Goal: Information Seeking & Learning: Learn about a topic

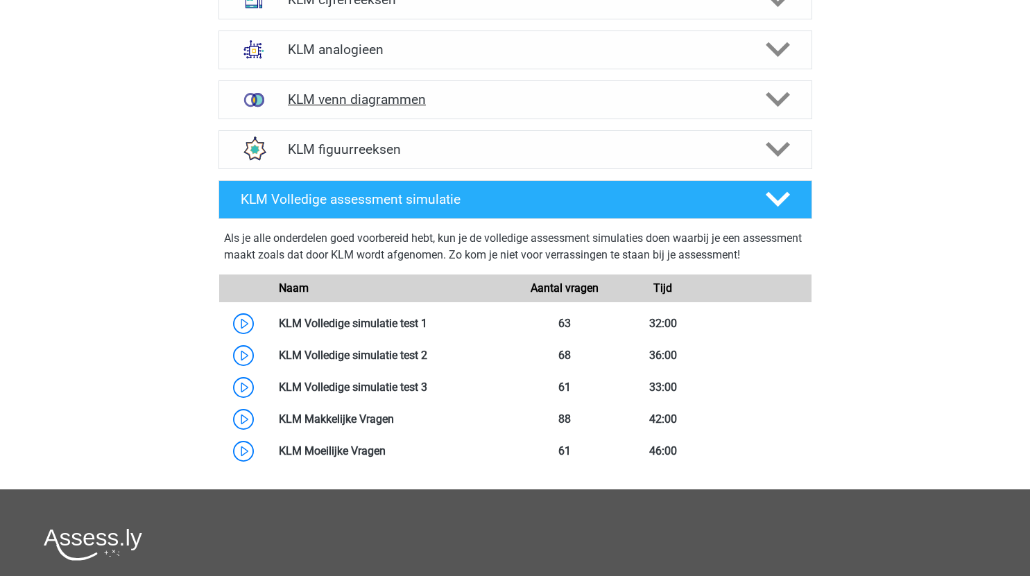
scroll to position [709, 0]
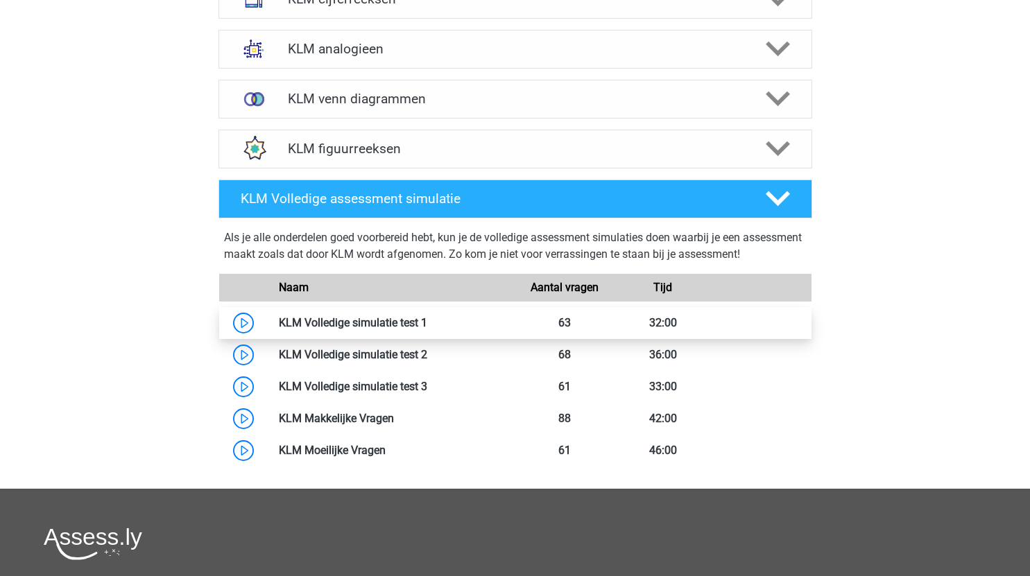
click at [427, 325] on link at bounding box center [427, 322] width 0 height 13
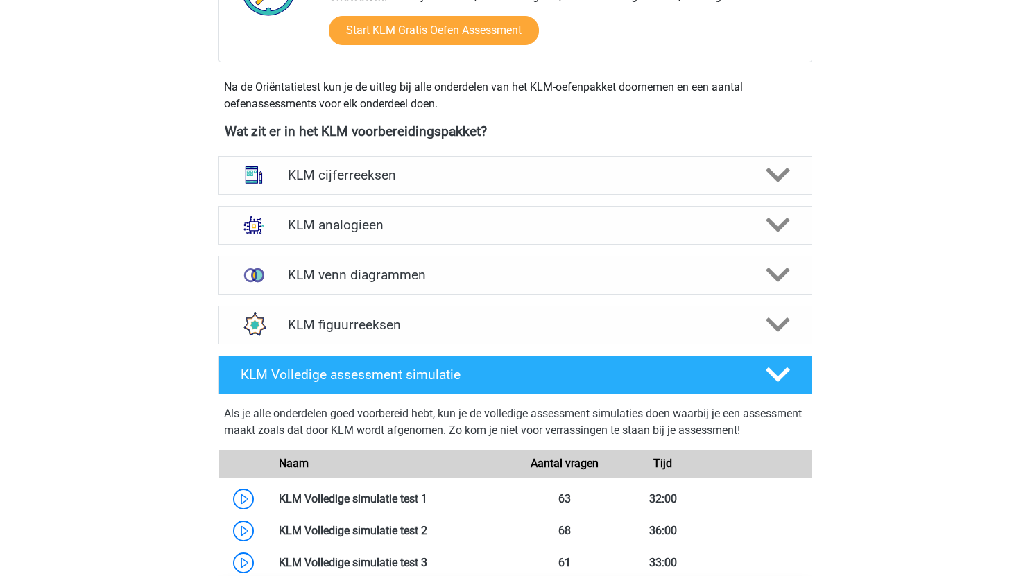
scroll to position [532, 0]
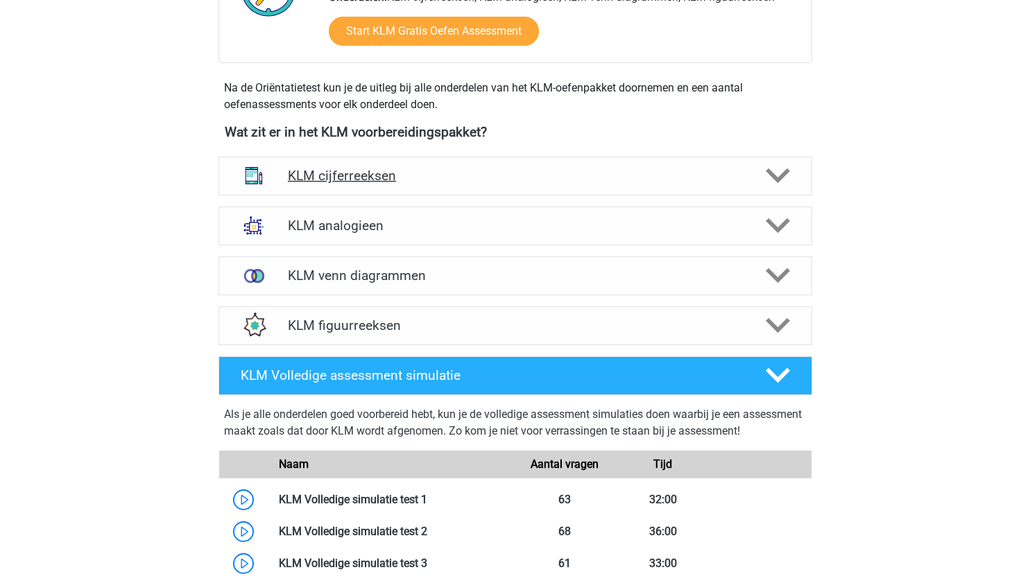
click at [780, 169] on icon at bounding box center [778, 176] width 24 height 24
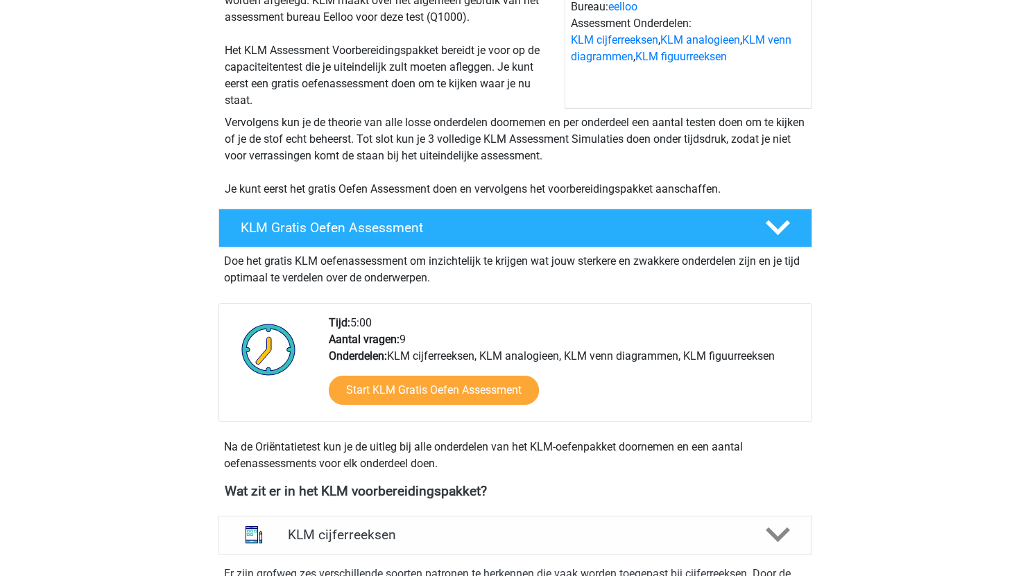
scroll to position [210, 0]
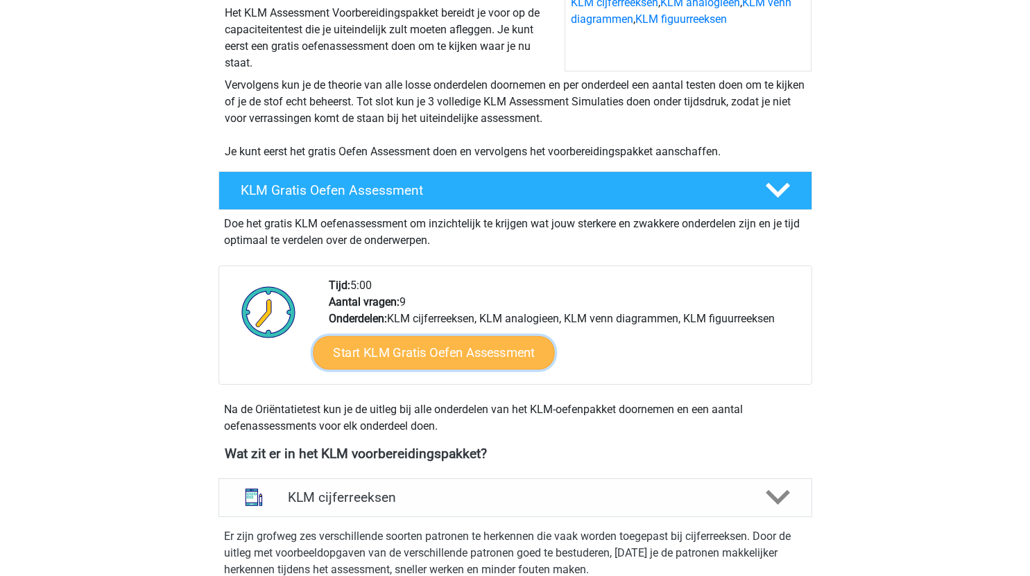
click at [458, 357] on link "Start KLM Gratis Oefen Assessment" at bounding box center [433, 352] width 241 height 33
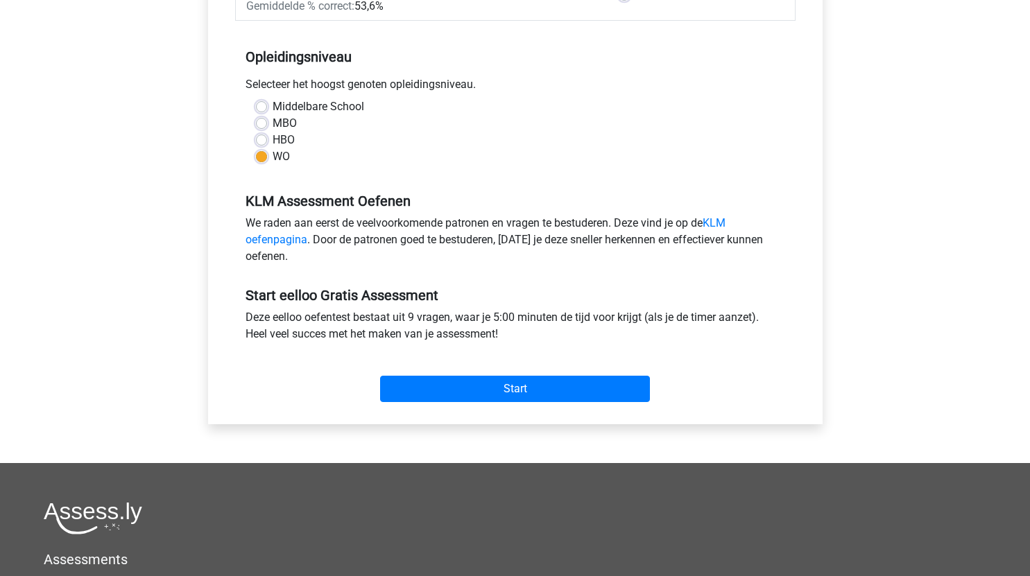
scroll to position [262, 0]
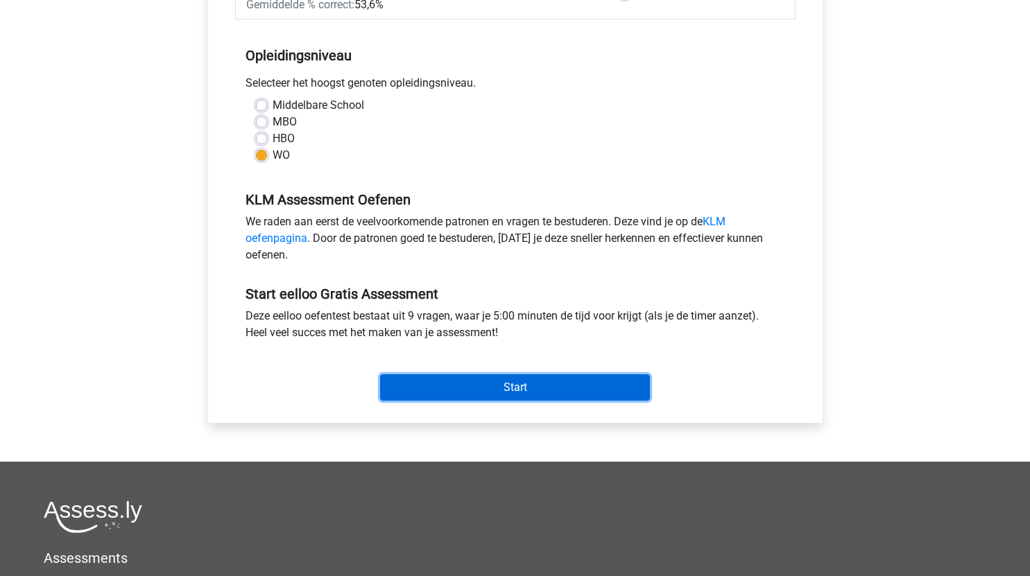
click at [536, 387] on input "Start" at bounding box center [515, 388] width 270 height 26
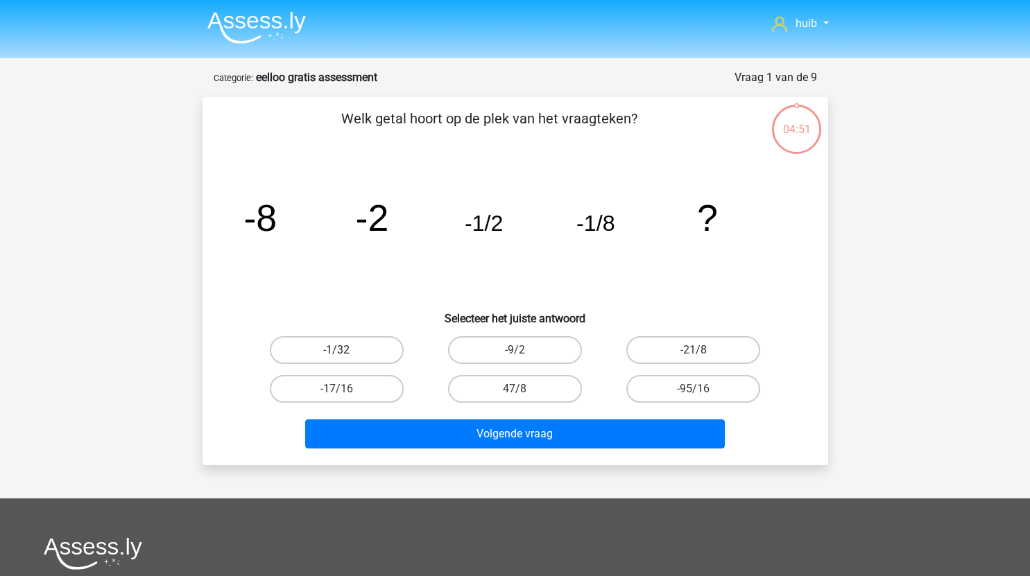
click at [368, 343] on label "-1/32" at bounding box center [337, 350] width 134 height 28
click at [345, 350] on input "-1/32" at bounding box center [340, 354] width 9 height 9
radio input "true"
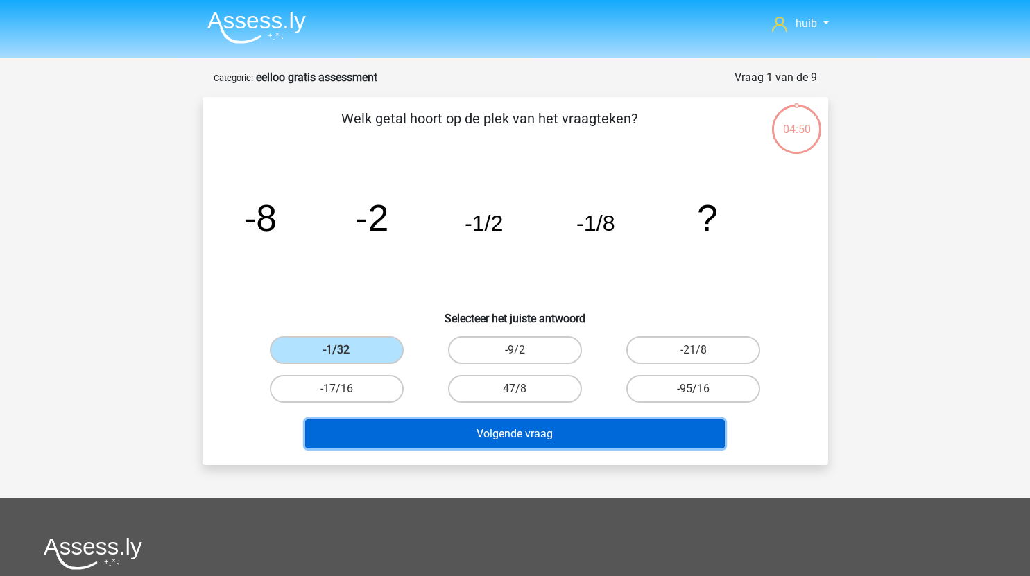
click at [495, 445] on button "Volgende vraag" at bounding box center [515, 434] width 420 height 29
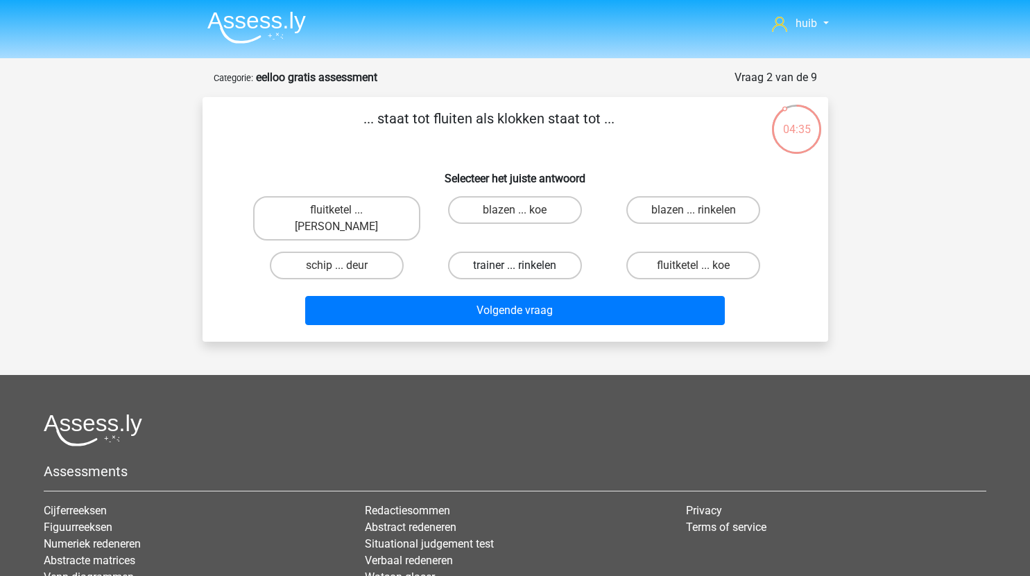
click at [549, 252] on label "trainer ... rinkelen" at bounding box center [515, 266] width 134 height 28
click at [524, 266] on input "trainer ... rinkelen" at bounding box center [519, 270] width 9 height 9
radio input "true"
click at [381, 212] on label "fluitketel ... [PERSON_NAME]" at bounding box center [336, 218] width 167 height 44
click at [345, 212] on input "fluitketel ... [PERSON_NAME]" at bounding box center [340, 214] width 9 height 9
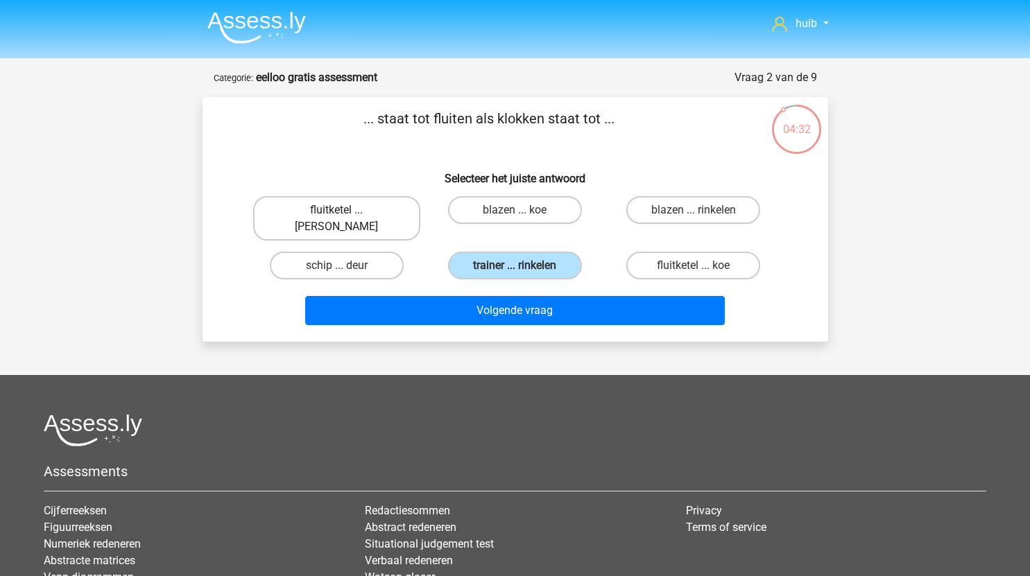
radio input "true"
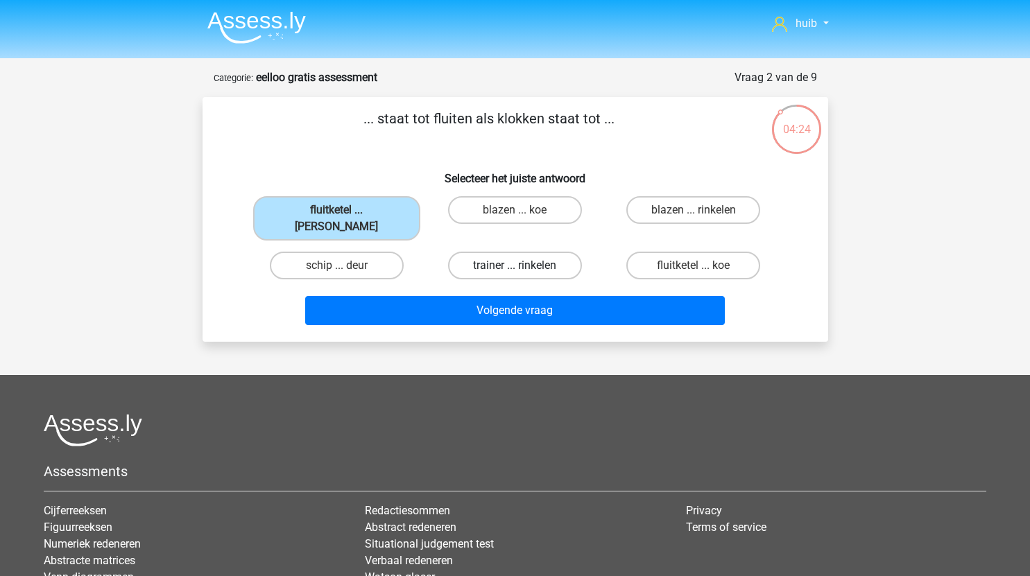
click at [544, 252] on label "trainer ... rinkelen" at bounding box center [515, 266] width 134 height 28
click at [524, 266] on input "trainer ... rinkelen" at bounding box center [519, 270] width 9 height 9
radio input "true"
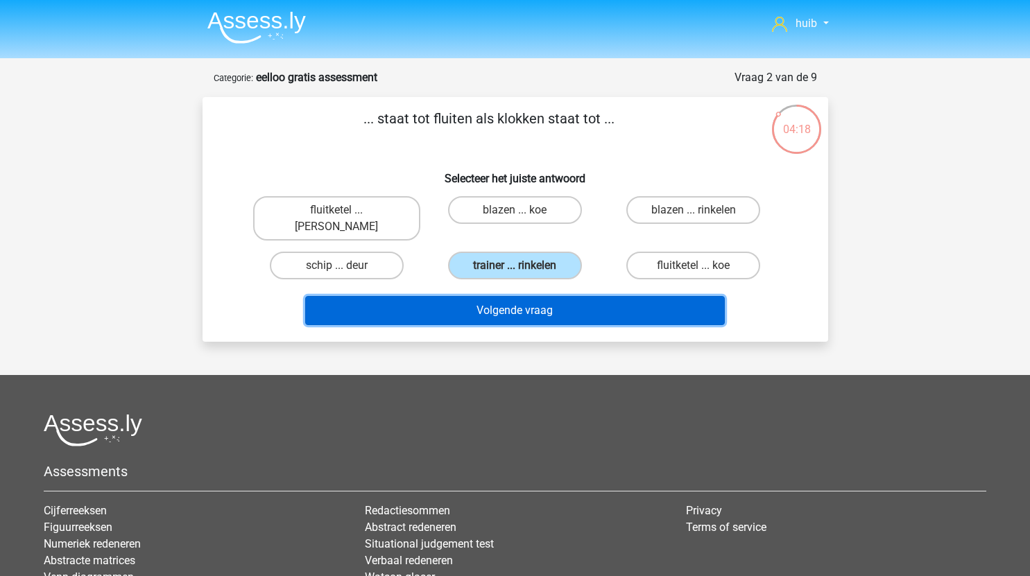
click at [604, 300] on button "Volgende vraag" at bounding box center [515, 310] width 420 height 29
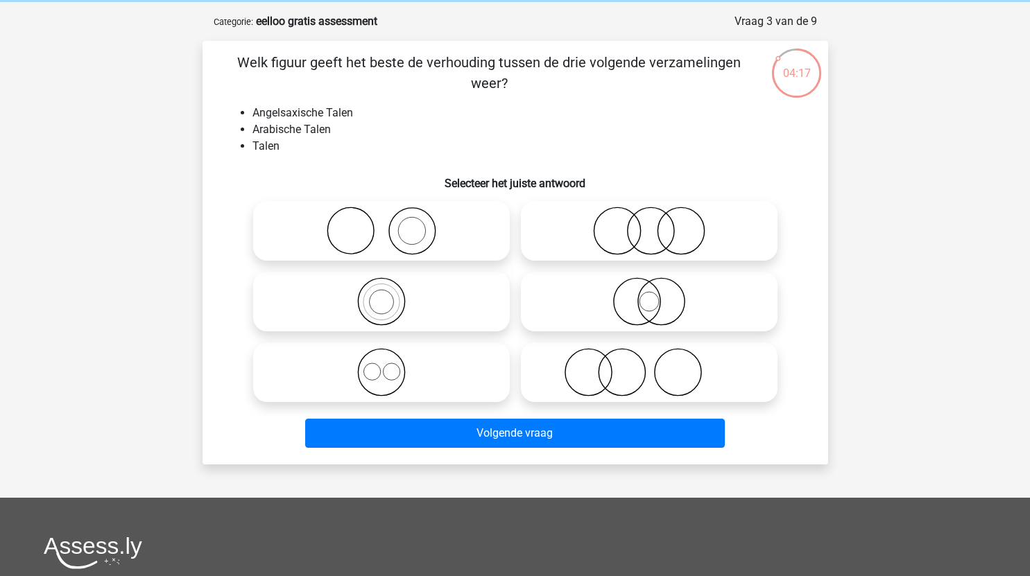
scroll to position [54, 0]
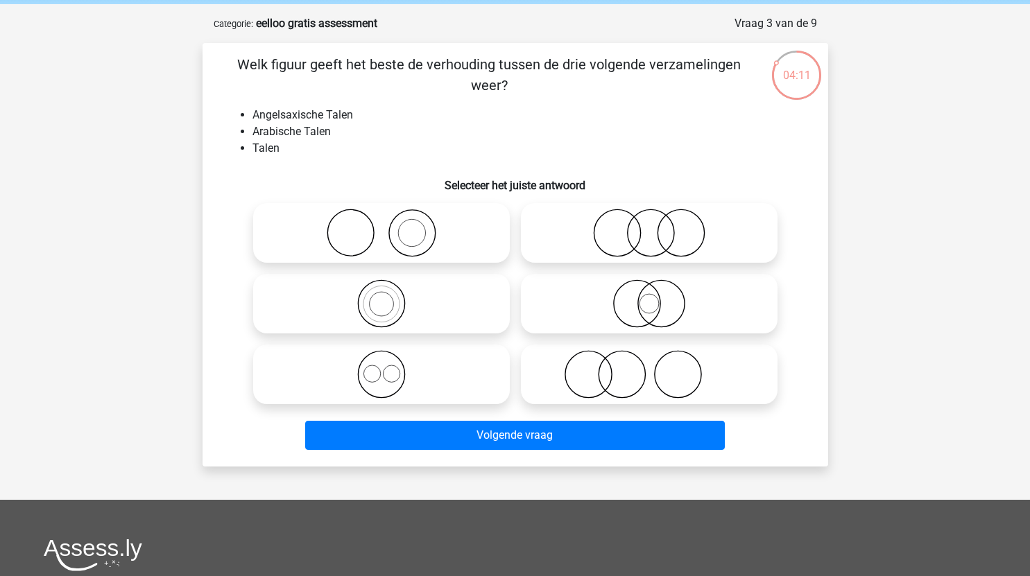
click at [438, 372] on icon at bounding box center [382, 374] width 246 height 49
click at [391, 368] on input "radio" at bounding box center [386, 363] width 9 height 9
radio input "true"
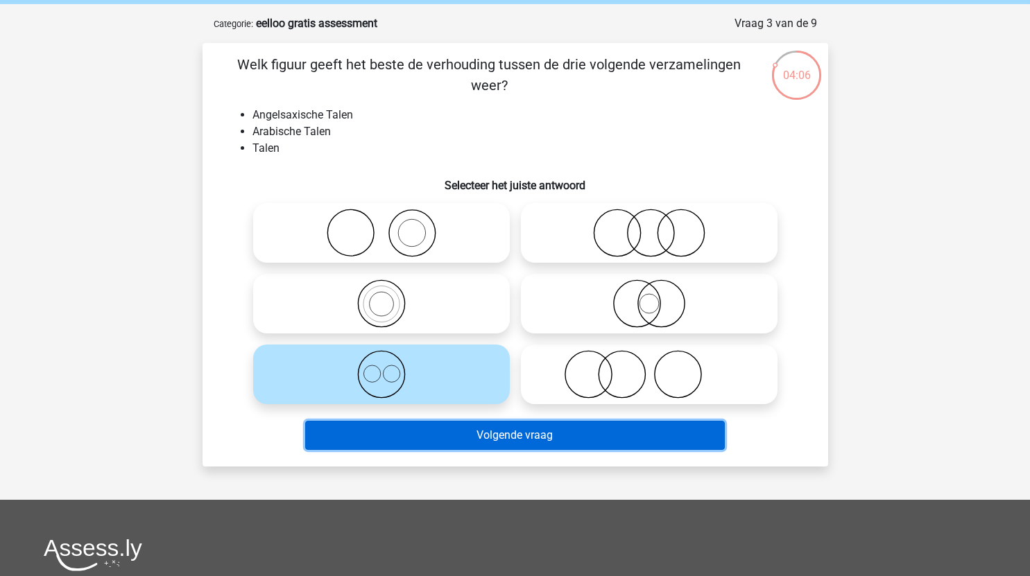
click at [598, 439] on button "Volgende vraag" at bounding box center [515, 435] width 420 height 29
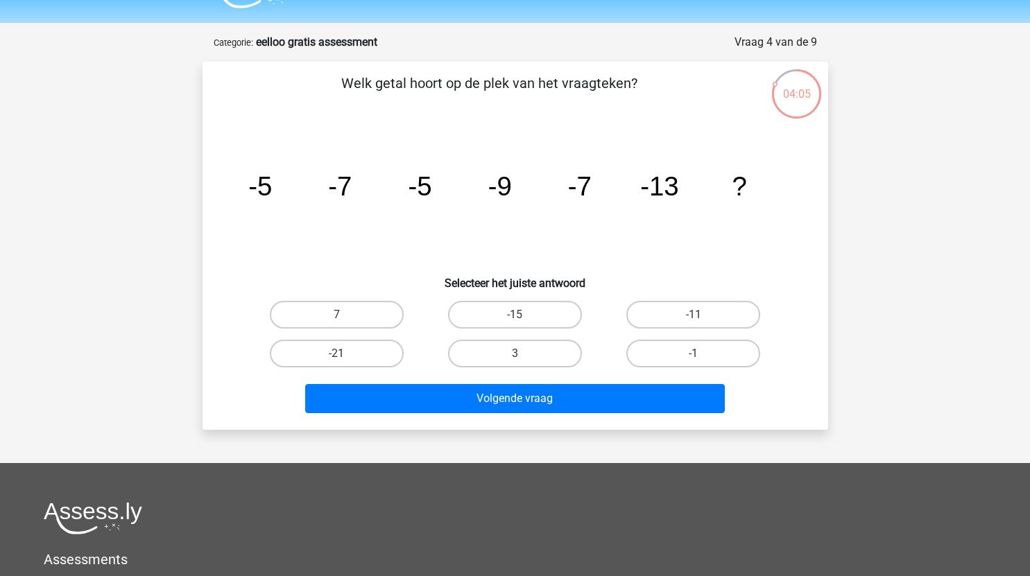
scroll to position [24, 0]
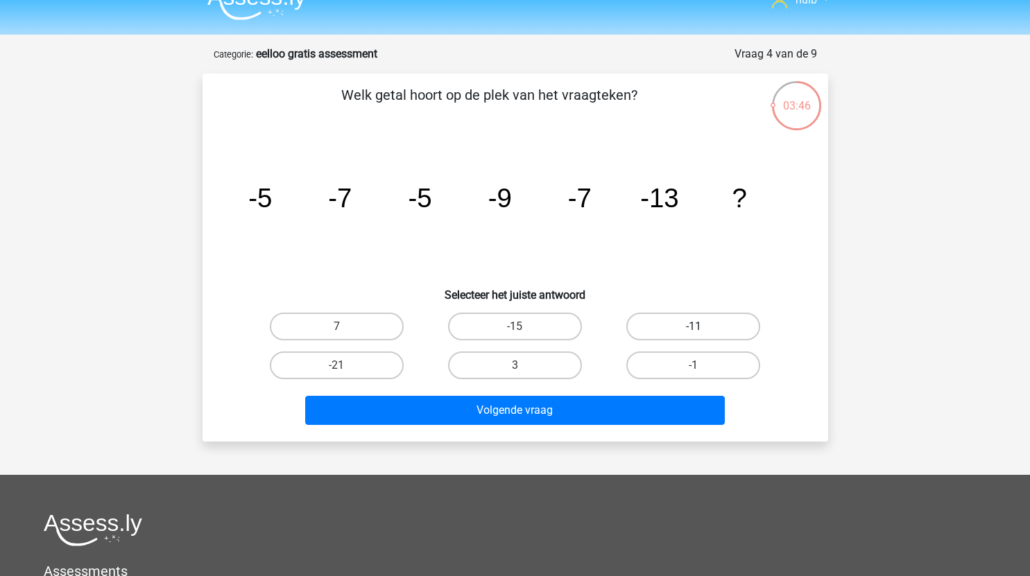
click at [669, 328] on label "-11" at bounding box center [693, 327] width 134 height 28
click at [694, 328] on input "-11" at bounding box center [698, 331] width 9 height 9
radio input "true"
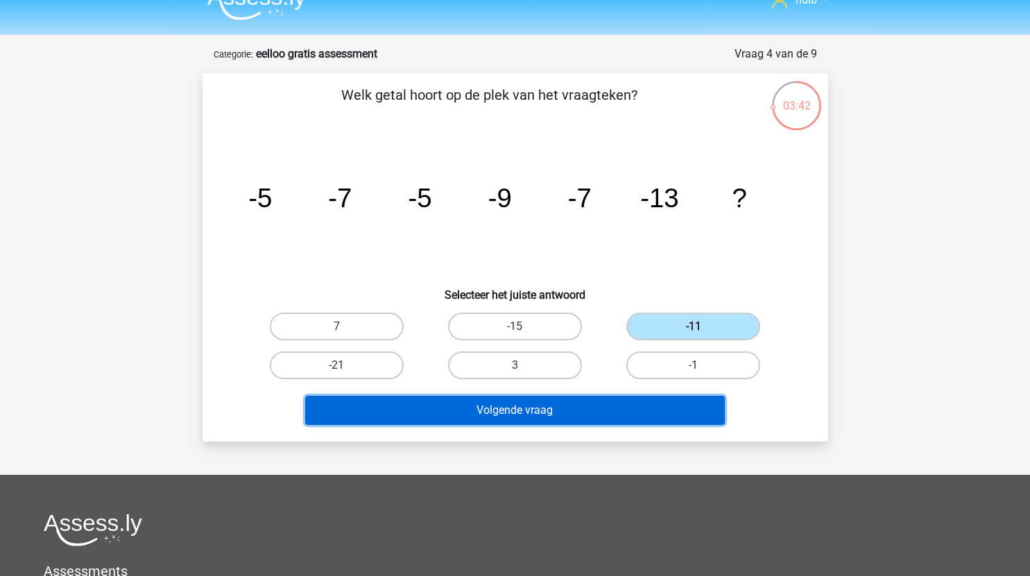
click at [570, 413] on button "Volgende vraag" at bounding box center [515, 410] width 420 height 29
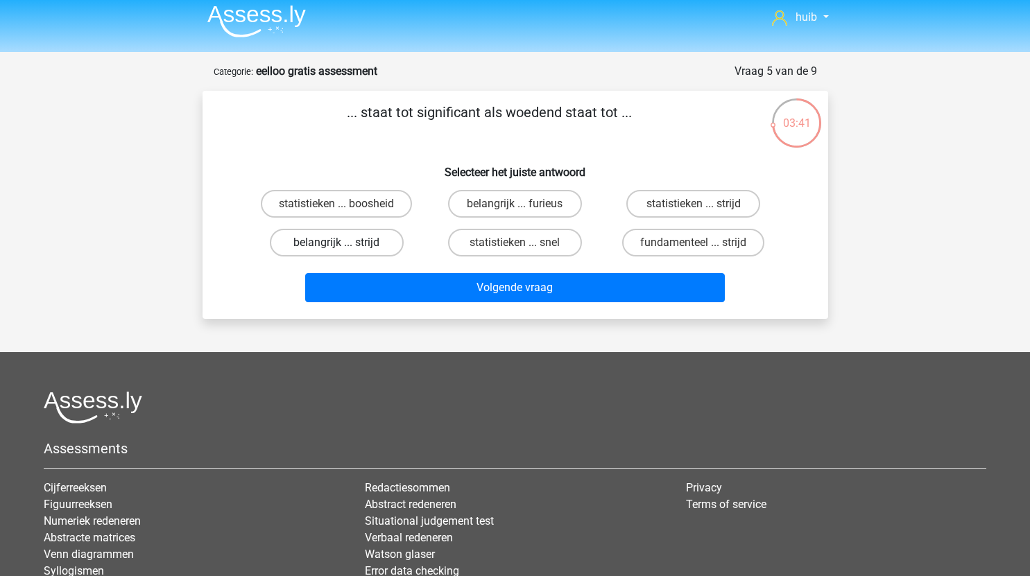
scroll to position [6, 0]
click at [540, 205] on label "belangrijk ... furieus" at bounding box center [515, 205] width 134 height 28
click at [524, 205] on input "belangrijk ... furieus" at bounding box center [519, 209] width 9 height 9
radio input "true"
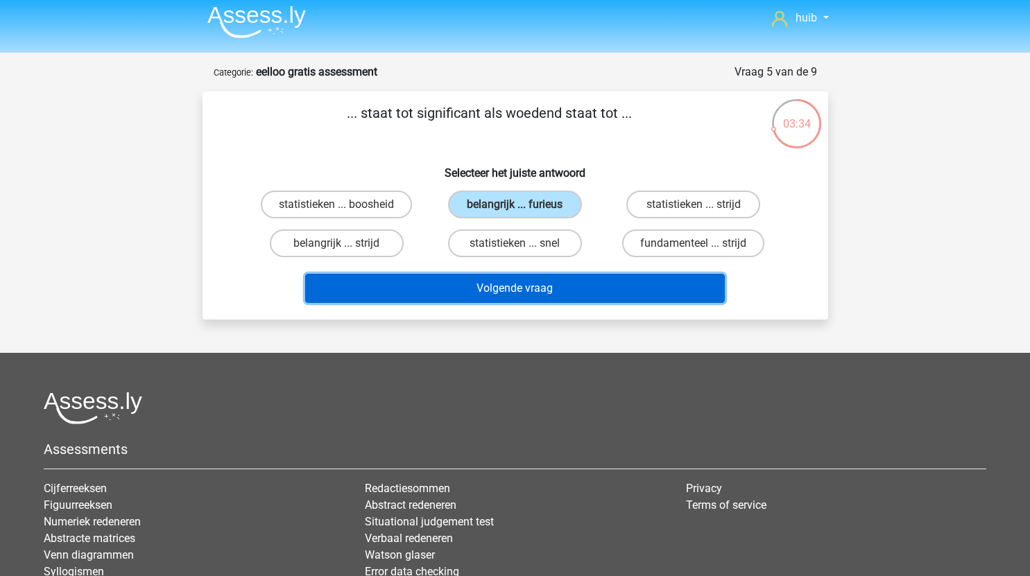
click at [561, 285] on button "Volgende vraag" at bounding box center [515, 288] width 420 height 29
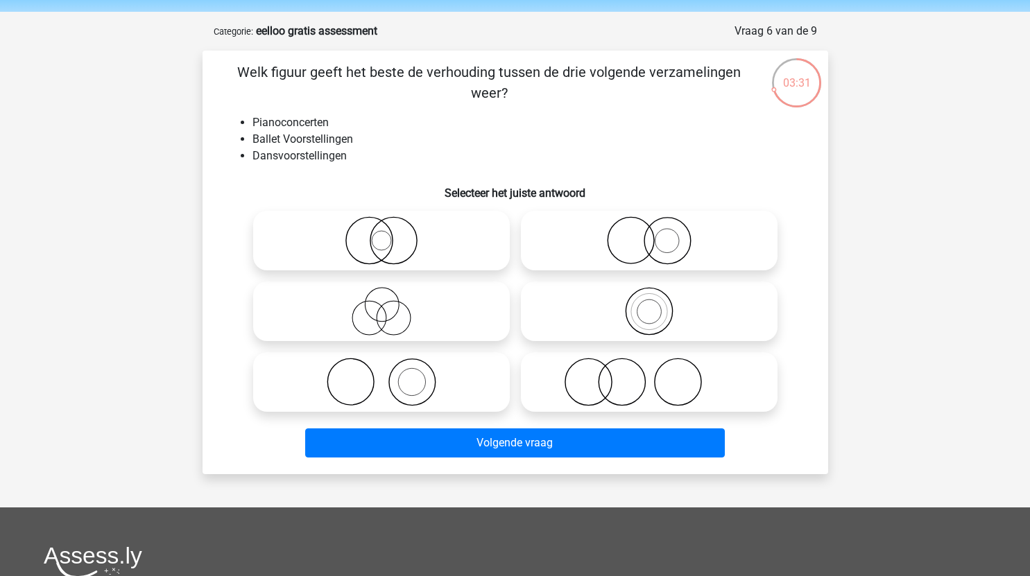
scroll to position [46, 0]
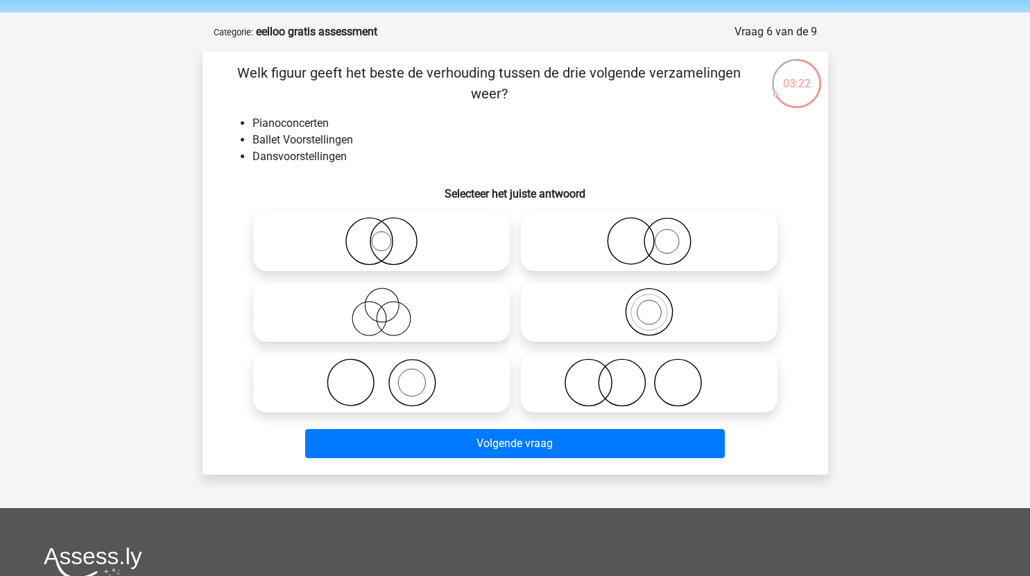
click at [683, 245] on icon at bounding box center [650, 241] width 246 height 49
click at [658, 234] on input "radio" at bounding box center [653, 229] width 9 height 9
radio input "true"
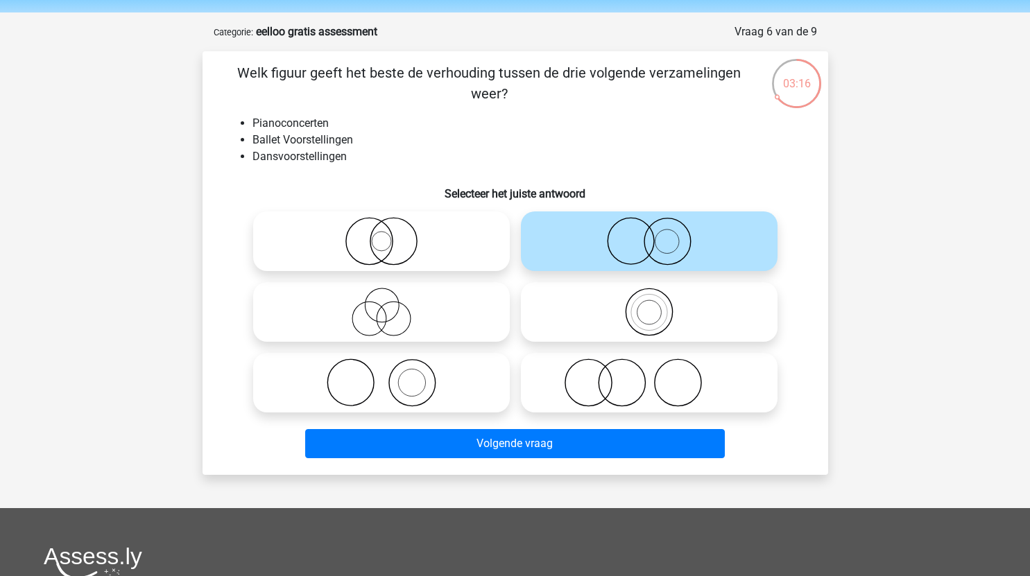
click at [436, 386] on icon at bounding box center [382, 383] width 246 height 49
click at [391, 376] on input "radio" at bounding box center [386, 371] width 9 height 9
radio input "true"
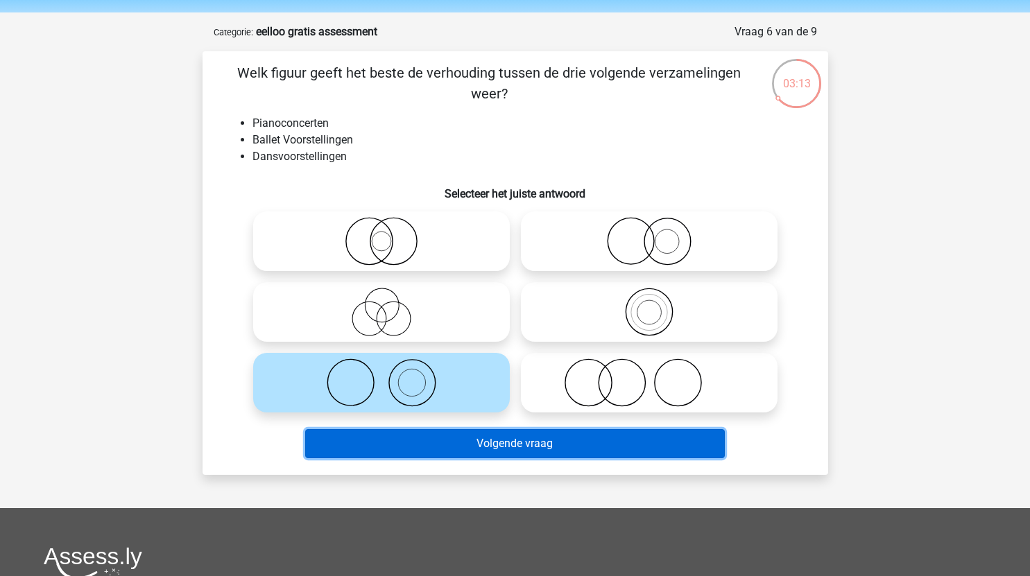
click at [524, 444] on button "Volgende vraag" at bounding box center [515, 443] width 420 height 29
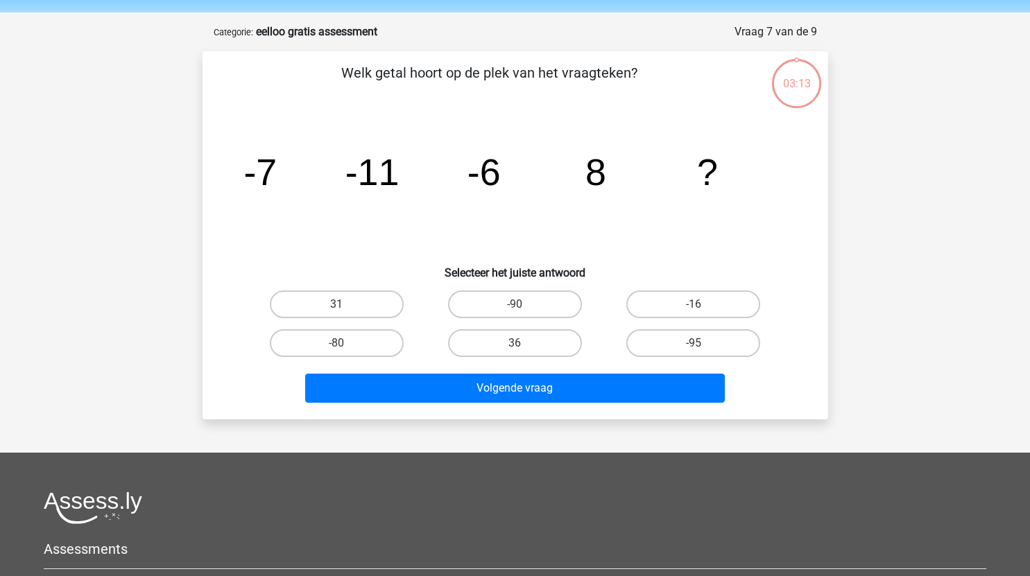
scroll to position [69, 0]
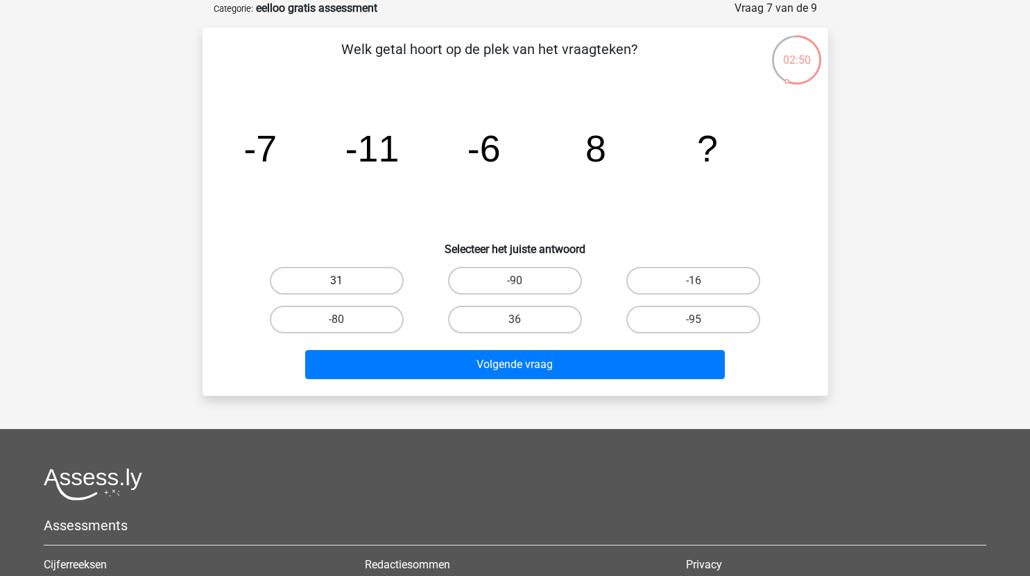
click at [379, 284] on label "31" at bounding box center [337, 281] width 134 height 28
click at [345, 284] on input "31" at bounding box center [340, 285] width 9 height 9
radio input "true"
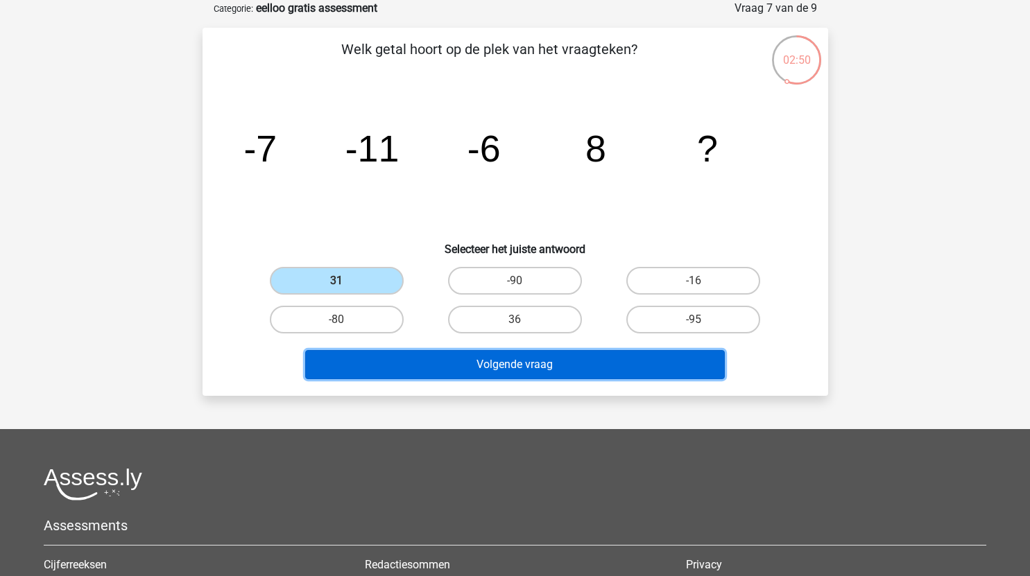
click at [490, 370] on button "Volgende vraag" at bounding box center [515, 364] width 420 height 29
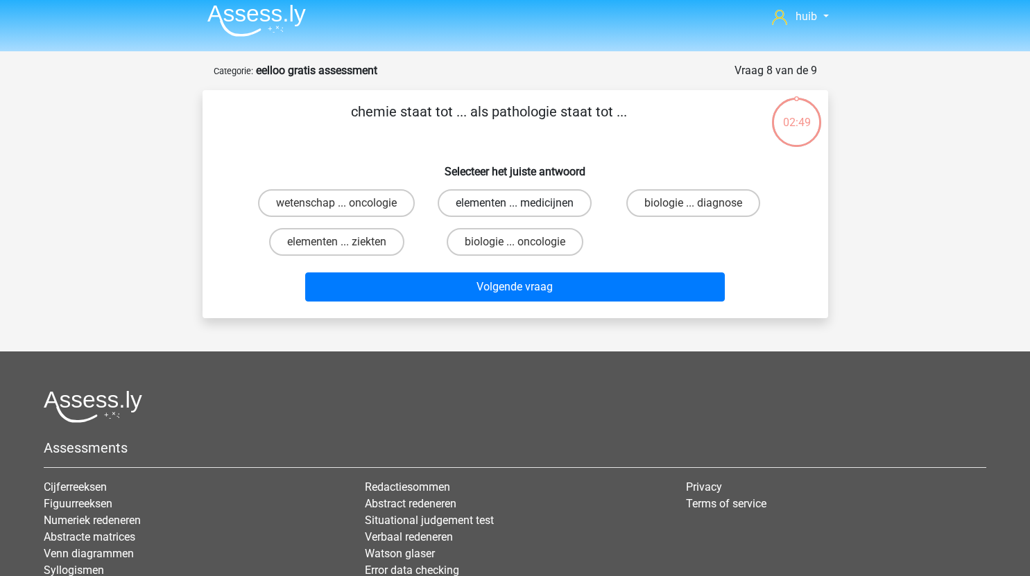
scroll to position [3, 0]
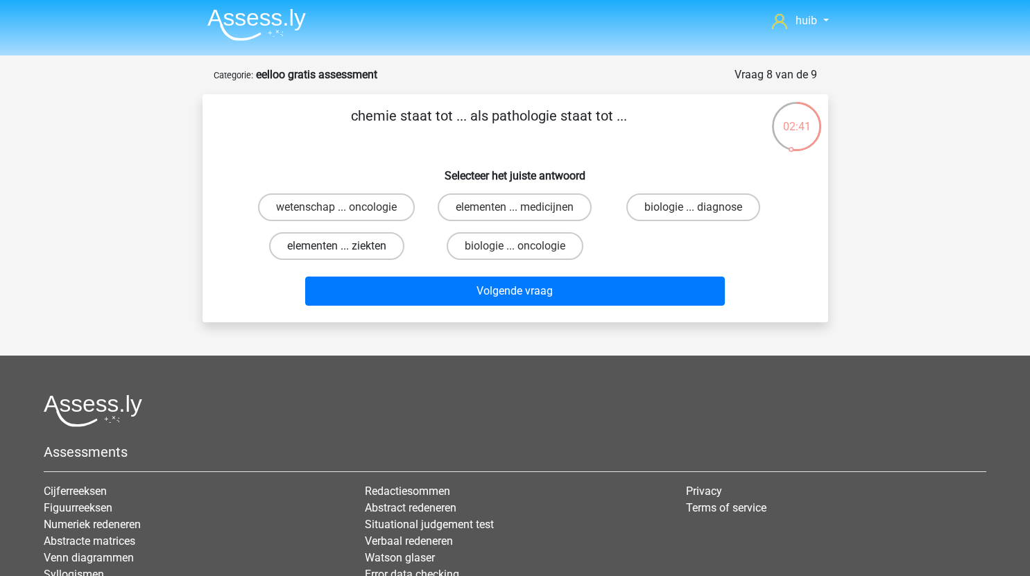
click at [374, 248] on label "elementen ... ziekten" at bounding box center [336, 246] width 135 height 28
click at [345, 248] on input "elementen ... ziekten" at bounding box center [340, 250] width 9 height 9
radio input "true"
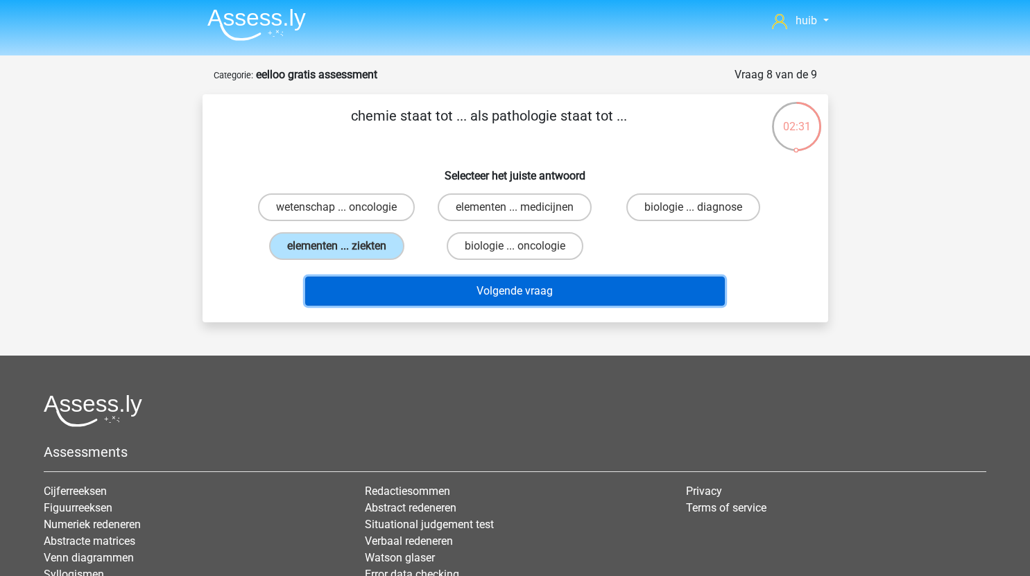
click at [574, 289] on button "Volgende vraag" at bounding box center [515, 291] width 420 height 29
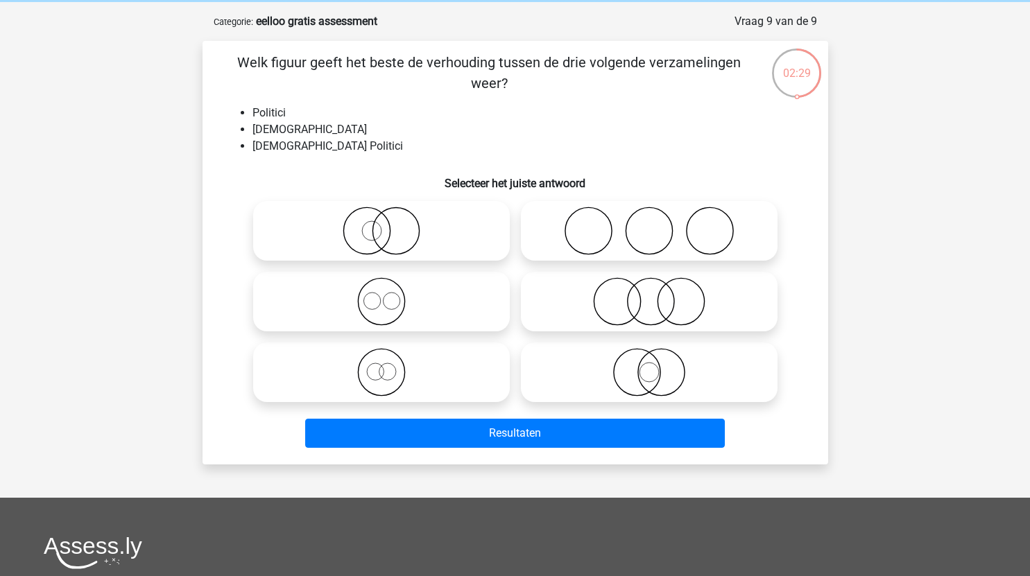
scroll to position [55, 0]
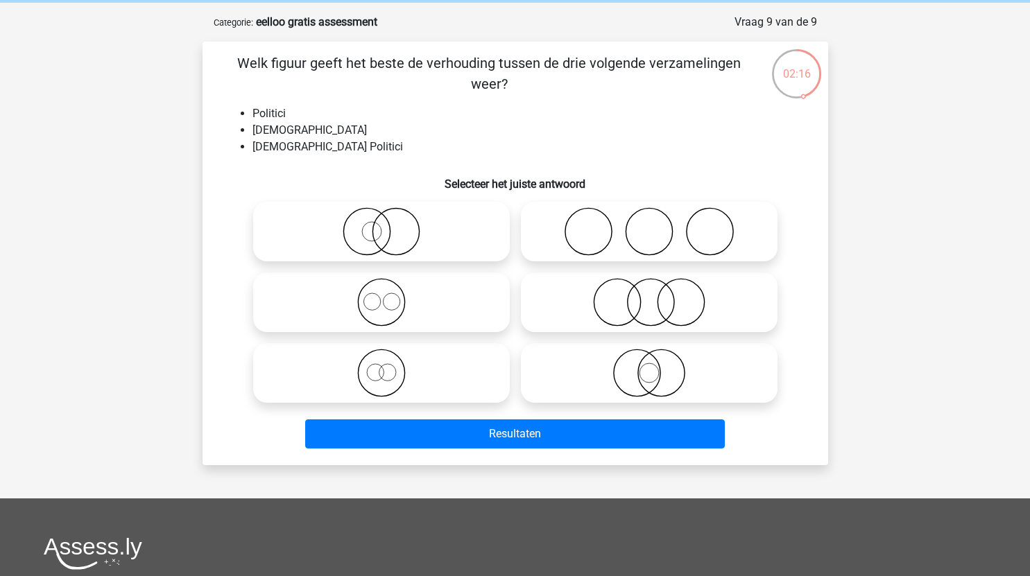
click at [660, 363] on icon at bounding box center [650, 373] width 246 height 49
click at [658, 363] on input "radio" at bounding box center [653, 361] width 9 height 9
radio input "true"
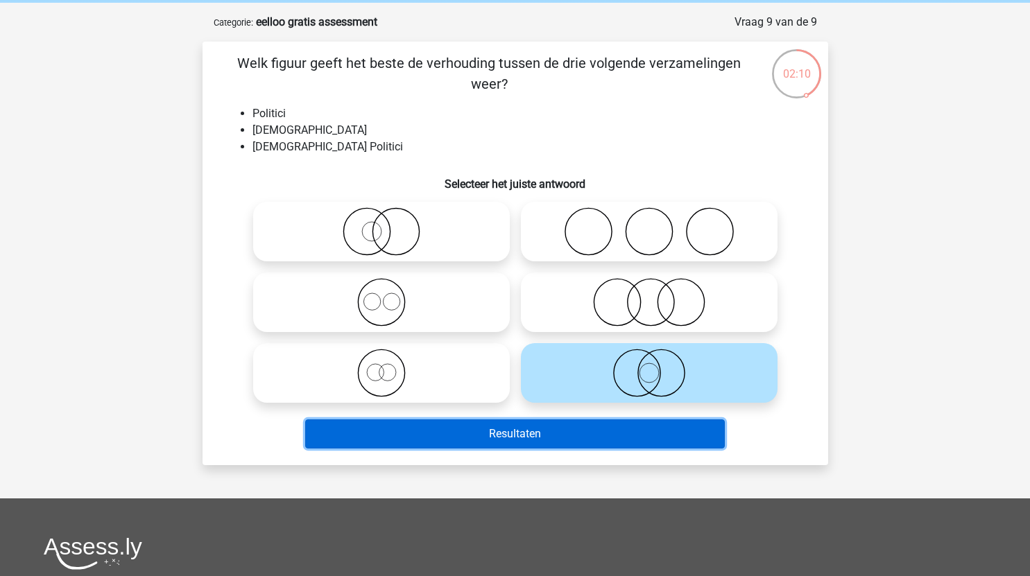
click at [646, 436] on button "Resultaten" at bounding box center [515, 434] width 420 height 29
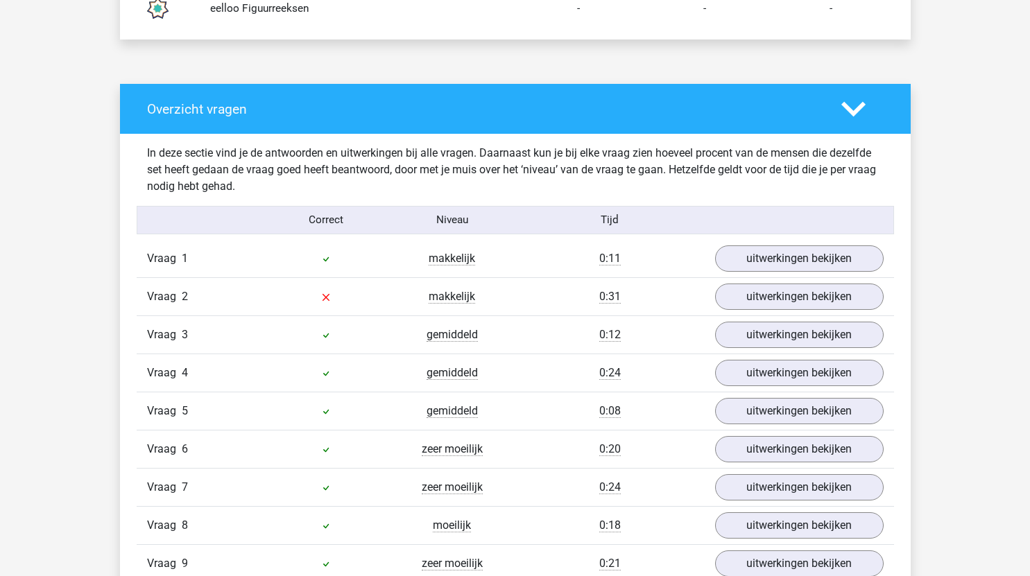
scroll to position [1066, 0]
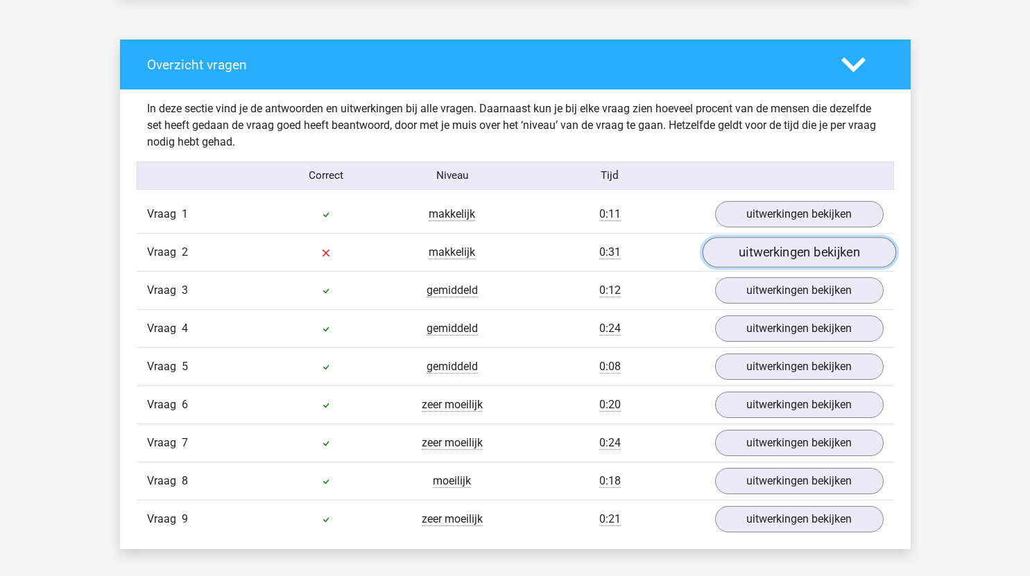
click at [820, 255] on link "uitwerkingen bekijken" at bounding box center [799, 253] width 194 height 31
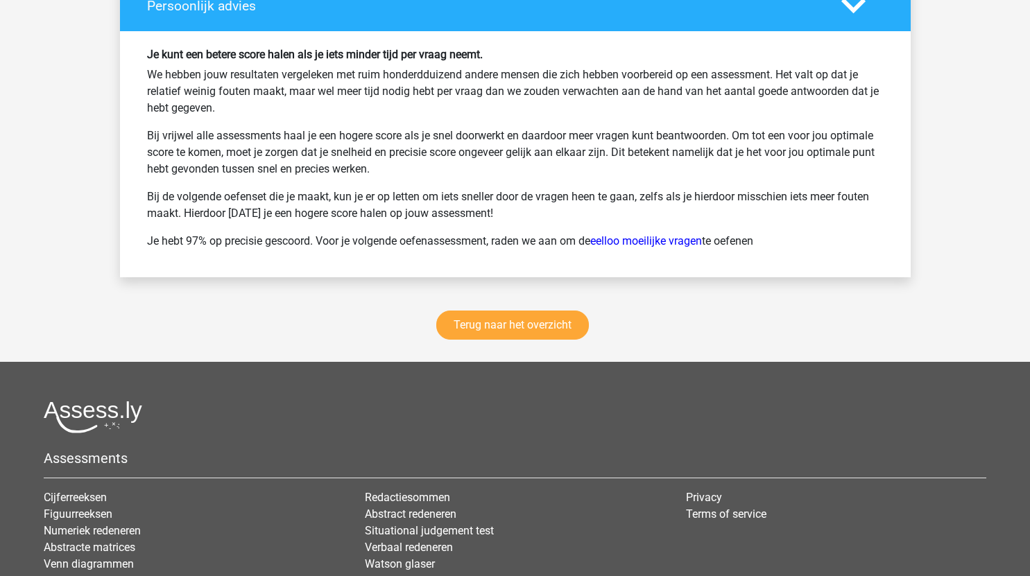
scroll to position [2449, 0]
click at [553, 332] on link "Terug naar het overzicht" at bounding box center [512, 324] width 153 height 29
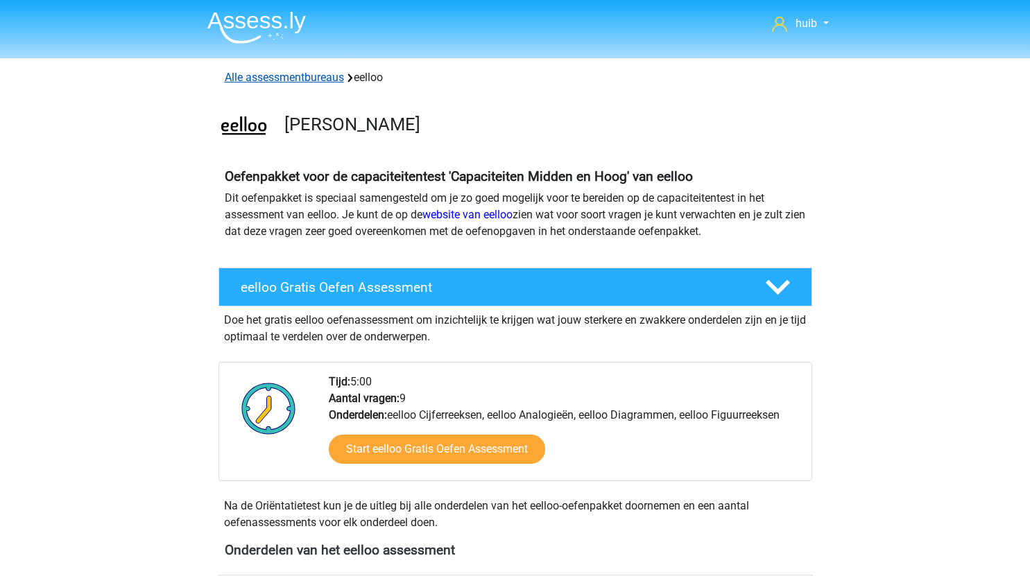
click at [304, 79] on link "Alle assessmentbureaus" at bounding box center [284, 77] width 119 height 13
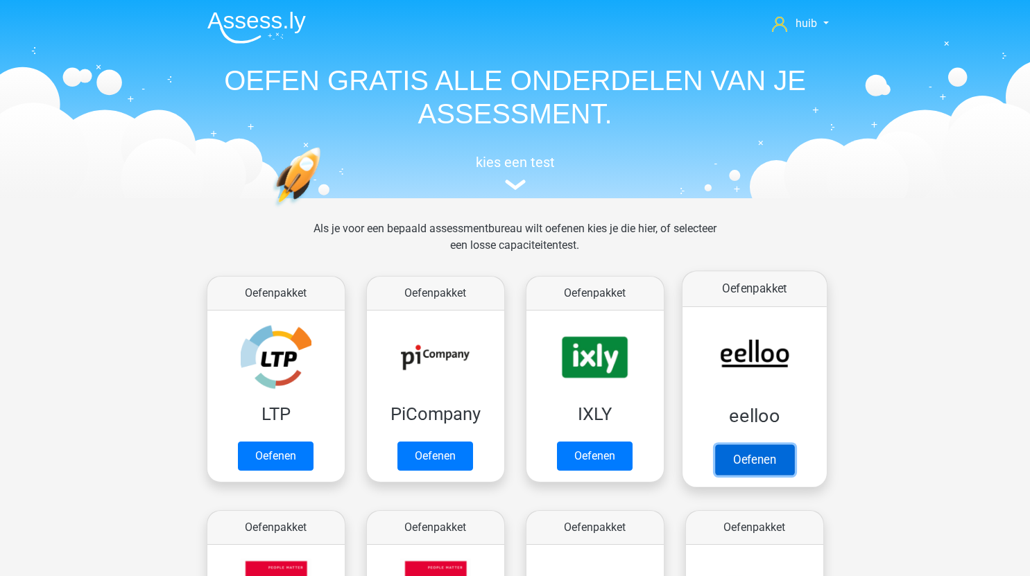
click at [760, 445] on link "Oefenen" at bounding box center [754, 460] width 79 height 31
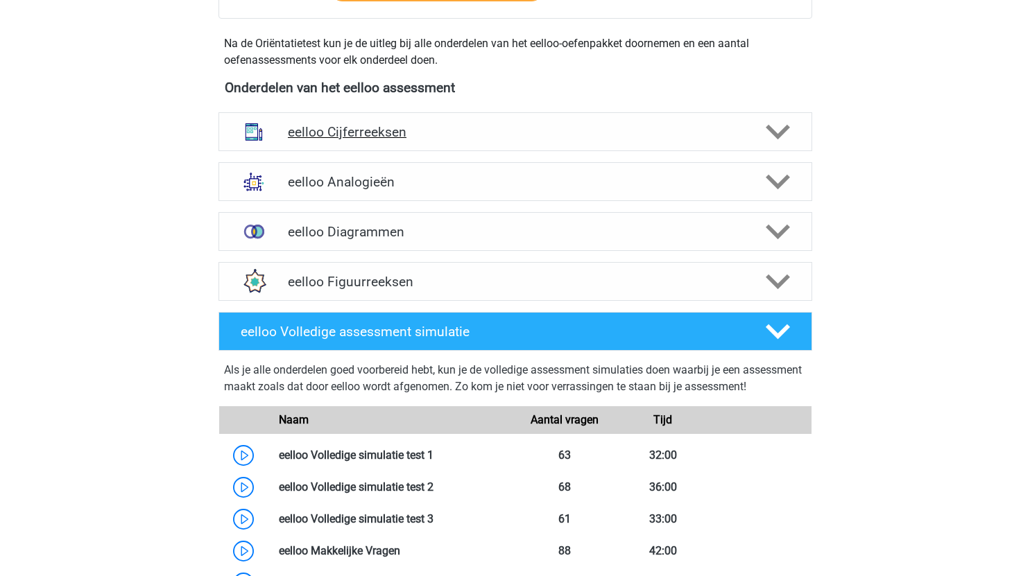
scroll to position [462, 0]
click at [508, 139] on h4 "eelloo Cijferreeksen" at bounding box center [515, 133] width 454 height 16
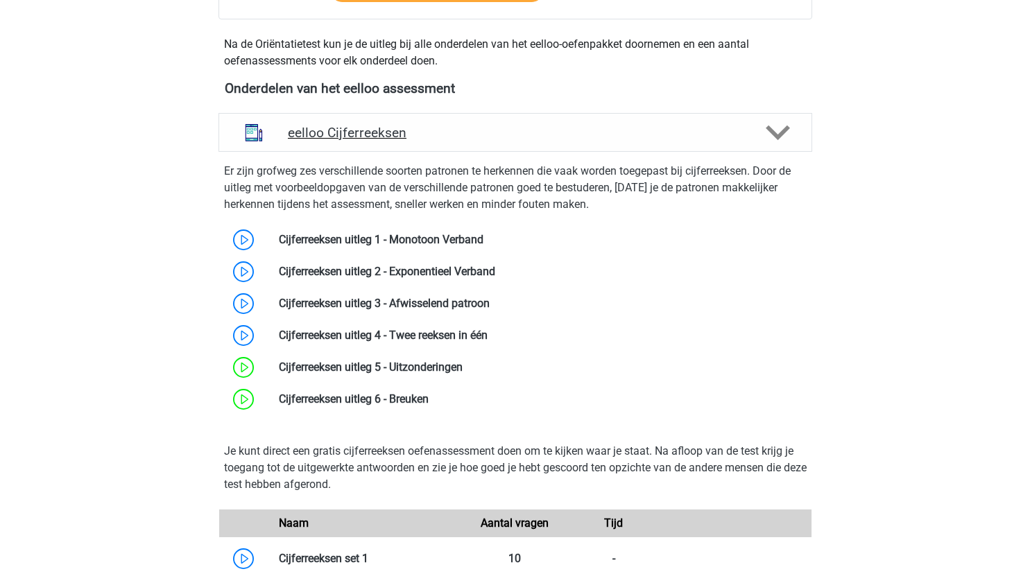
click at [493, 142] on div "eelloo Cijferreeksen" at bounding box center [516, 132] width 594 height 39
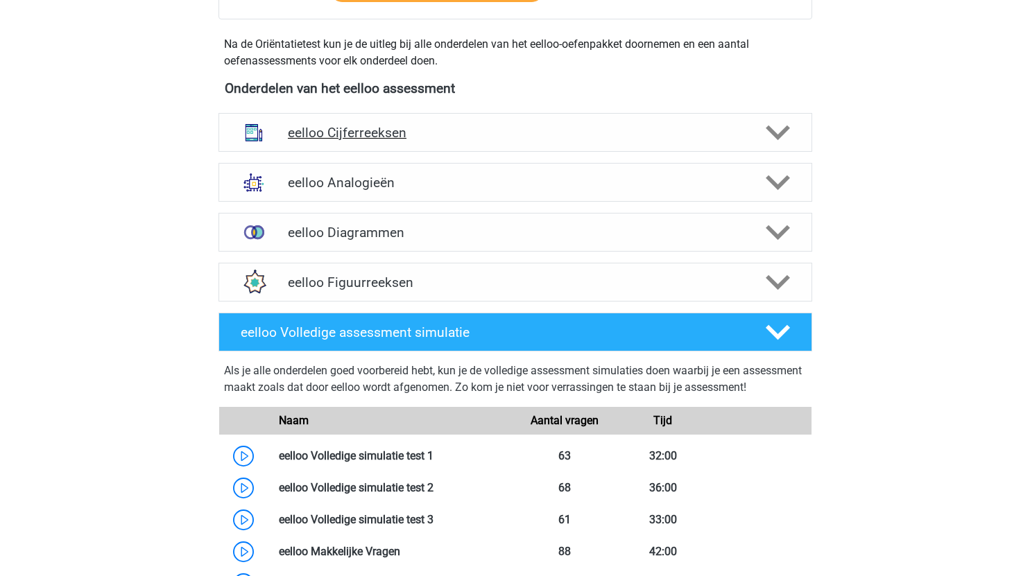
click at [484, 132] on h4 "eelloo Cijferreeksen" at bounding box center [515, 133] width 454 height 16
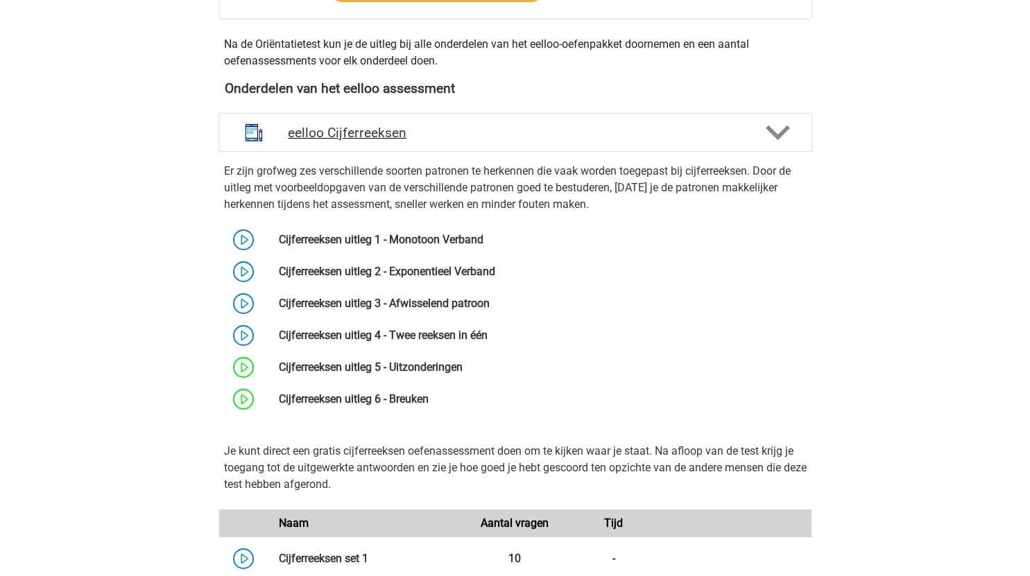
click at [421, 128] on h4 "eelloo Cijferreeksen" at bounding box center [515, 133] width 454 height 16
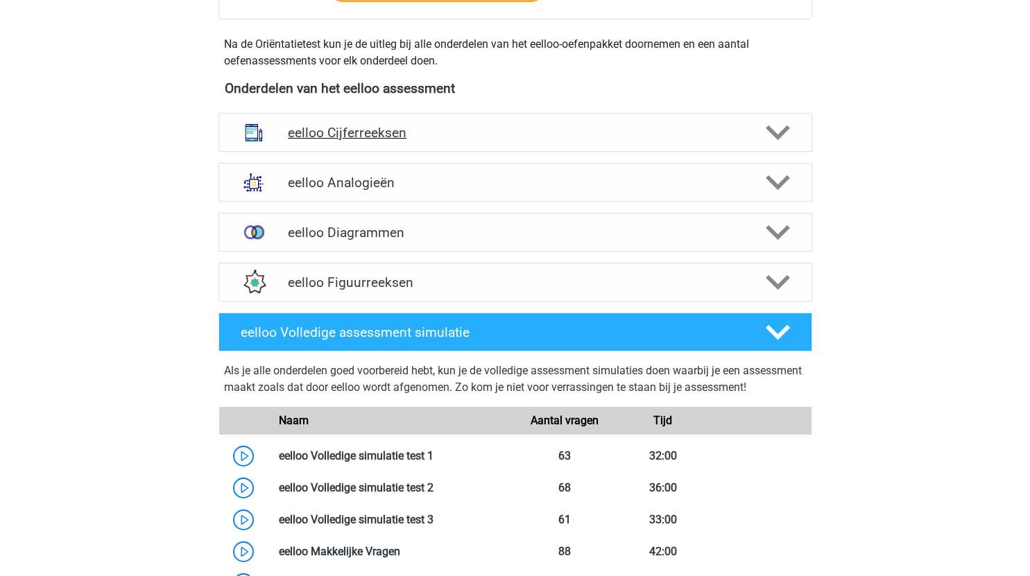
click at [450, 123] on div "eelloo Cijferreeksen" at bounding box center [516, 132] width 594 height 39
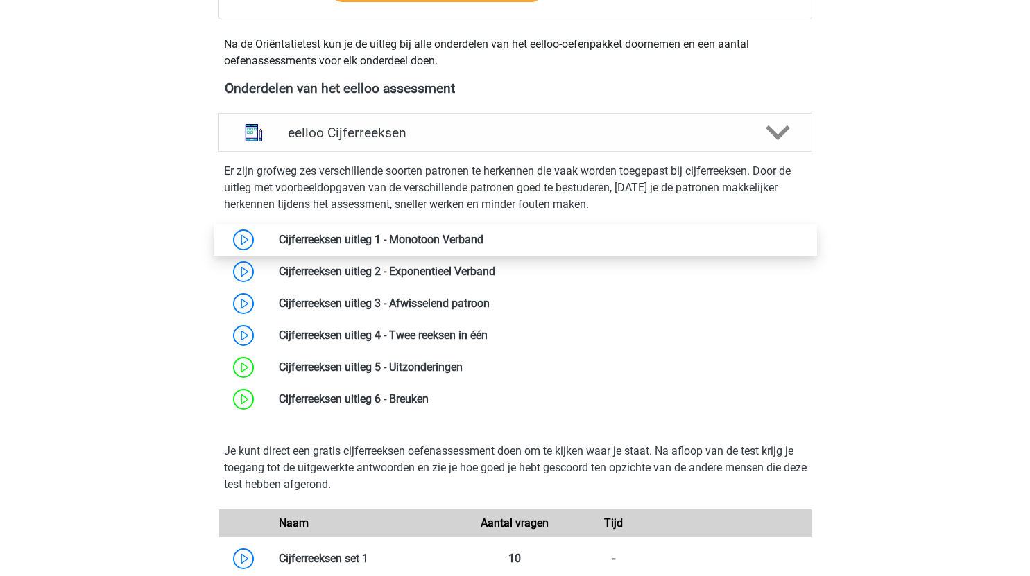
click at [484, 234] on link at bounding box center [484, 239] width 0 height 13
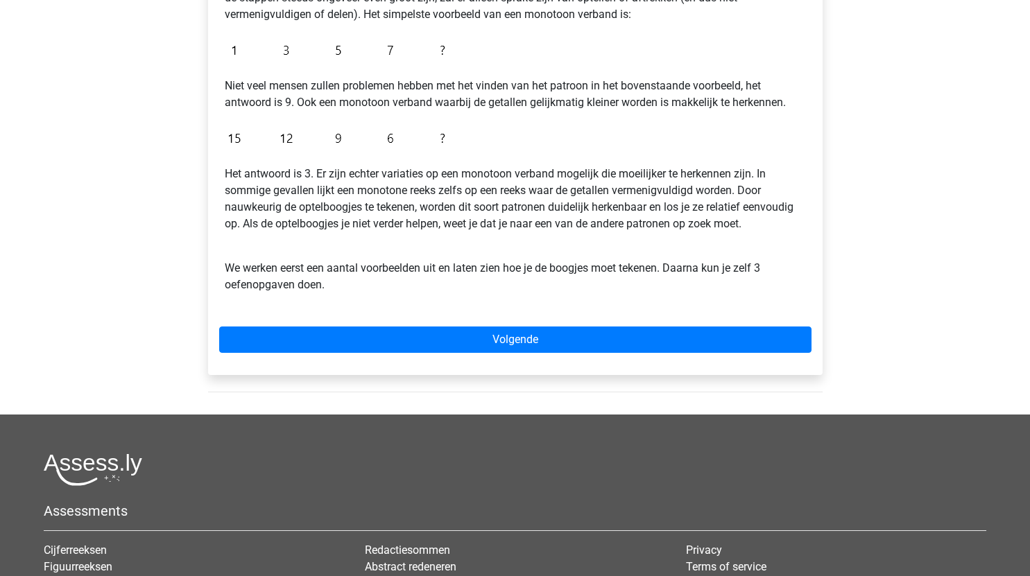
scroll to position [318, 0]
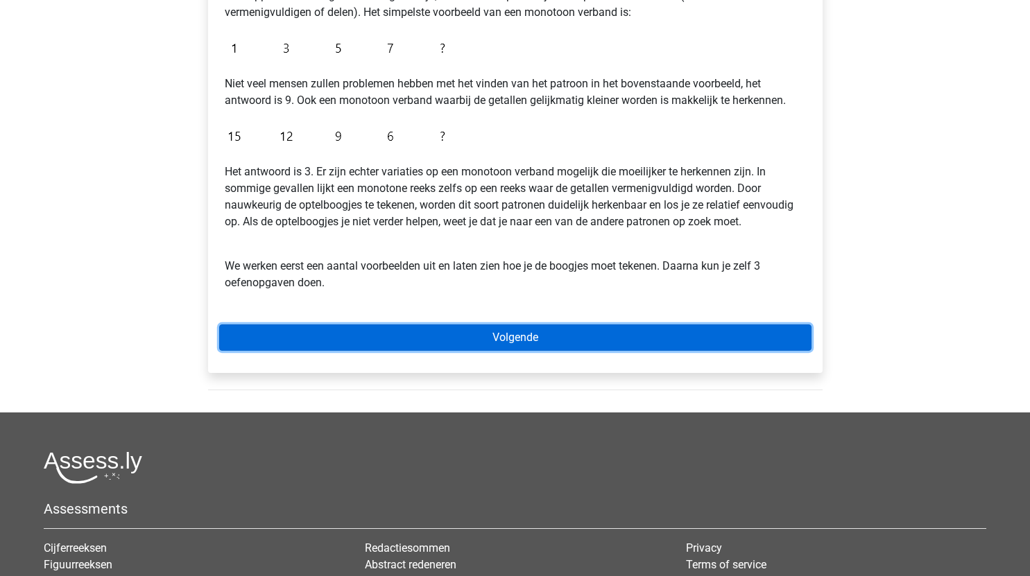
click at [532, 342] on link "Volgende" at bounding box center [515, 338] width 592 height 26
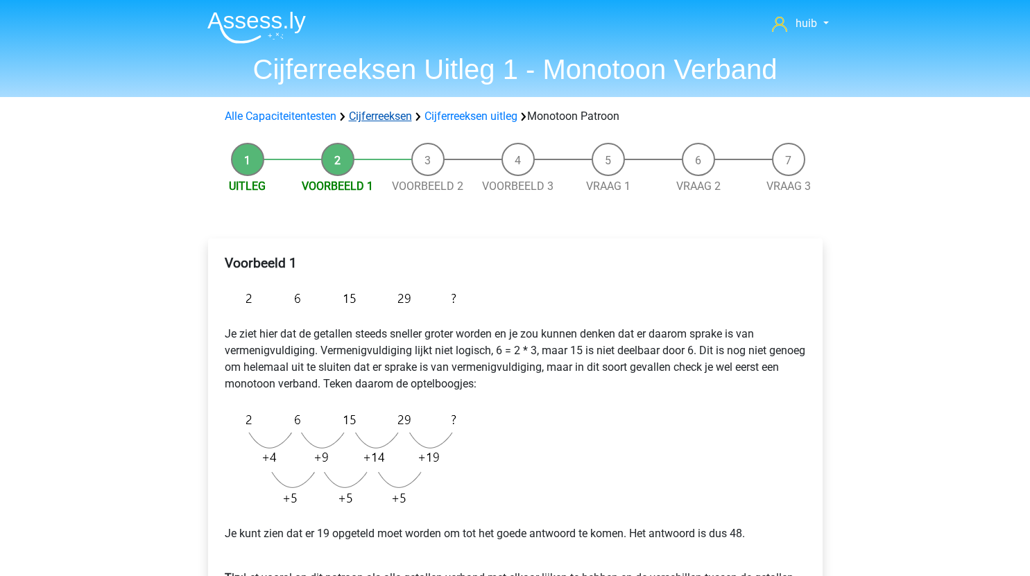
click at [391, 116] on link "Cijferreeksen" at bounding box center [380, 116] width 63 height 13
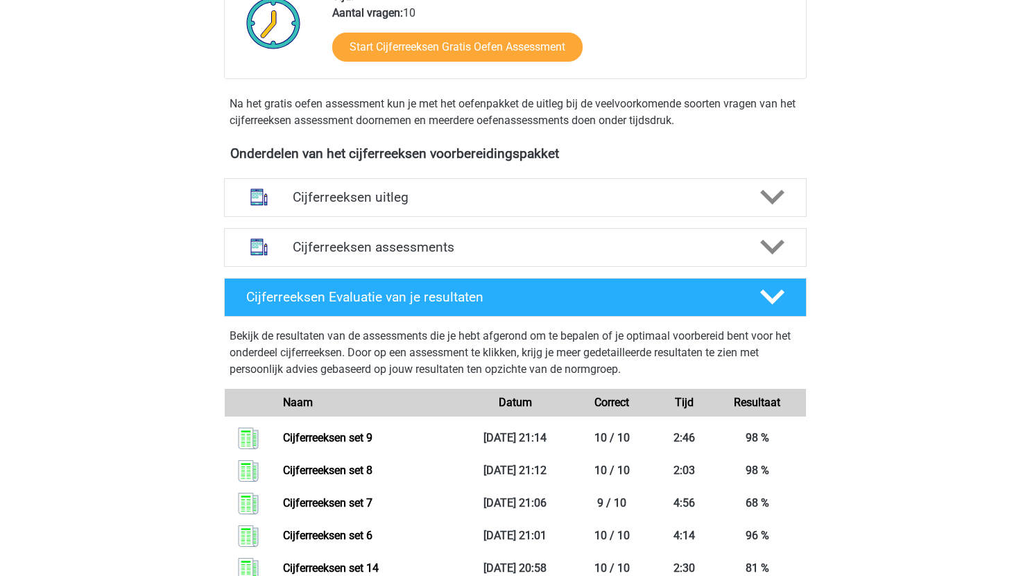
scroll to position [382, 0]
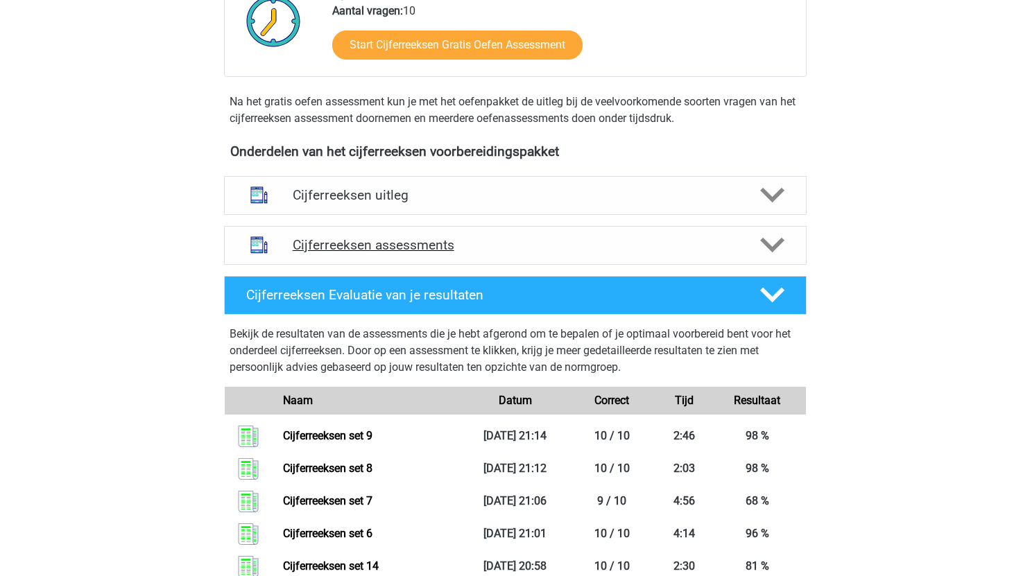
click at [558, 253] on h4 "Cijferreeksen assessments" at bounding box center [515, 245] width 445 height 16
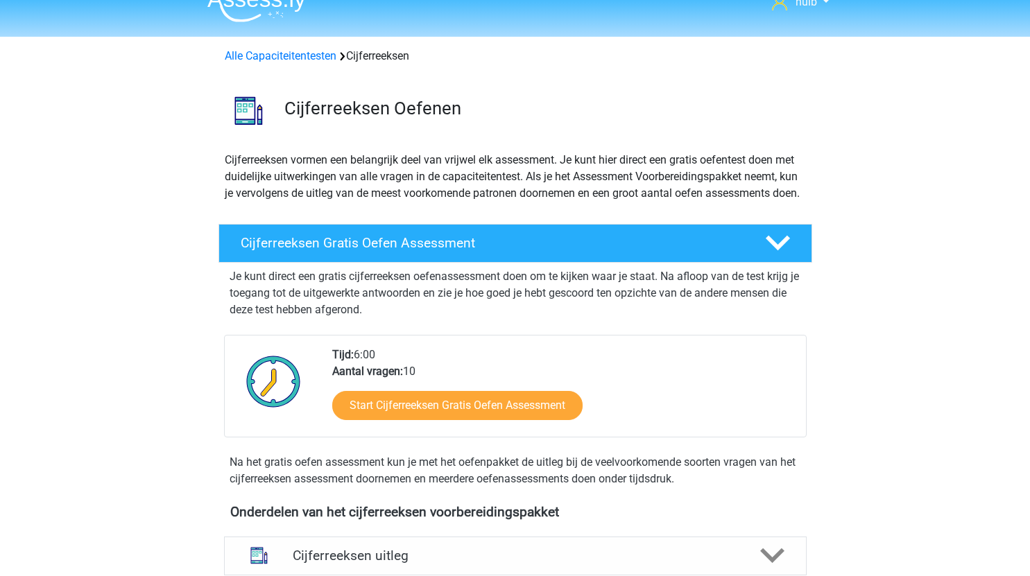
scroll to position [0, 0]
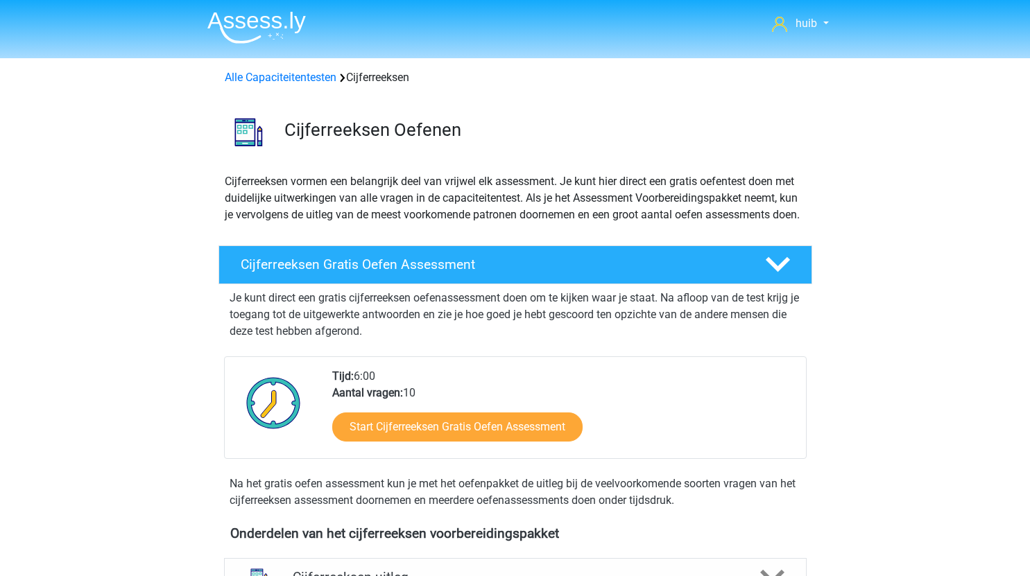
click at [275, 25] on img at bounding box center [256, 27] width 99 height 33
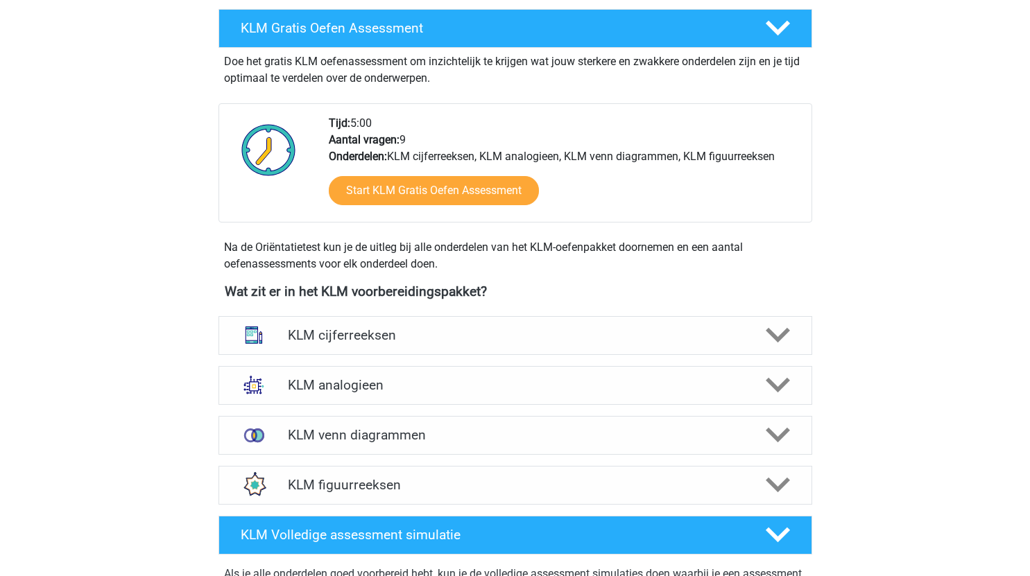
scroll to position [373, 0]
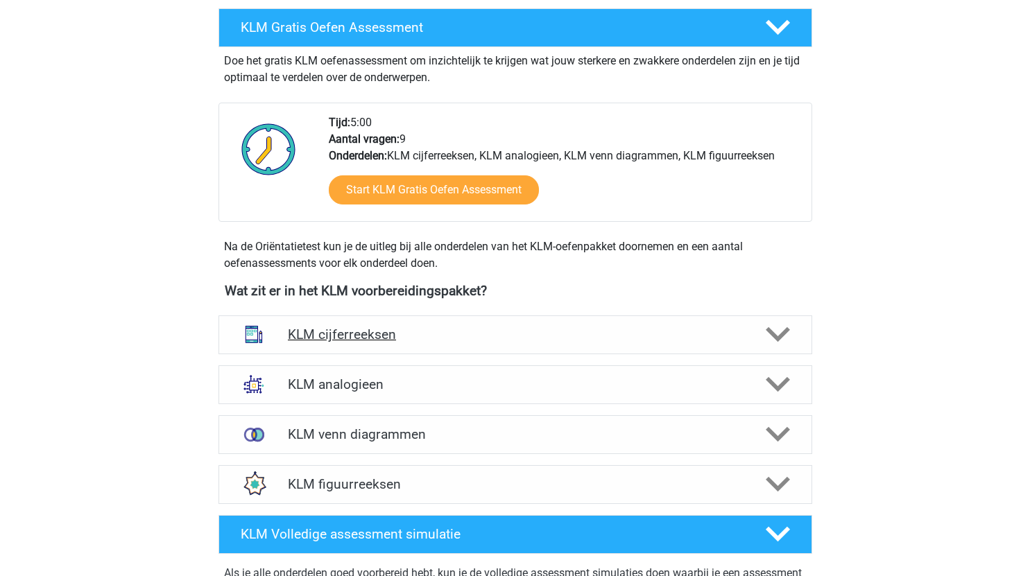
click at [575, 345] on div "KLM cijferreeksen" at bounding box center [516, 335] width 594 height 39
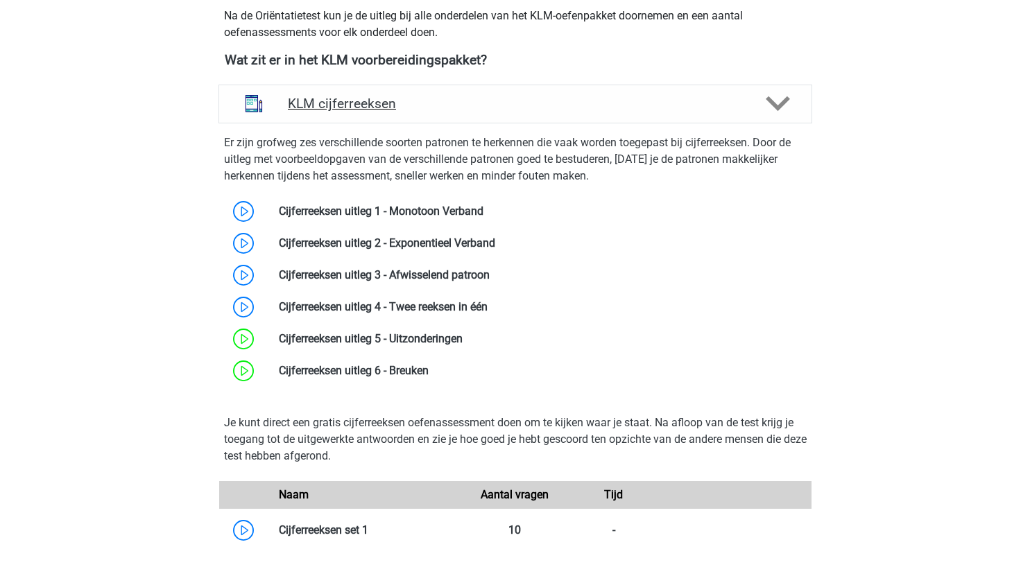
scroll to position [612, 0]
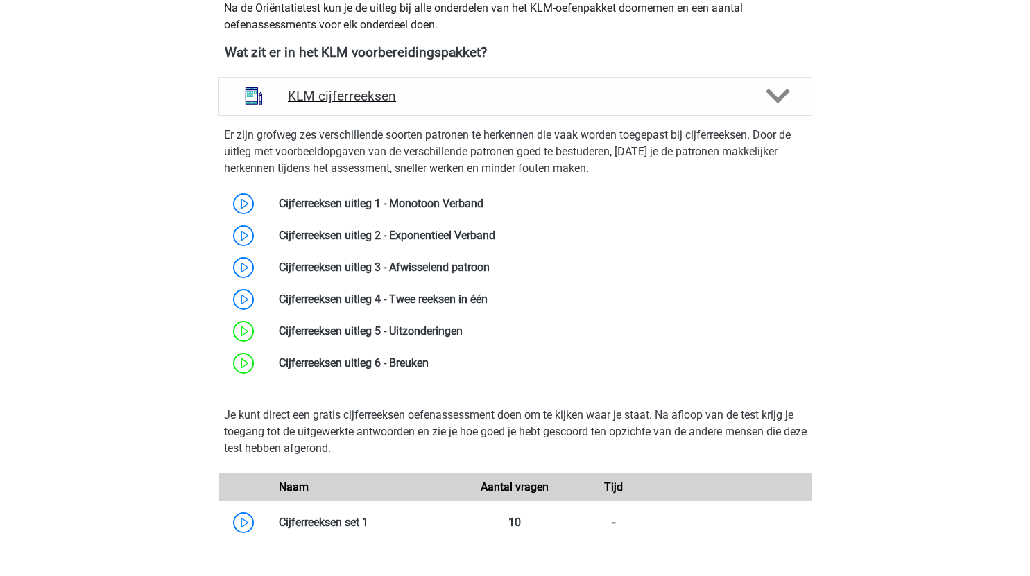
click at [488, 87] on div "KLM cijferreeksen" at bounding box center [516, 96] width 594 height 39
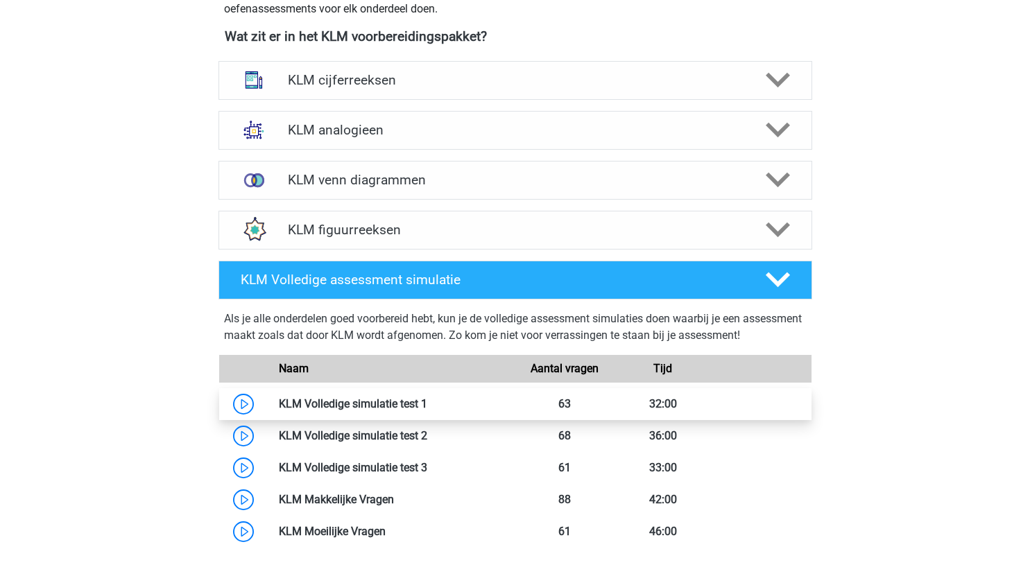
scroll to position [622, 0]
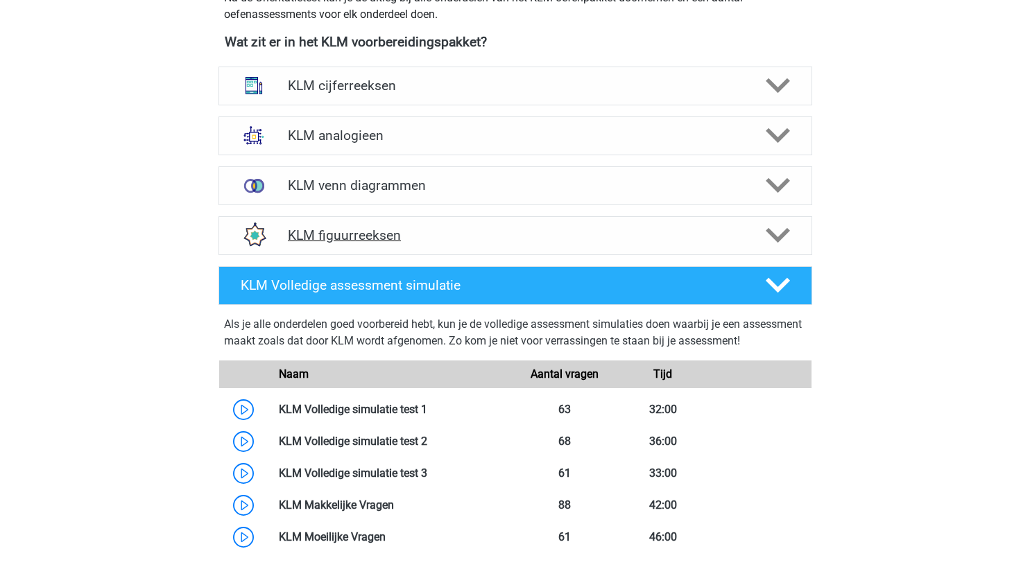
click at [487, 242] on h4 "KLM figuurreeksen" at bounding box center [515, 236] width 454 height 16
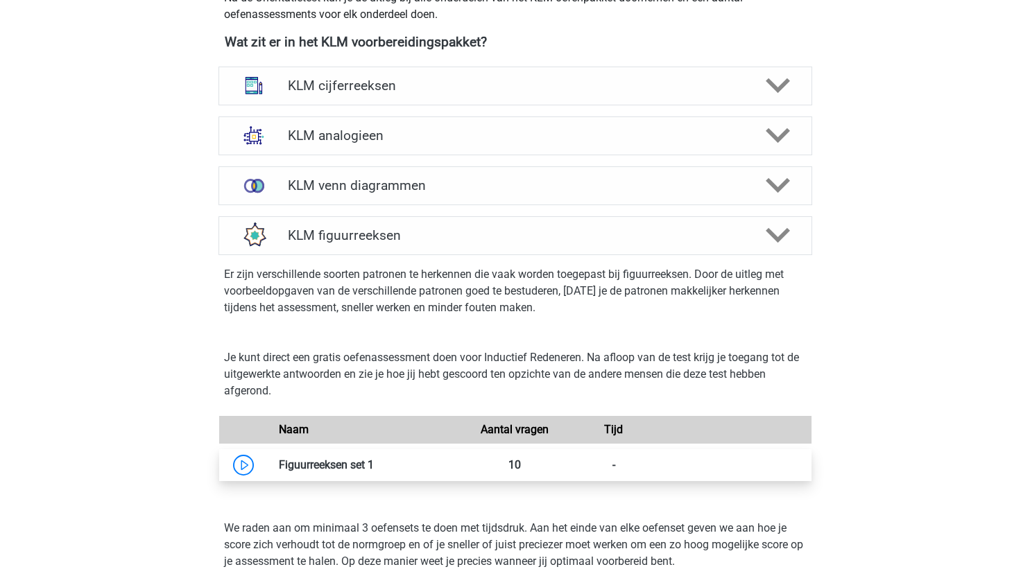
click at [374, 465] on link at bounding box center [374, 465] width 0 height 13
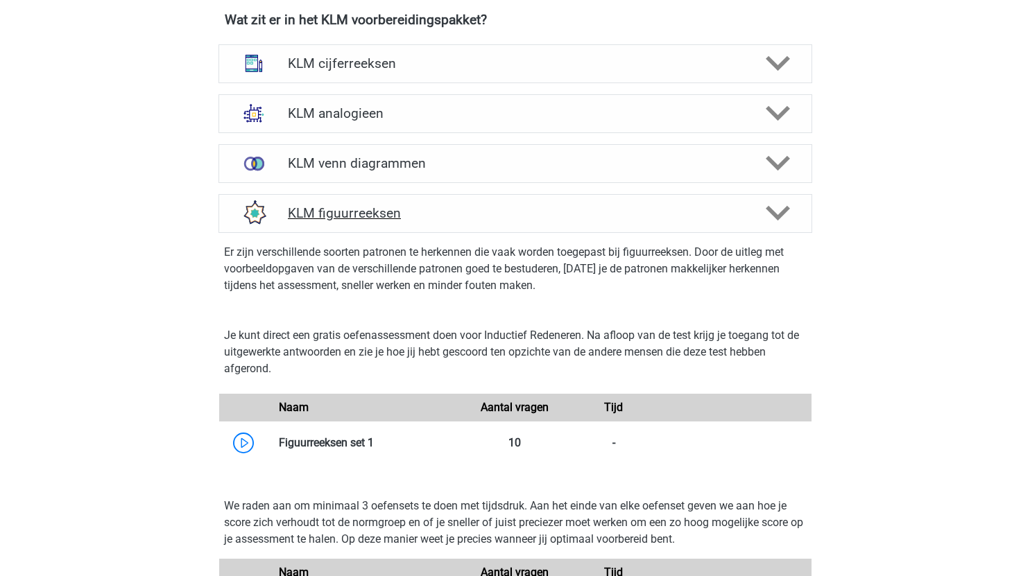
click at [562, 207] on h4 "KLM figuurreeksen" at bounding box center [515, 213] width 454 height 16
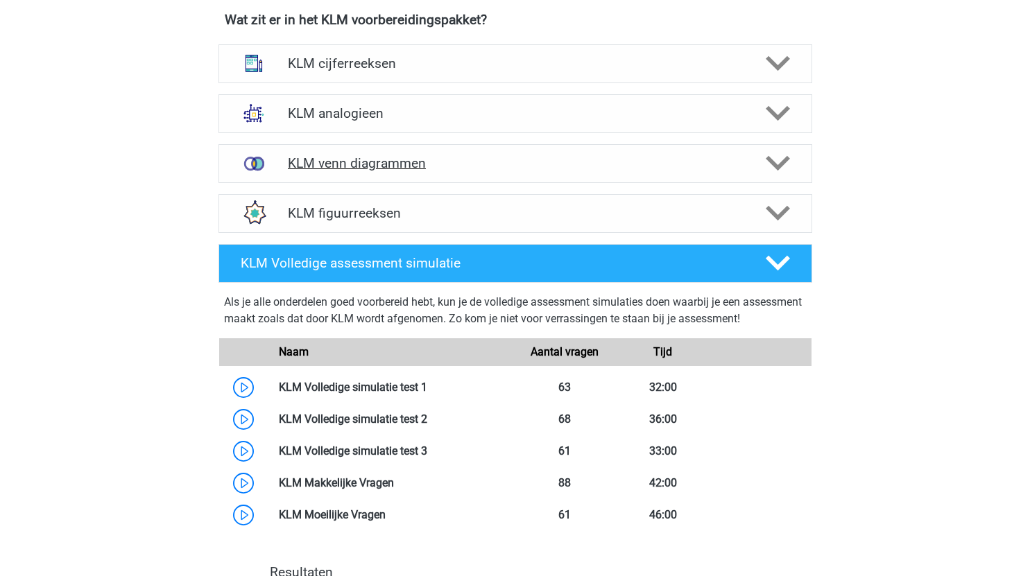
click at [571, 155] on h4 "KLM venn diagrammen" at bounding box center [515, 163] width 454 height 16
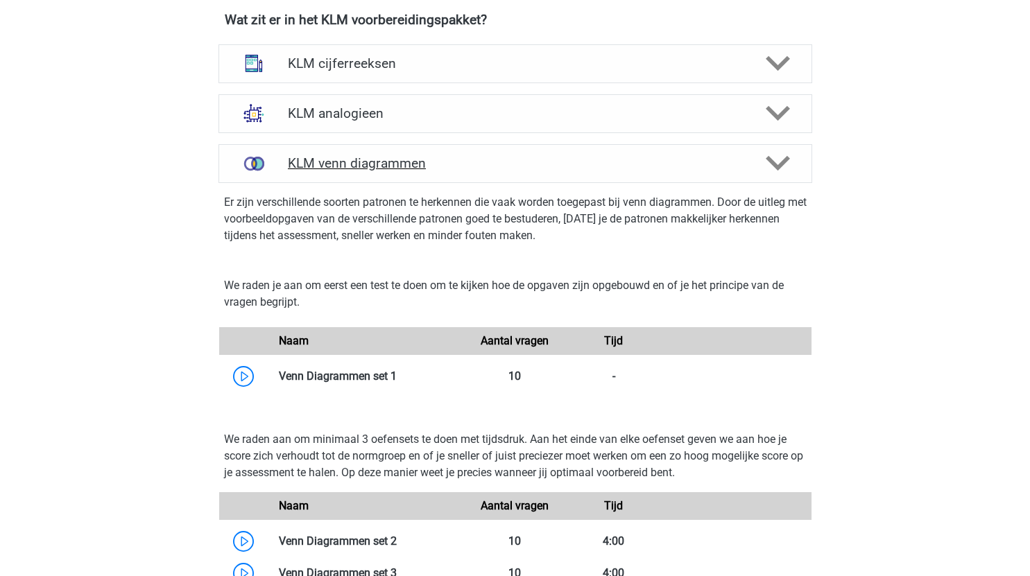
click at [559, 161] on h4 "KLM venn diagrammen" at bounding box center [515, 163] width 454 height 16
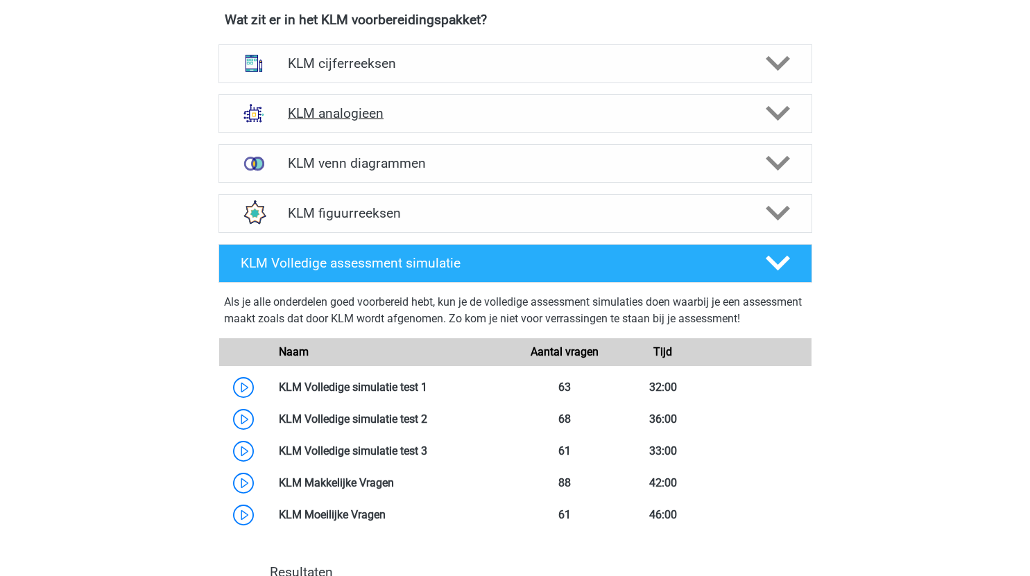
click at [536, 112] on h4 "KLM analogieen" at bounding box center [515, 113] width 454 height 16
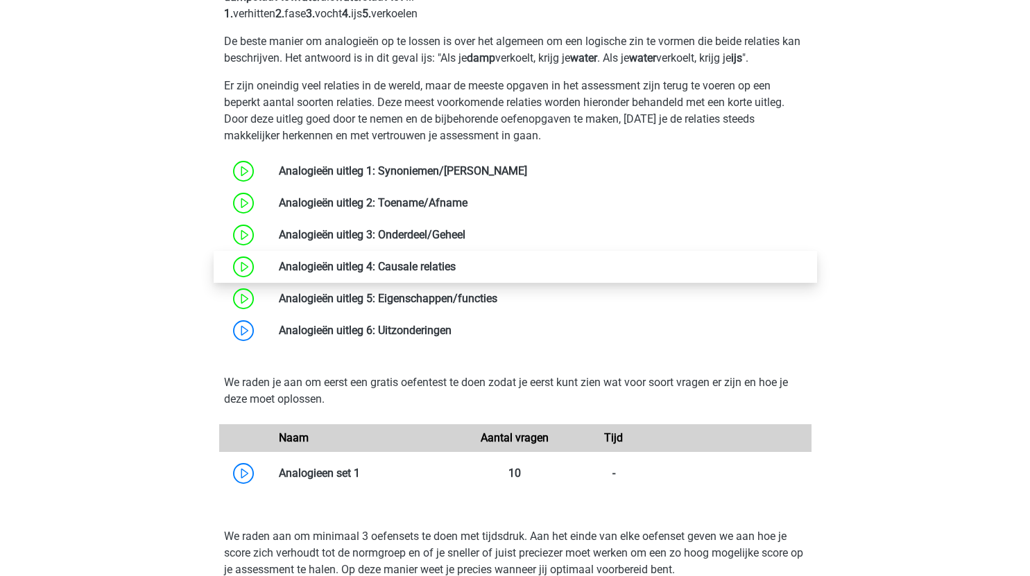
scroll to position [845, 0]
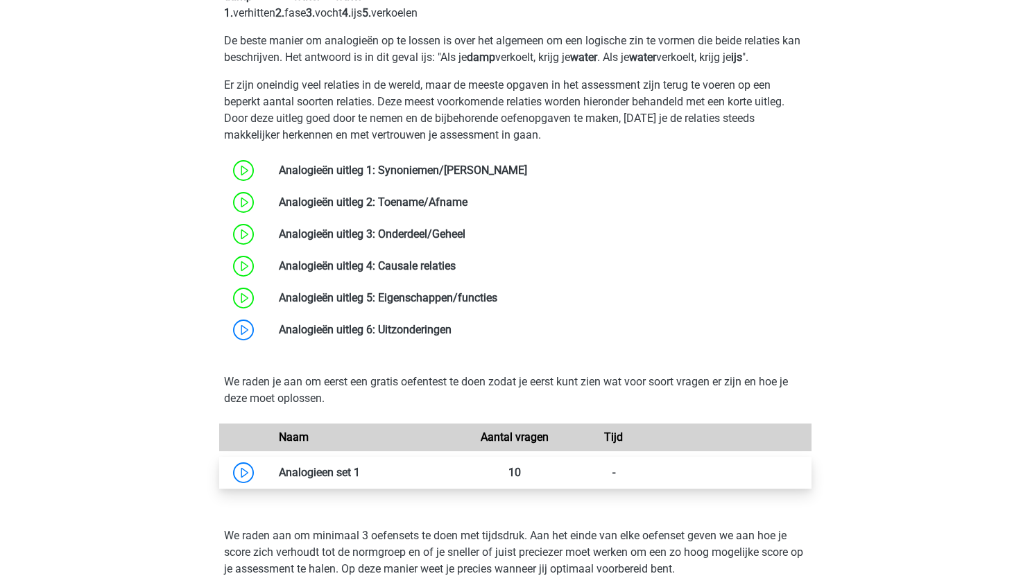
click at [360, 474] on link at bounding box center [360, 472] width 0 height 13
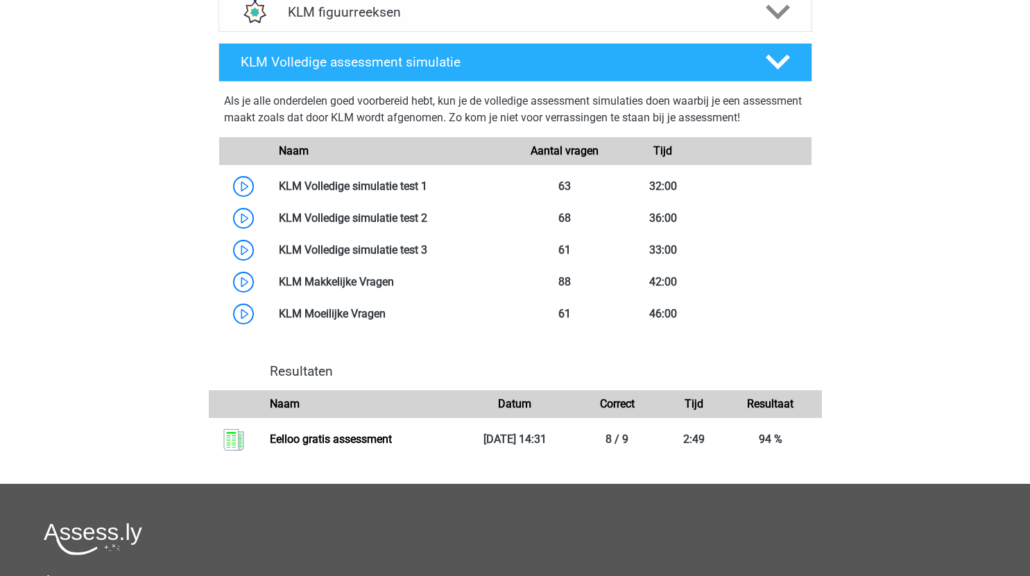
scroll to position [3033, 0]
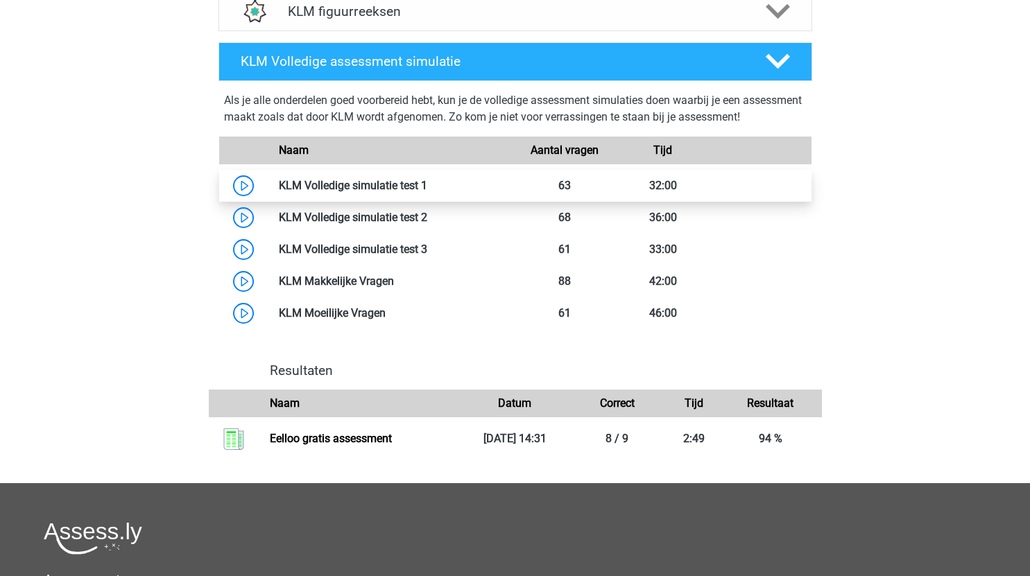
click at [427, 185] on link at bounding box center [427, 185] width 0 height 13
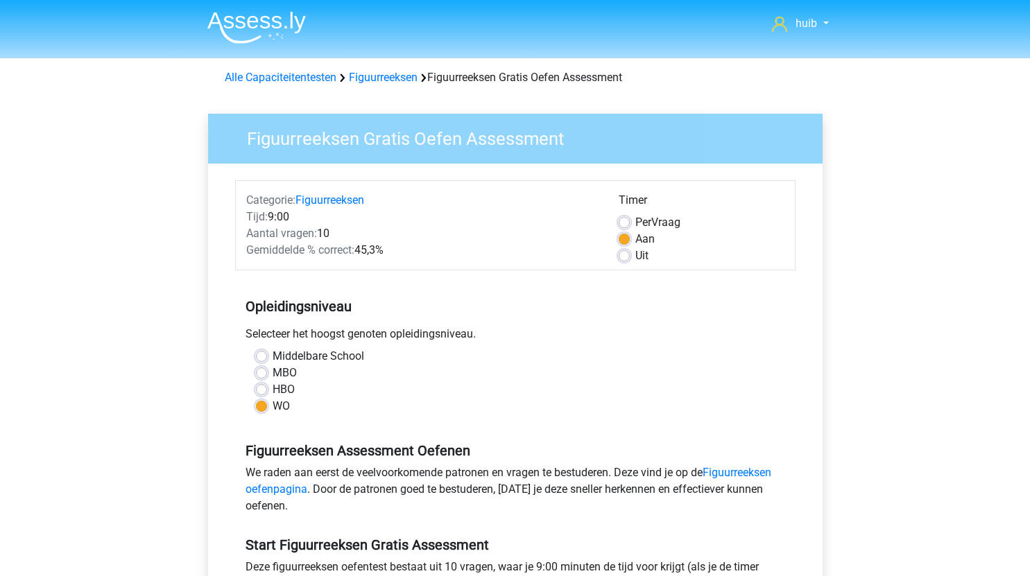
scroll to position [361, 0]
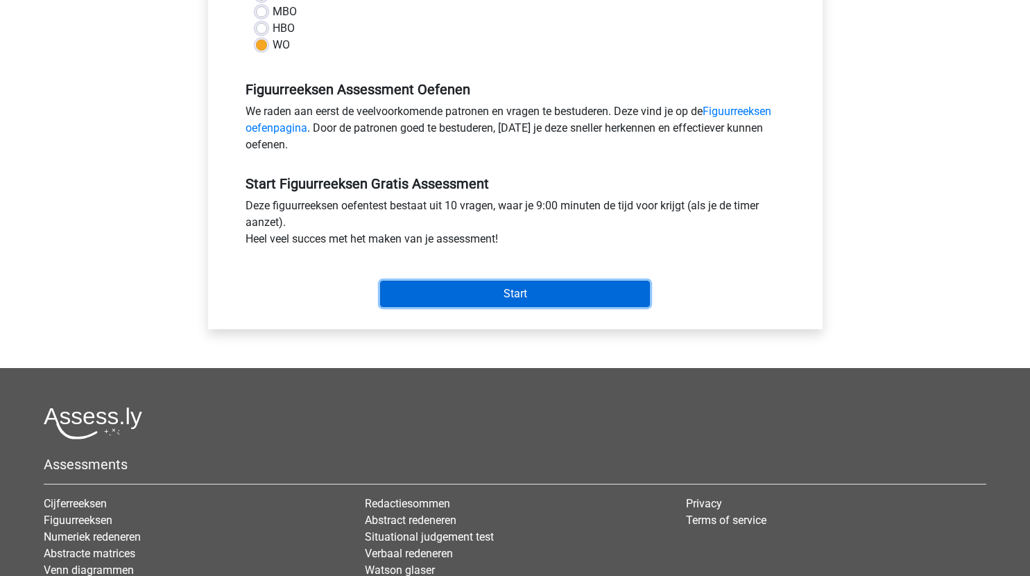
click at [551, 296] on input "Start" at bounding box center [515, 294] width 270 height 26
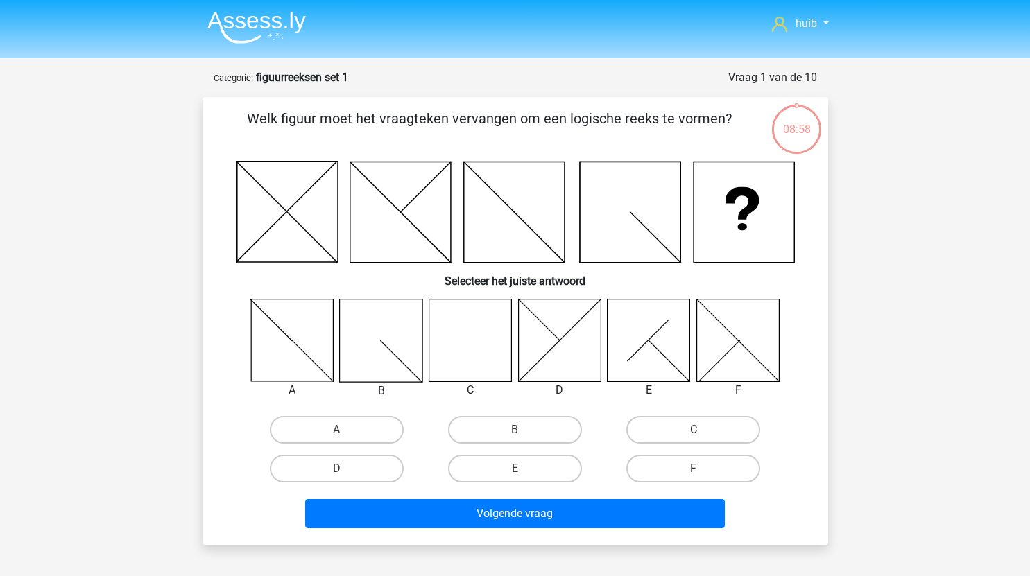
click at [658, 428] on label "C" at bounding box center [693, 430] width 134 height 28
click at [694, 430] on input "C" at bounding box center [698, 434] width 9 height 9
radio input "true"
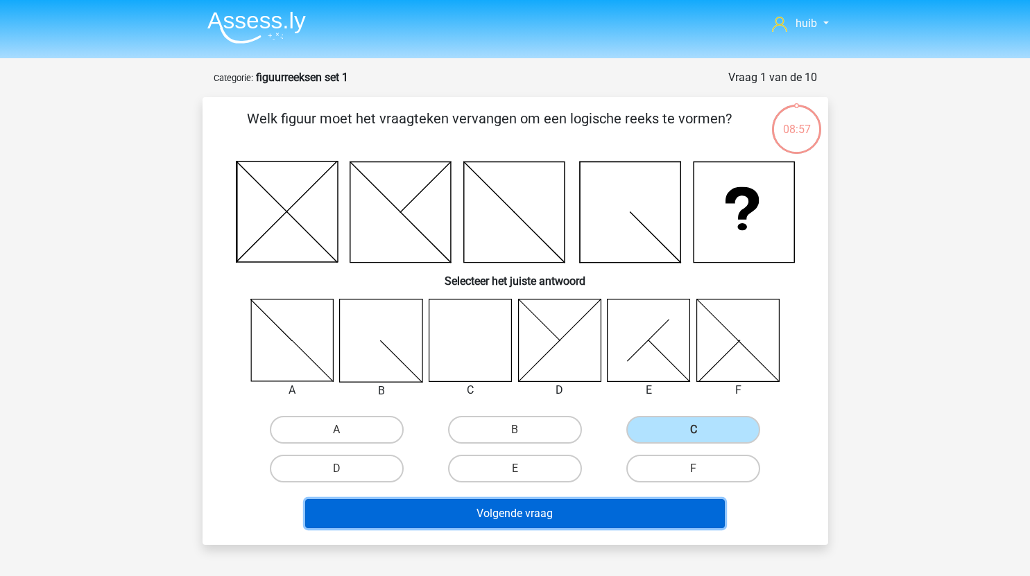
click at [555, 502] on button "Volgende vraag" at bounding box center [515, 513] width 420 height 29
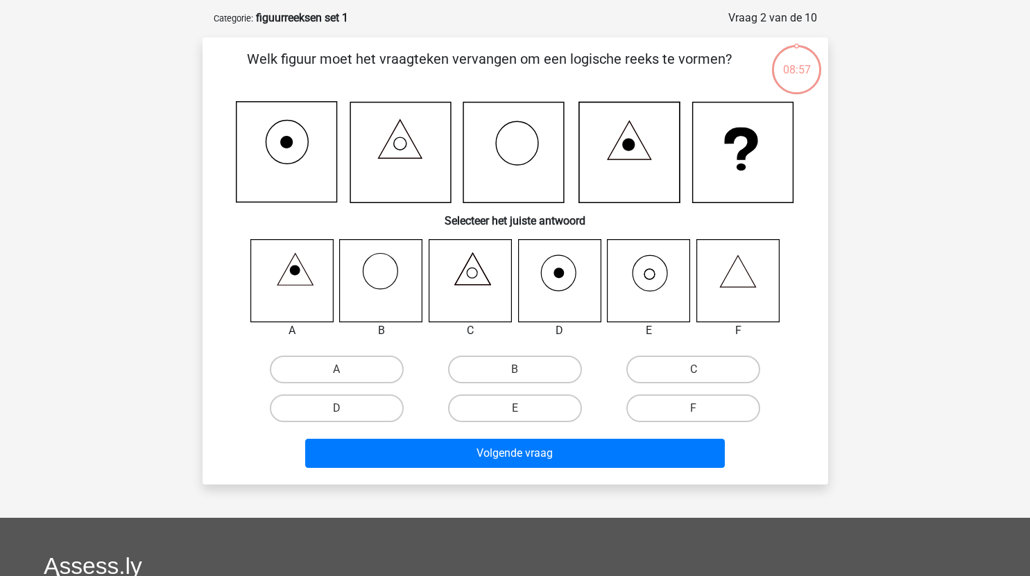
scroll to position [69, 0]
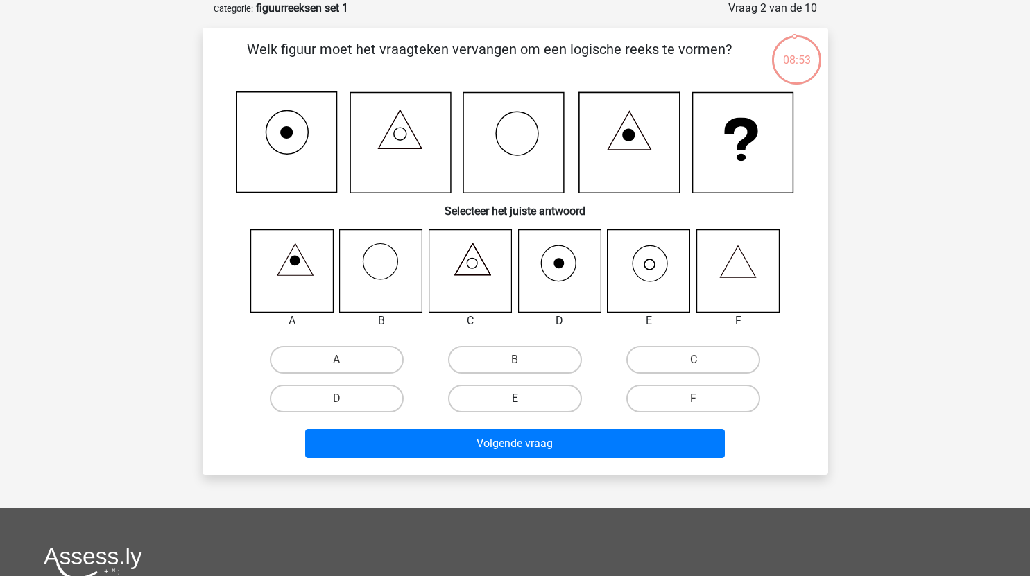
click at [529, 400] on label "E" at bounding box center [515, 399] width 134 height 28
click at [524, 400] on input "E" at bounding box center [519, 403] width 9 height 9
radio input "true"
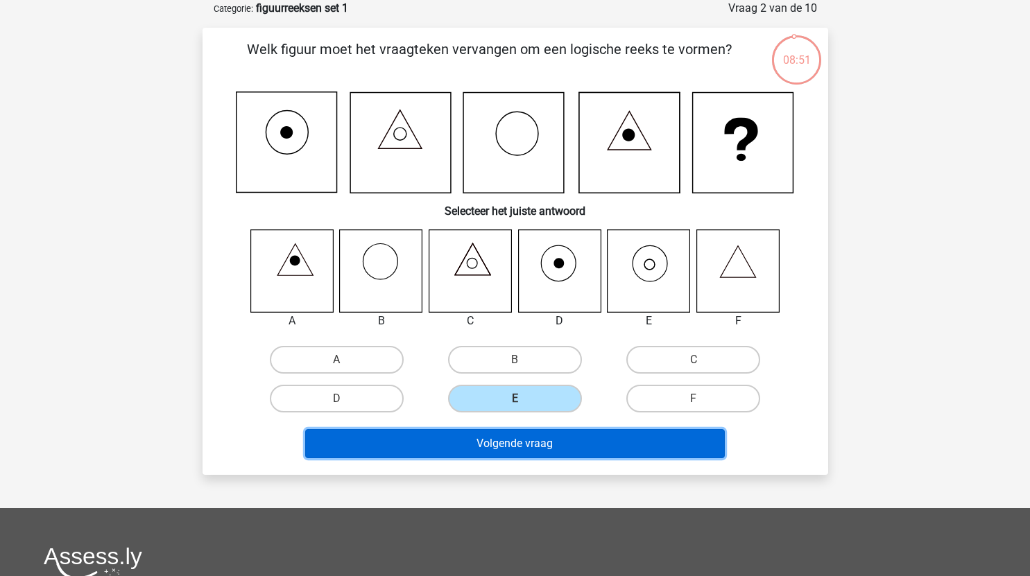
click at [582, 447] on button "Volgende vraag" at bounding box center [515, 443] width 420 height 29
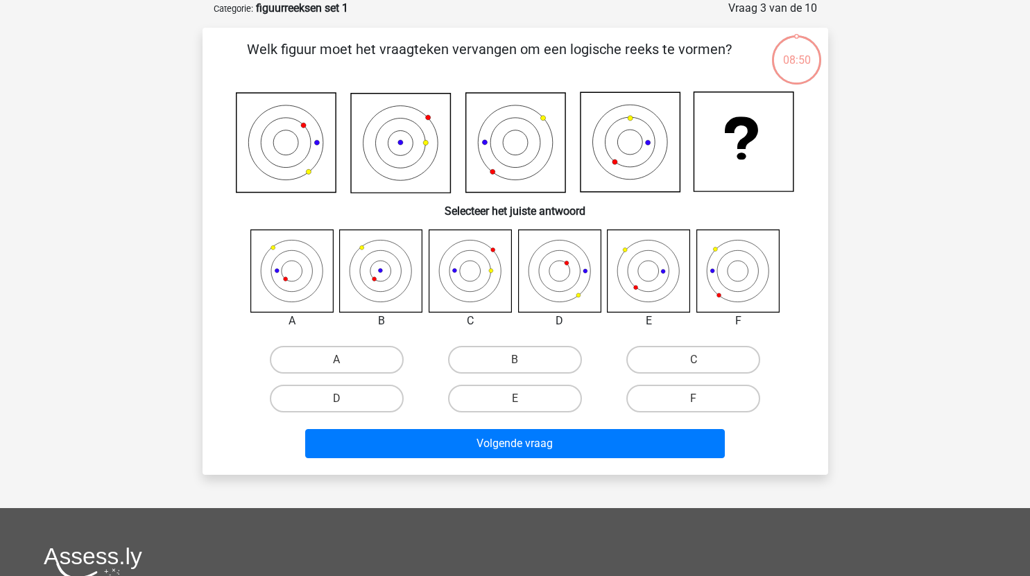
scroll to position [63, 0]
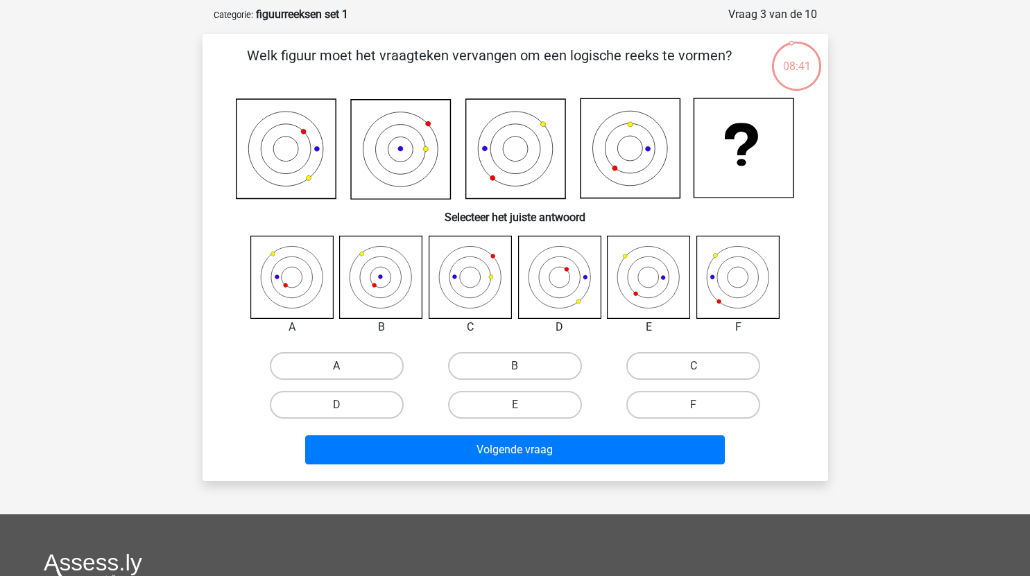
click at [354, 366] on label "A" at bounding box center [337, 366] width 134 height 28
click at [345, 366] on input "A" at bounding box center [340, 370] width 9 height 9
radio input "true"
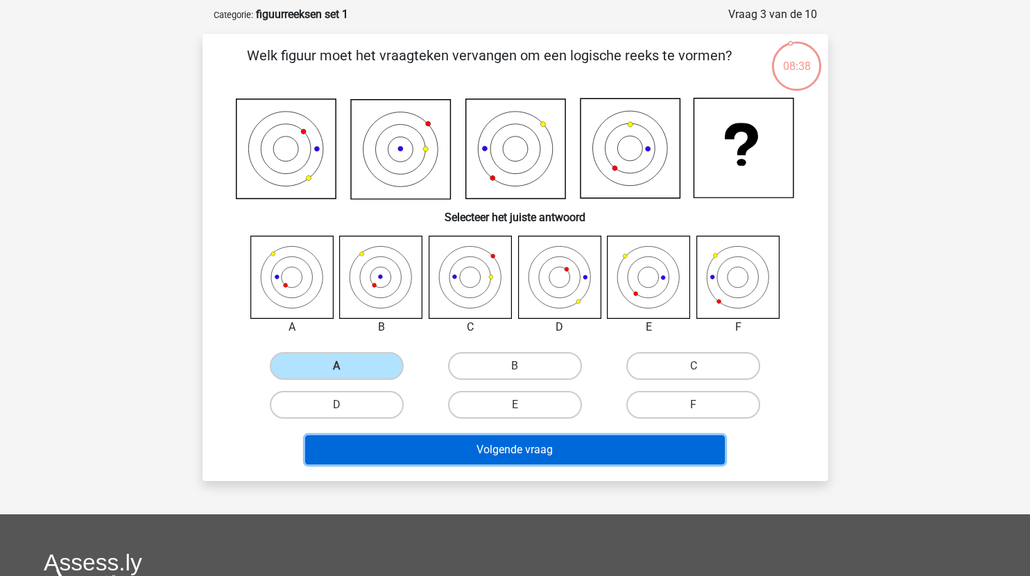
click at [517, 456] on button "Volgende vraag" at bounding box center [515, 450] width 420 height 29
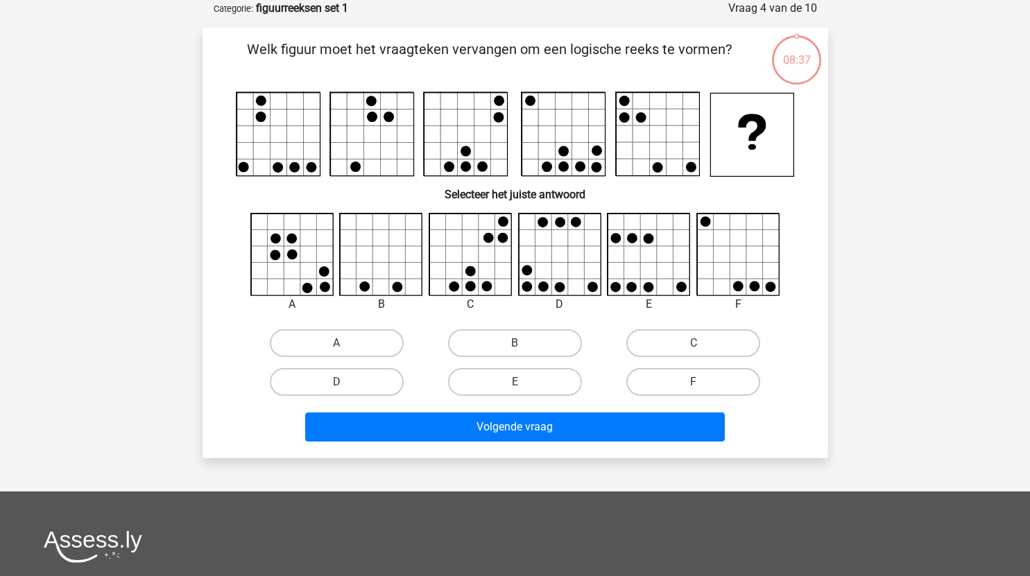
scroll to position [42, 0]
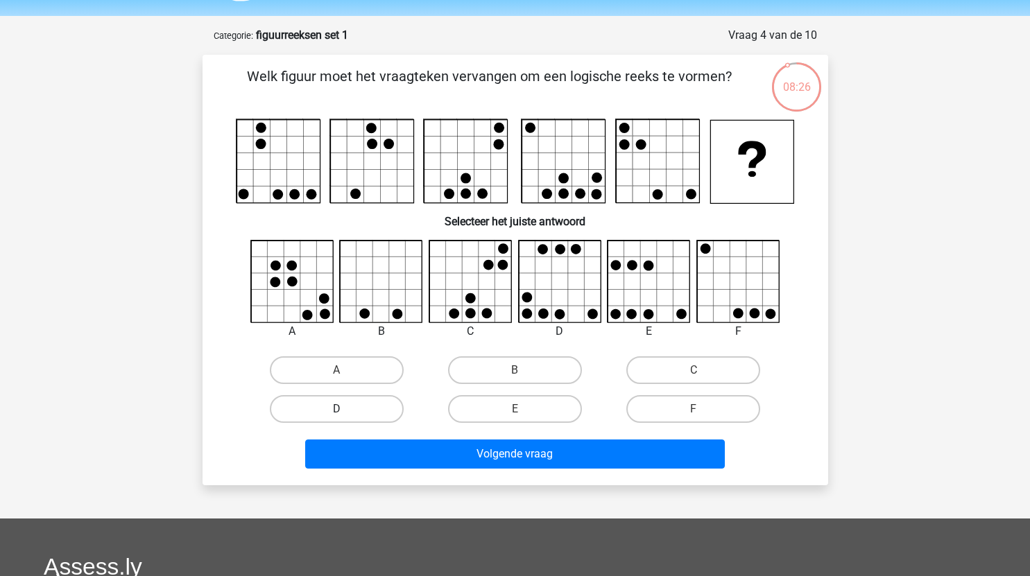
click at [365, 407] on label "D" at bounding box center [337, 409] width 134 height 28
click at [345, 409] on input "D" at bounding box center [340, 413] width 9 height 9
radio input "true"
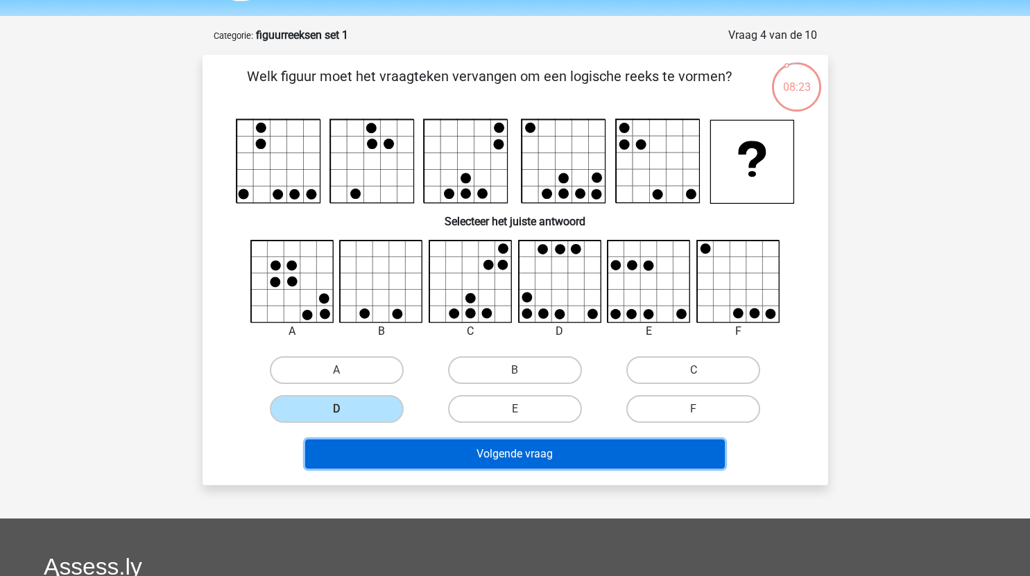
click at [556, 459] on button "Volgende vraag" at bounding box center [515, 454] width 420 height 29
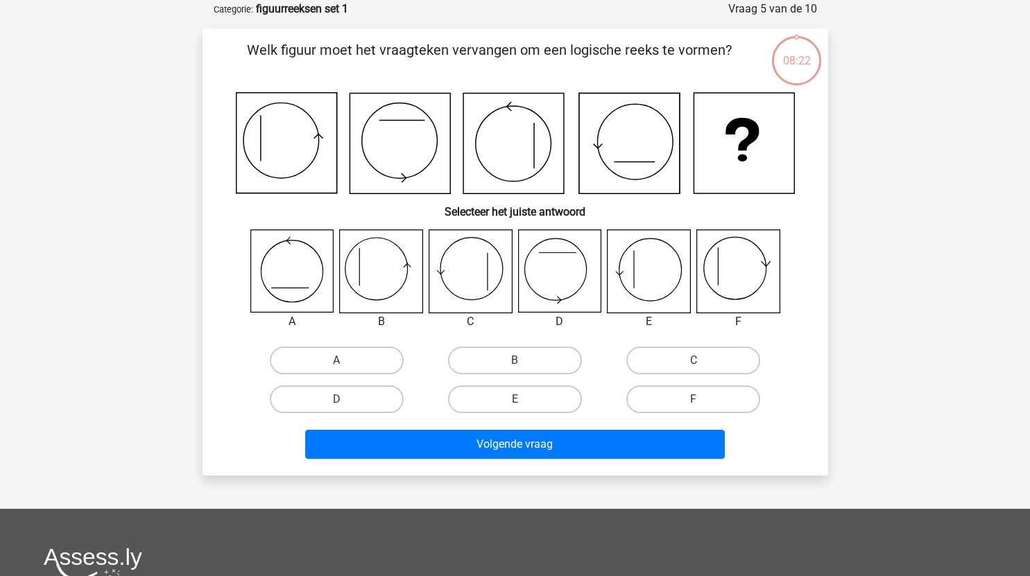
scroll to position [69, 0]
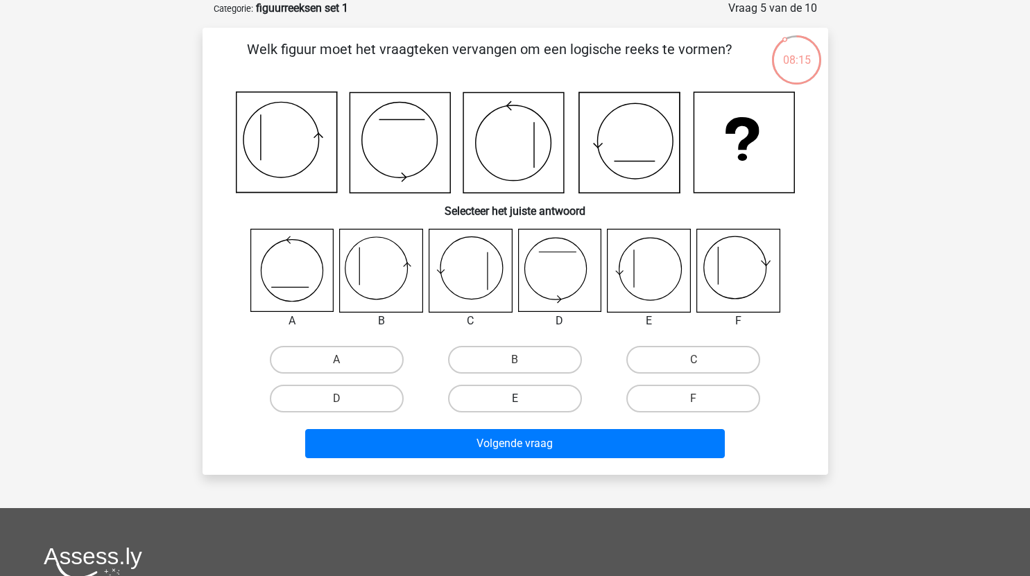
click at [538, 398] on label "E" at bounding box center [515, 399] width 134 height 28
click at [524, 399] on input "E" at bounding box center [519, 403] width 9 height 9
radio input "true"
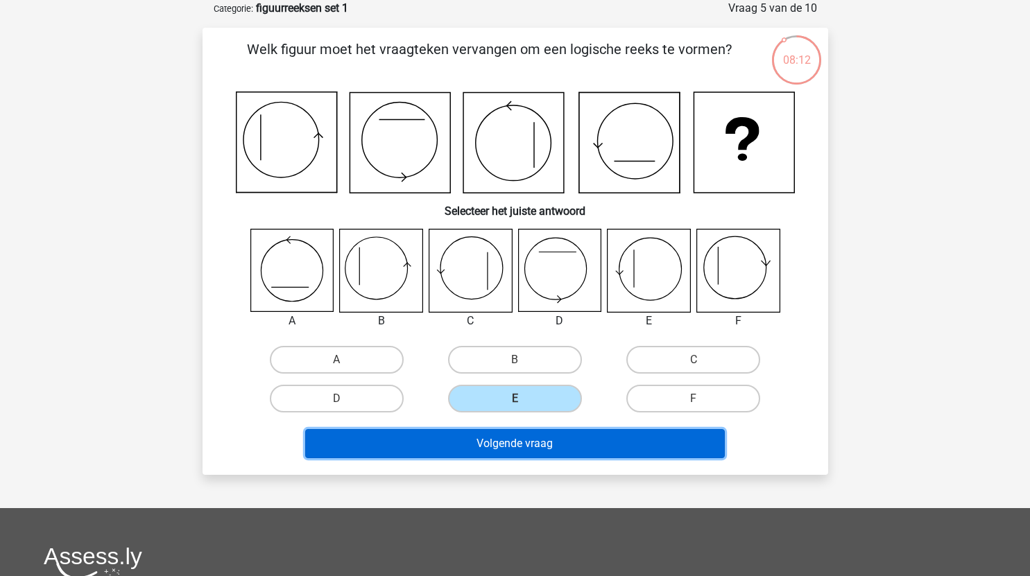
click at [602, 452] on button "Volgende vraag" at bounding box center [515, 443] width 420 height 29
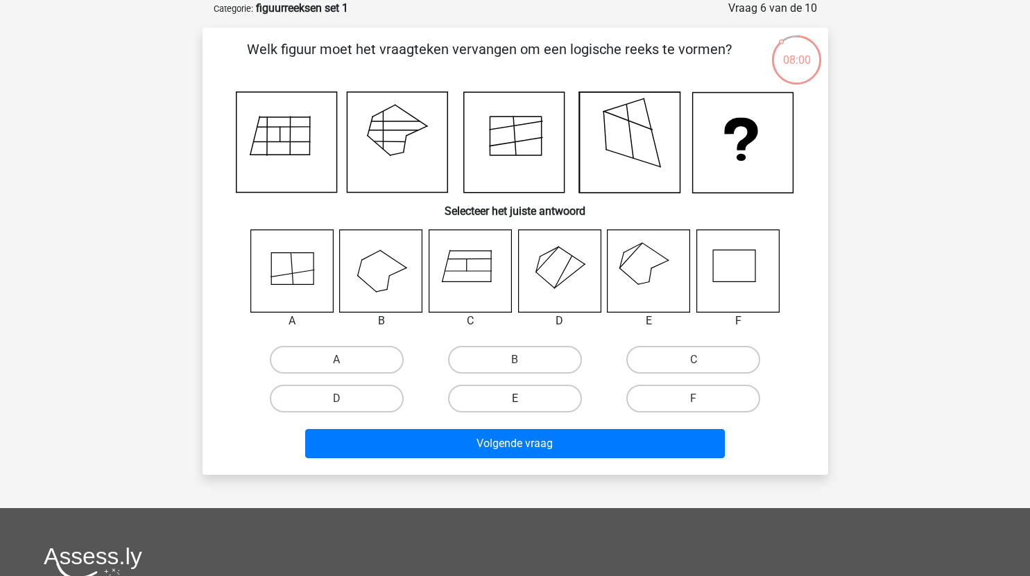
click at [528, 397] on label "E" at bounding box center [515, 399] width 134 height 28
click at [524, 399] on input "E" at bounding box center [519, 403] width 9 height 9
radio input "true"
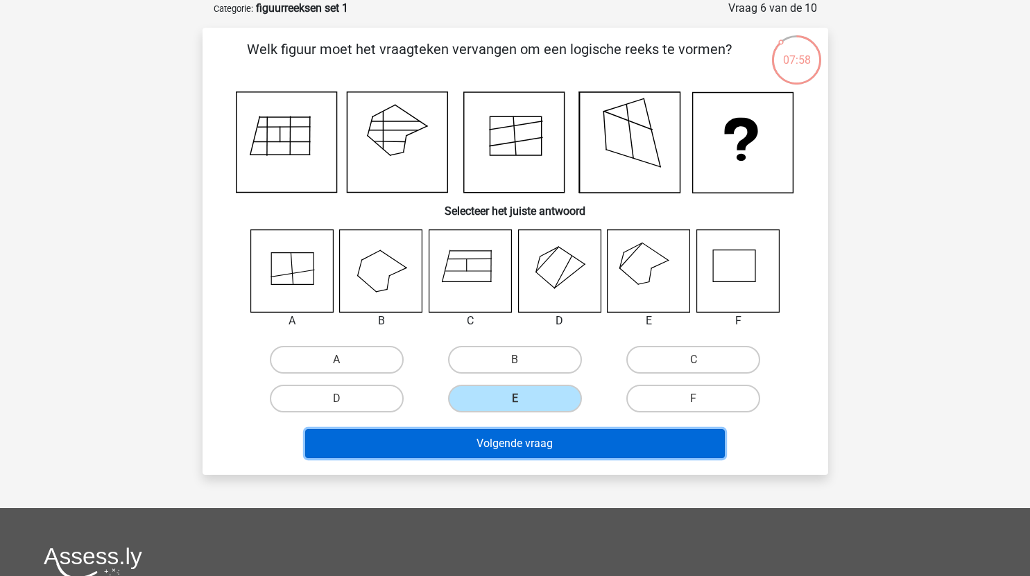
click at [563, 452] on button "Volgende vraag" at bounding box center [515, 443] width 420 height 29
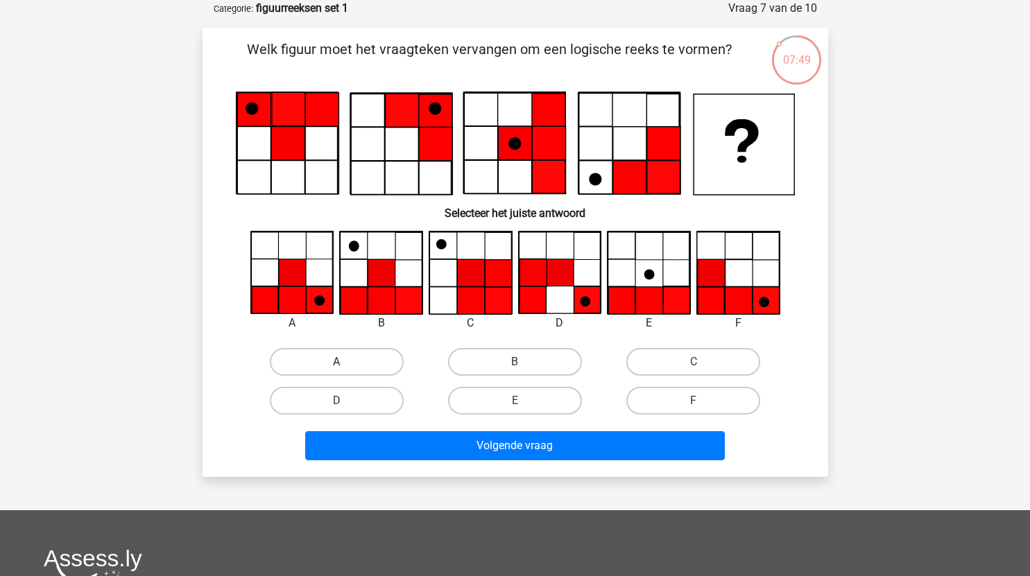
click at [361, 361] on label "A" at bounding box center [337, 362] width 134 height 28
click at [345, 362] on input "A" at bounding box center [340, 366] width 9 height 9
radio input "true"
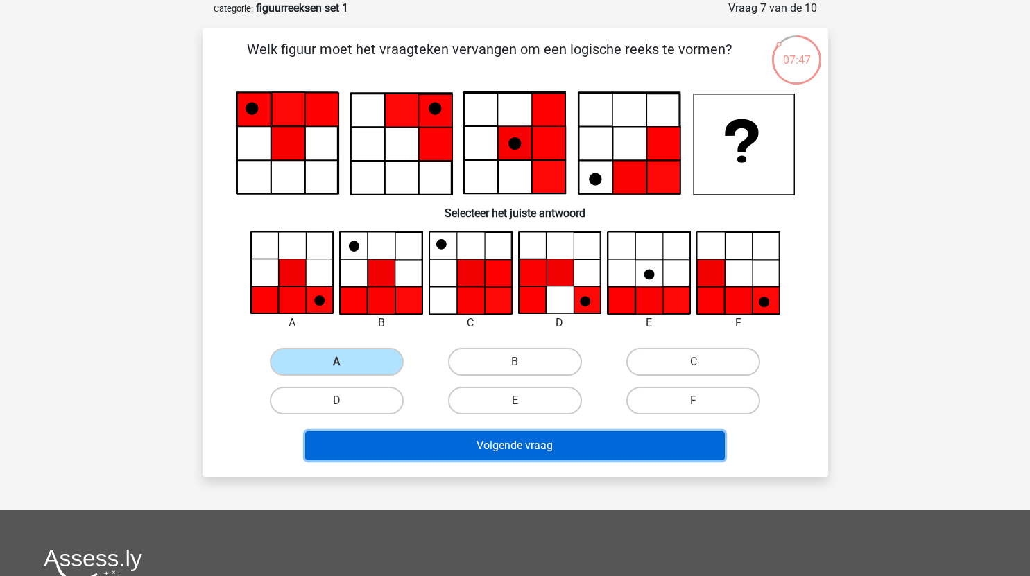
click at [499, 450] on button "Volgende vraag" at bounding box center [515, 445] width 420 height 29
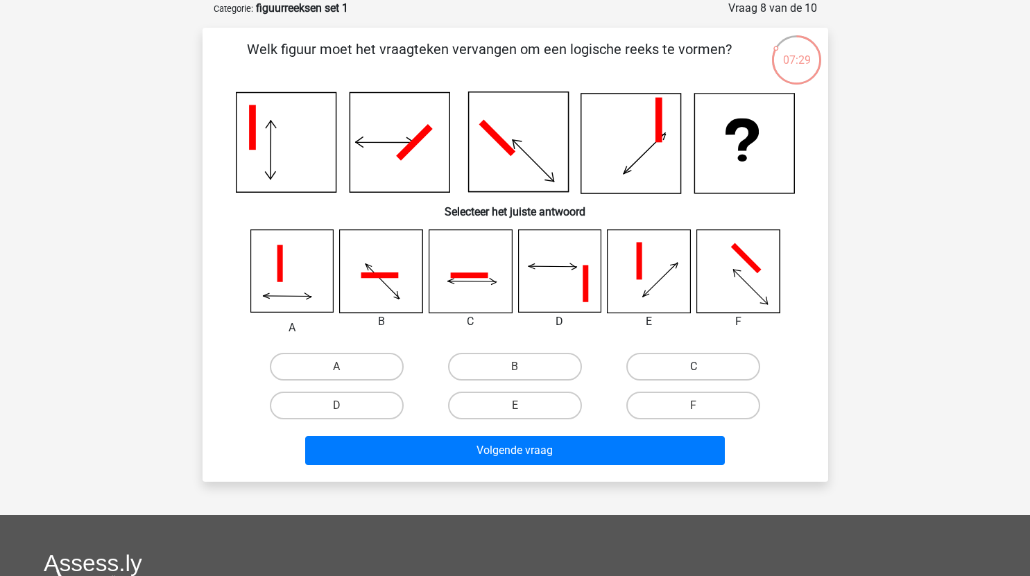
click at [655, 370] on label "C" at bounding box center [693, 367] width 134 height 28
click at [694, 370] on input "C" at bounding box center [698, 371] width 9 height 9
radio input "true"
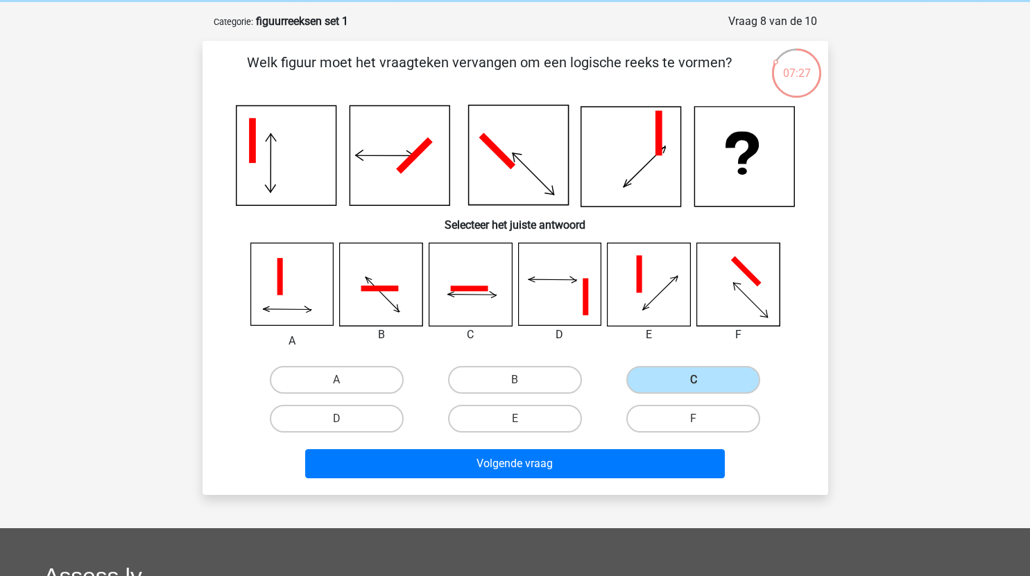
scroll to position [53, 0]
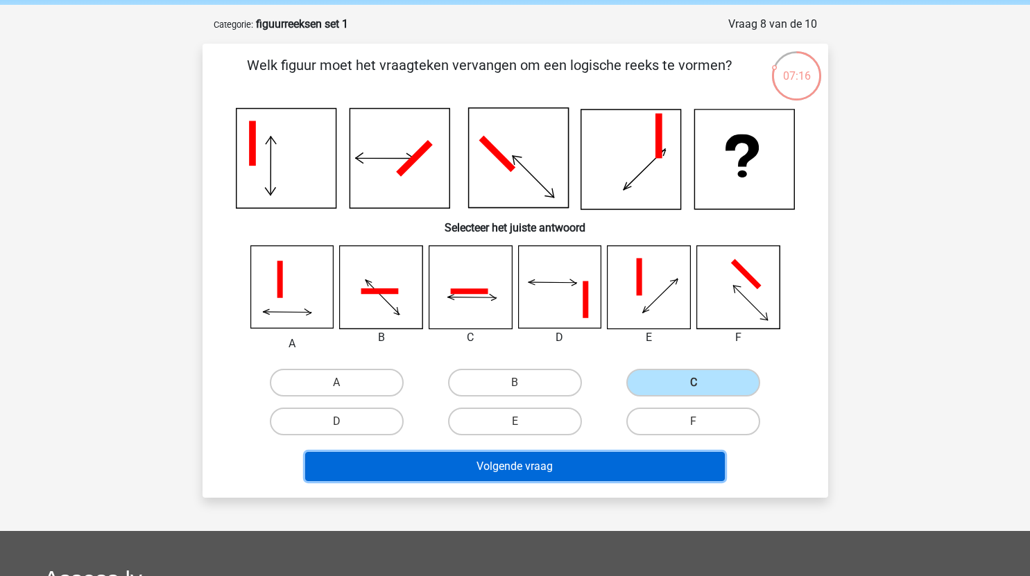
click at [567, 474] on button "Volgende vraag" at bounding box center [515, 466] width 420 height 29
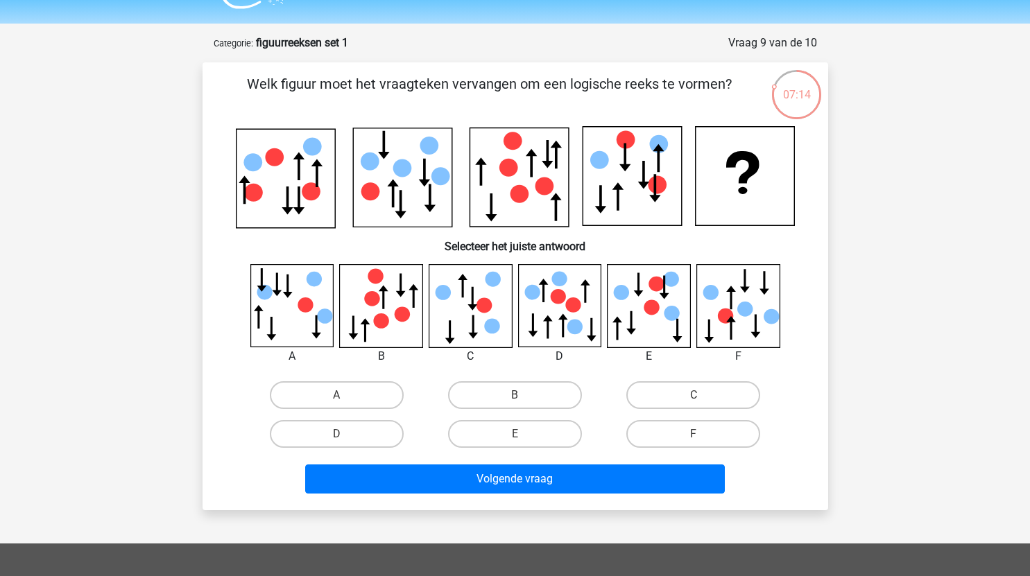
scroll to position [24, 0]
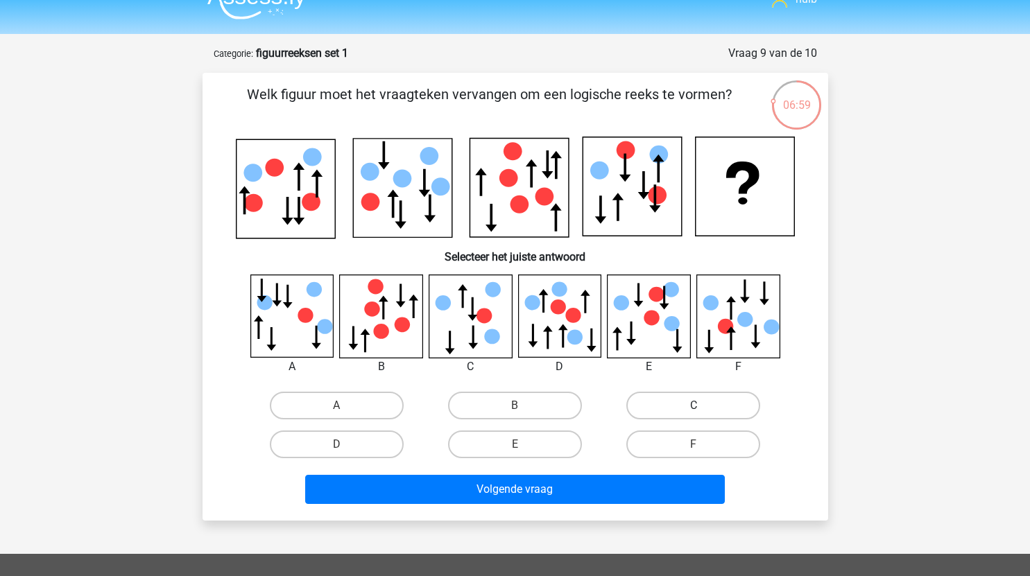
click at [732, 396] on label "C" at bounding box center [693, 406] width 134 height 28
click at [703, 406] on input "C" at bounding box center [698, 410] width 9 height 9
radio input "true"
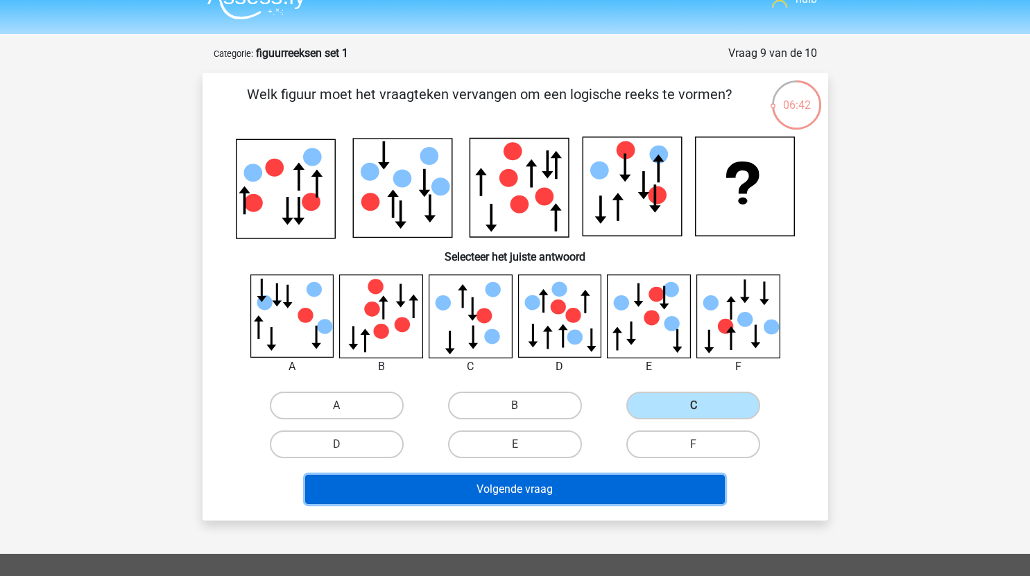
click at [524, 488] on button "Volgende vraag" at bounding box center [515, 489] width 420 height 29
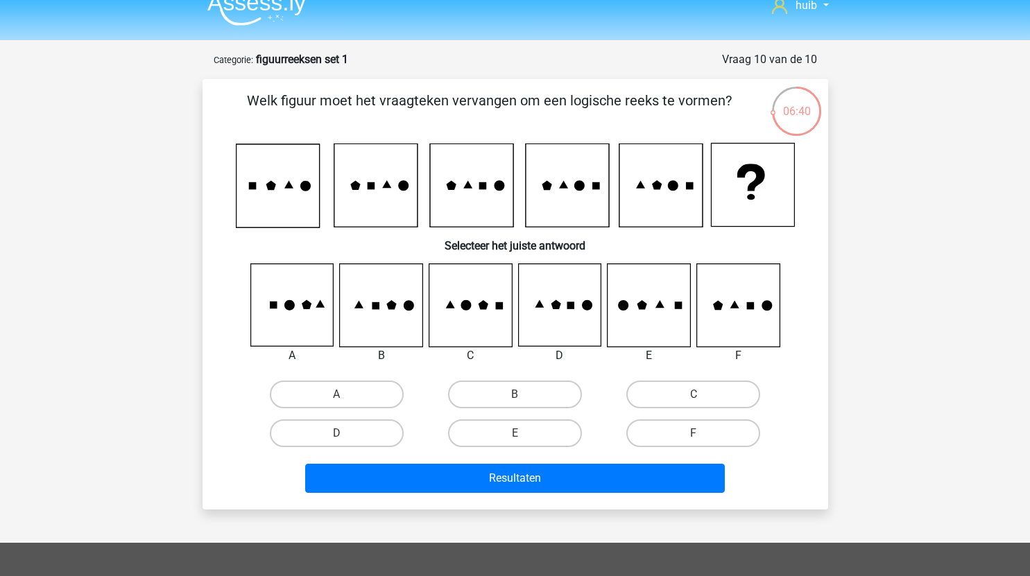
scroll to position [16, 0]
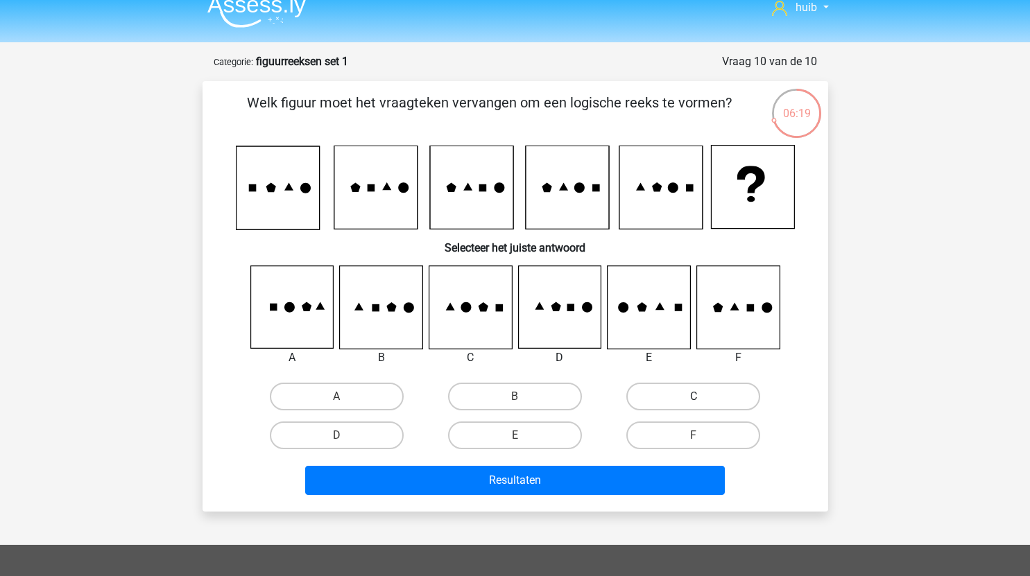
click at [673, 391] on label "C" at bounding box center [693, 397] width 134 height 28
click at [694, 397] on input "C" at bounding box center [698, 401] width 9 height 9
radio input "true"
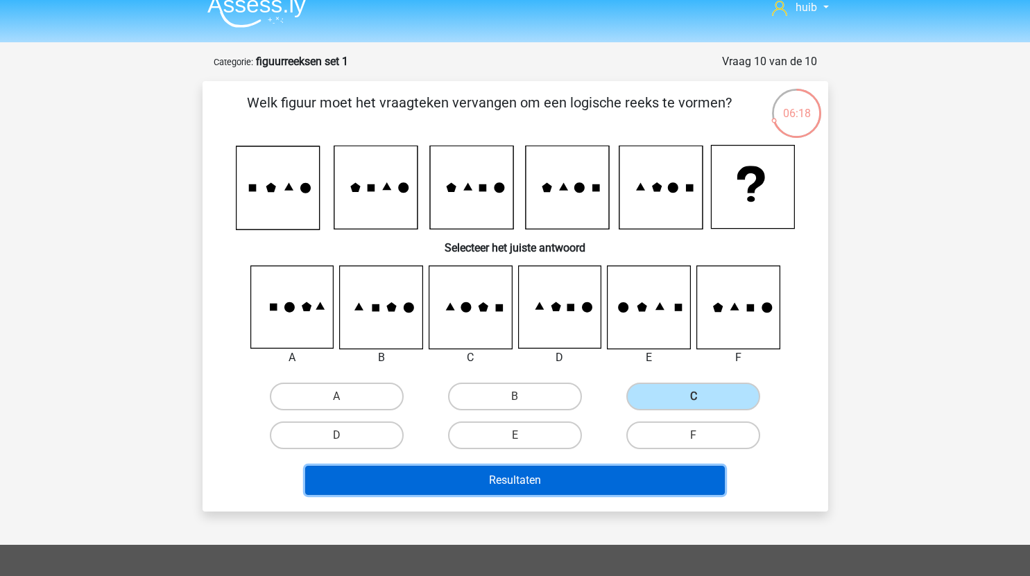
click at [515, 479] on button "Resultaten" at bounding box center [515, 480] width 420 height 29
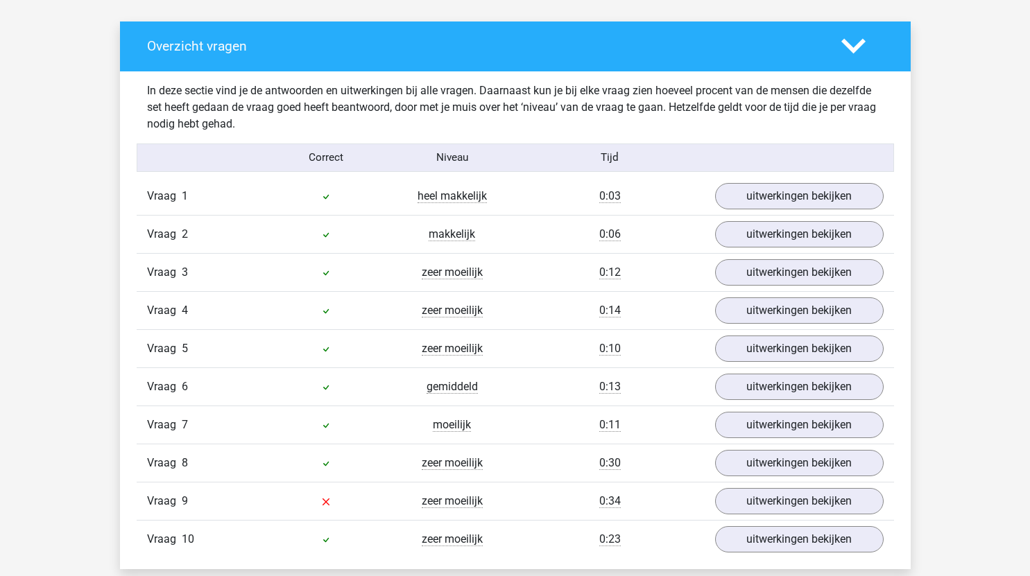
scroll to position [924, 0]
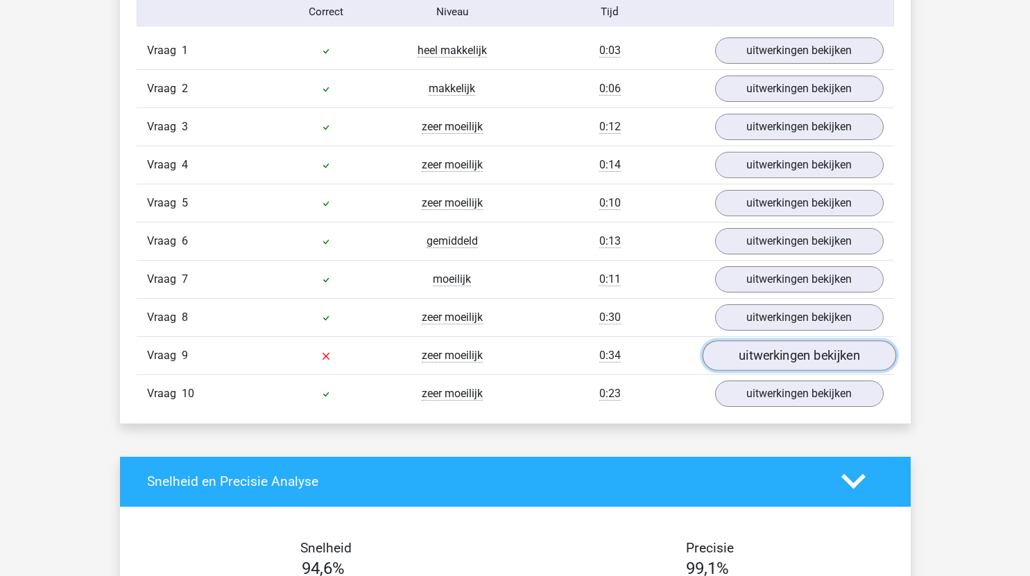
click at [753, 347] on link "uitwerkingen bekijken" at bounding box center [799, 356] width 194 height 31
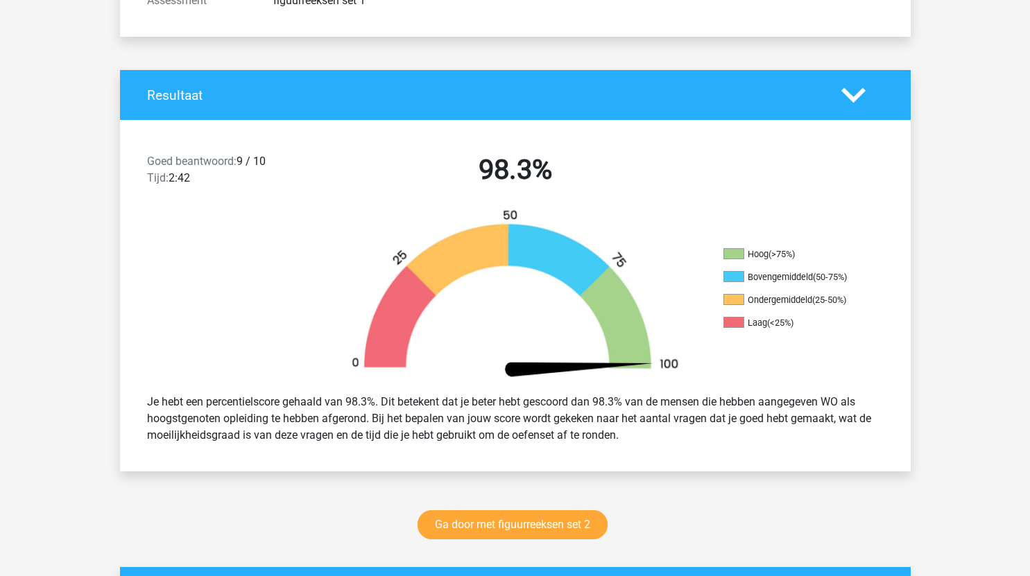
scroll to position [0, 0]
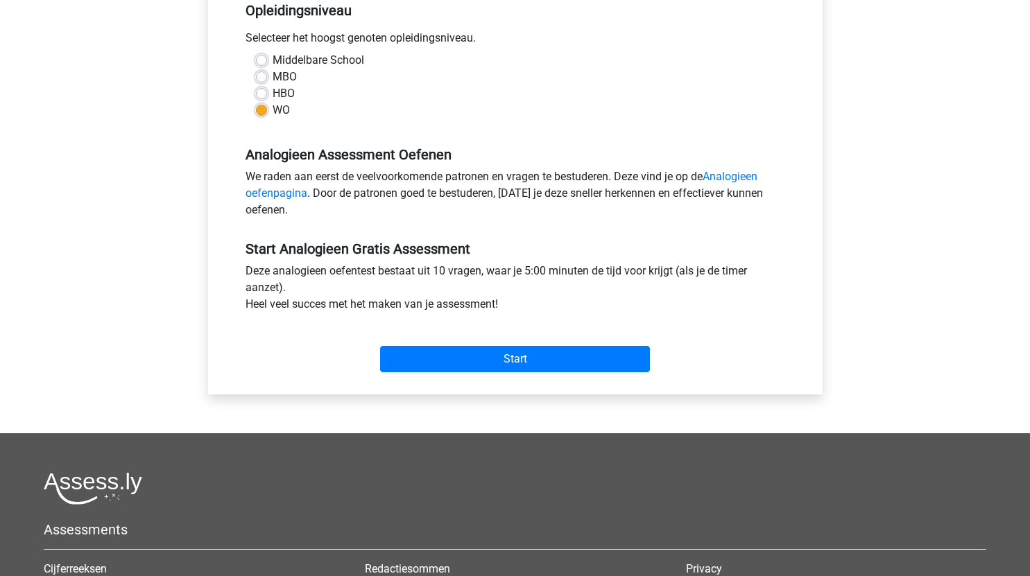
scroll to position [298, 0]
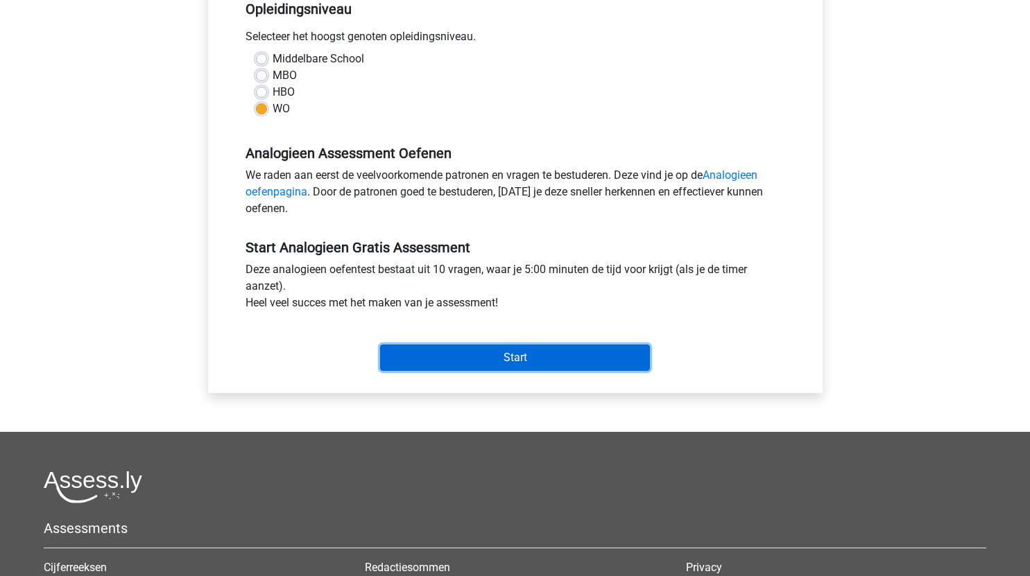
click at [536, 354] on input "Start" at bounding box center [515, 358] width 270 height 26
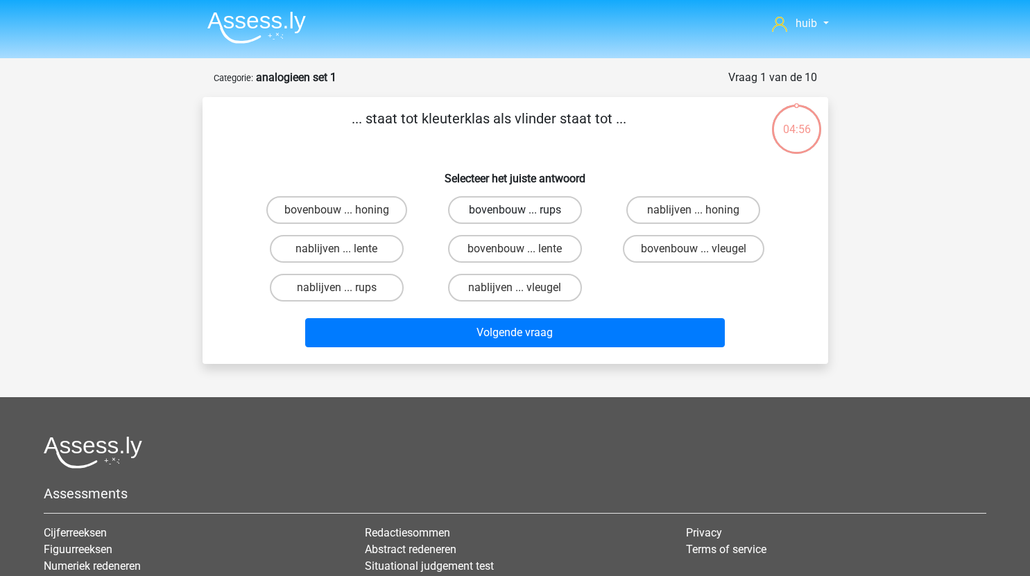
click at [542, 209] on label "bovenbouw ... rups" at bounding box center [515, 210] width 134 height 28
click at [524, 210] on input "bovenbouw ... rups" at bounding box center [519, 214] width 9 height 9
radio input "true"
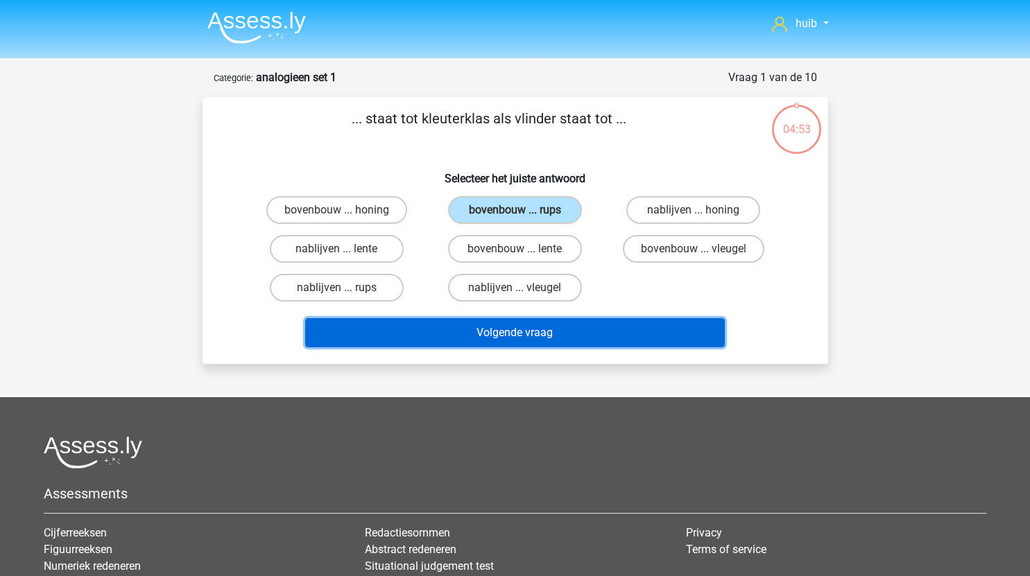
click at [522, 334] on button "Volgende vraag" at bounding box center [515, 332] width 420 height 29
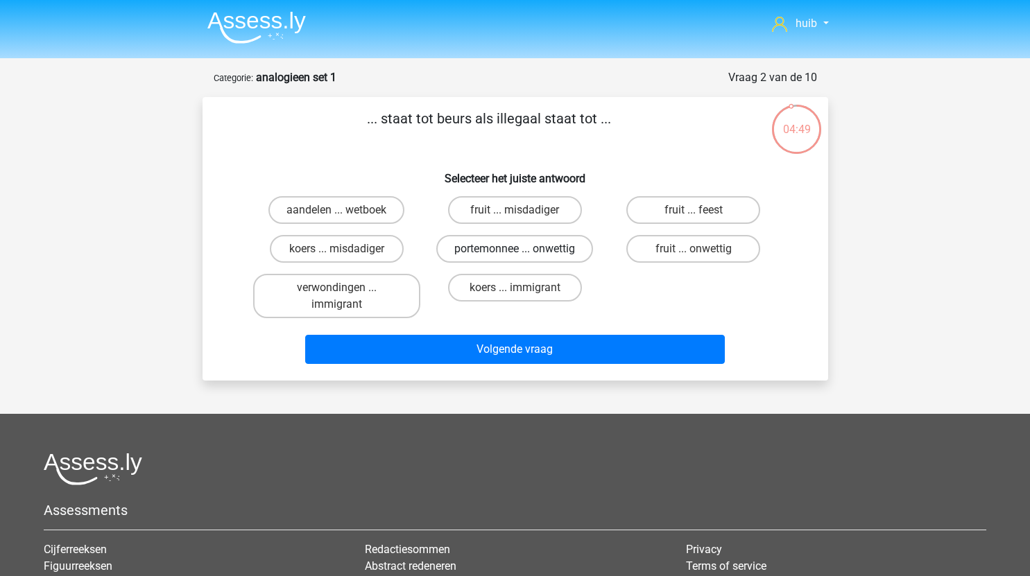
click at [556, 251] on label "portemonnee ... onwettig" at bounding box center [514, 249] width 157 height 28
click at [524, 251] on input "portemonnee ... onwettig" at bounding box center [519, 253] width 9 height 9
radio input "true"
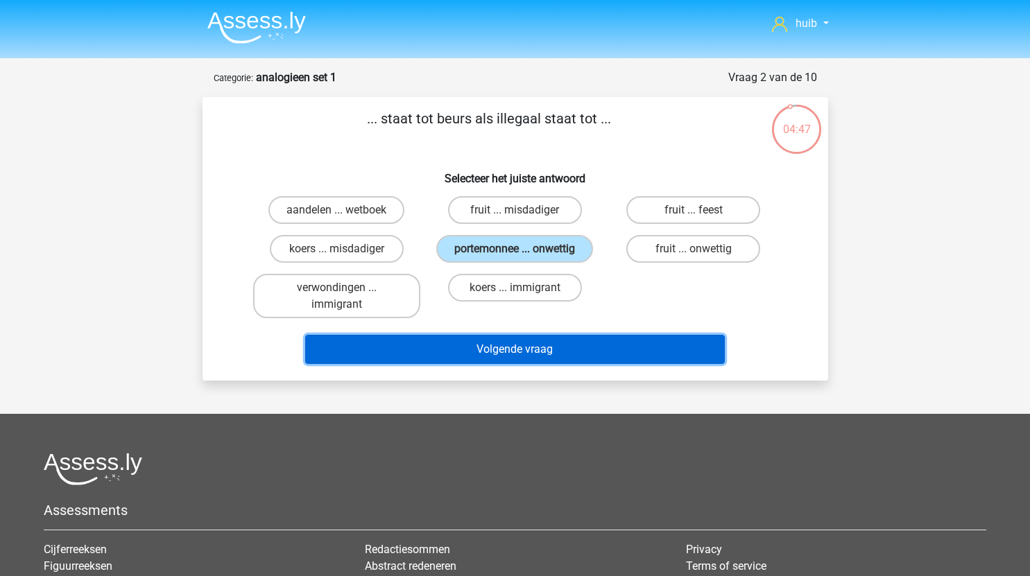
click at [601, 354] on button "Volgende vraag" at bounding box center [515, 349] width 420 height 29
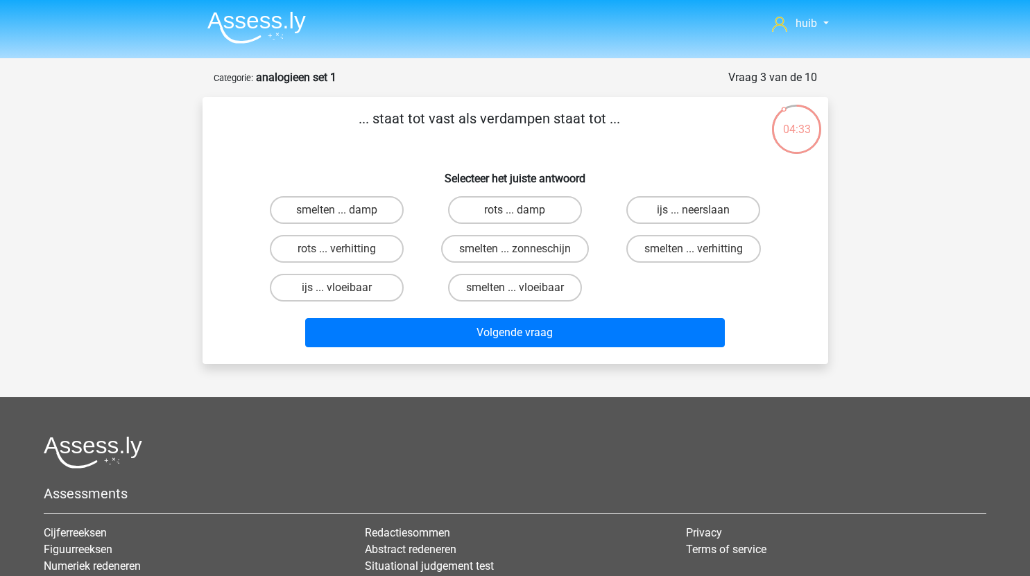
click at [699, 212] on input "ijs ... neerslaan" at bounding box center [698, 214] width 9 height 9
radio input "true"
click at [379, 216] on label "smelten ... damp" at bounding box center [337, 210] width 134 height 28
click at [345, 216] on input "smelten ... damp" at bounding box center [340, 214] width 9 height 9
radio input "true"
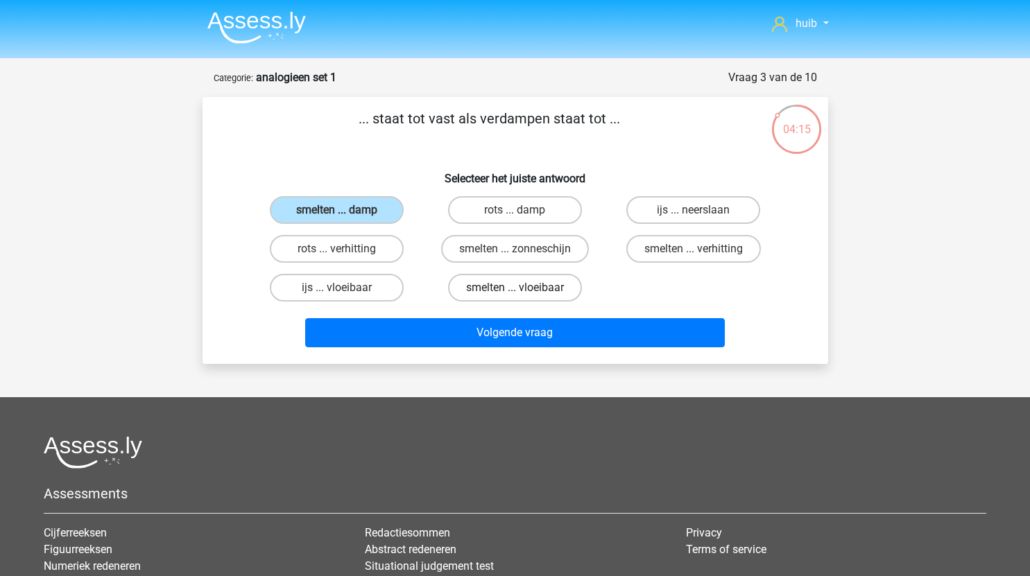
click at [532, 292] on label "smelten ... vloeibaar" at bounding box center [515, 288] width 134 height 28
click at [524, 292] on input "smelten ... vloeibaar" at bounding box center [519, 292] width 9 height 9
radio input "true"
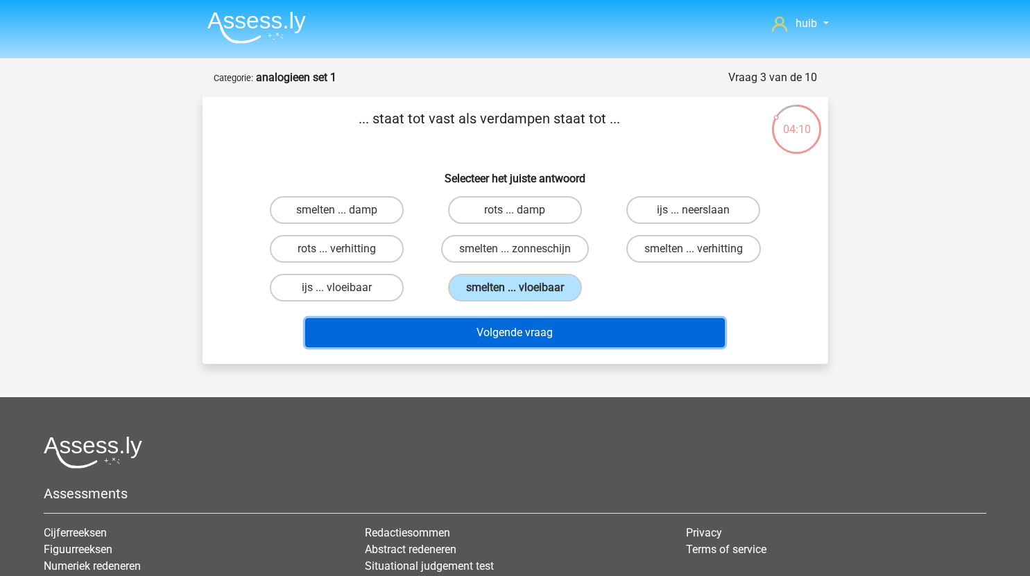
click at [606, 337] on button "Volgende vraag" at bounding box center [515, 332] width 420 height 29
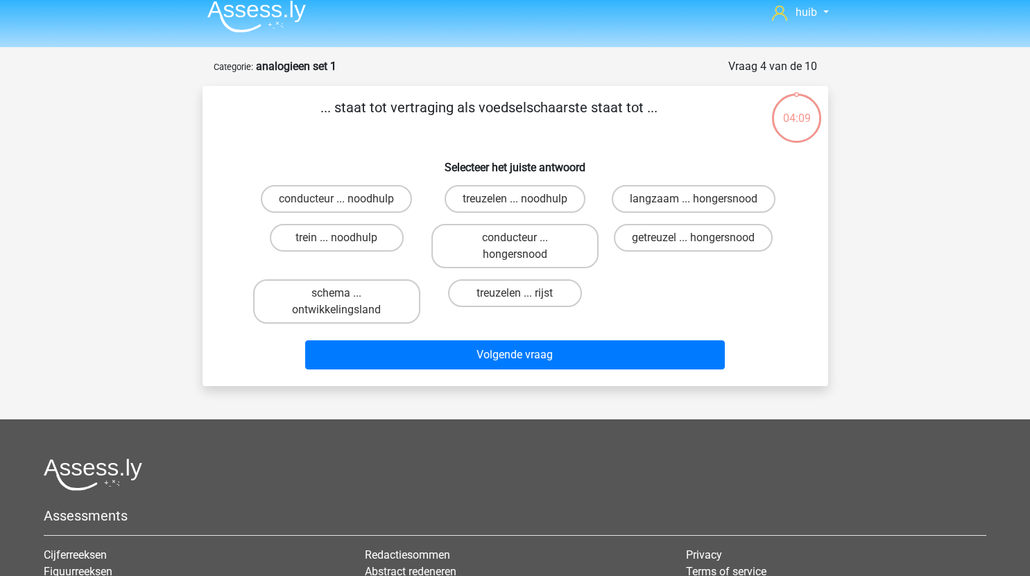
scroll to position [10, 0]
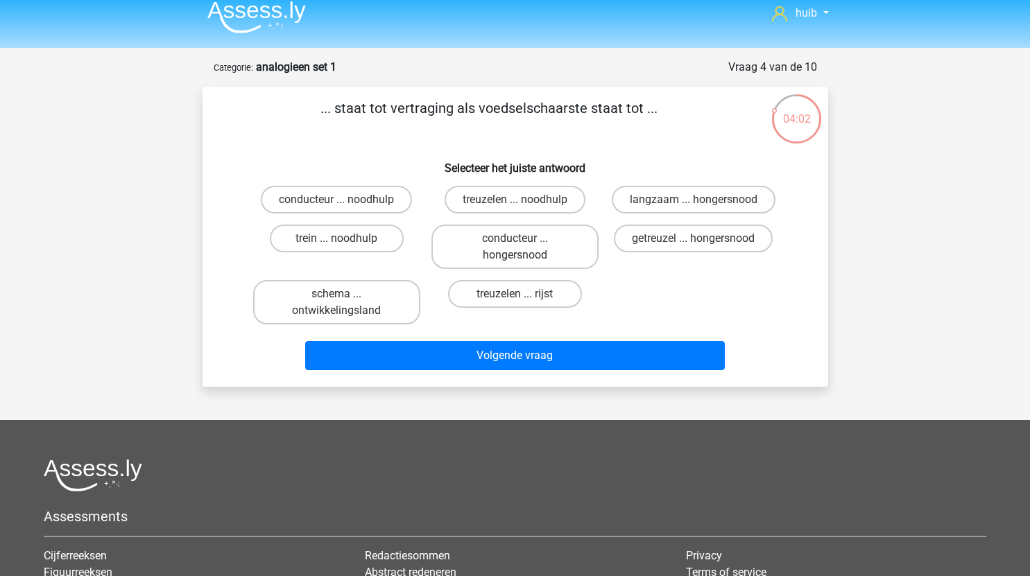
click at [701, 243] on input "getreuzel ... hongersnood" at bounding box center [698, 243] width 9 height 9
radio input "true"
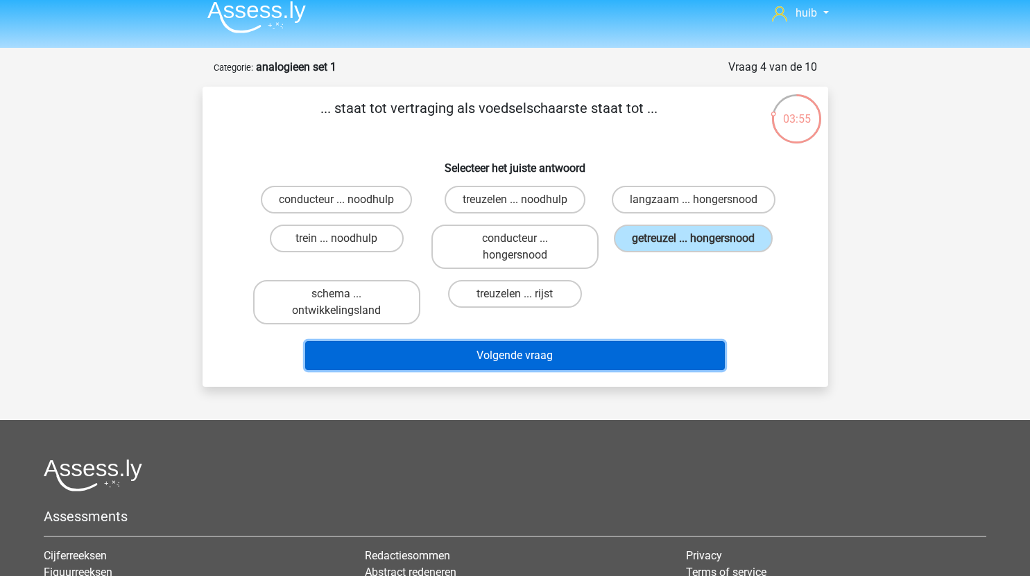
click at [542, 361] on button "Volgende vraag" at bounding box center [515, 355] width 420 height 29
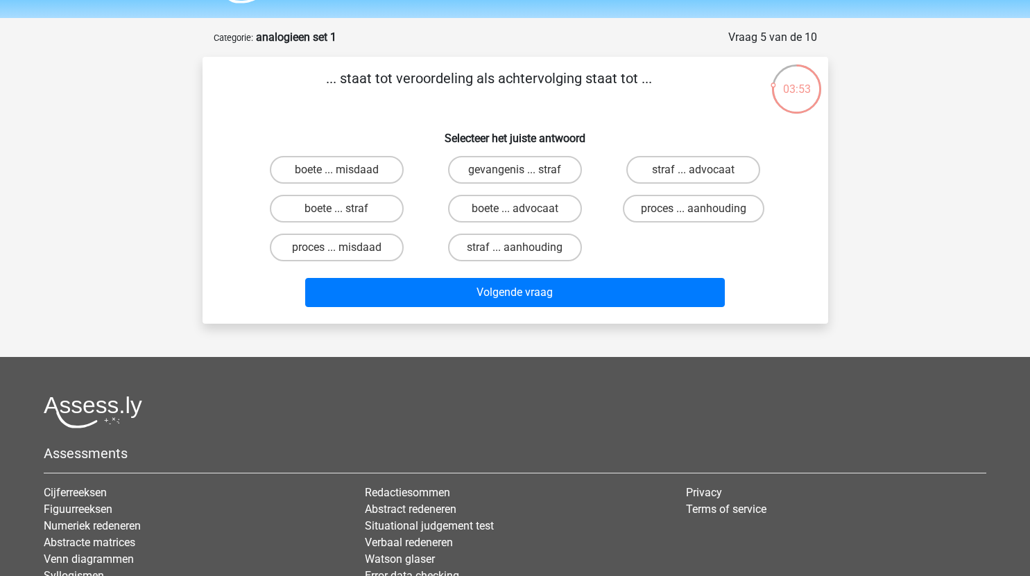
scroll to position [20, 0]
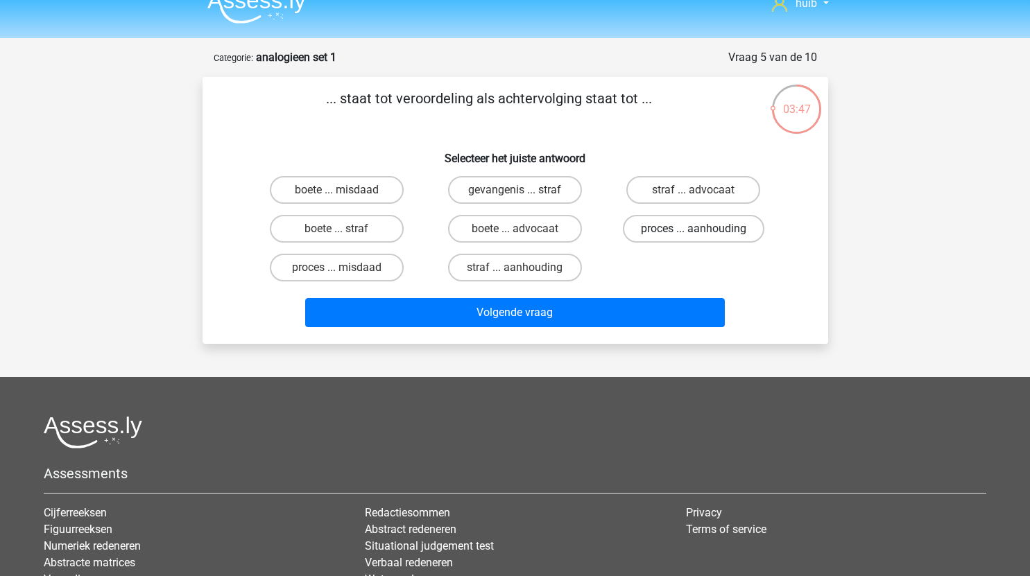
click at [703, 233] on label "proces ... aanhouding" at bounding box center [694, 229] width 142 height 28
click at [703, 233] on input "proces ... aanhouding" at bounding box center [698, 233] width 9 height 9
radio input "true"
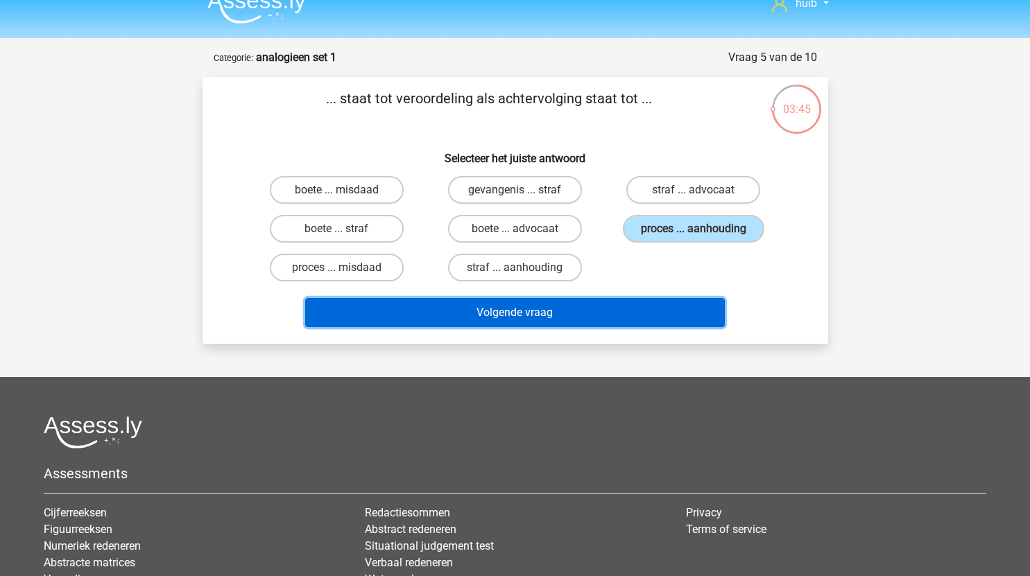
click at [604, 320] on button "Volgende vraag" at bounding box center [515, 312] width 420 height 29
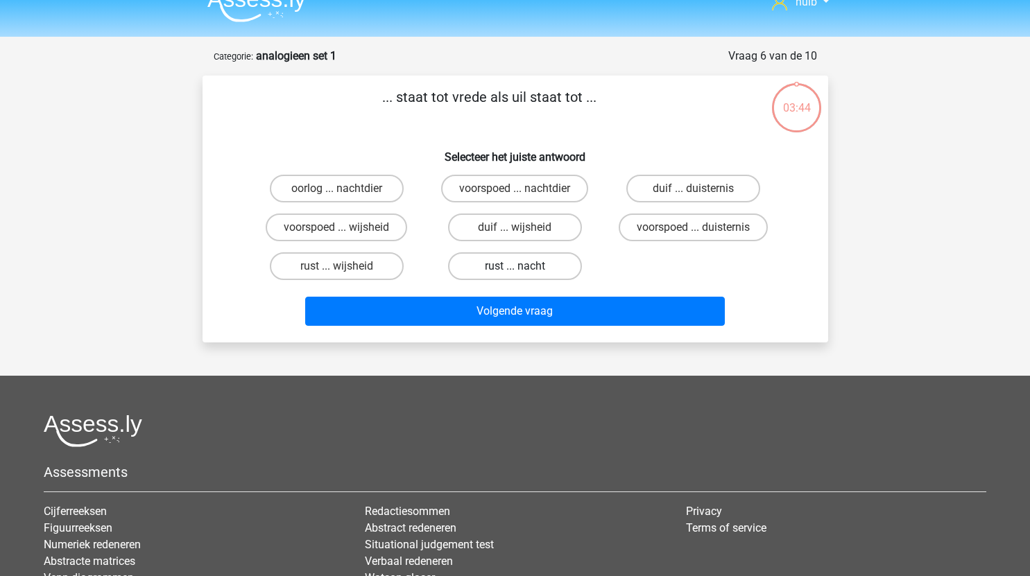
scroll to position [19, 0]
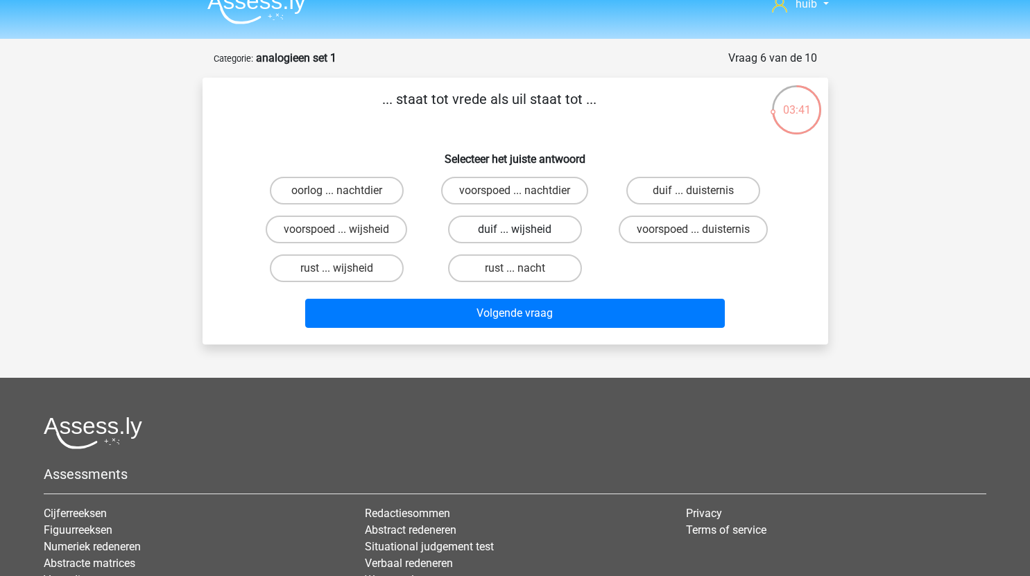
click at [547, 227] on label "duif ... wijsheid" at bounding box center [515, 230] width 134 height 28
click at [524, 230] on input "duif ... wijsheid" at bounding box center [519, 234] width 9 height 9
radio input "true"
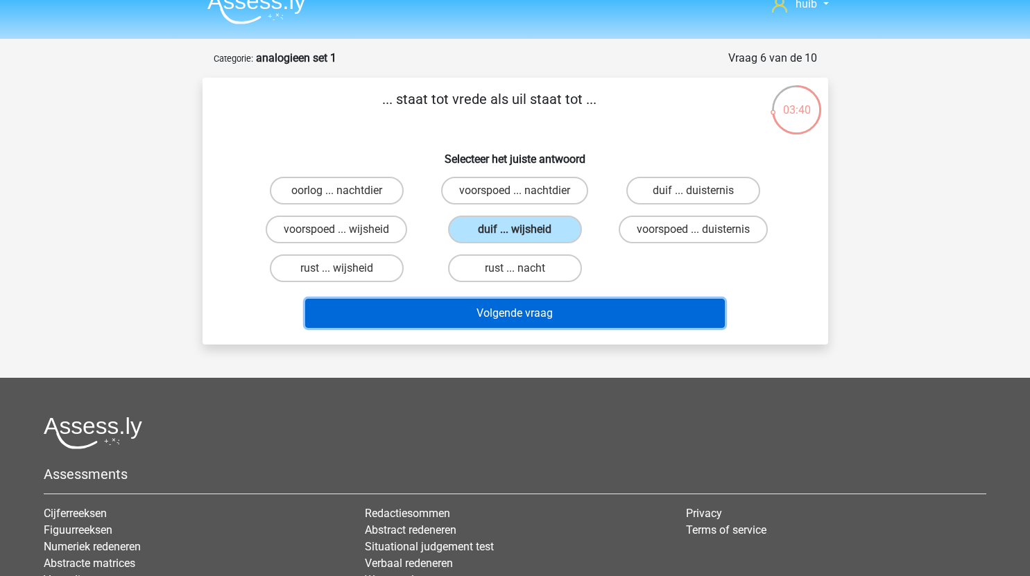
click at [583, 308] on button "Volgende vraag" at bounding box center [515, 313] width 420 height 29
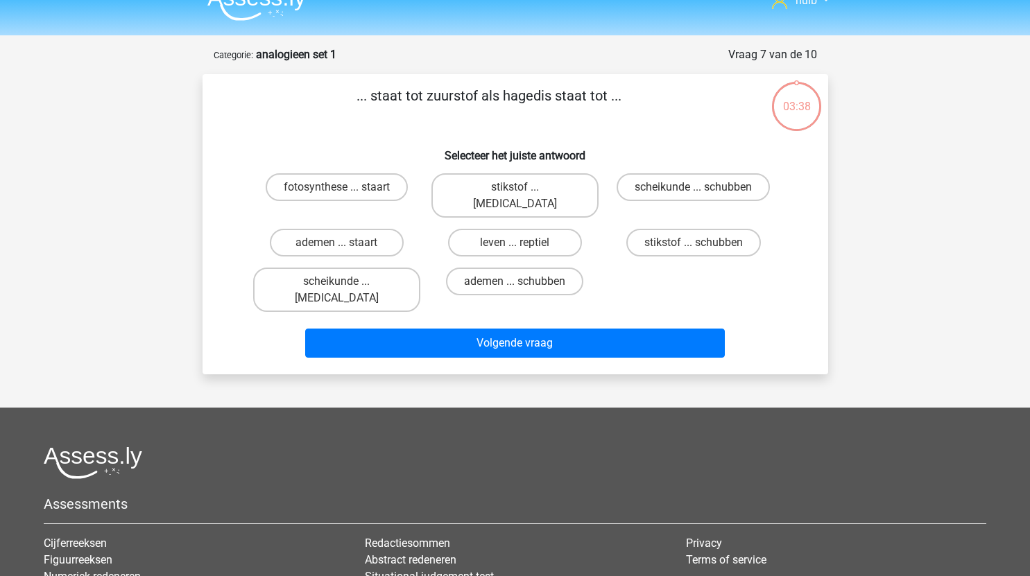
scroll to position [22, 0]
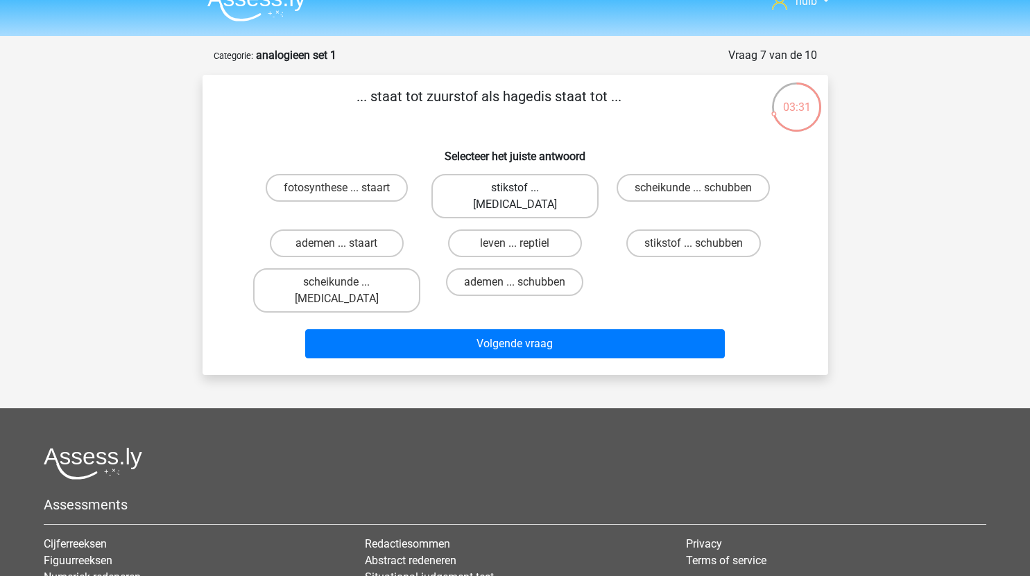
click at [545, 190] on label "stikstof ... krokodil" at bounding box center [514, 196] width 167 height 44
click at [524, 190] on input "stikstof ... krokodil" at bounding box center [519, 192] width 9 height 9
radio input "true"
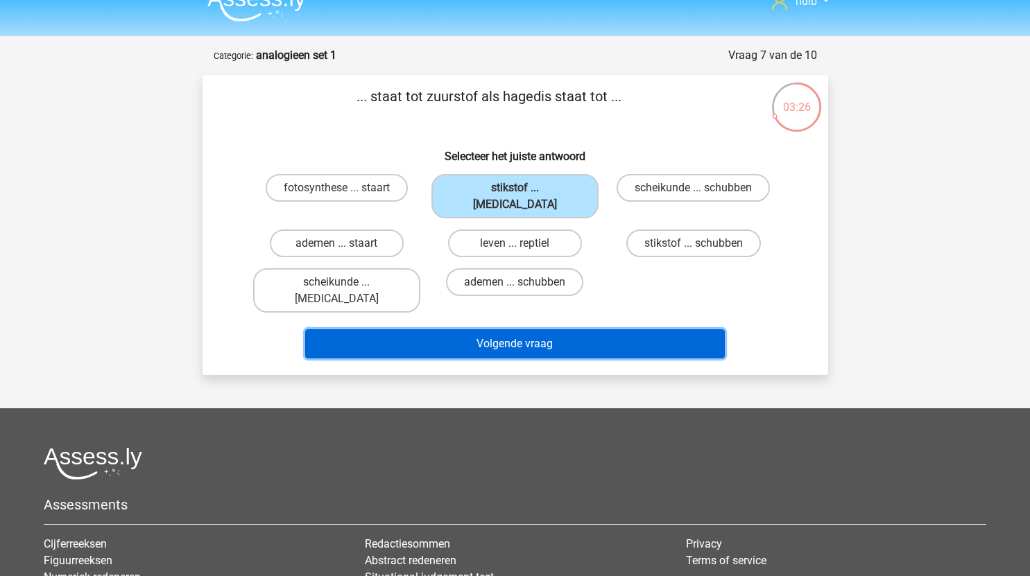
click at [606, 330] on button "Volgende vraag" at bounding box center [515, 344] width 420 height 29
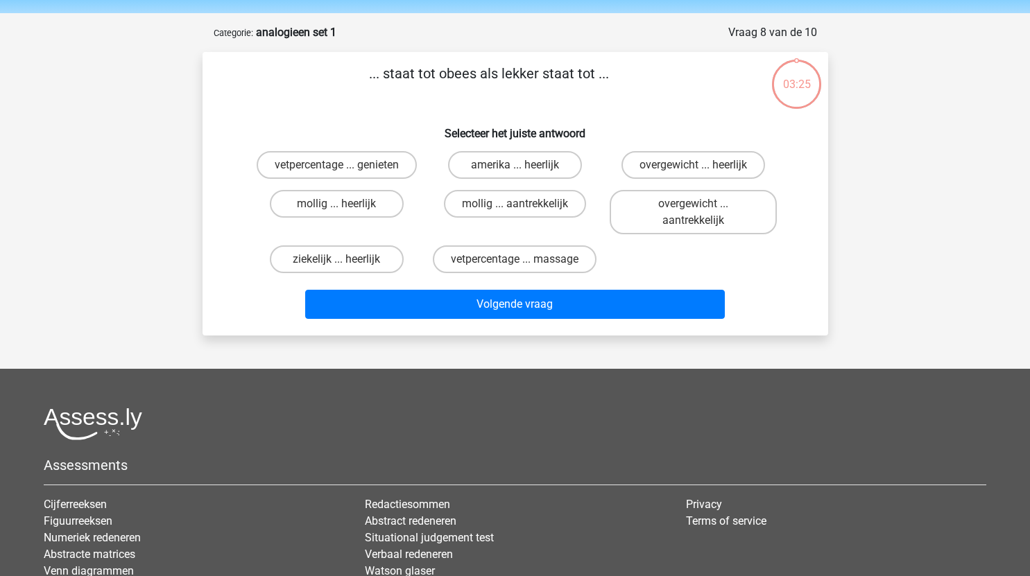
scroll to position [44, 0]
click at [378, 207] on label "mollig ... heerlijk" at bounding box center [337, 205] width 134 height 28
click at [345, 207] on input "mollig ... heerlijk" at bounding box center [340, 209] width 9 height 9
radio input "true"
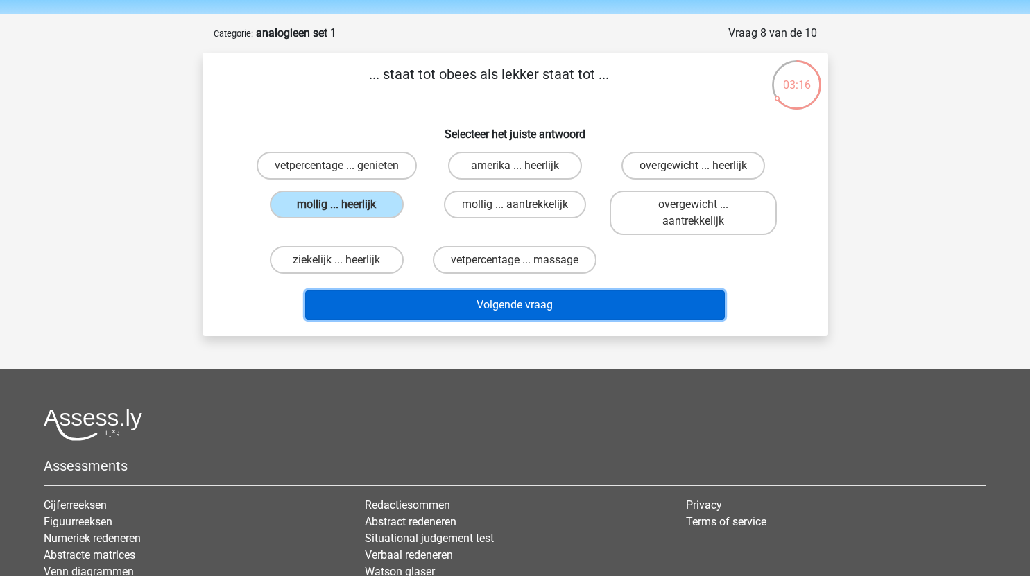
click at [550, 305] on button "Volgende vraag" at bounding box center [515, 305] width 420 height 29
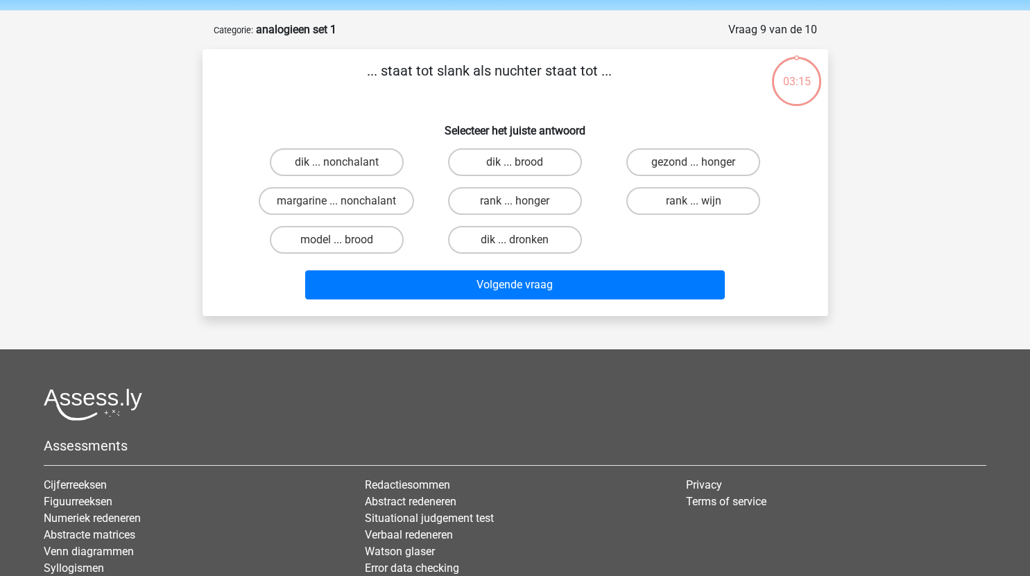
scroll to position [46, 0]
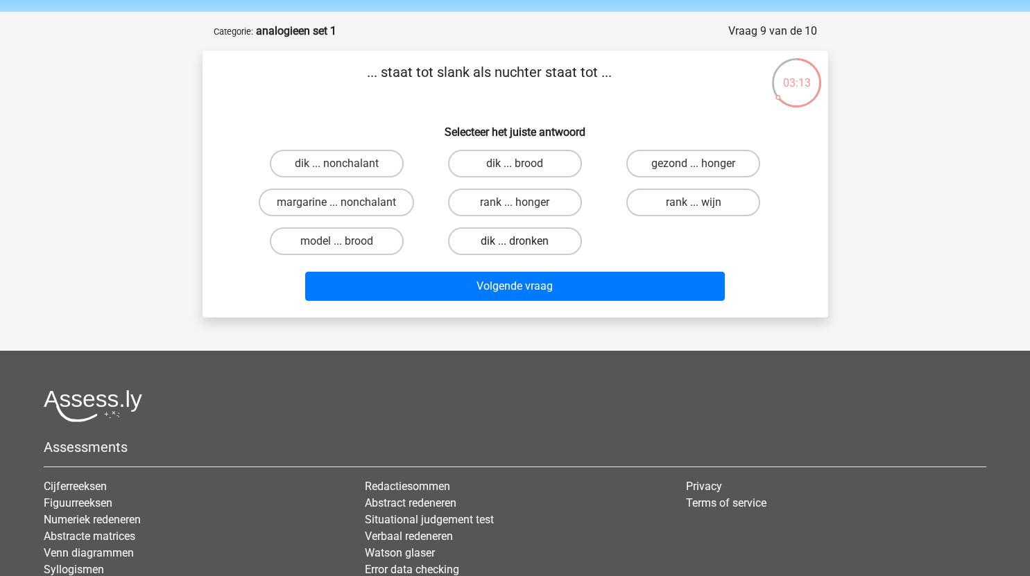
click at [546, 237] on label "dik ... dronken" at bounding box center [515, 242] width 134 height 28
click at [524, 241] on input "dik ... dronken" at bounding box center [519, 245] width 9 height 9
radio input "true"
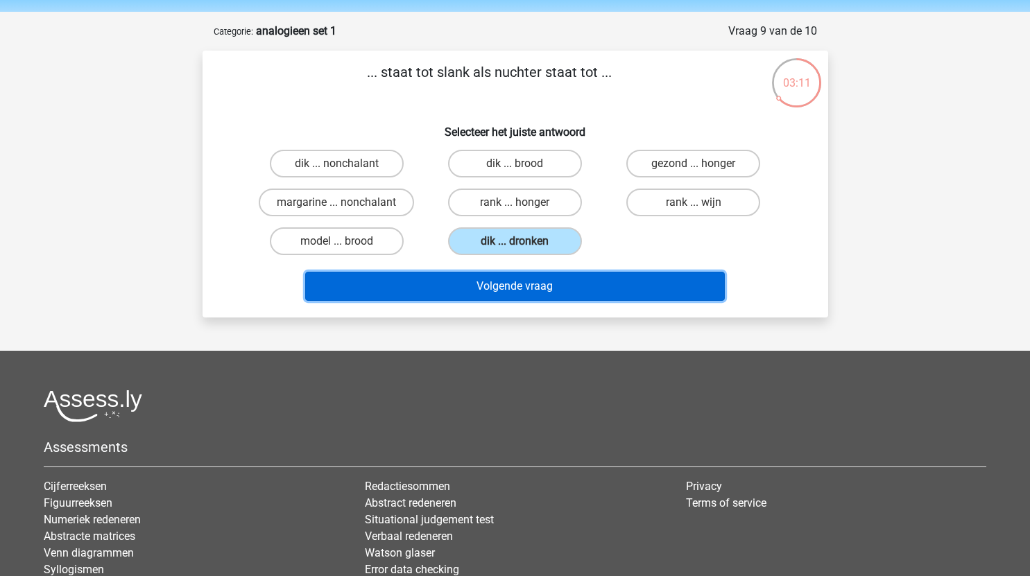
click at [598, 287] on button "Volgende vraag" at bounding box center [515, 286] width 420 height 29
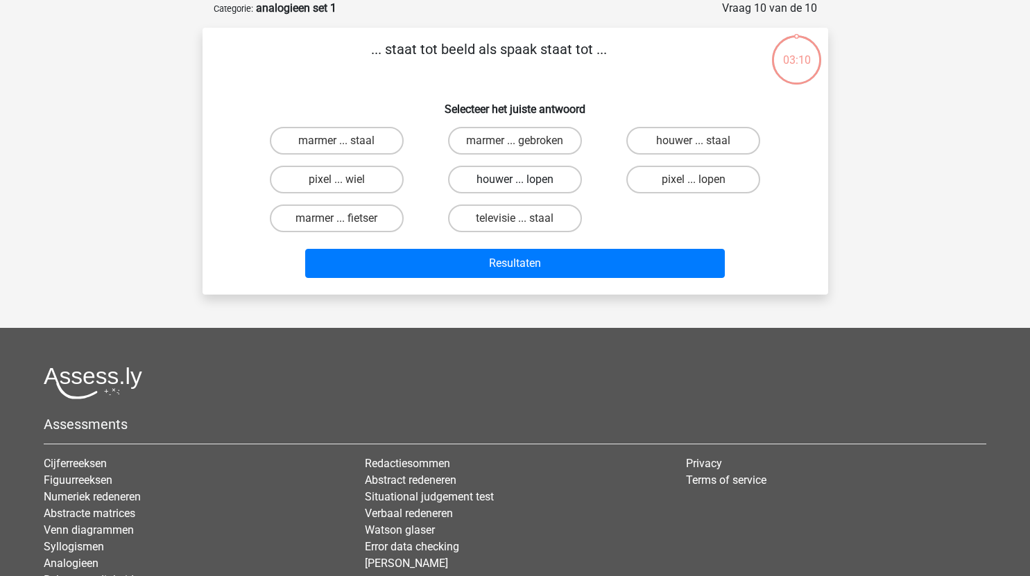
scroll to position [31, 0]
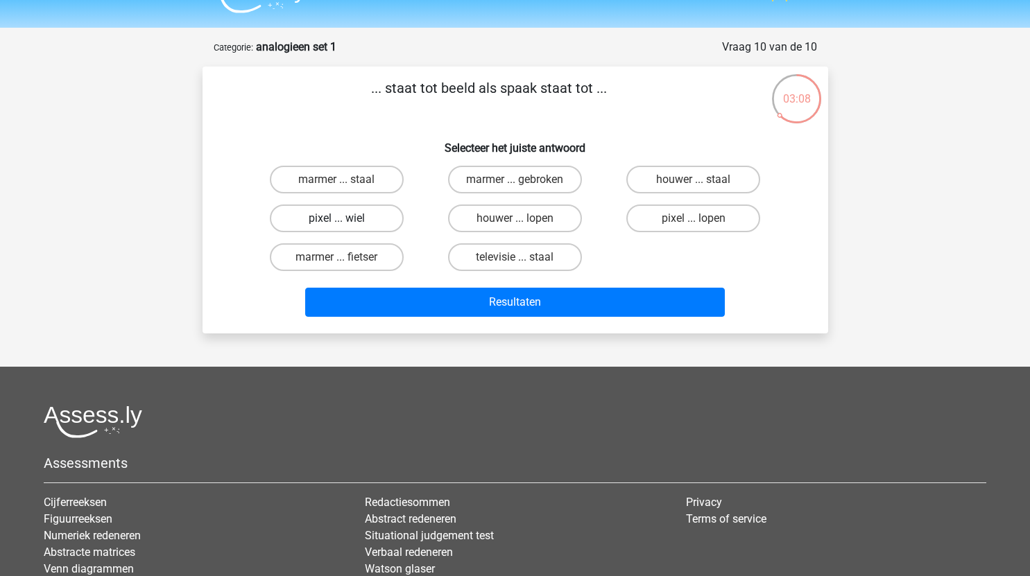
click at [375, 215] on label "pixel ... wiel" at bounding box center [337, 219] width 134 height 28
click at [345, 219] on input "pixel ... wiel" at bounding box center [340, 223] width 9 height 9
radio input "true"
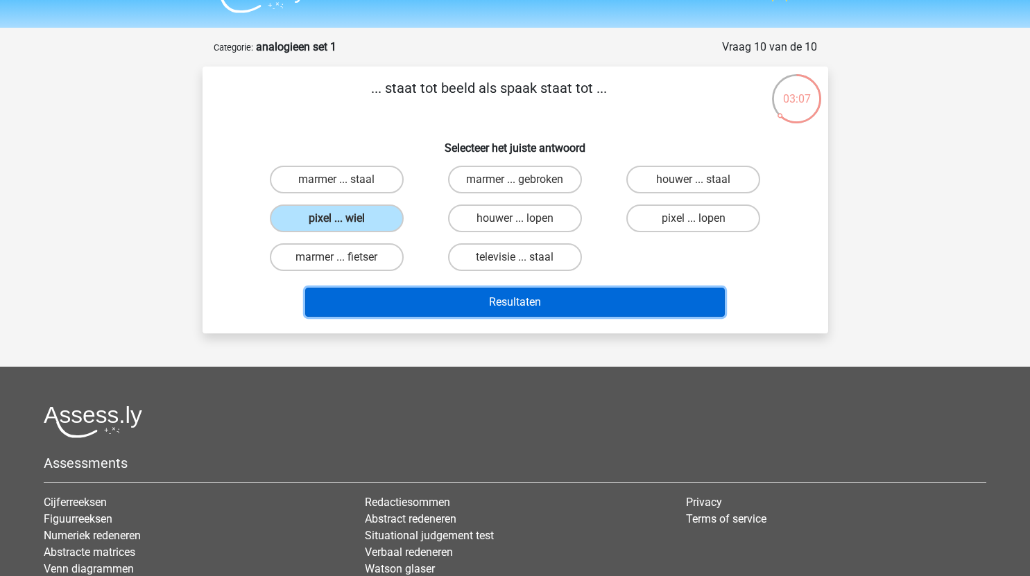
click at [492, 302] on button "Resultaten" at bounding box center [515, 302] width 420 height 29
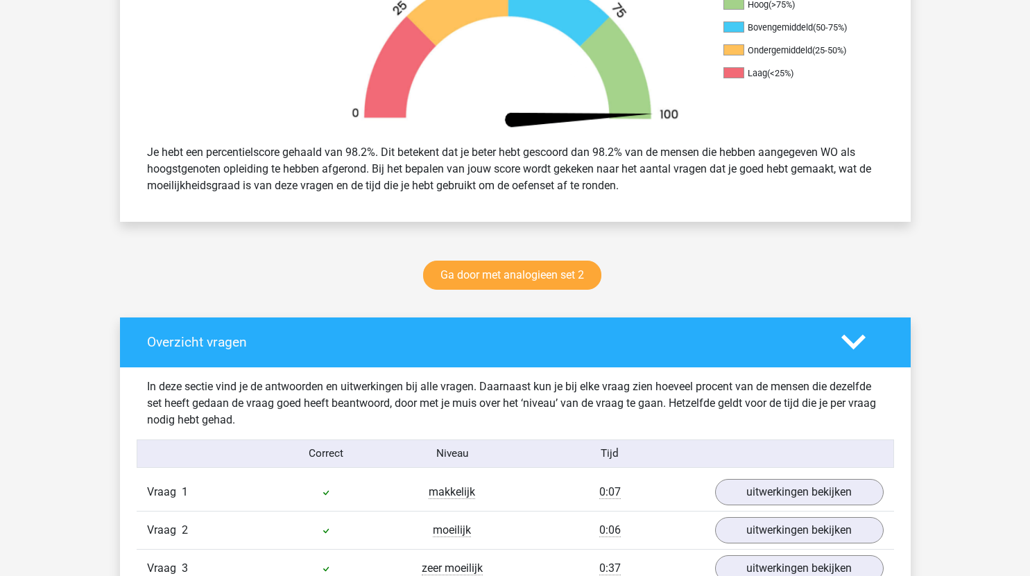
scroll to position [481, 0]
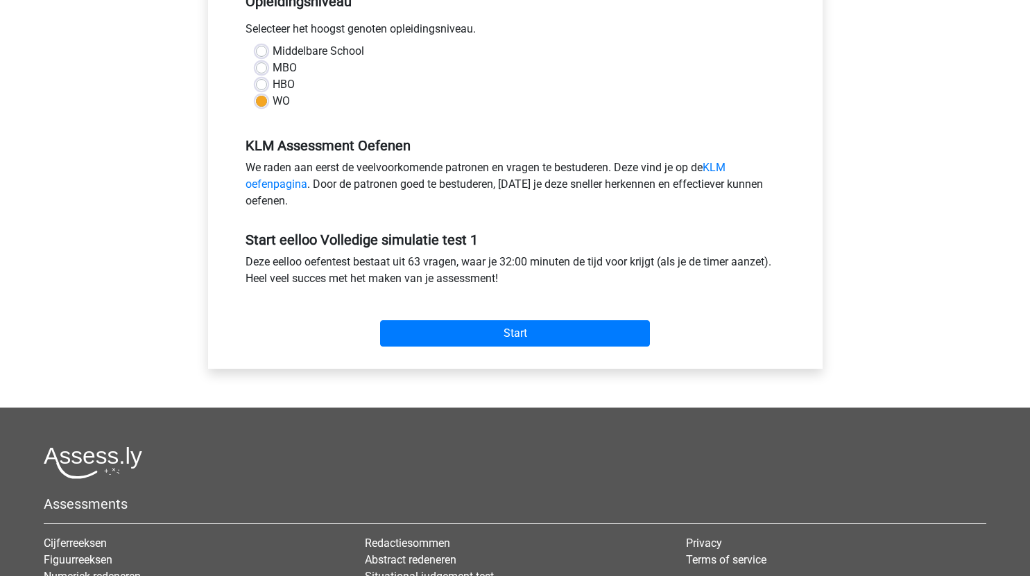
scroll to position [317, 0]
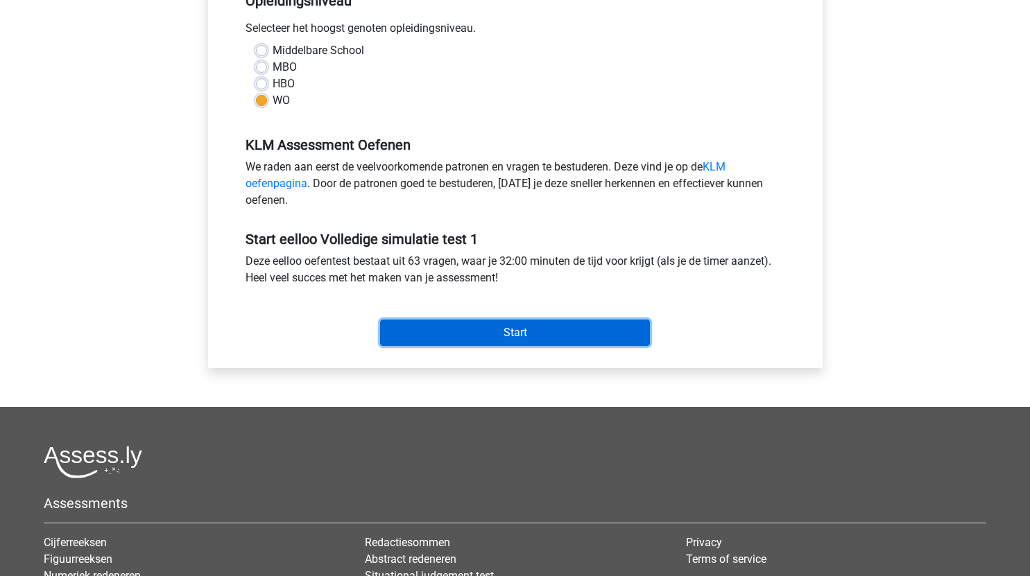
click at [527, 334] on input "Start" at bounding box center [515, 333] width 270 height 26
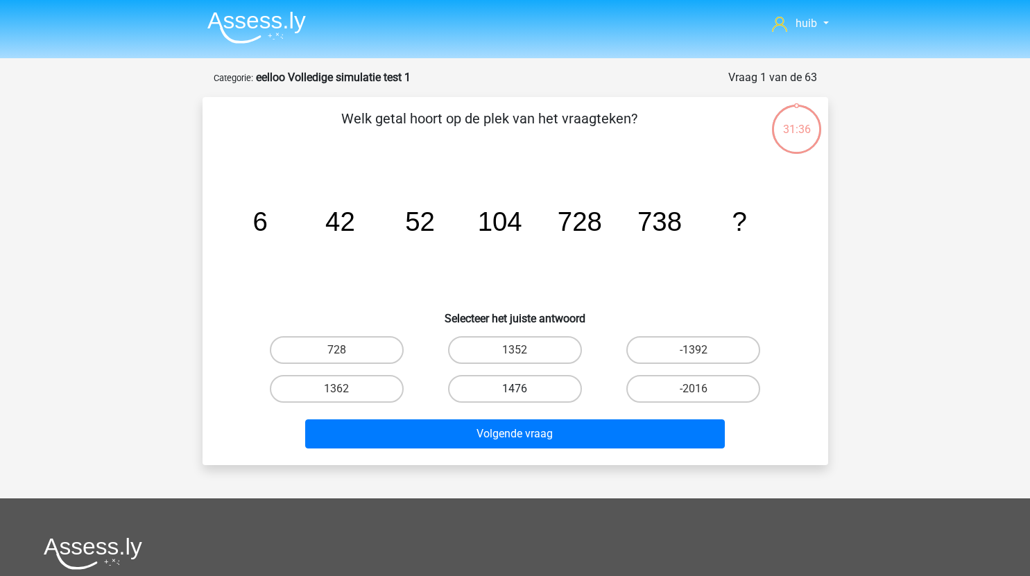
click at [547, 389] on label "1476" at bounding box center [515, 389] width 134 height 28
click at [524, 389] on input "1476" at bounding box center [519, 393] width 9 height 9
radio input "true"
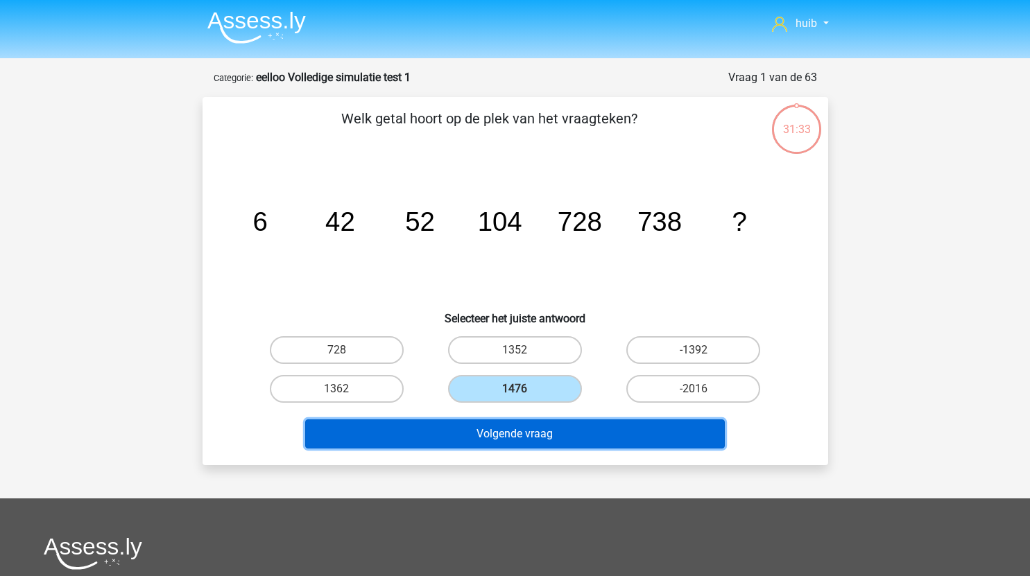
click at [559, 434] on button "Volgende vraag" at bounding box center [515, 434] width 420 height 29
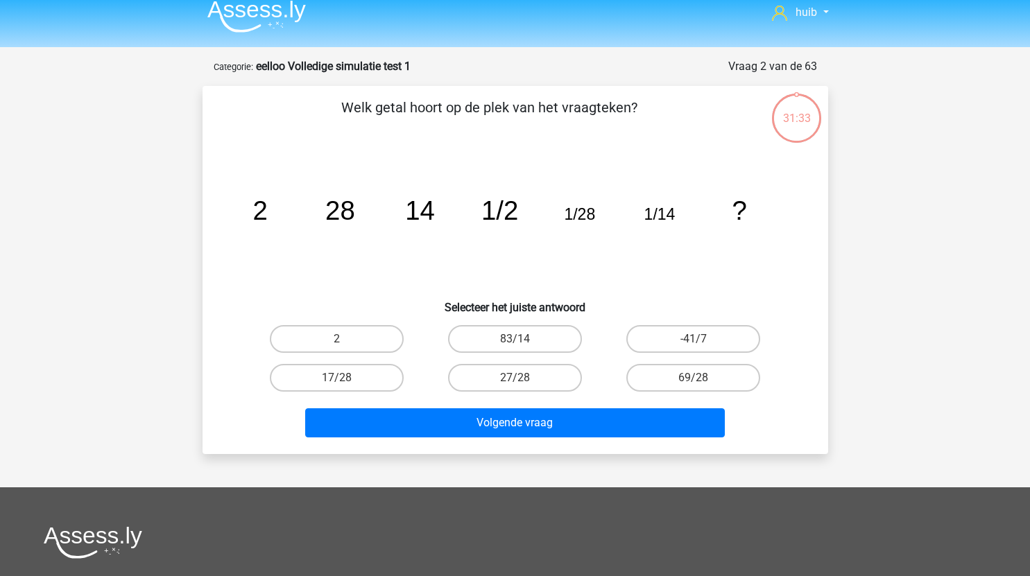
scroll to position [10, 0]
click at [547, 380] on label "27/28" at bounding box center [515, 379] width 134 height 28
click at [524, 380] on input "27/28" at bounding box center [519, 383] width 9 height 9
radio input "true"
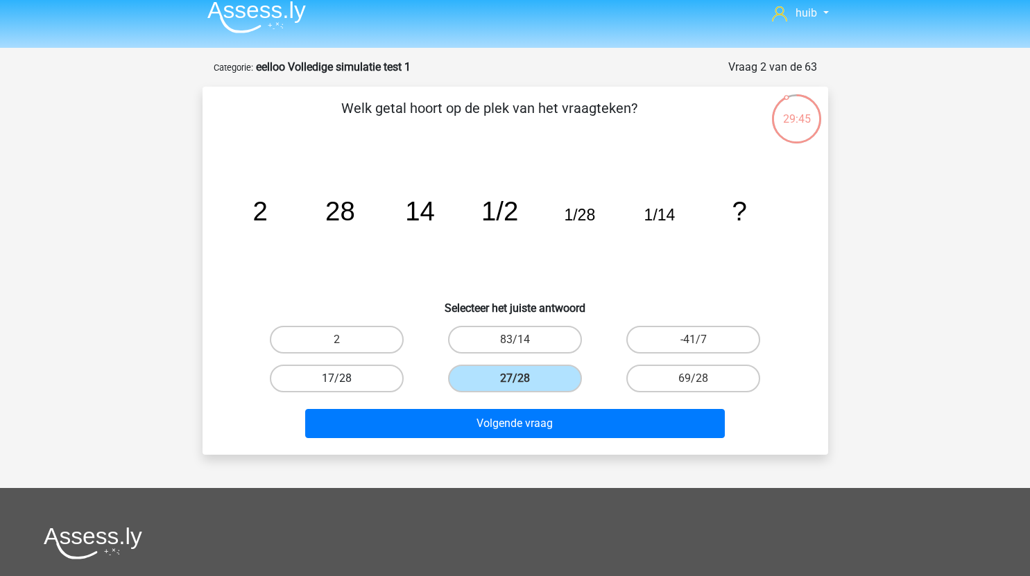
click at [366, 377] on label "17/28" at bounding box center [337, 379] width 134 height 28
click at [345, 379] on input "17/28" at bounding box center [340, 383] width 9 height 9
radio input "true"
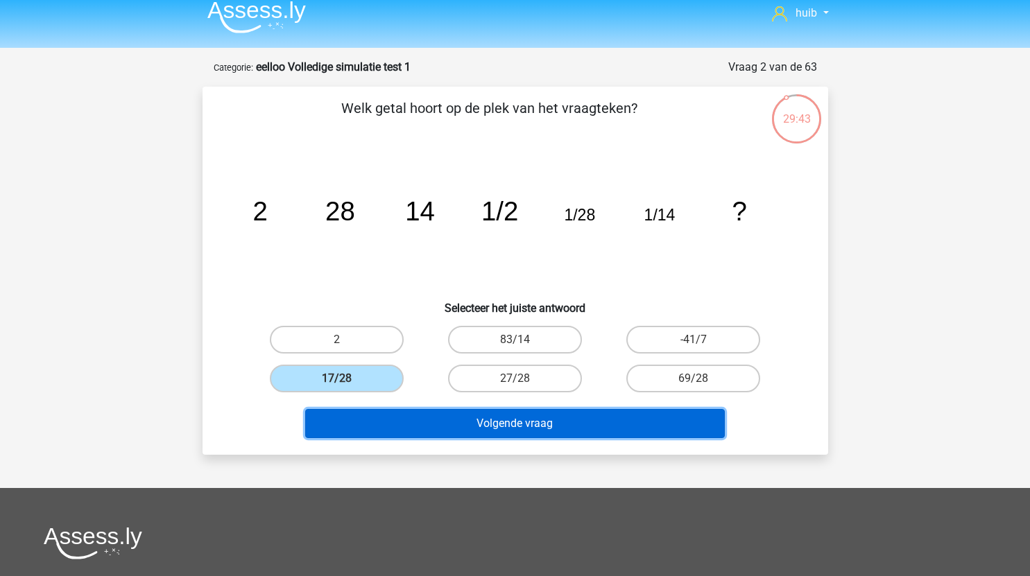
click at [502, 422] on button "Volgende vraag" at bounding box center [515, 423] width 420 height 29
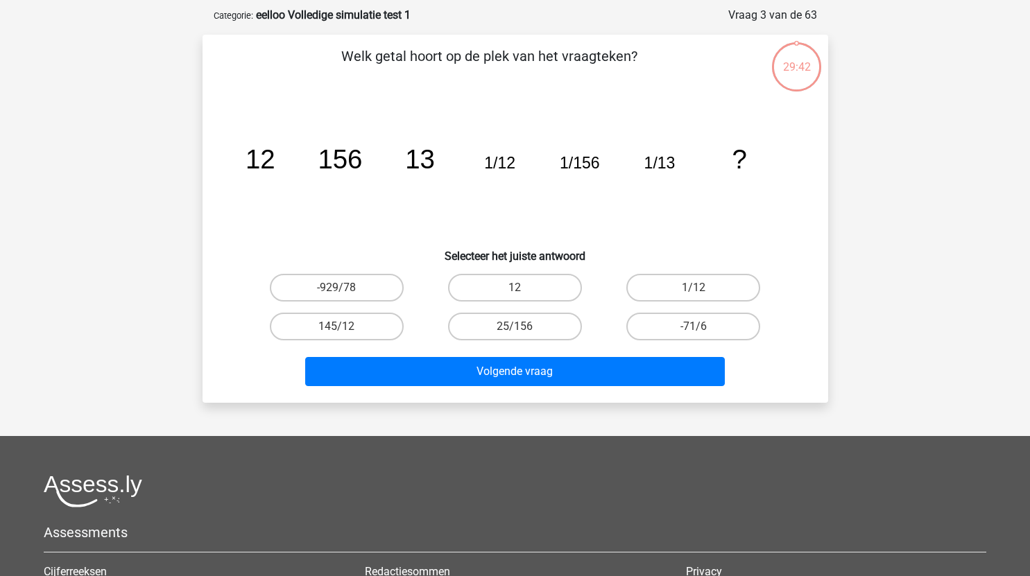
scroll to position [69, 0]
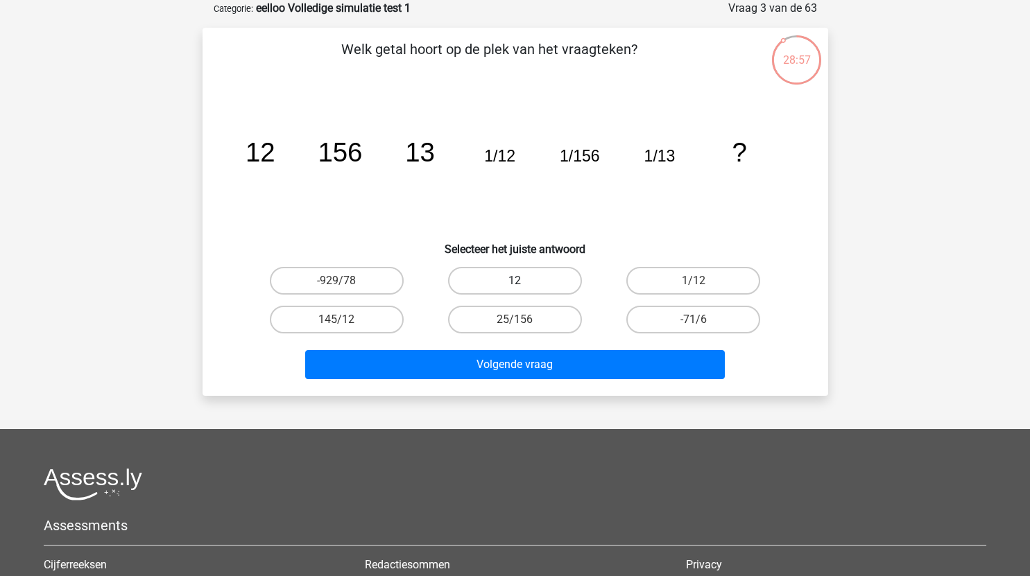
click at [549, 274] on label "12" at bounding box center [515, 281] width 134 height 28
click at [524, 281] on input "12" at bounding box center [519, 285] width 9 height 9
radio input "true"
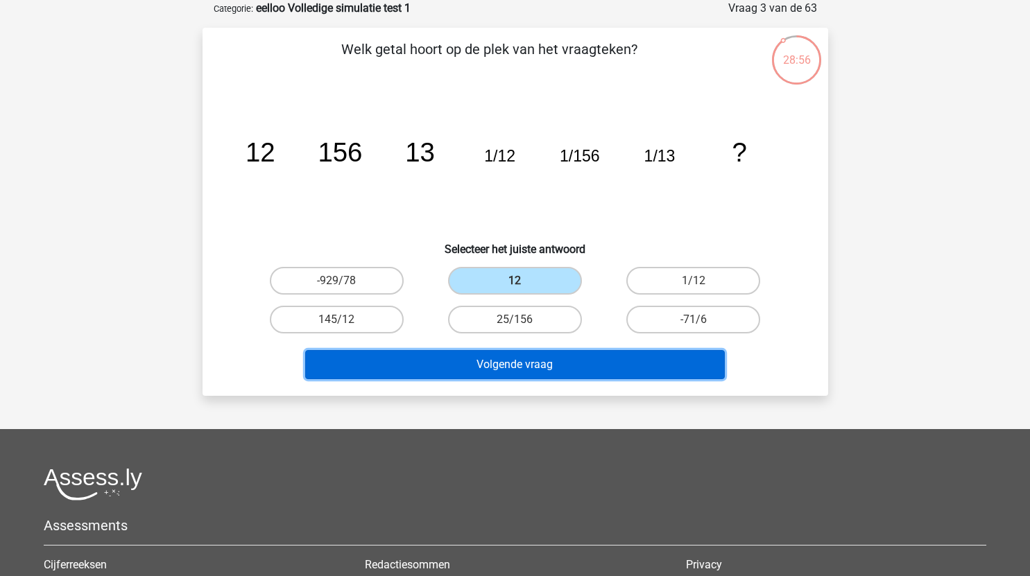
click at [556, 371] on button "Volgende vraag" at bounding box center [515, 364] width 420 height 29
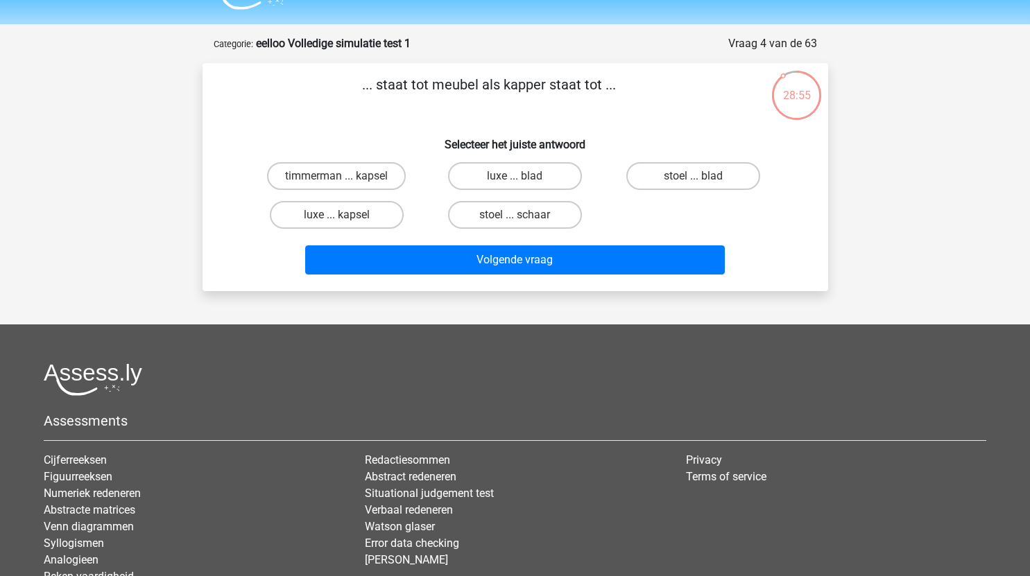
scroll to position [32, 0]
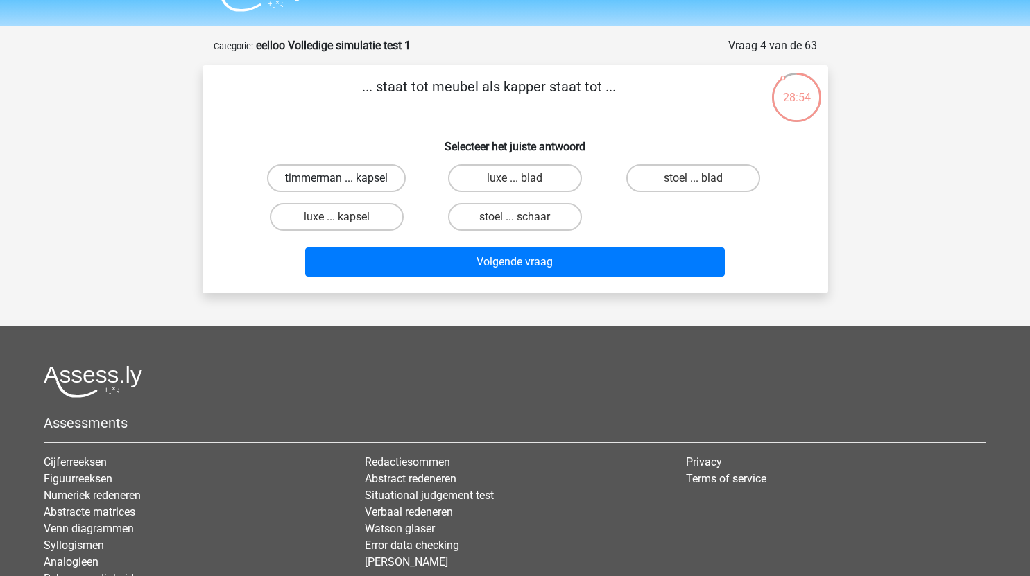
click at [381, 175] on label "timmerman ... kapsel" at bounding box center [336, 178] width 139 height 28
click at [345, 178] on input "timmerman ... kapsel" at bounding box center [340, 182] width 9 height 9
radio input "true"
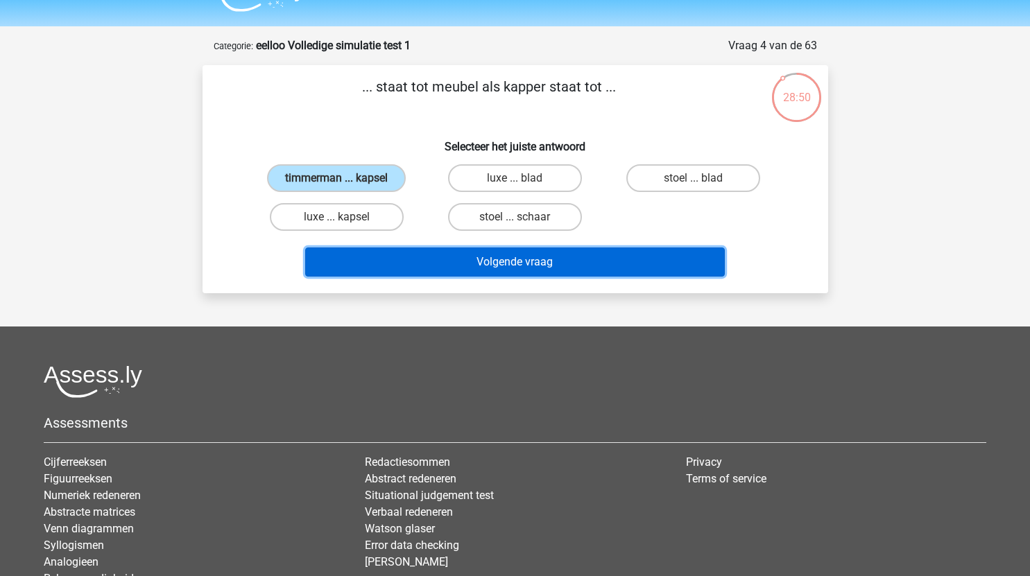
click at [558, 261] on button "Volgende vraag" at bounding box center [515, 262] width 420 height 29
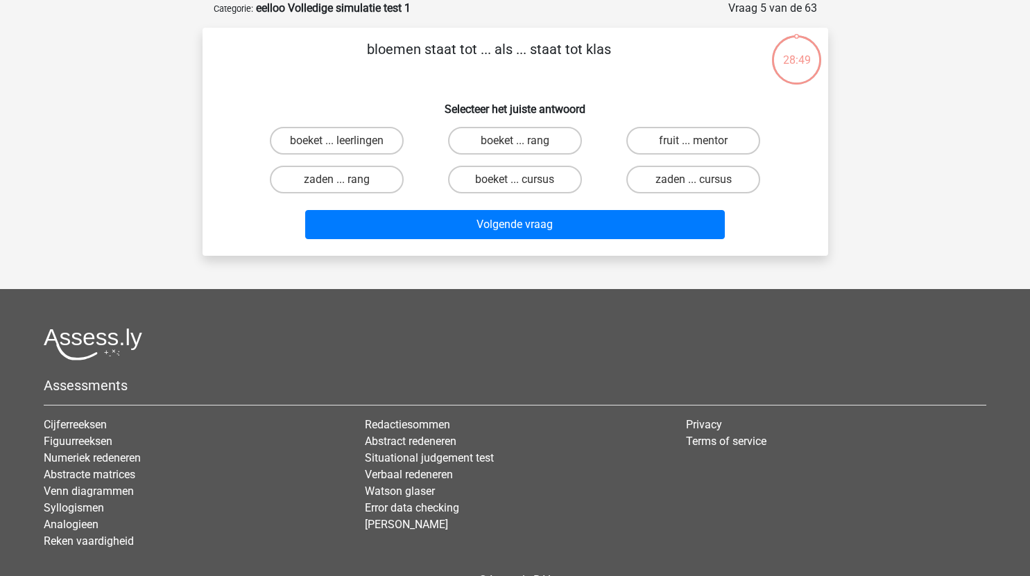
scroll to position [28, 0]
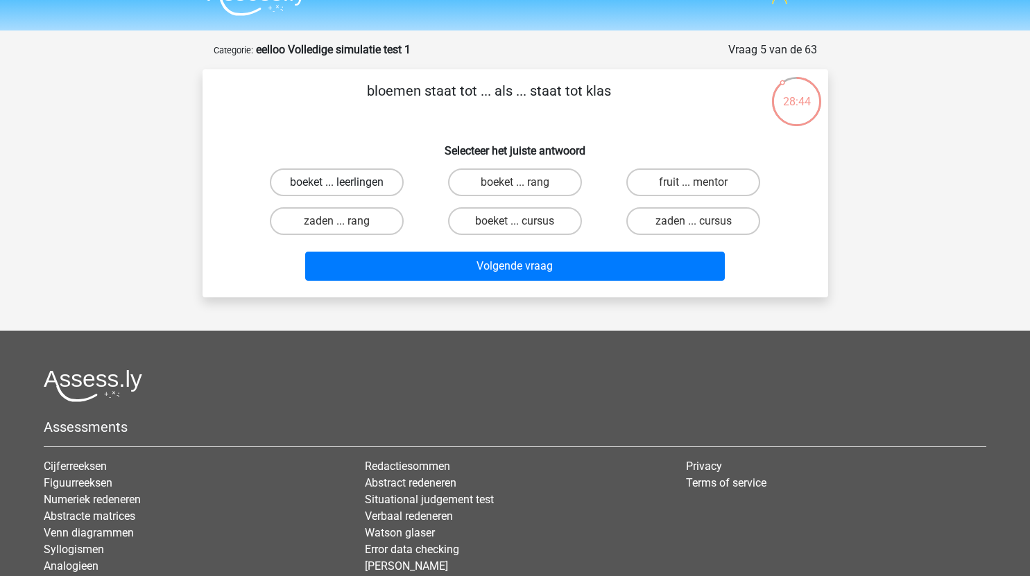
click at [388, 185] on label "boeket ... leerlingen" at bounding box center [337, 183] width 134 height 28
click at [345, 185] on input "boeket ... leerlingen" at bounding box center [340, 186] width 9 height 9
radio input "true"
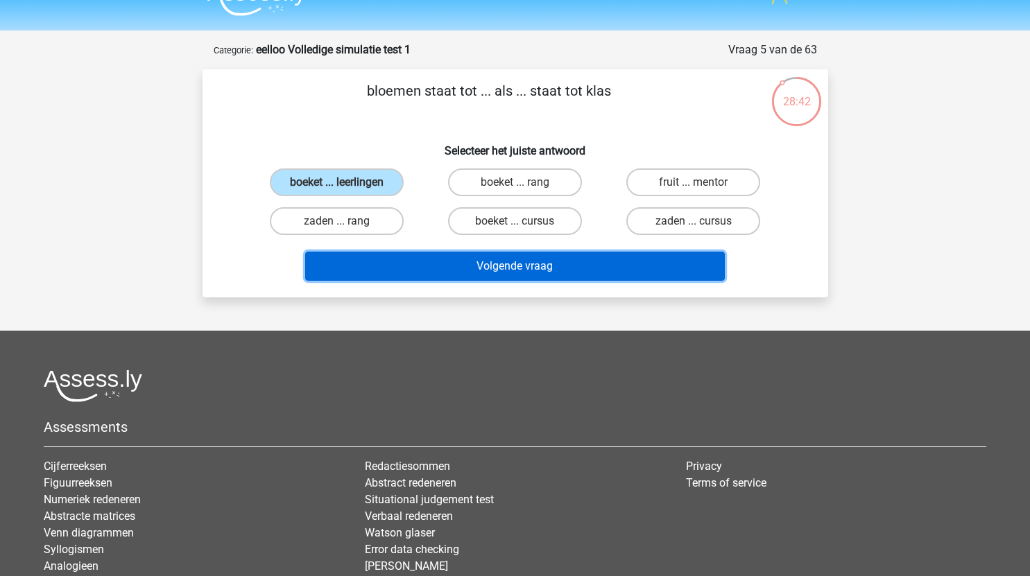
click at [561, 256] on button "Volgende vraag" at bounding box center [515, 266] width 420 height 29
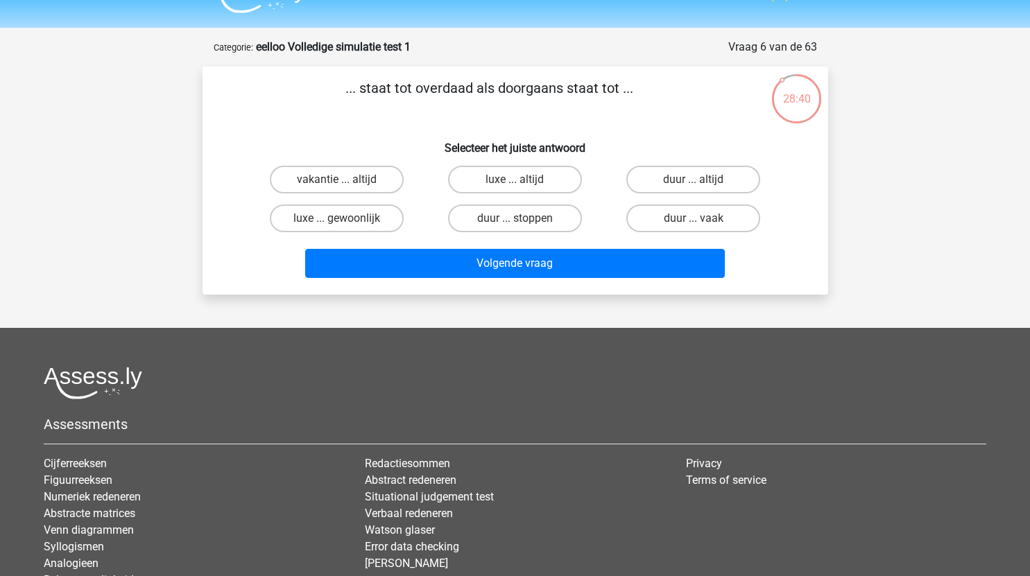
scroll to position [30, 0]
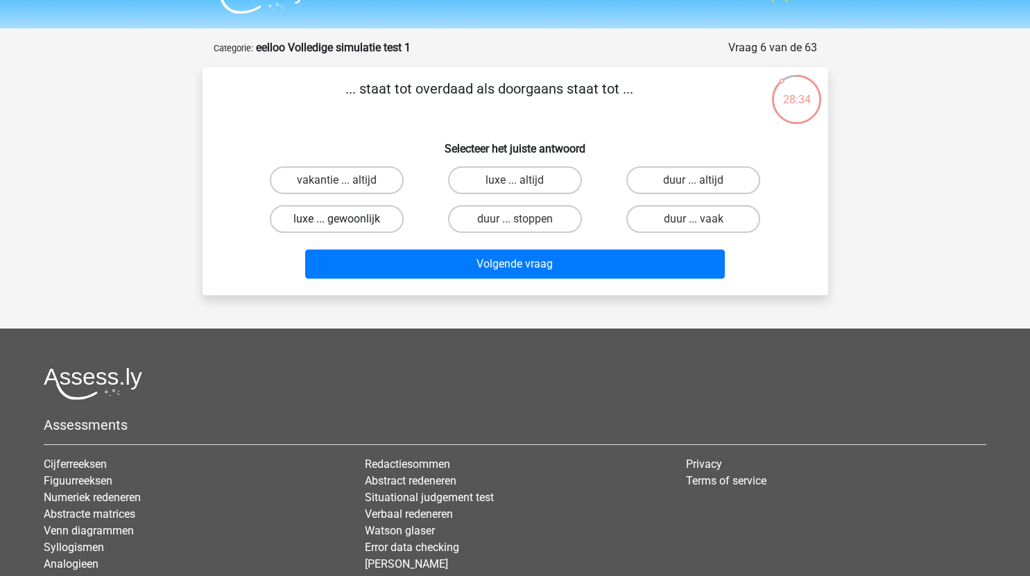
click at [368, 222] on label "luxe ... gewoonlijk" at bounding box center [337, 219] width 134 height 28
click at [345, 222] on input "luxe ... gewoonlijk" at bounding box center [340, 223] width 9 height 9
radio input "true"
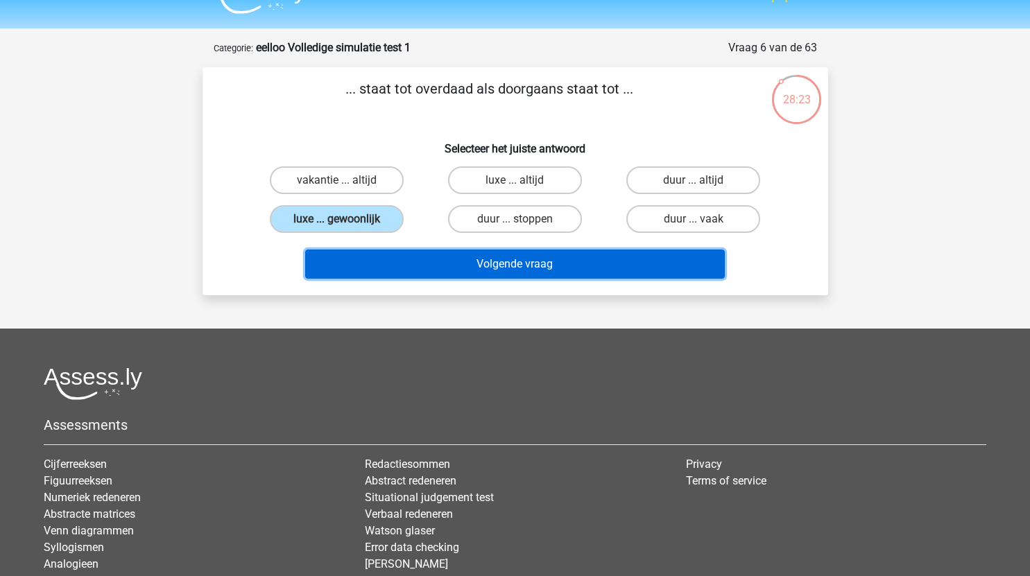
click at [535, 276] on button "Volgende vraag" at bounding box center [515, 264] width 420 height 29
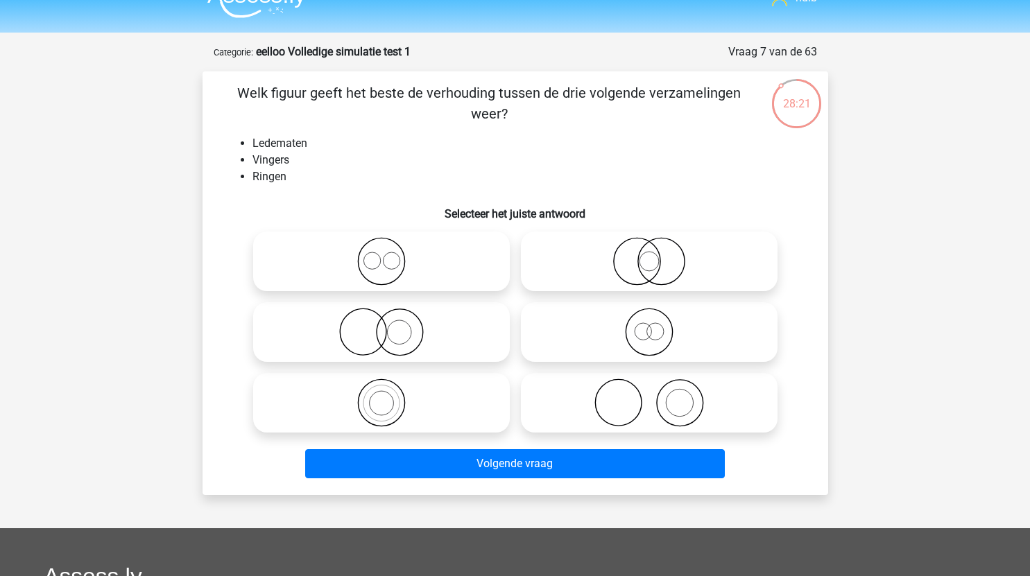
scroll to position [24, 0]
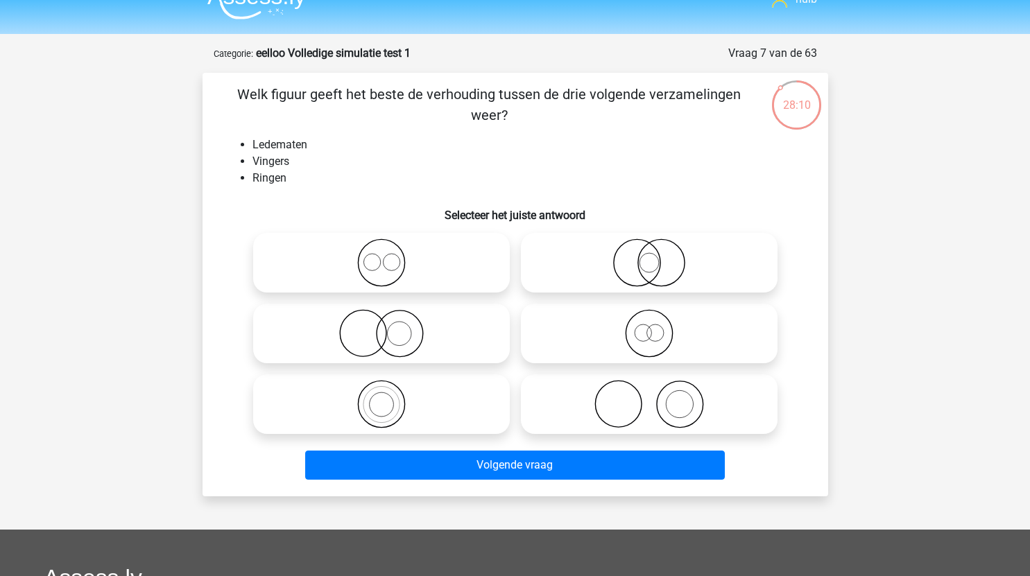
click at [627, 403] on icon at bounding box center [650, 404] width 246 height 49
click at [649, 397] on input "radio" at bounding box center [653, 392] width 9 height 9
radio input "true"
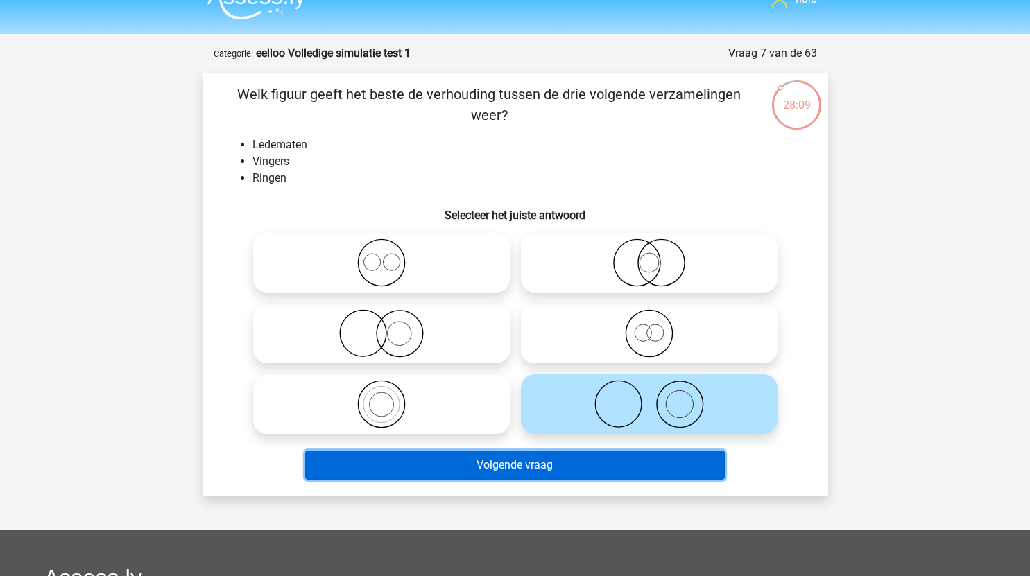
click at [606, 464] on button "Volgende vraag" at bounding box center [515, 465] width 420 height 29
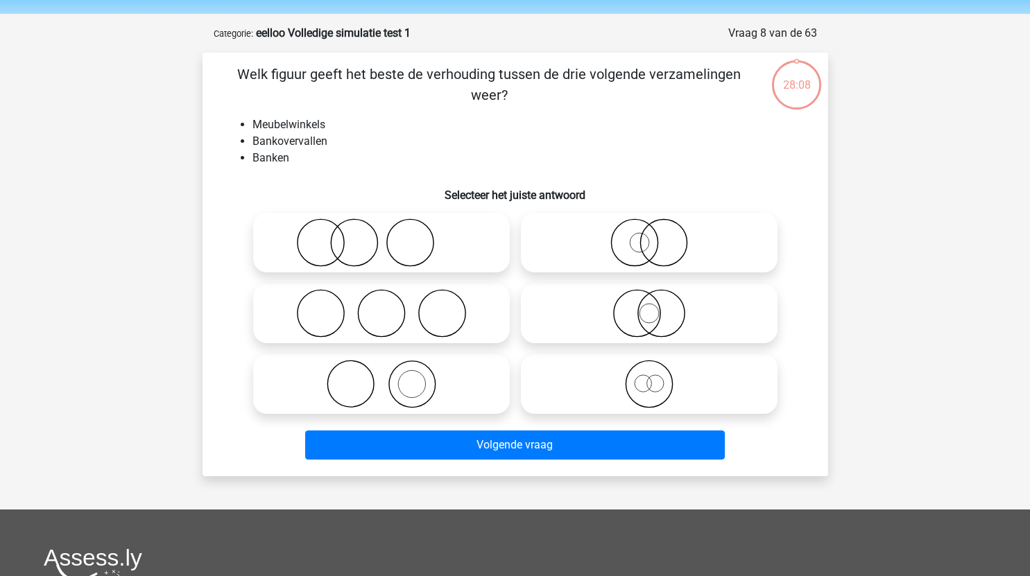
scroll to position [42, 0]
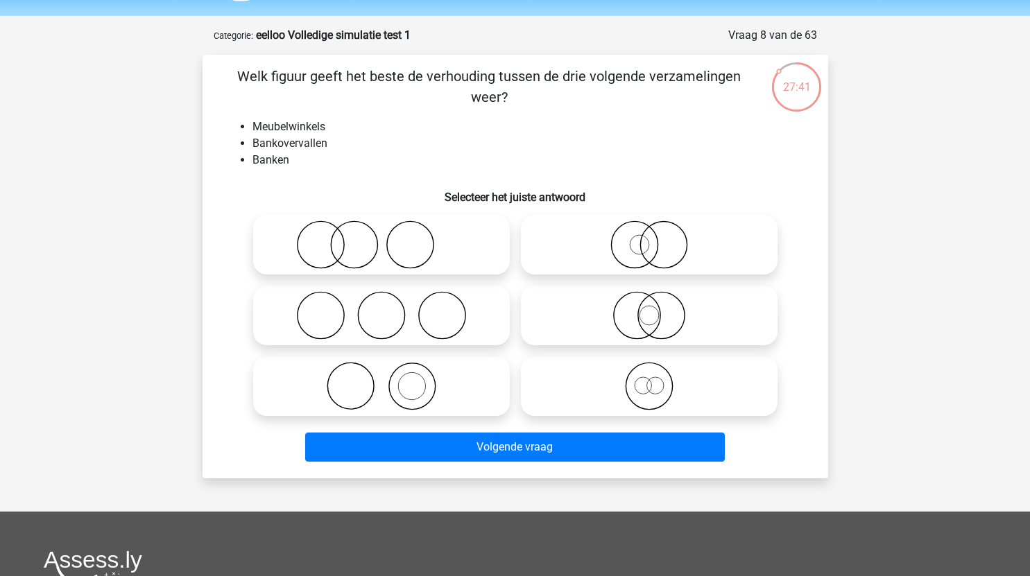
click at [448, 258] on icon at bounding box center [382, 245] width 246 height 49
click at [391, 238] on input "radio" at bounding box center [386, 233] width 9 height 9
radio input "true"
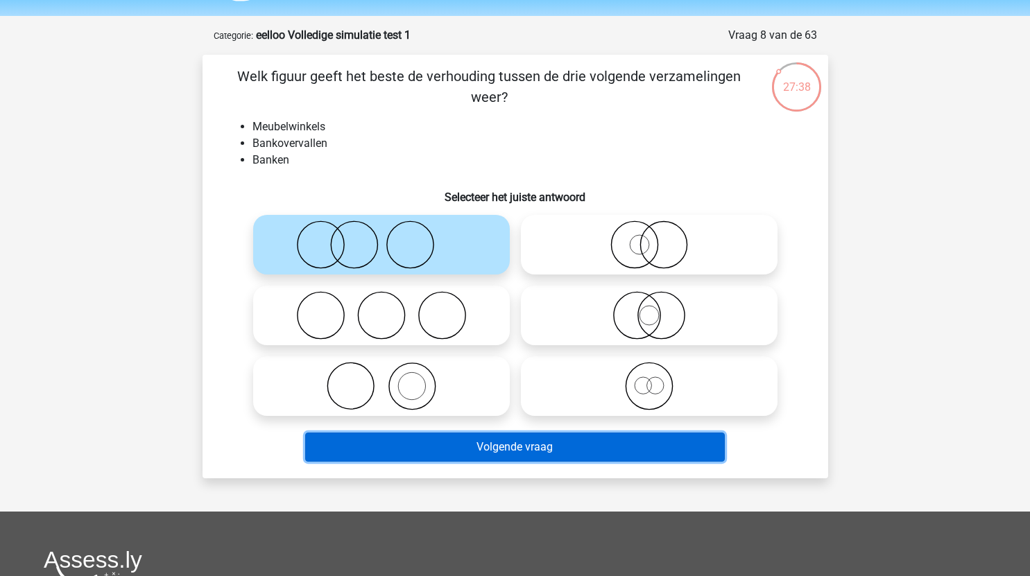
click at [597, 445] on button "Volgende vraag" at bounding box center [515, 447] width 420 height 29
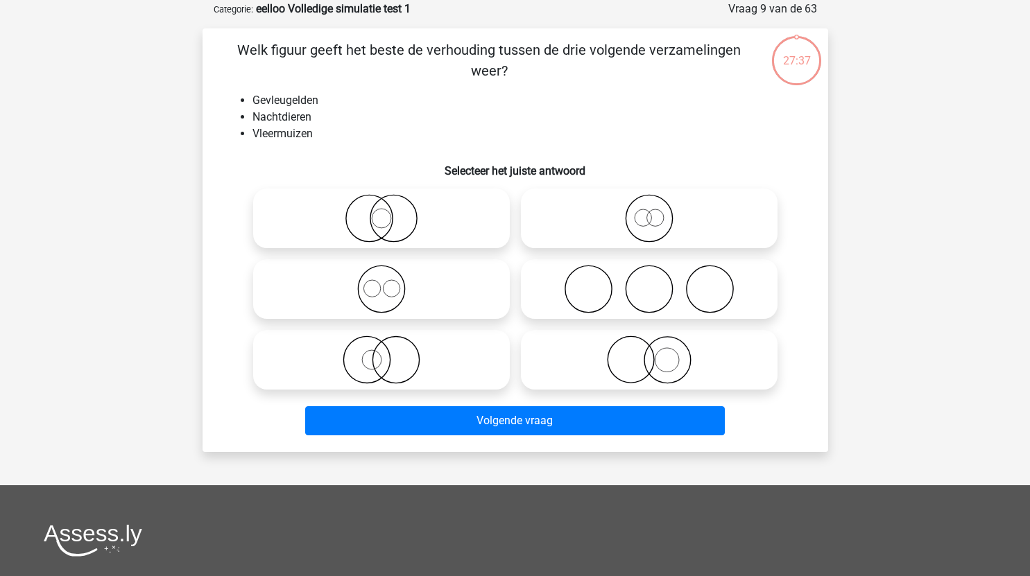
scroll to position [69, 0]
click at [656, 222] on icon at bounding box center [650, 218] width 246 height 49
click at [656, 211] on input "radio" at bounding box center [653, 206] width 9 height 9
radio input "true"
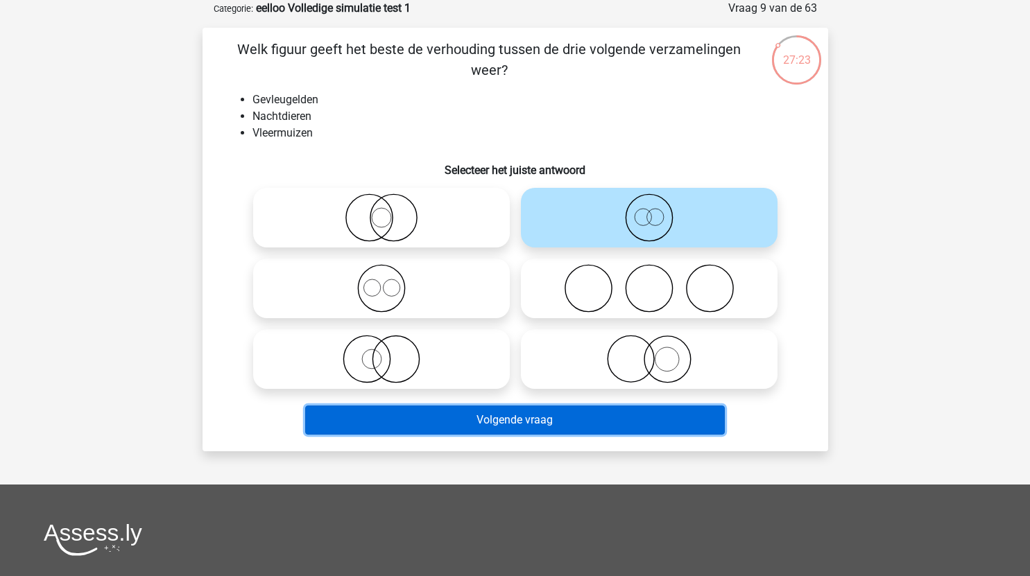
click at [567, 422] on button "Volgende vraag" at bounding box center [515, 420] width 420 height 29
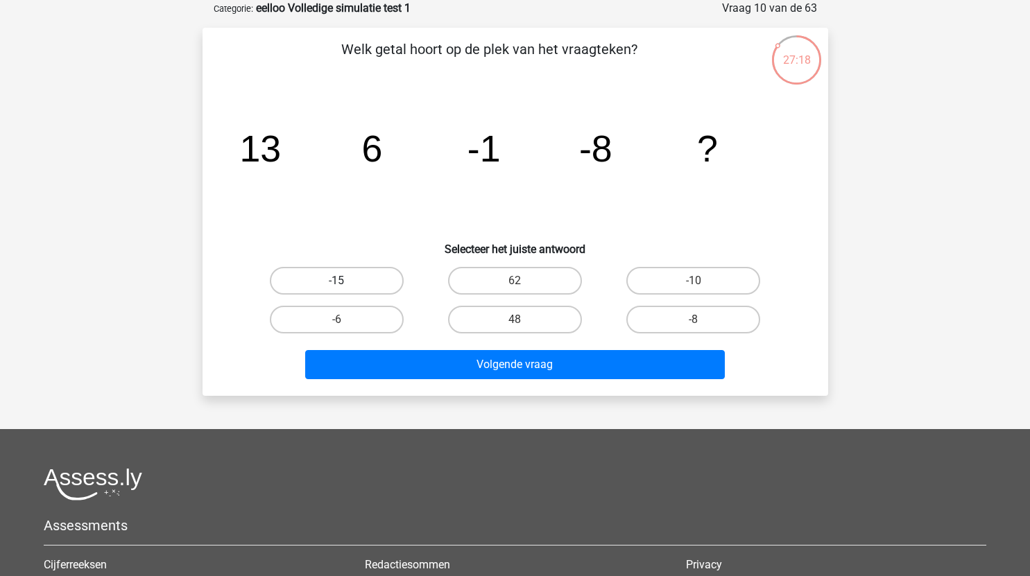
click at [363, 280] on label "-15" at bounding box center [337, 281] width 134 height 28
click at [345, 281] on input "-15" at bounding box center [340, 285] width 9 height 9
radio input "true"
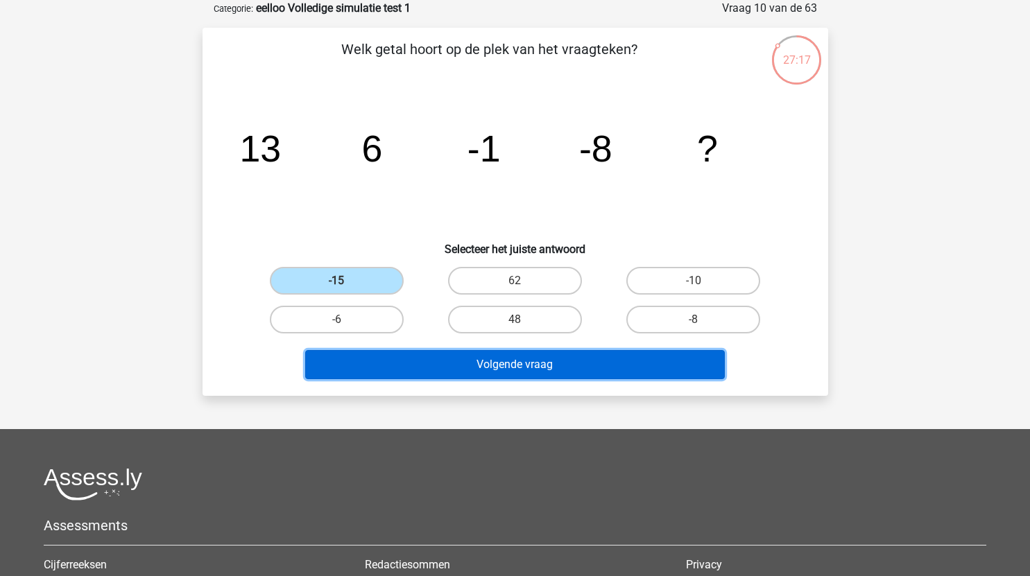
click at [464, 362] on button "Volgende vraag" at bounding box center [515, 364] width 420 height 29
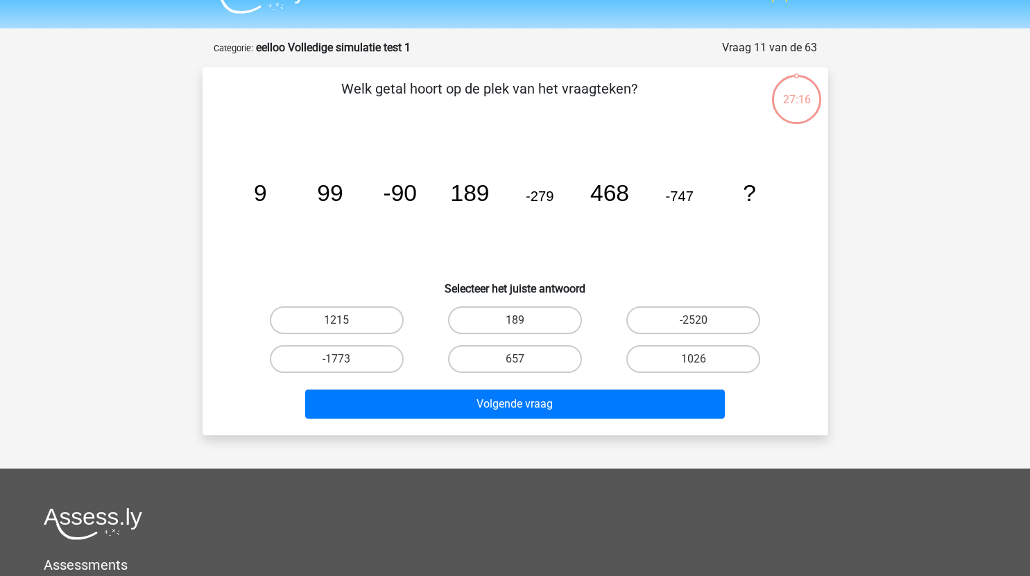
scroll to position [29, 0]
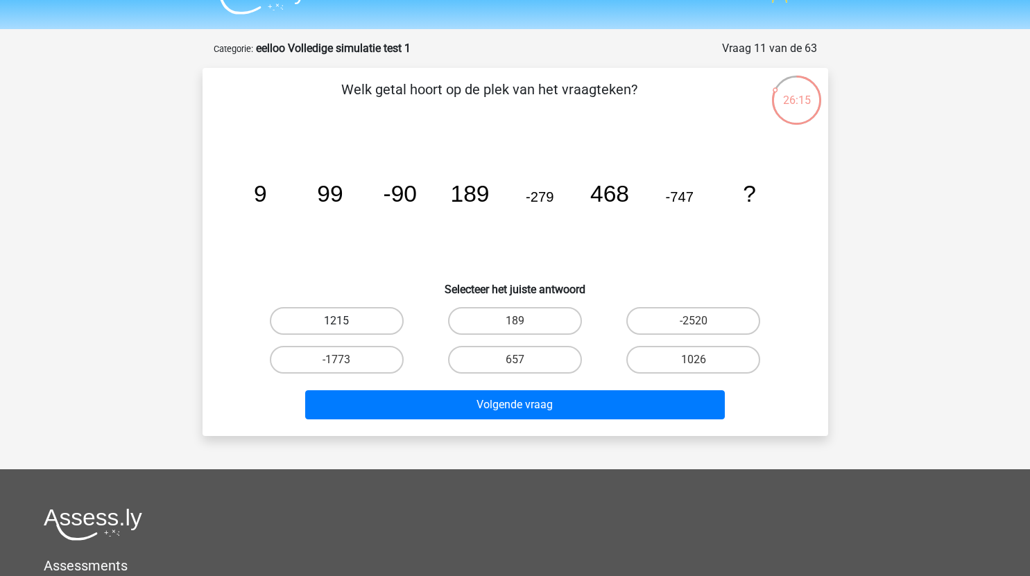
click at [378, 309] on label "1215" at bounding box center [337, 321] width 134 height 28
click at [345, 321] on input "1215" at bounding box center [340, 325] width 9 height 9
radio input "true"
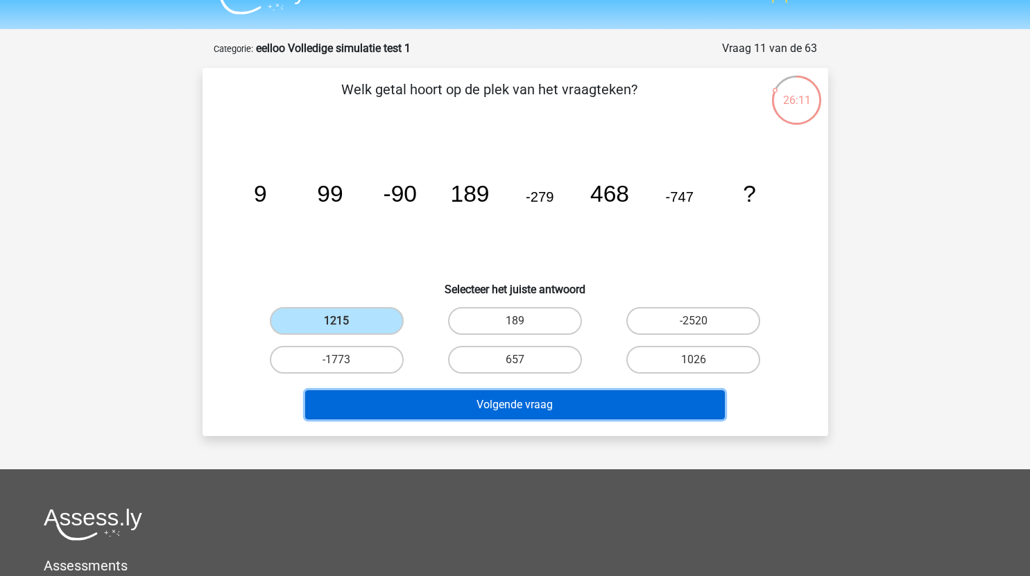
click at [570, 405] on button "Volgende vraag" at bounding box center [515, 405] width 420 height 29
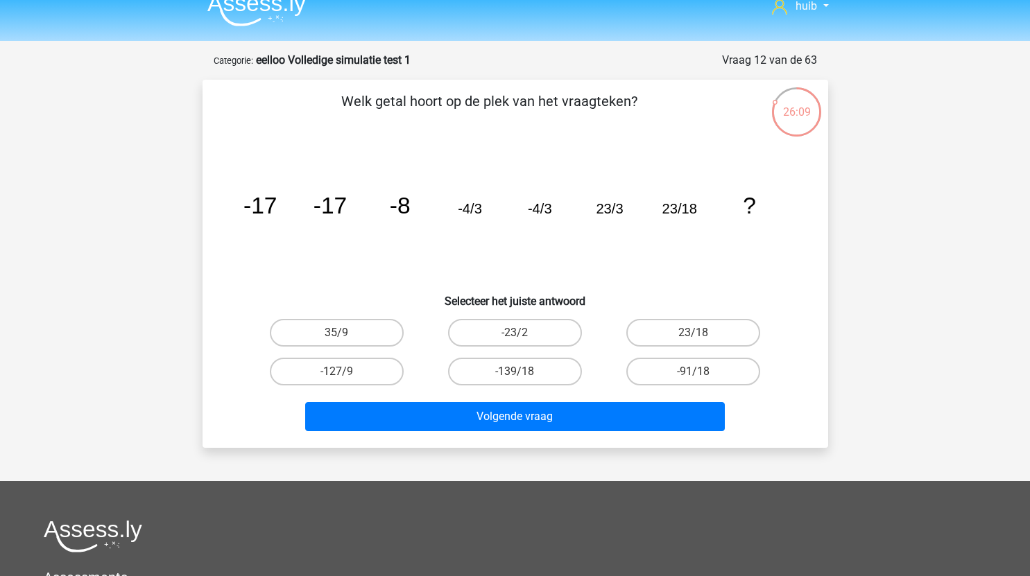
scroll to position [17, 0]
click at [712, 334] on label "23/18" at bounding box center [693, 334] width 134 height 28
click at [703, 334] on input "23/18" at bounding box center [698, 338] width 9 height 9
radio input "true"
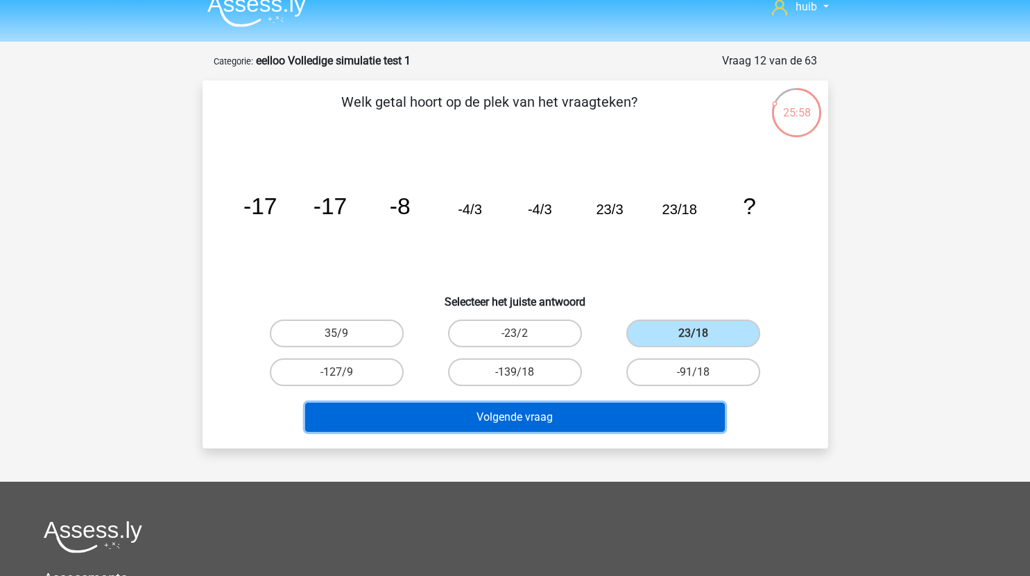
click at [571, 413] on button "Volgende vraag" at bounding box center [515, 417] width 420 height 29
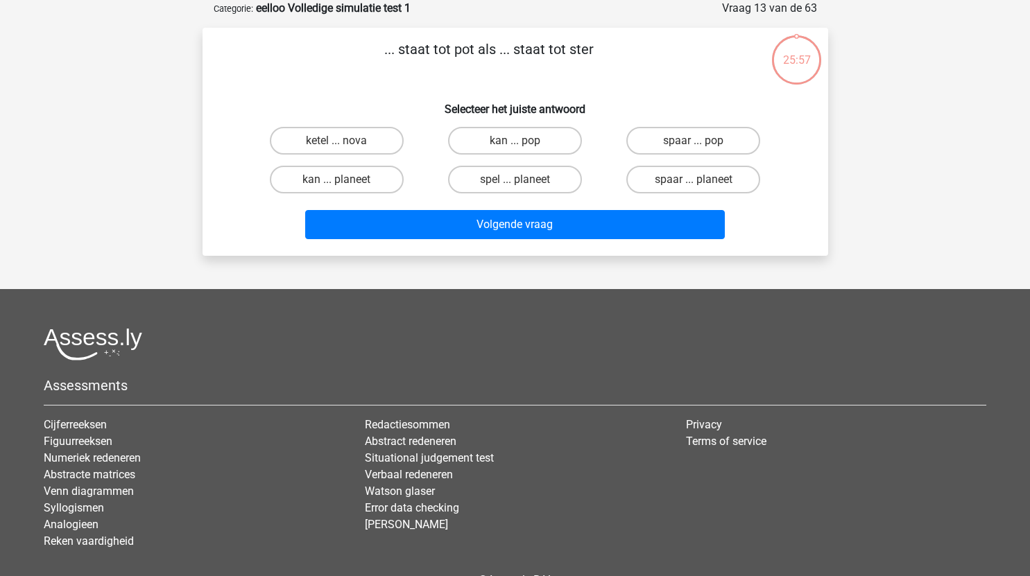
scroll to position [0, 0]
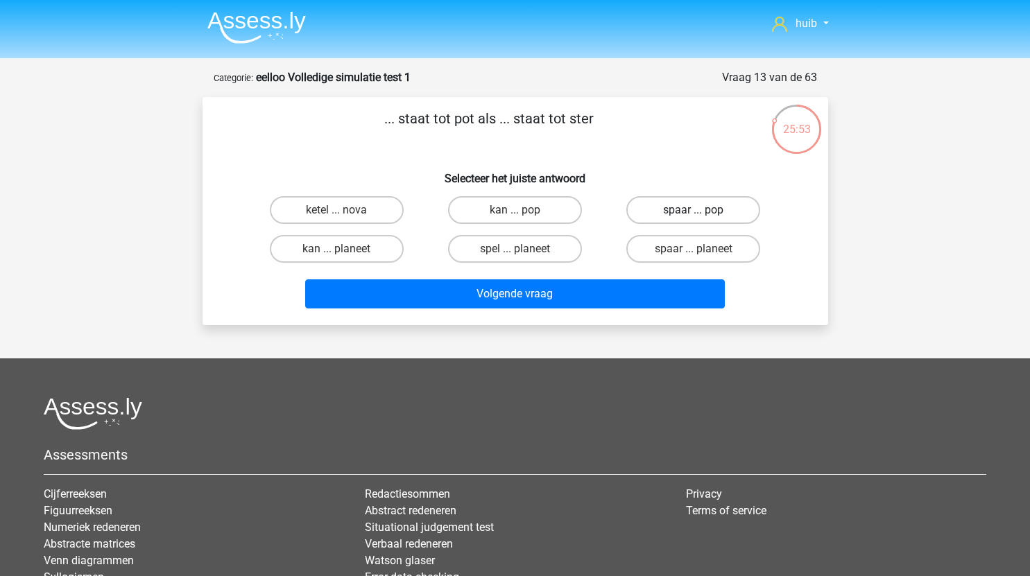
click at [697, 207] on label "spaar ... pop" at bounding box center [693, 210] width 134 height 28
click at [697, 210] on input "spaar ... pop" at bounding box center [698, 214] width 9 height 9
radio input "true"
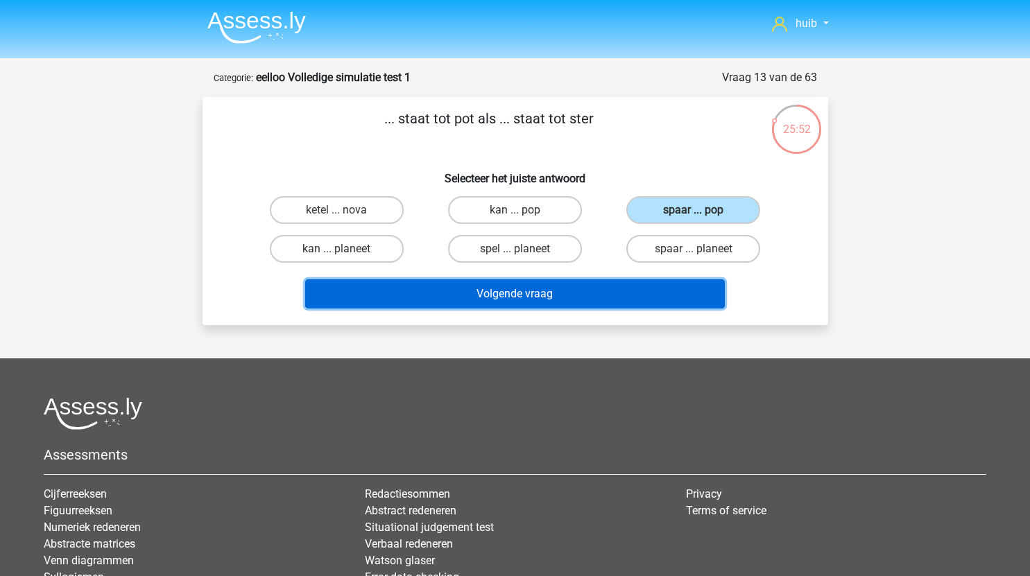
click at [618, 298] on button "Volgende vraag" at bounding box center [515, 294] width 420 height 29
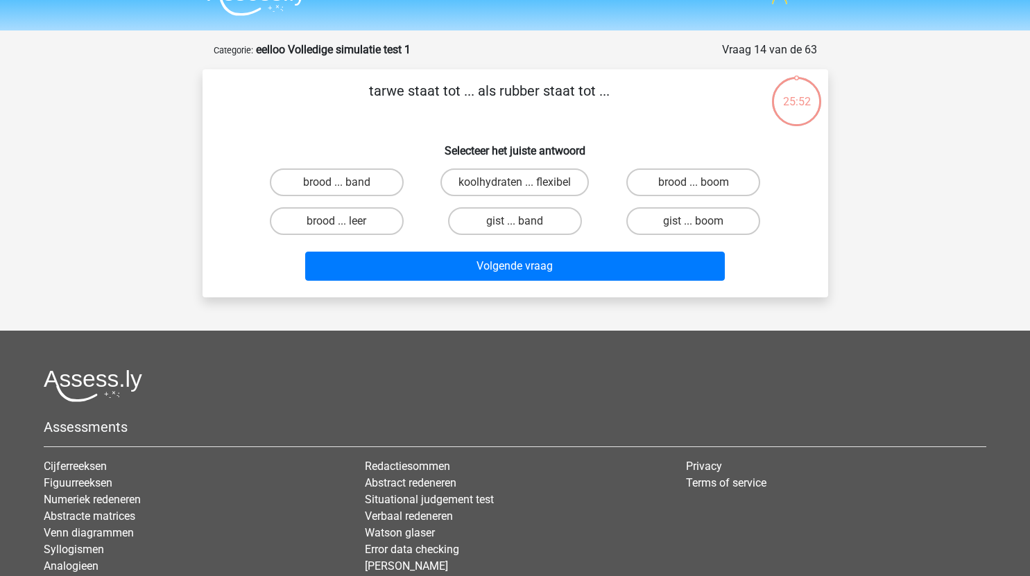
scroll to position [27, 0]
click at [368, 223] on label "brood ... leer" at bounding box center [337, 222] width 134 height 28
click at [345, 223] on input "brood ... leer" at bounding box center [340, 226] width 9 height 9
radio input "true"
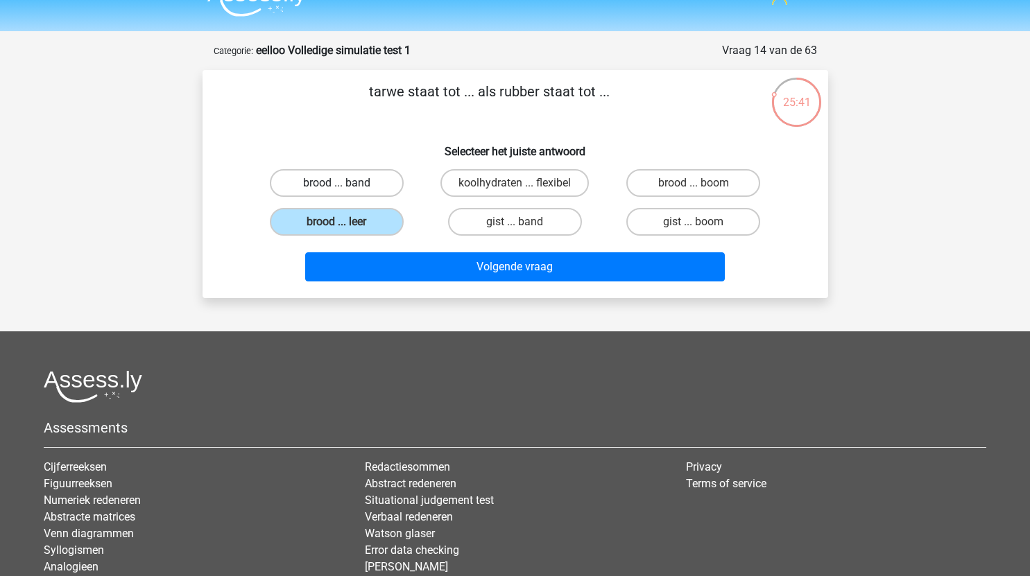
click at [365, 180] on label "brood ... band" at bounding box center [337, 183] width 134 height 28
click at [345, 183] on input "brood ... band" at bounding box center [340, 187] width 9 height 9
radio input "true"
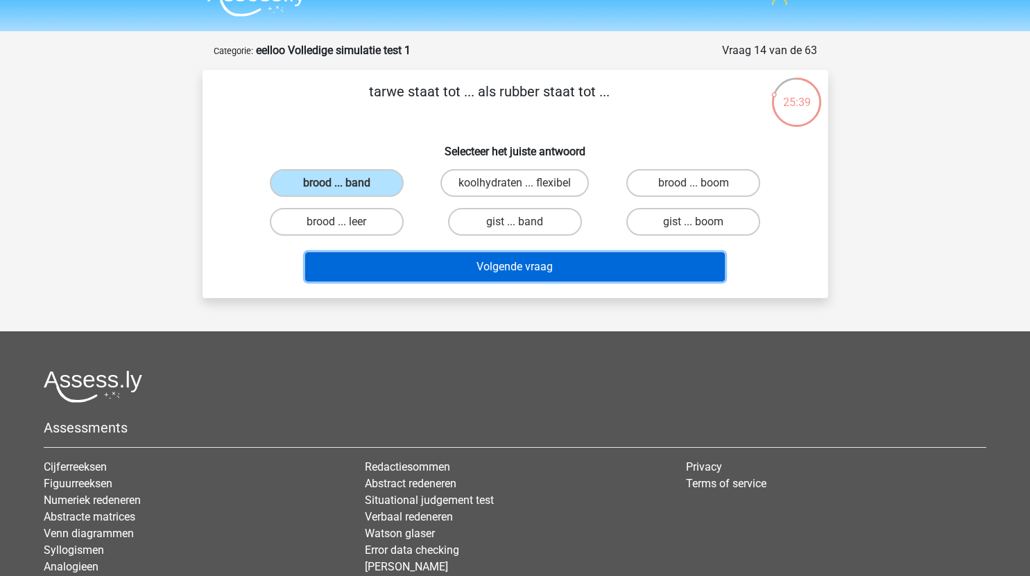
click at [555, 258] on button "Volgende vraag" at bounding box center [515, 267] width 420 height 29
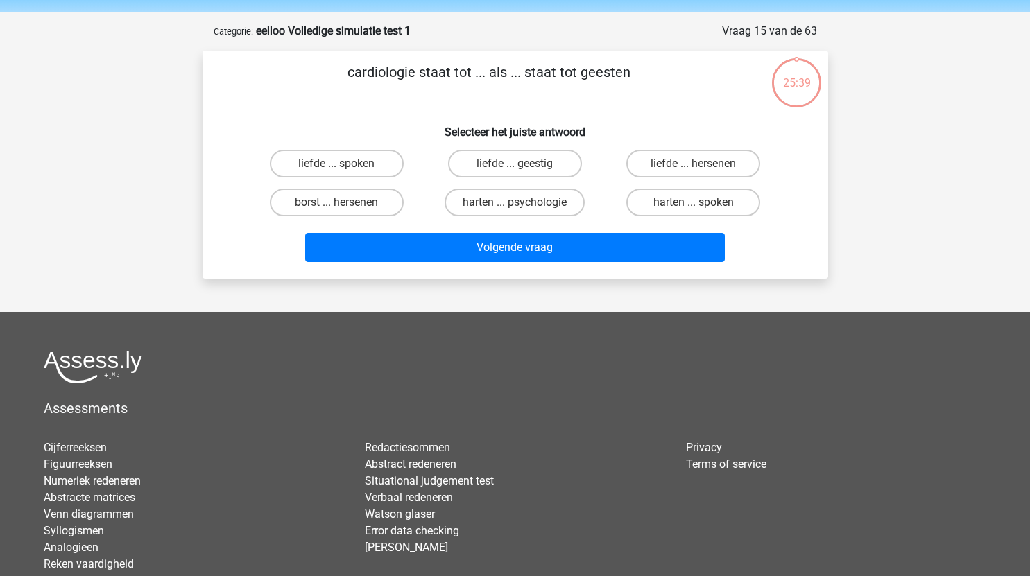
scroll to position [46, 0]
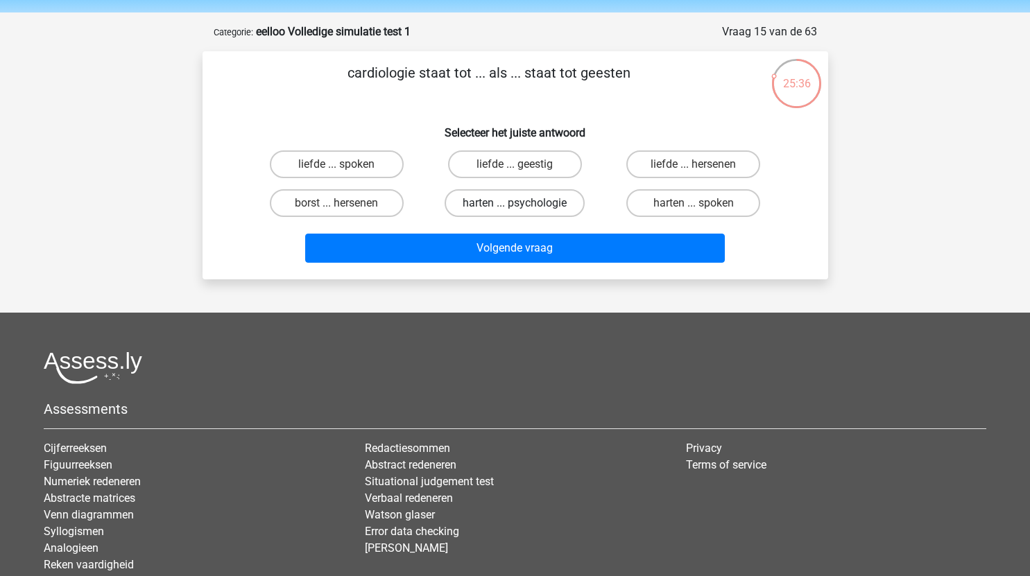
click at [545, 202] on label "harten ... psychologie" at bounding box center [515, 203] width 140 height 28
click at [524, 203] on input "harten ... psychologie" at bounding box center [519, 207] width 9 height 9
radio input "true"
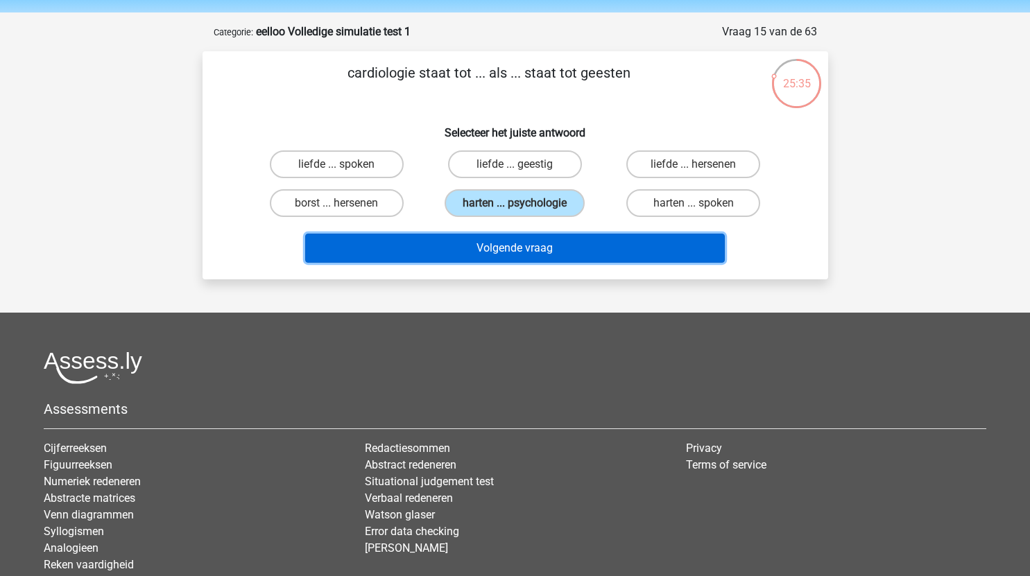
click at [554, 244] on button "Volgende vraag" at bounding box center [515, 248] width 420 height 29
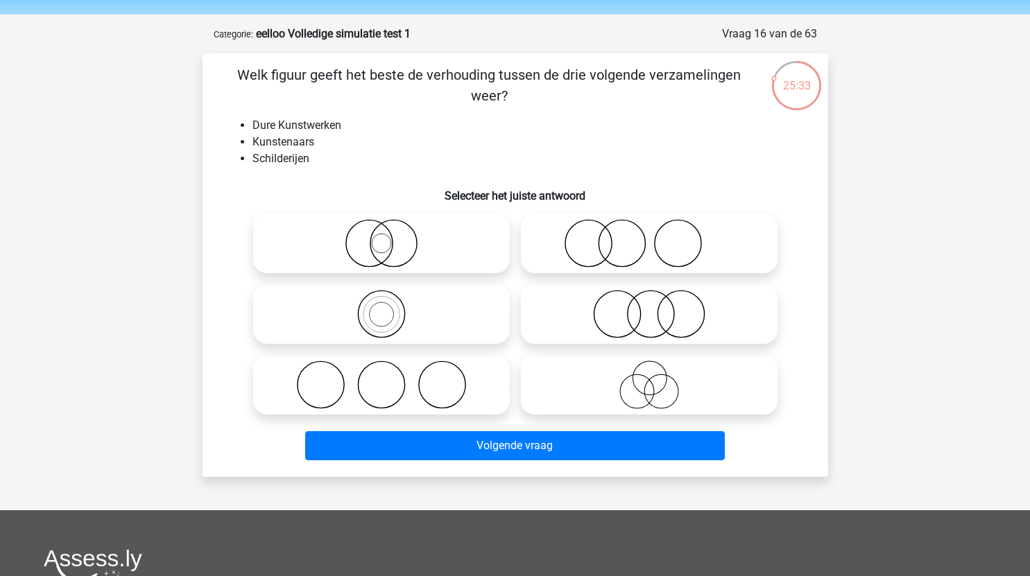
scroll to position [43, 0]
click at [649, 258] on icon at bounding box center [650, 244] width 246 height 49
click at [649, 237] on input "radio" at bounding box center [653, 232] width 9 height 9
radio input "true"
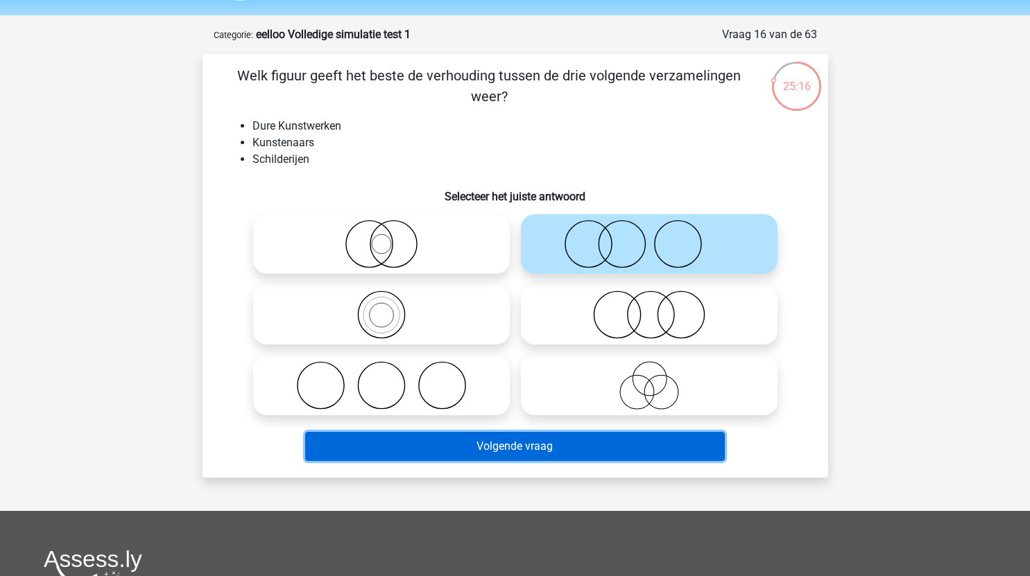
click at [522, 447] on button "Volgende vraag" at bounding box center [515, 446] width 420 height 29
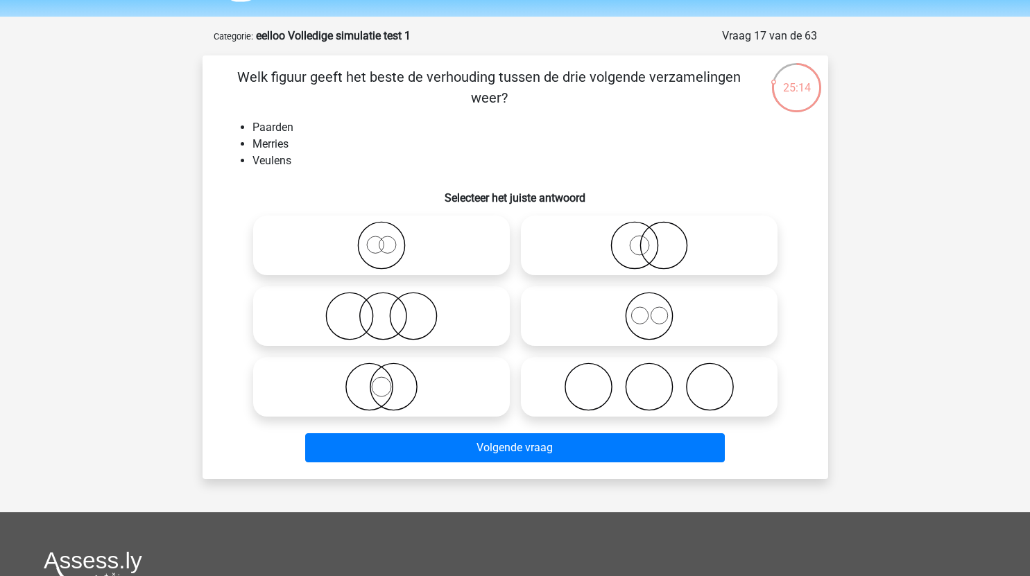
scroll to position [41, 0]
click at [450, 257] on icon at bounding box center [382, 246] width 246 height 49
click at [391, 239] on input "radio" at bounding box center [386, 234] width 9 height 9
radio input "true"
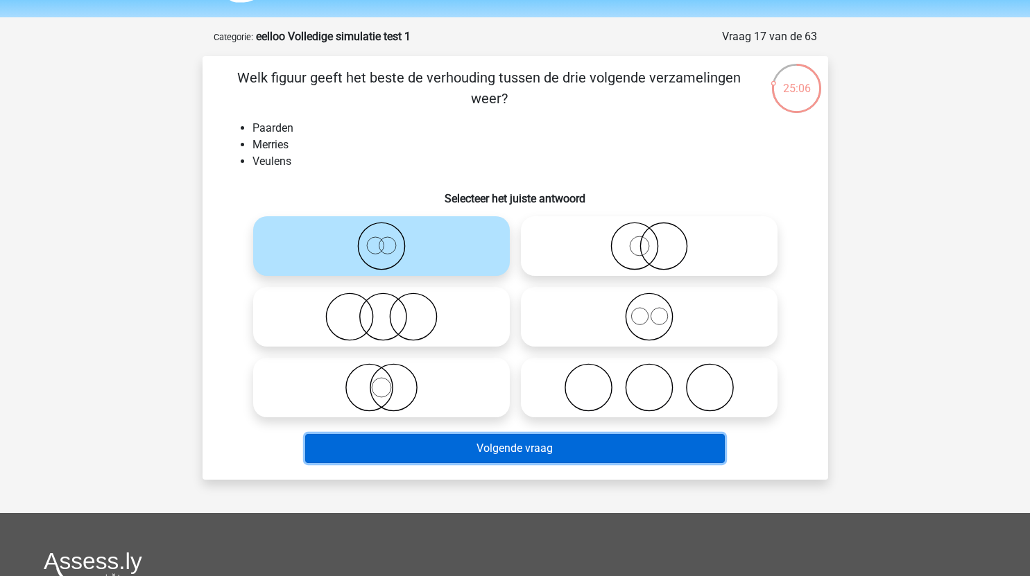
click at [538, 447] on button "Volgende vraag" at bounding box center [515, 448] width 420 height 29
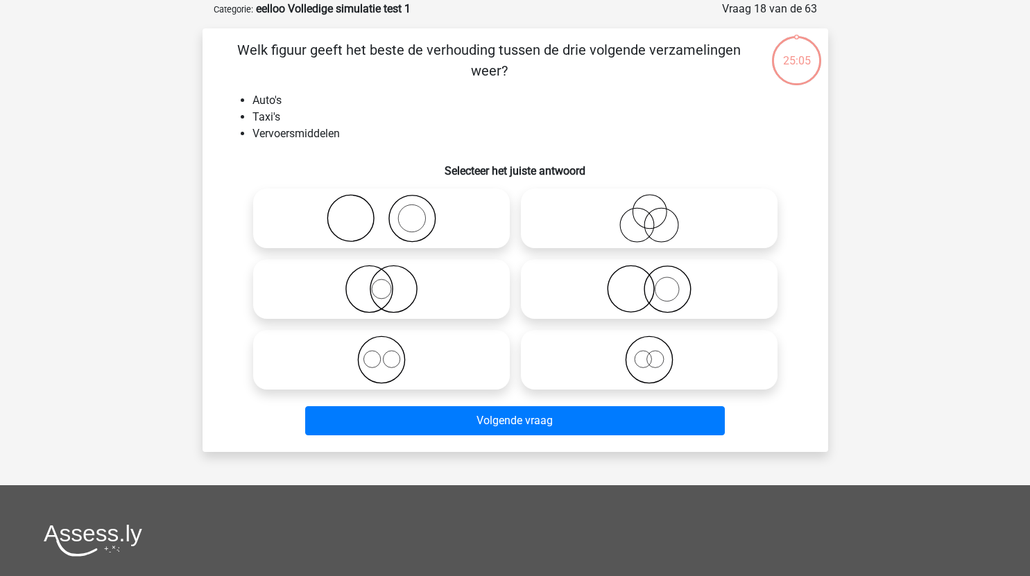
scroll to position [69, 0]
click at [622, 368] on icon at bounding box center [650, 359] width 246 height 49
click at [649, 352] on input "radio" at bounding box center [653, 347] width 9 height 9
radio input "true"
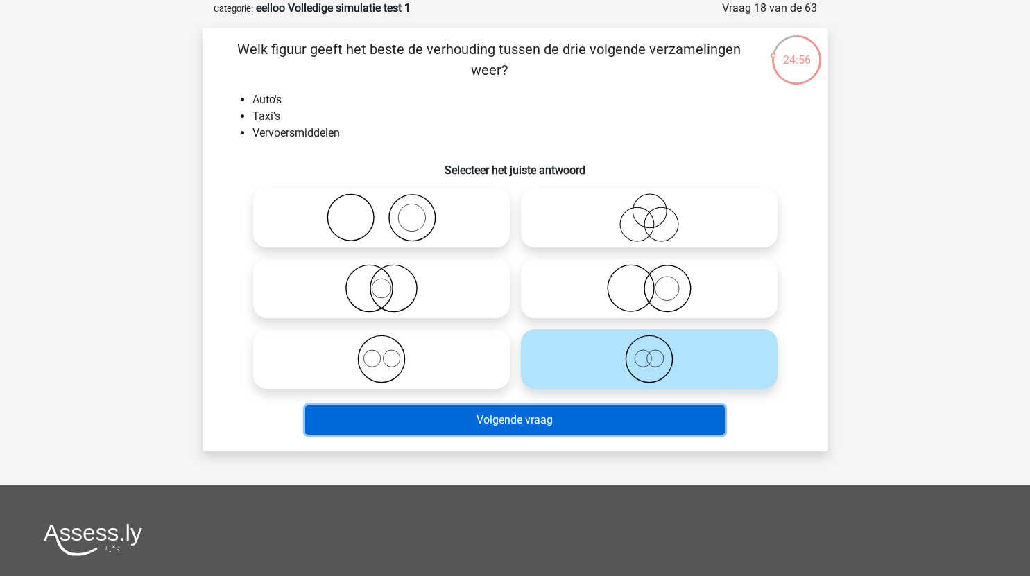
click at [614, 425] on button "Volgende vraag" at bounding box center [515, 420] width 420 height 29
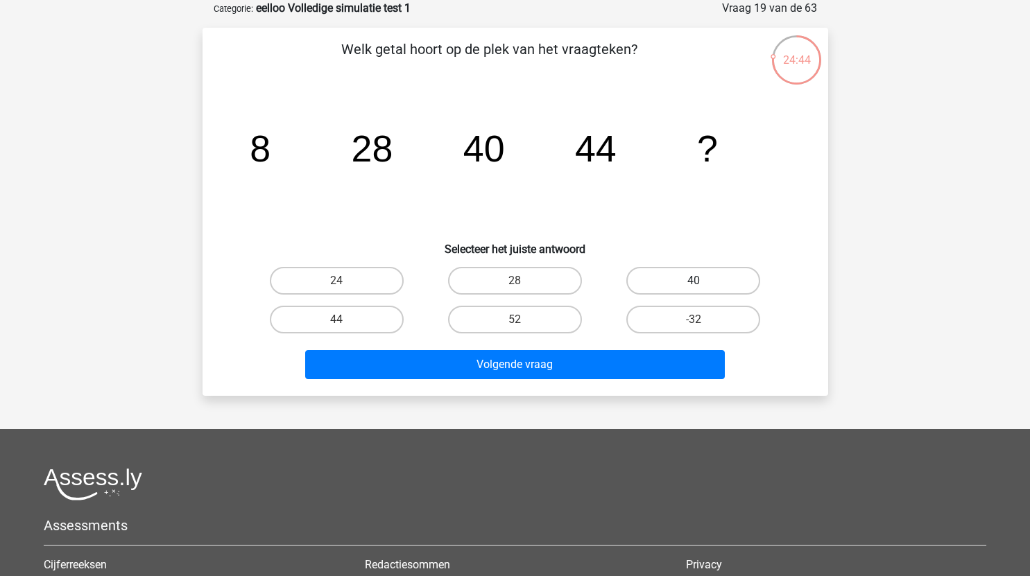
click at [715, 267] on label "40" at bounding box center [693, 281] width 134 height 28
click at [703, 281] on input "40" at bounding box center [698, 285] width 9 height 9
radio input "true"
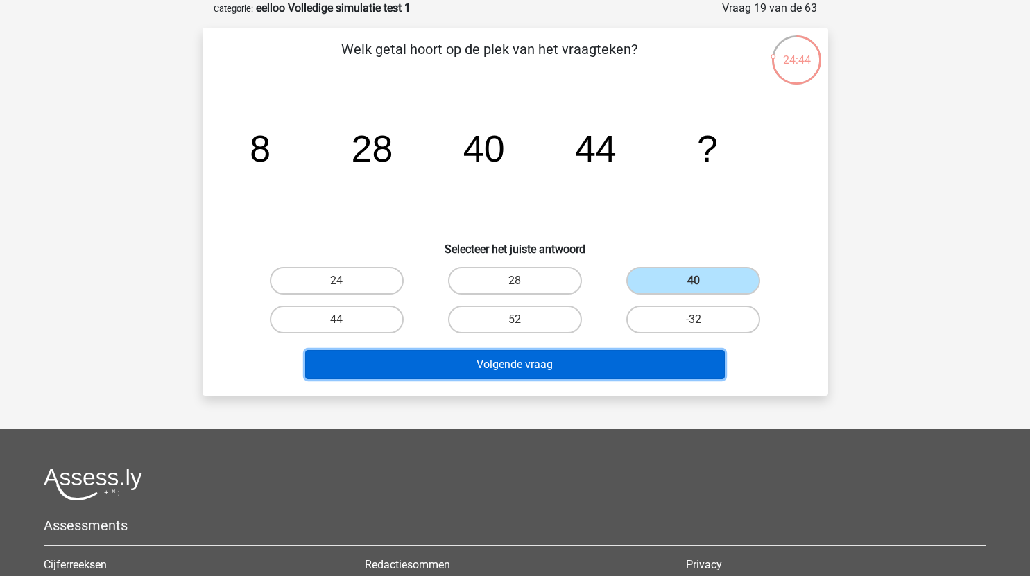
click at [609, 357] on button "Volgende vraag" at bounding box center [515, 364] width 420 height 29
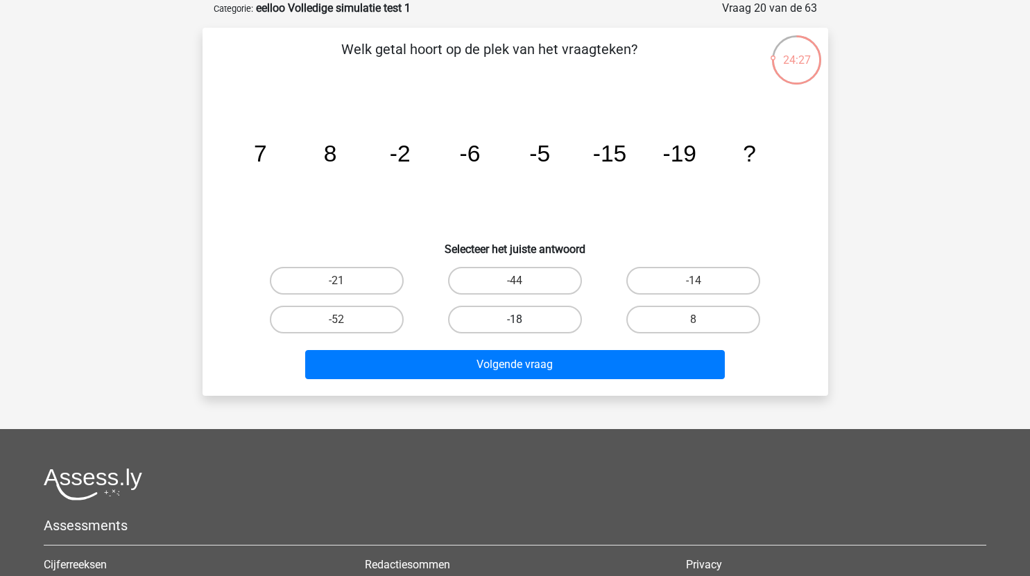
click at [506, 306] on label "-18" at bounding box center [515, 320] width 134 height 28
click at [515, 320] on input "-18" at bounding box center [519, 324] width 9 height 9
radio input "true"
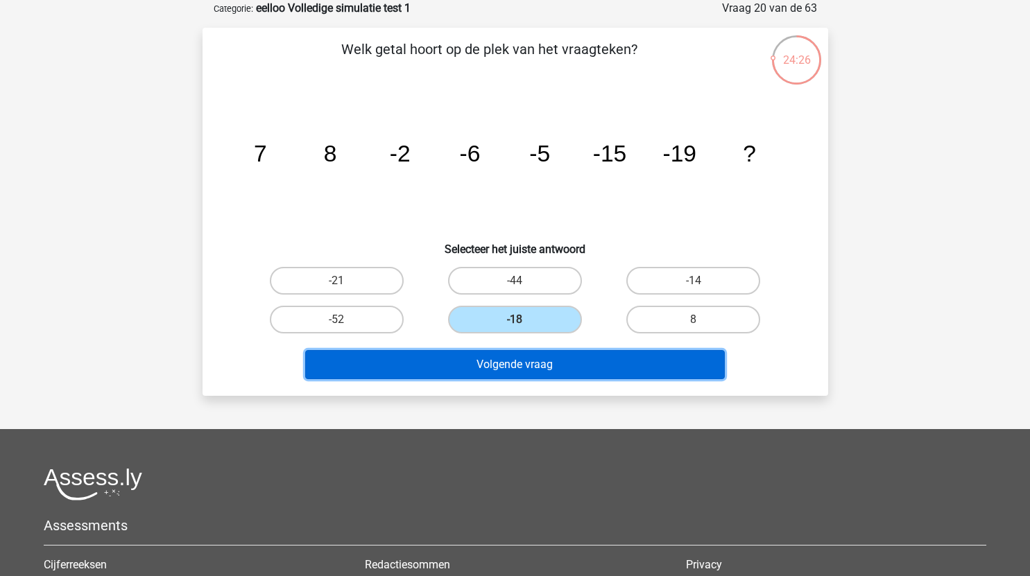
click at [522, 362] on button "Volgende vraag" at bounding box center [515, 364] width 420 height 29
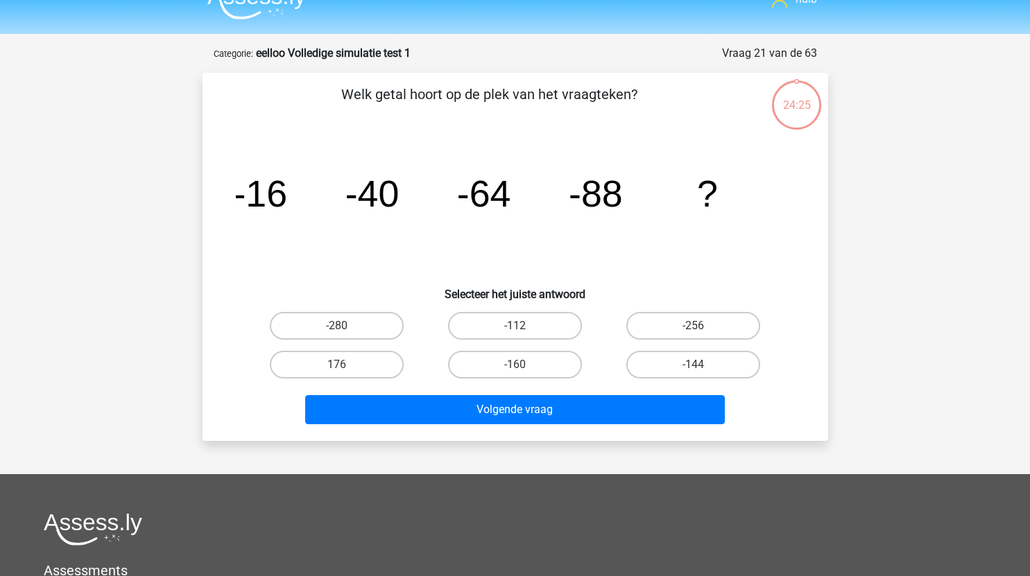
scroll to position [22, 0]
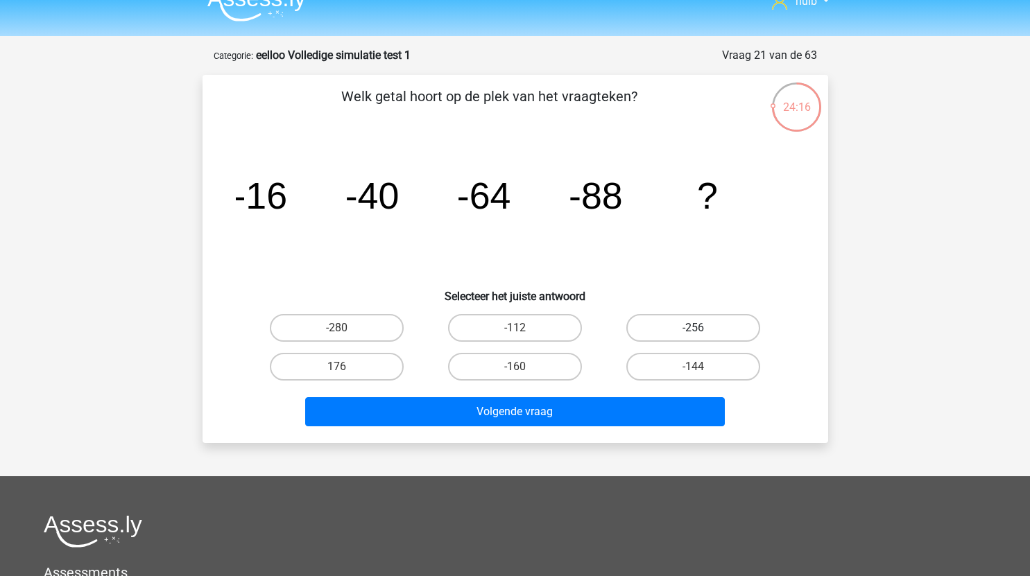
click at [705, 323] on label "-256" at bounding box center [693, 328] width 134 height 28
click at [703, 328] on input "-256" at bounding box center [698, 332] width 9 height 9
radio input "true"
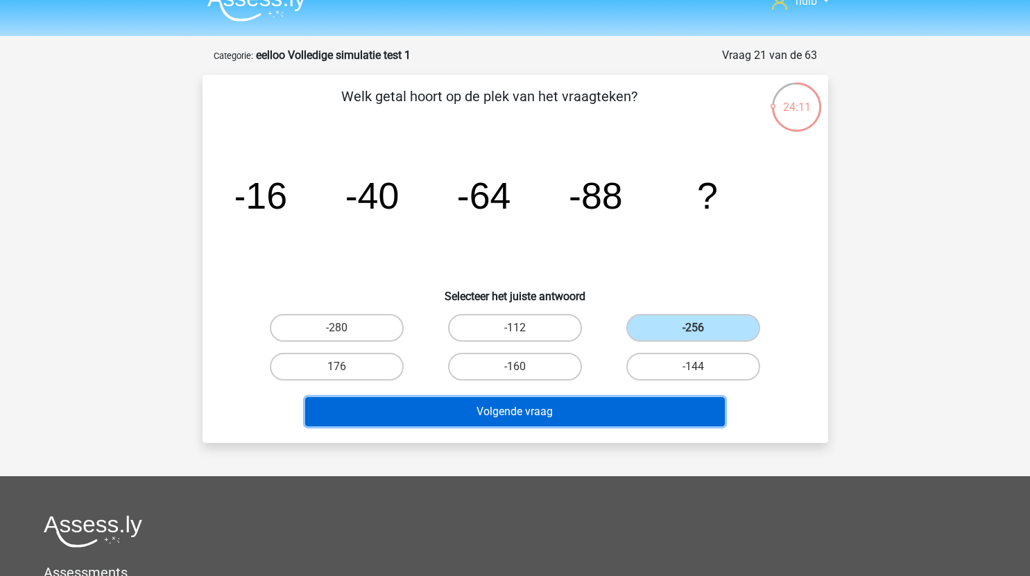
click at [565, 409] on button "Volgende vraag" at bounding box center [515, 411] width 420 height 29
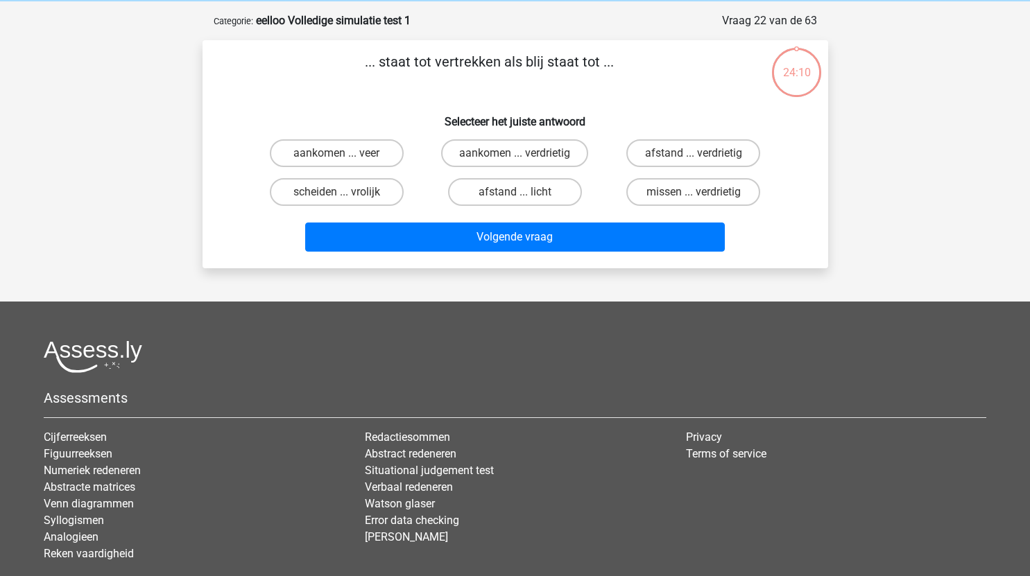
scroll to position [54, 0]
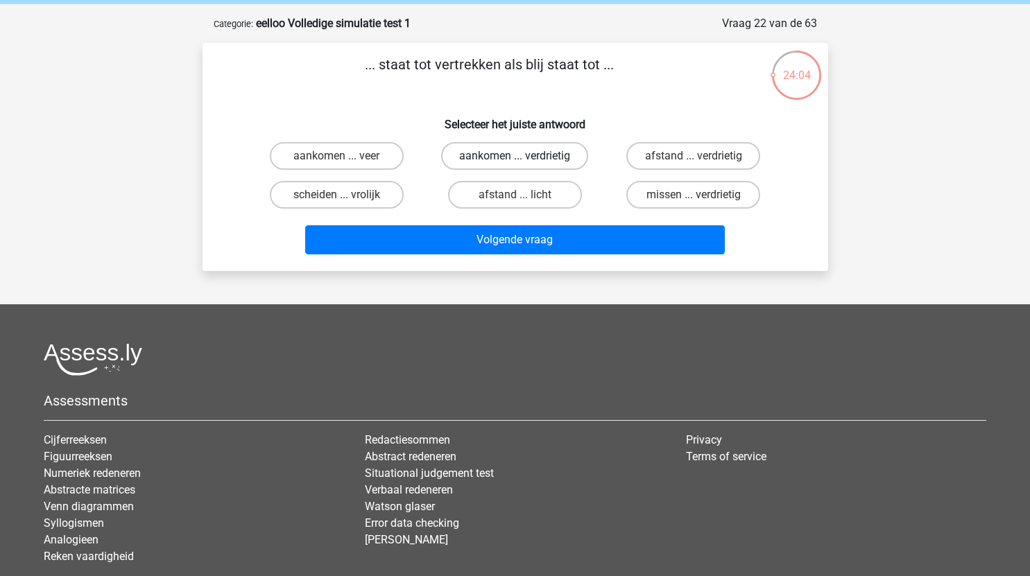
click at [549, 159] on label "aankomen ... verdrietig" at bounding box center [514, 156] width 147 height 28
click at [524, 159] on input "aankomen ... verdrietig" at bounding box center [519, 160] width 9 height 9
radio input "true"
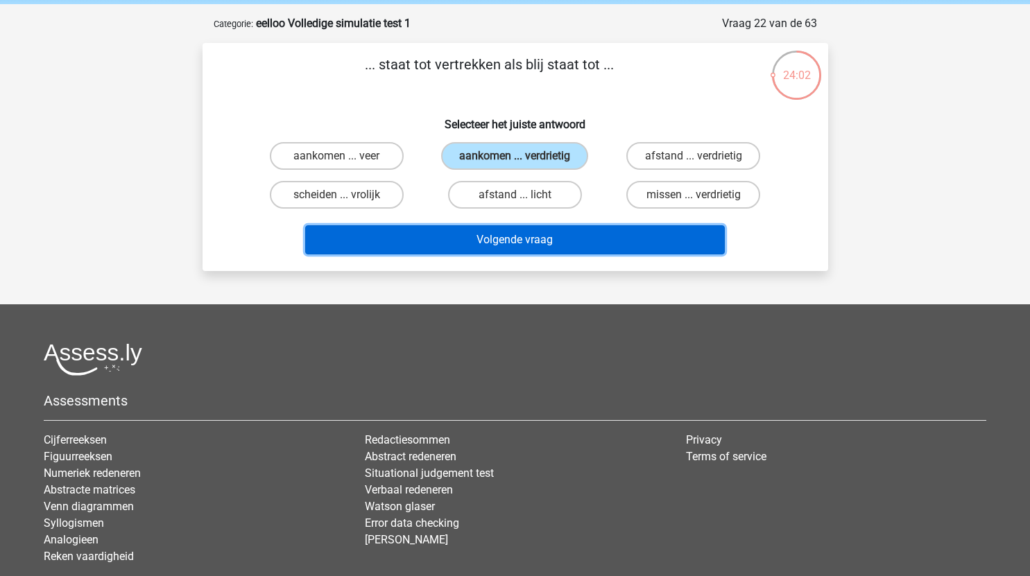
click at [561, 245] on button "Volgende vraag" at bounding box center [515, 239] width 420 height 29
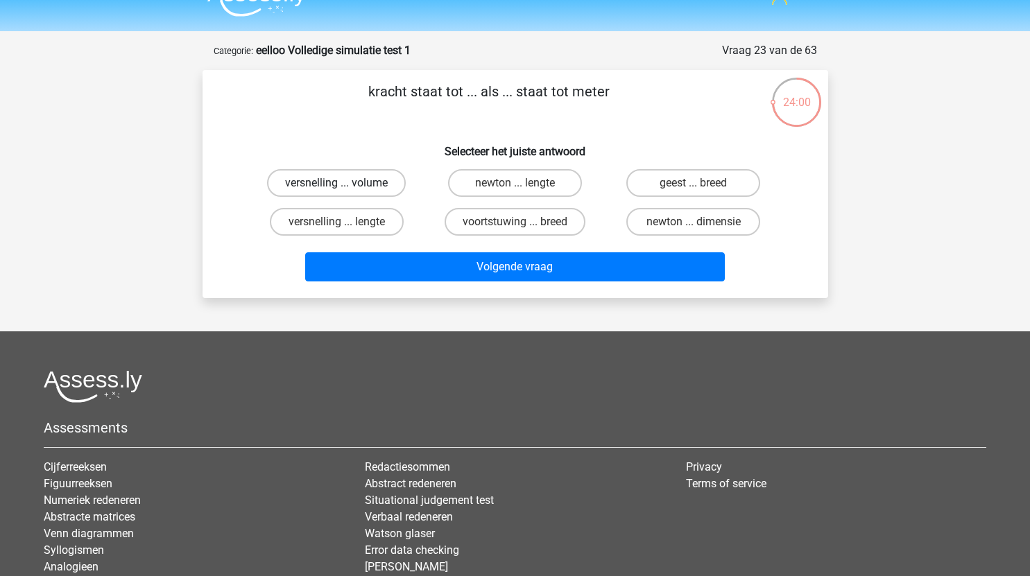
scroll to position [24, 0]
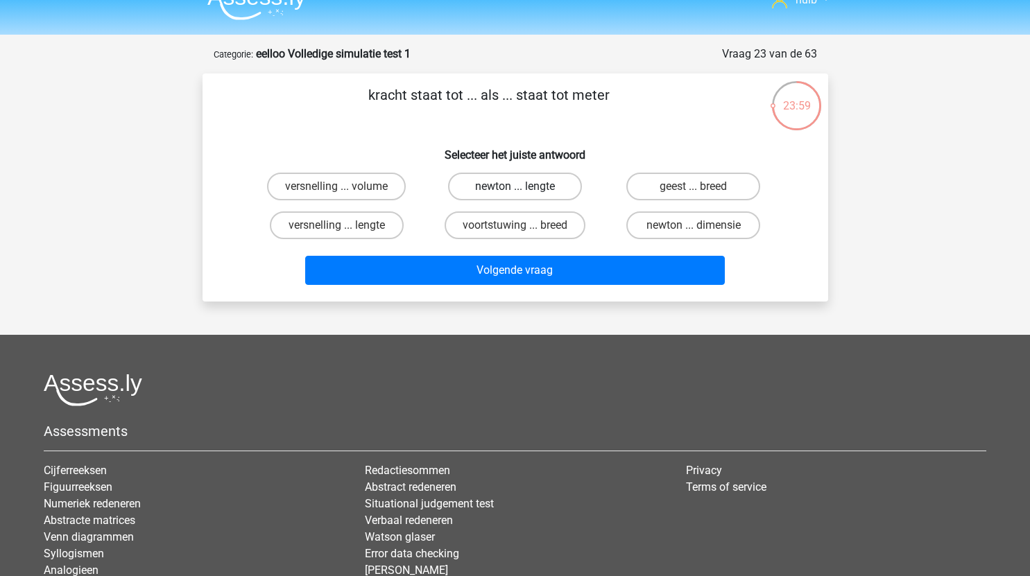
click at [556, 188] on label "newton ... lengte" at bounding box center [515, 187] width 134 height 28
click at [524, 188] on input "newton ... lengte" at bounding box center [519, 191] width 9 height 9
radio input "true"
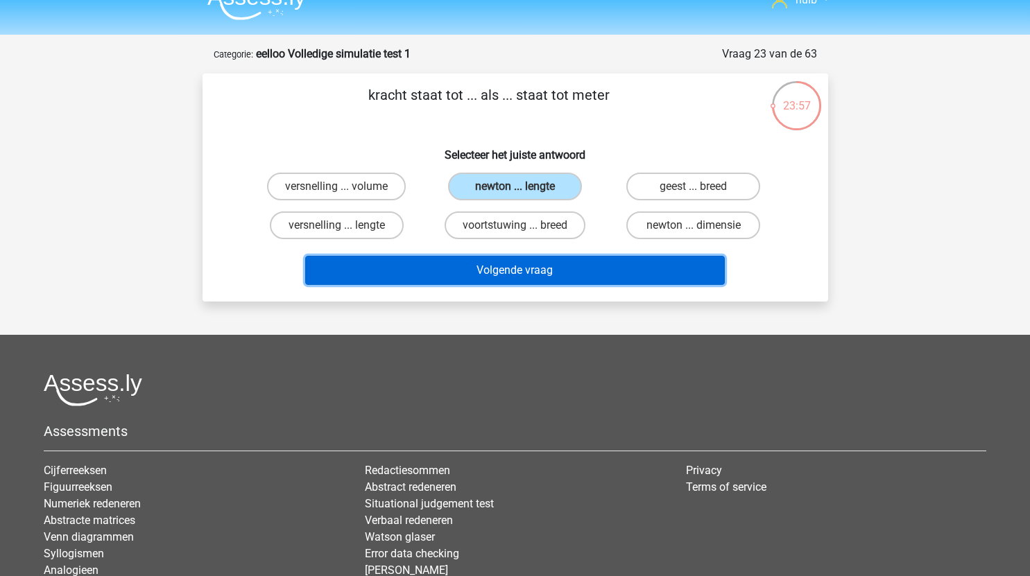
click at [585, 271] on button "Volgende vraag" at bounding box center [515, 270] width 420 height 29
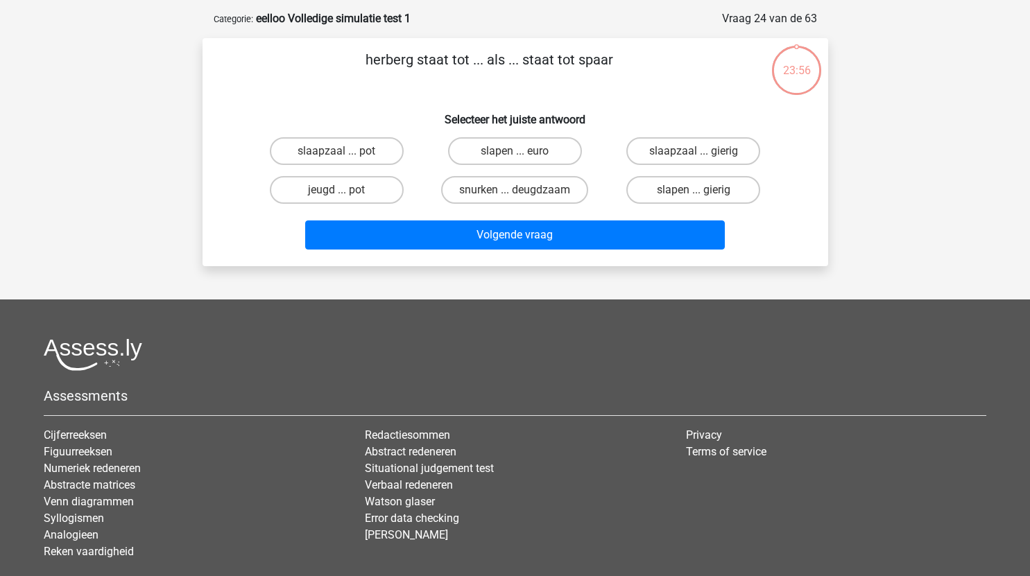
scroll to position [55, 0]
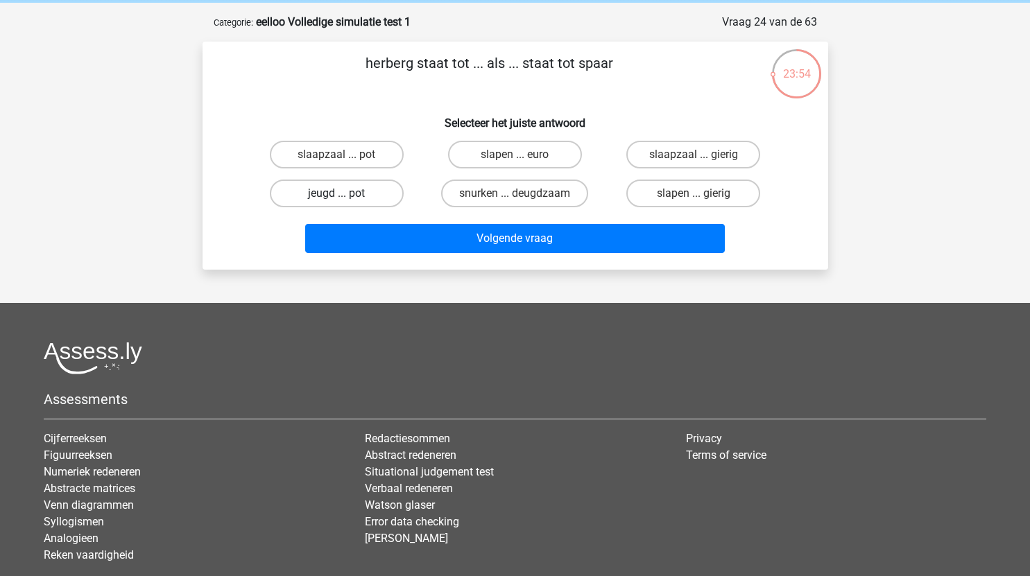
click at [365, 193] on label "jeugd ... pot" at bounding box center [337, 194] width 134 height 28
click at [345, 194] on input "jeugd ... pot" at bounding box center [340, 198] width 9 height 9
radio input "true"
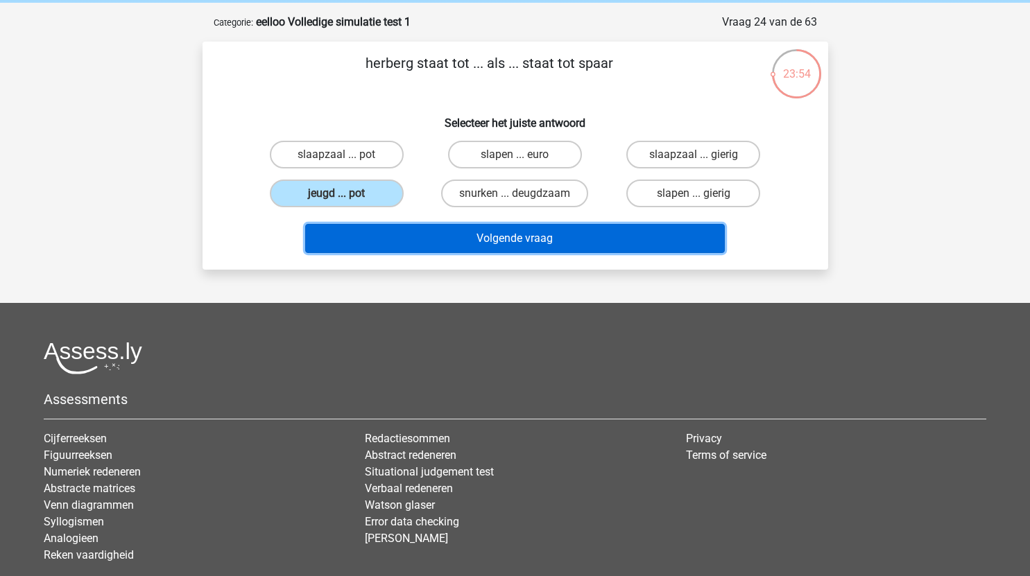
click at [467, 239] on button "Volgende vraag" at bounding box center [515, 238] width 420 height 29
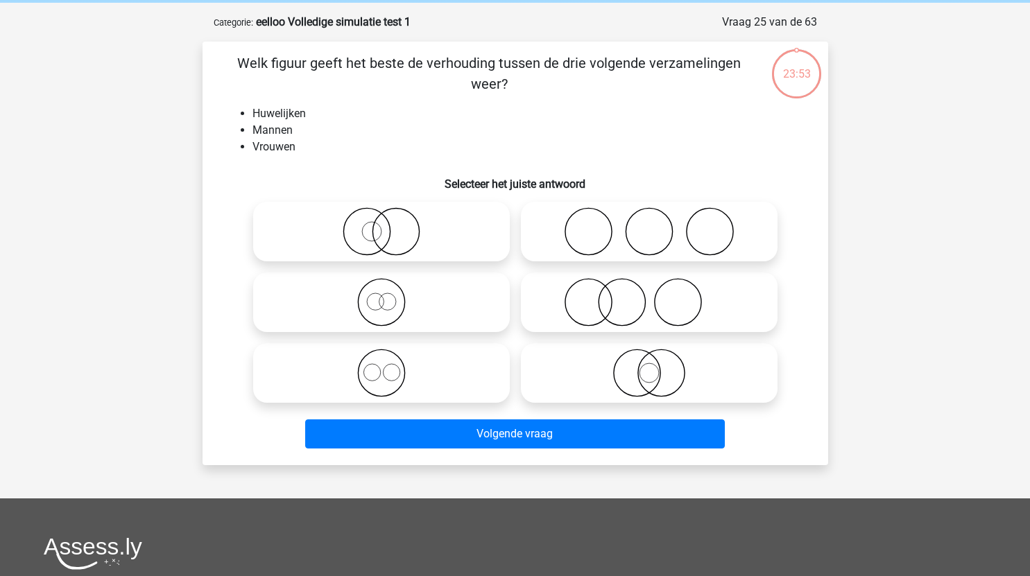
scroll to position [69, 0]
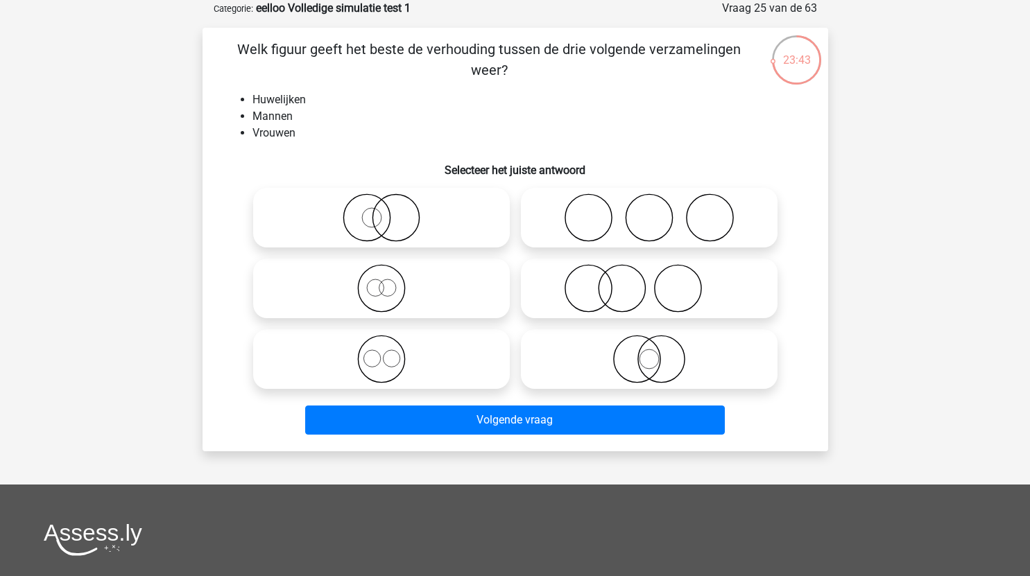
click at [655, 244] on label at bounding box center [649, 218] width 257 height 60
click at [655, 211] on input "radio" at bounding box center [653, 206] width 9 height 9
radio input "true"
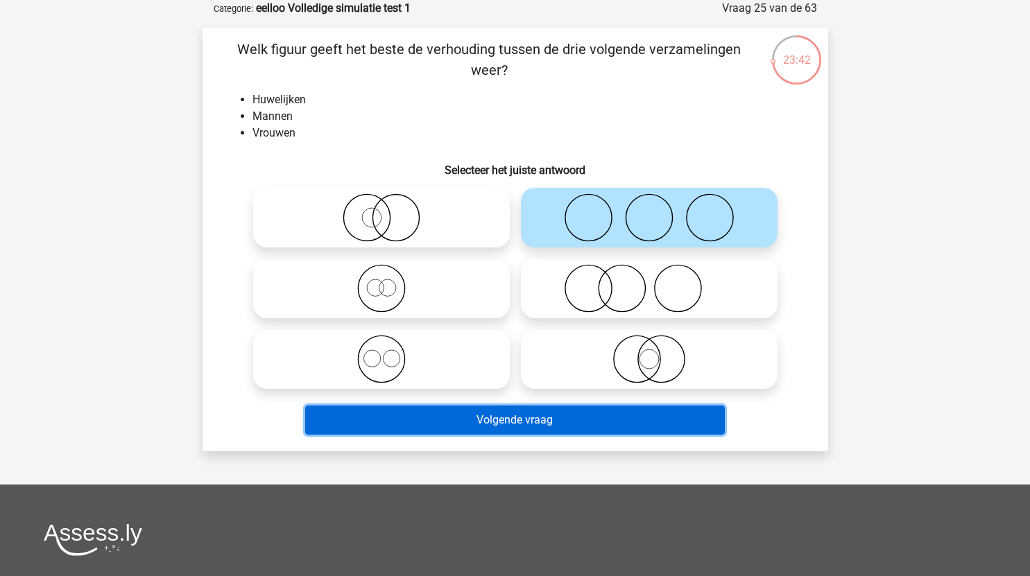
click at [572, 413] on button "Volgende vraag" at bounding box center [515, 420] width 420 height 29
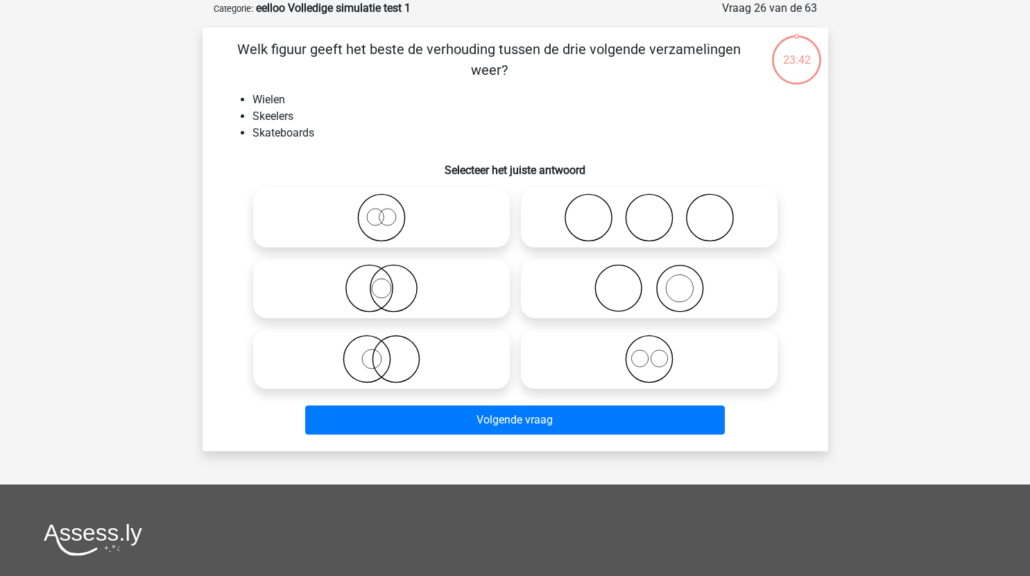
scroll to position [51, 0]
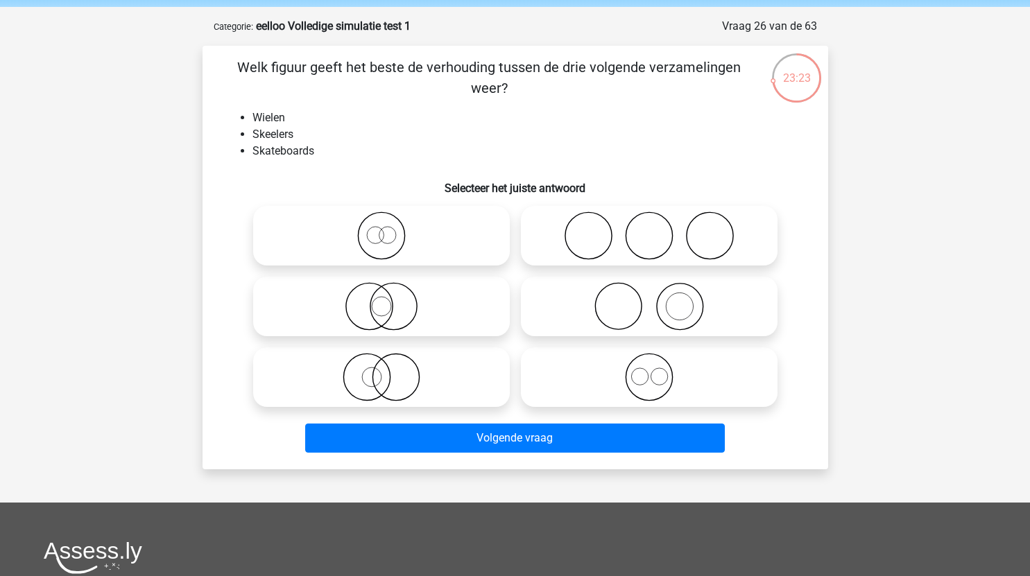
click at [667, 373] on icon at bounding box center [650, 377] width 246 height 49
click at [658, 370] on input "radio" at bounding box center [653, 365] width 9 height 9
radio input "true"
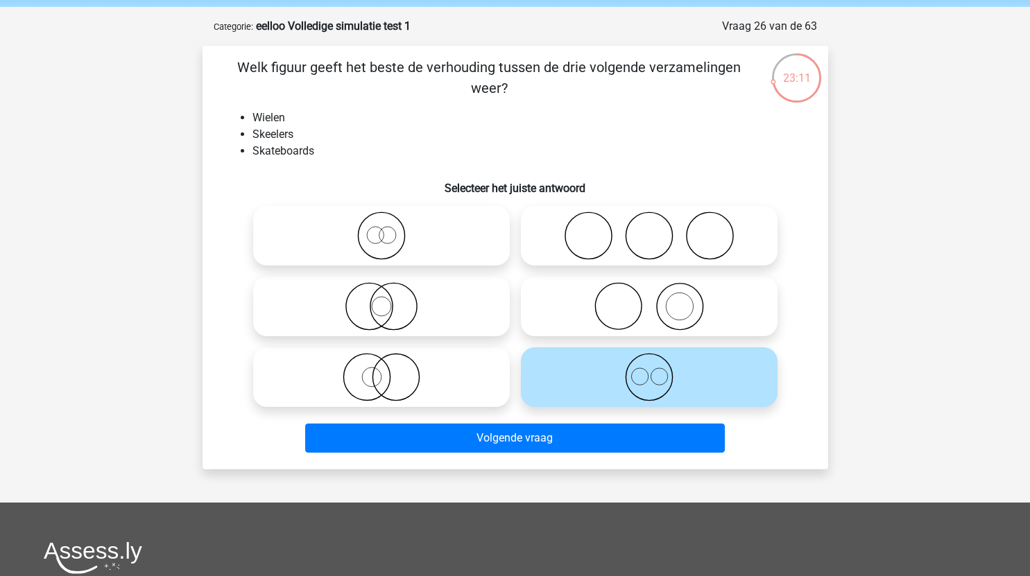
click at [653, 257] on icon at bounding box center [650, 236] width 246 height 49
click at [653, 229] on input "radio" at bounding box center [653, 224] width 9 height 9
radio input "true"
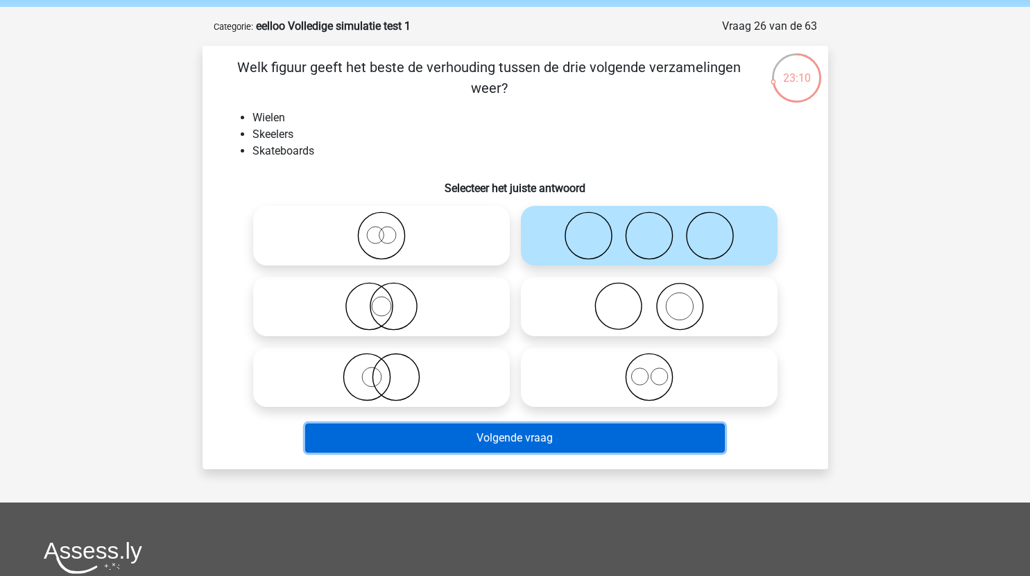
click at [520, 440] on button "Volgende vraag" at bounding box center [515, 438] width 420 height 29
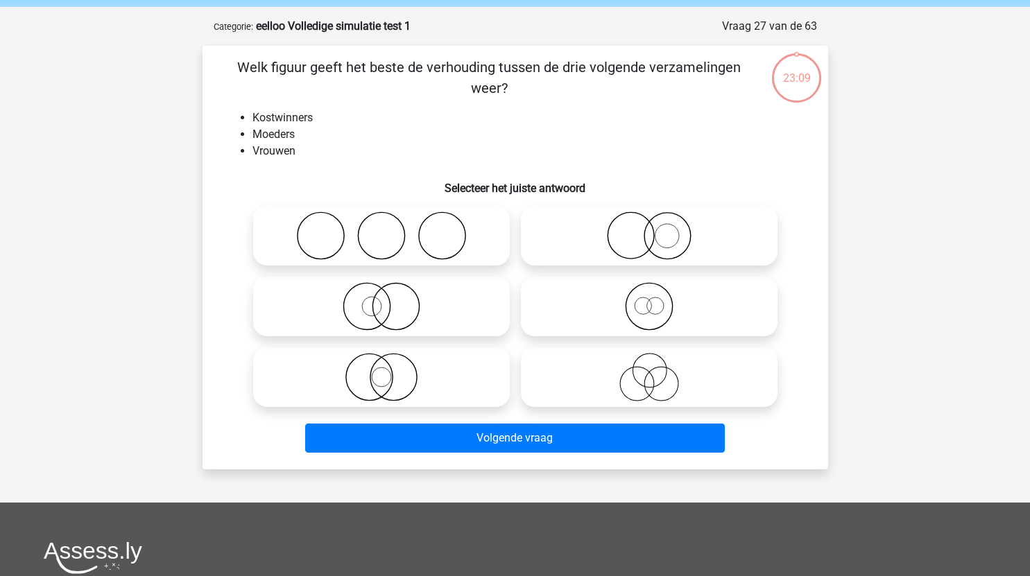
scroll to position [69, 0]
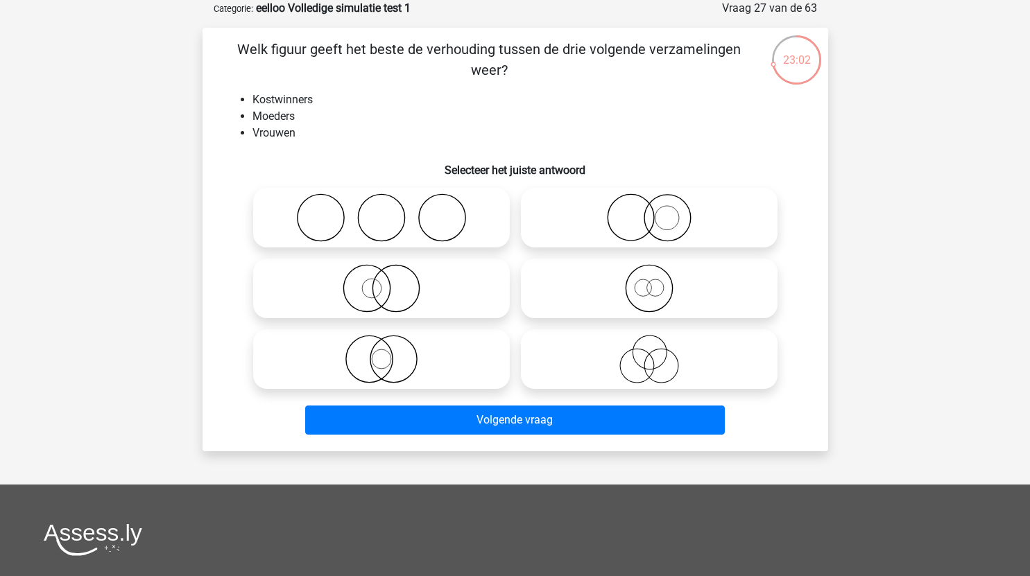
click at [673, 290] on icon at bounding box center [650, 288] width 246 height 49
click at [658, 282] on input "radio" at bounding box center [653, 277] width 9 height 9
radio input "true"
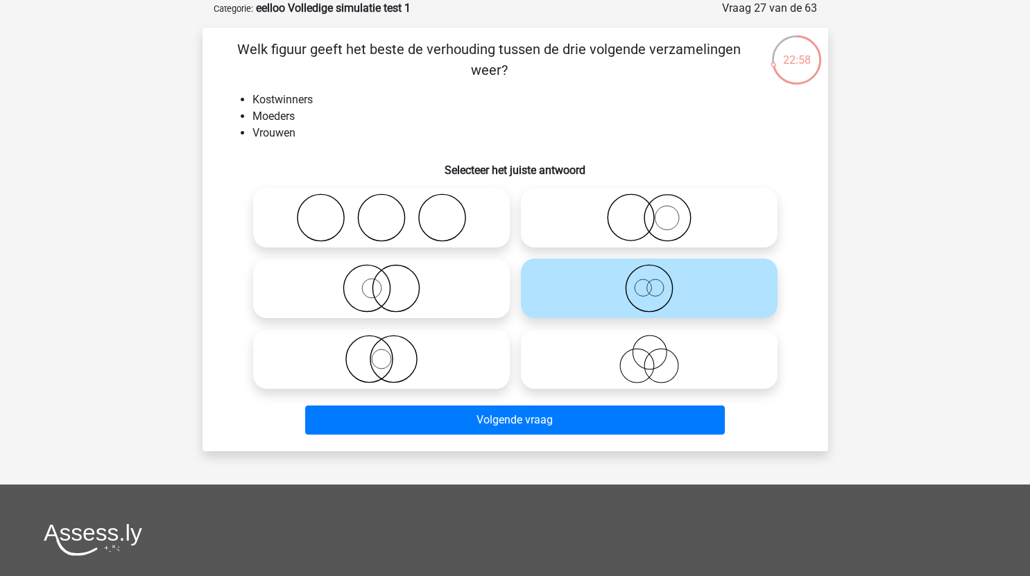
click at [434, 305] on icon at bounding box center [382, 288] width 246 height 49
click at [391, 282] on input "radio" at bounding box center [386, 277] width 9 height 9
radio input "true"
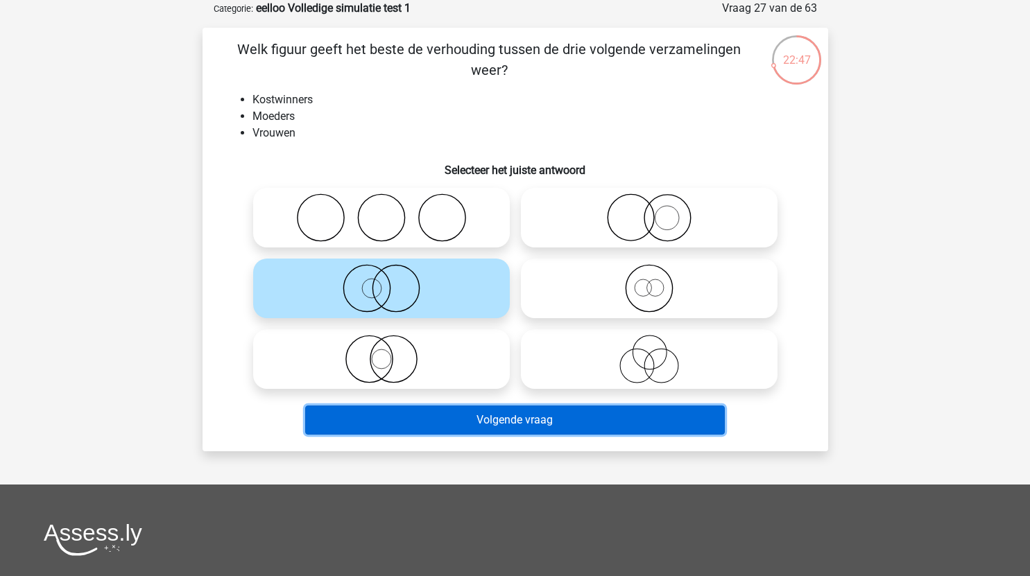
click at [461, 422] on button "Volgende vraag" at bounding box center [515, 420] width 420 height 29
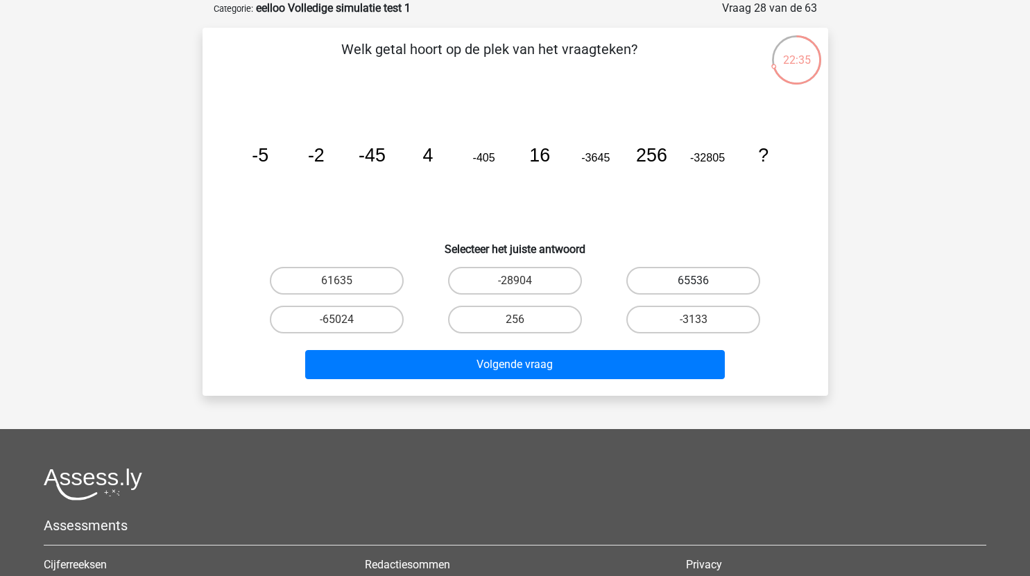
click at [718, 280] on label "65536" at bounding box center [693, 281] width 134 height 28
click at [703, 281] on input "65536" at bounding box center [698, 285] width 9 height 9
radio input "true"
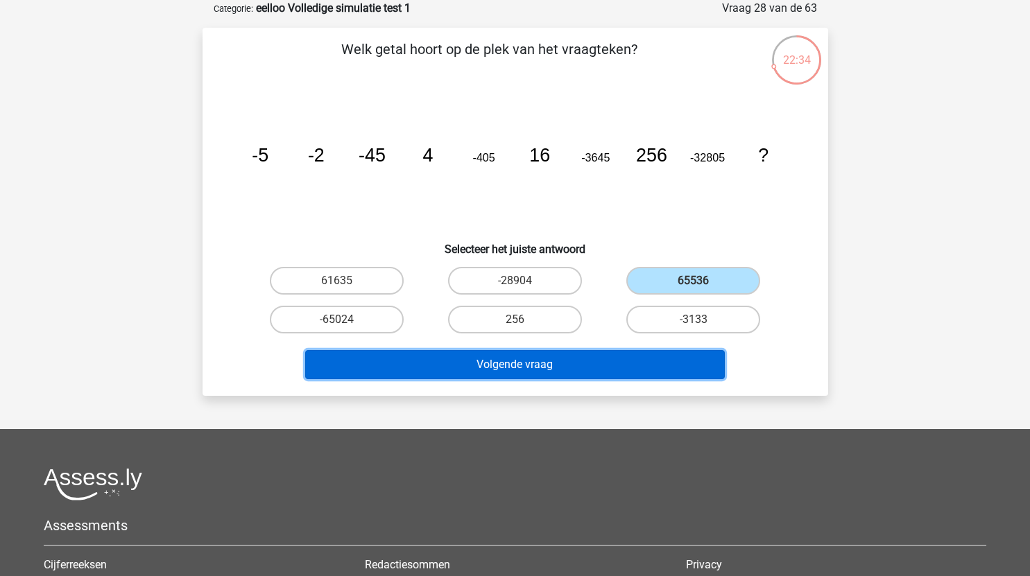
click at [565, 365] on button "Volgende vraag" at bounding box center [515, 364] width 420 height 29
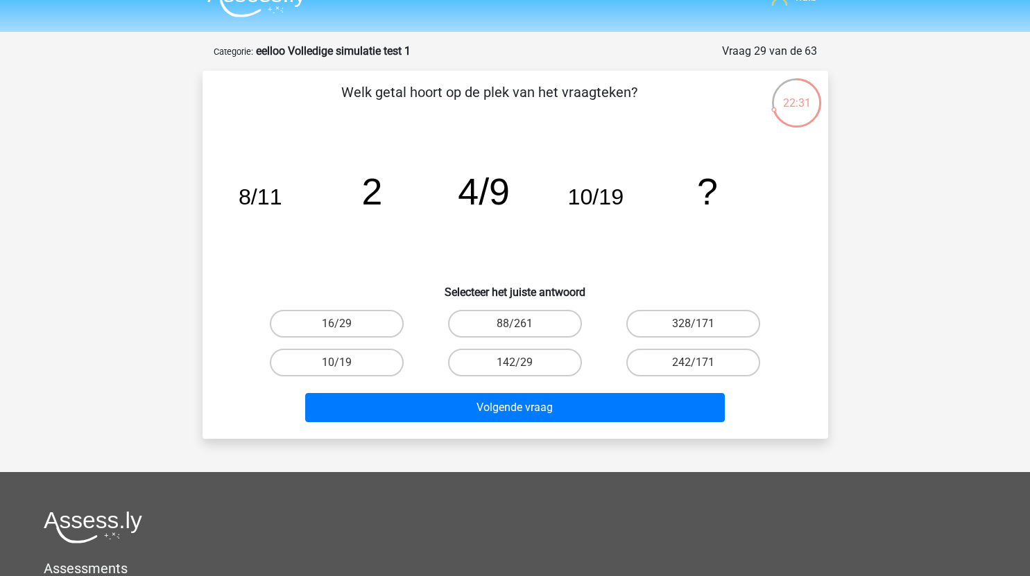
scroll to position [12, 0]
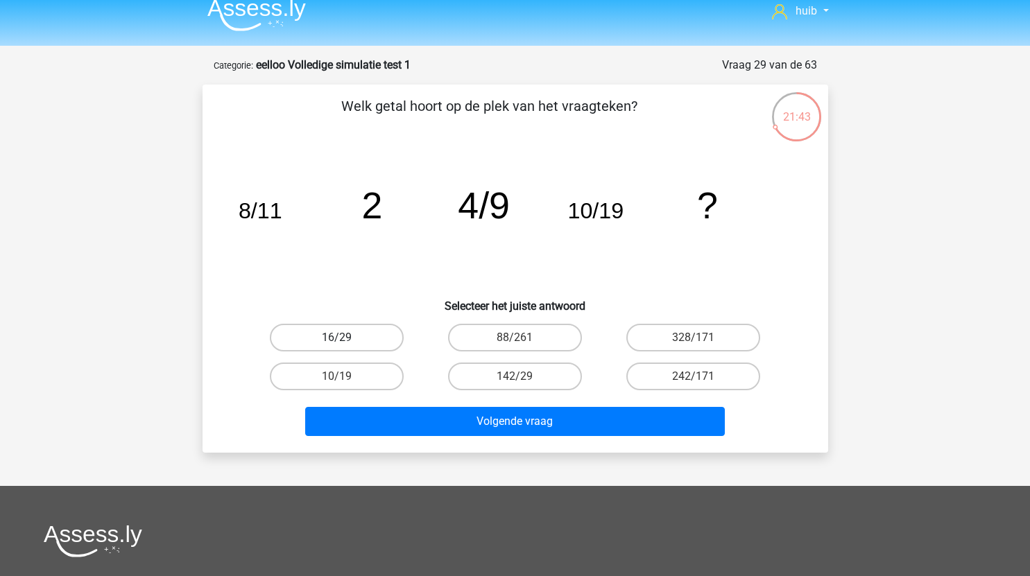
click at [372, 339] on label "16/29" at bounding box center [337, 338] width 134 height 28
click at [345, 339] on input "16/29" at bounding box center [340, 342] width 9 height 9
radio input "true"
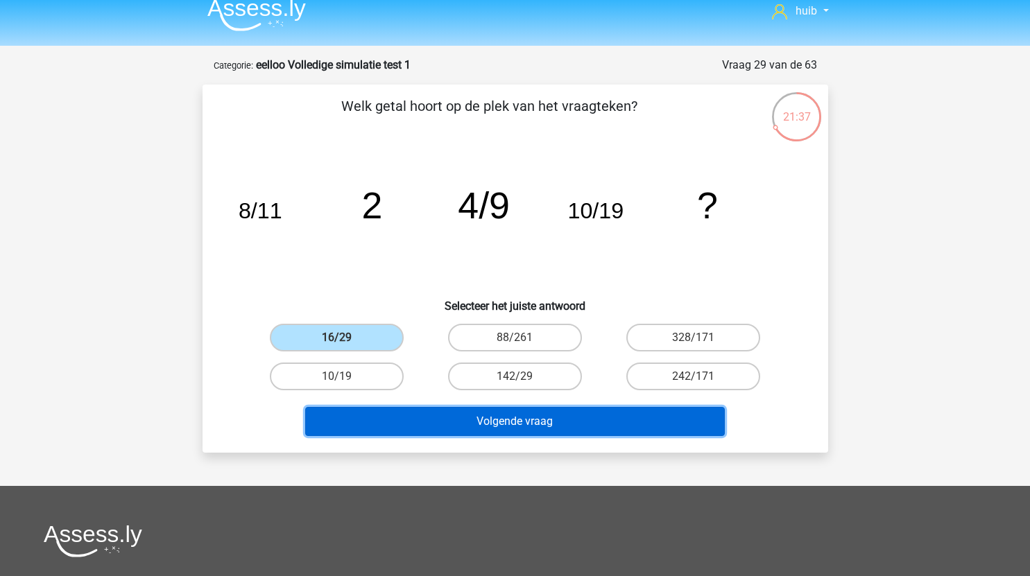
click at [536, 422] on button "Volgende vraag" at bounding box center [515, 421] width 420 height 29
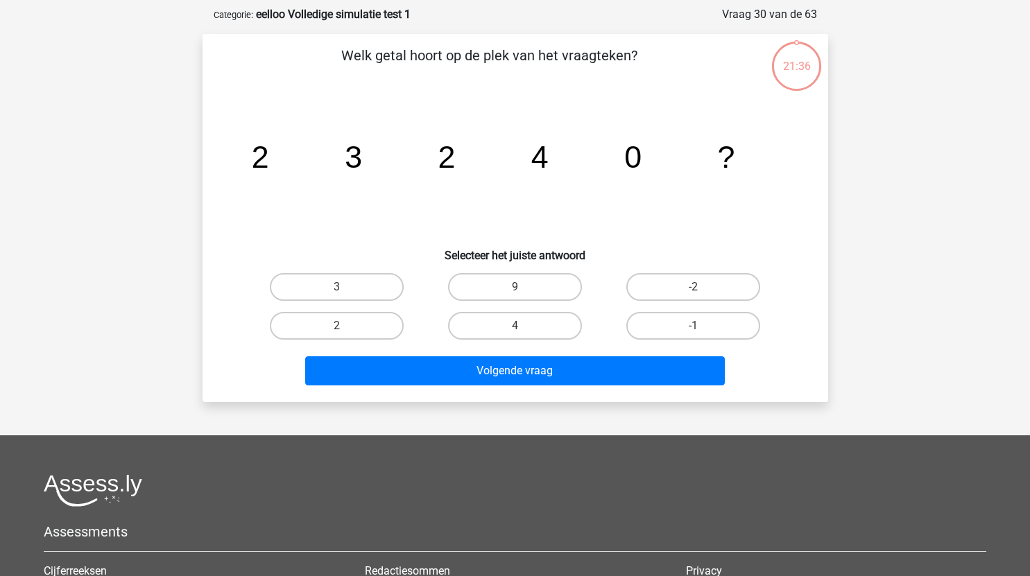
scroll to position [69, 0]
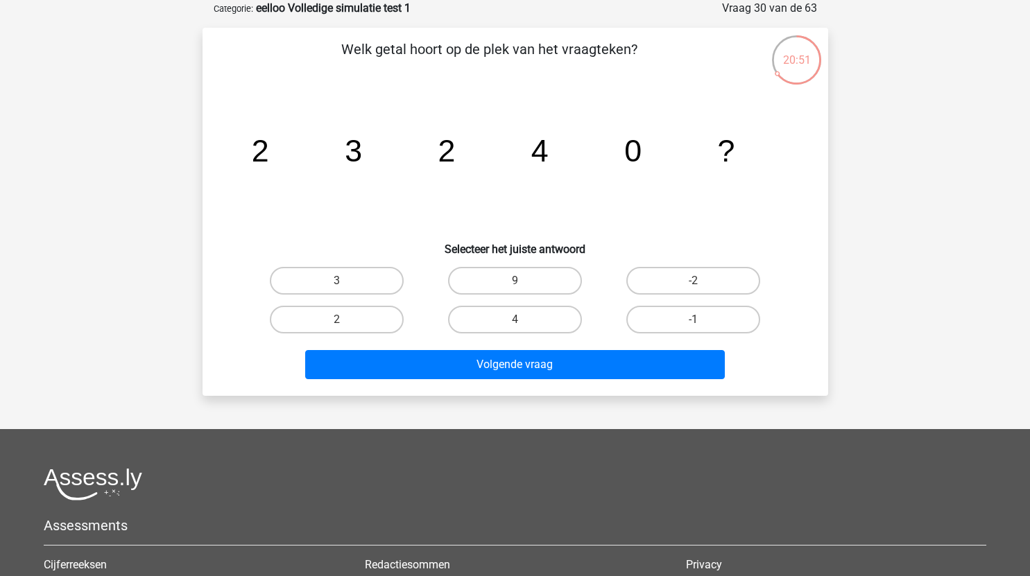
click at [522, 325] on input "4" at bounding box center [519, 324] width 9 height 9
radio input "true"
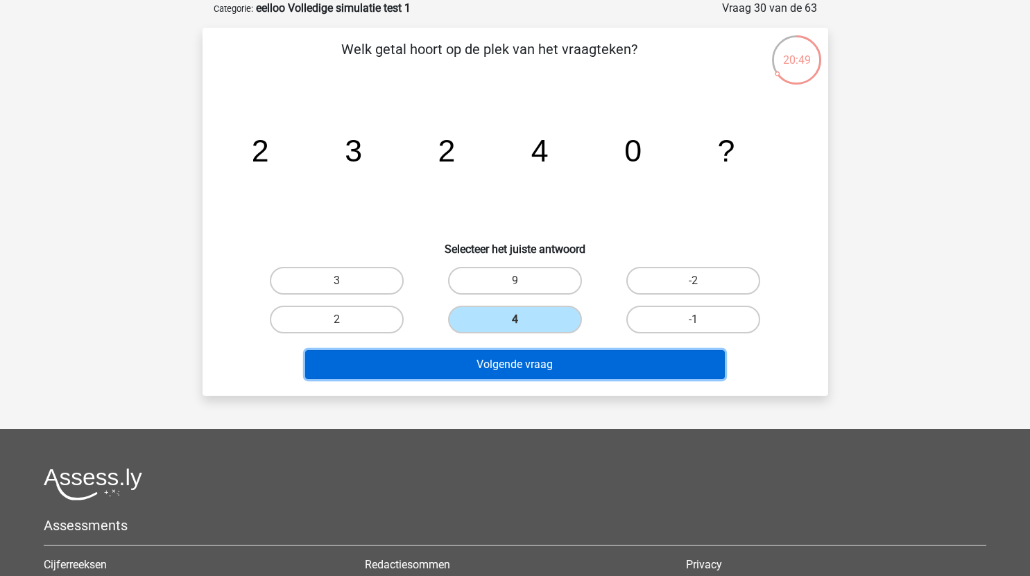
click at [585, 368] on button "Volgende vraag" at bounding box center [515, 364] width 420 height 29
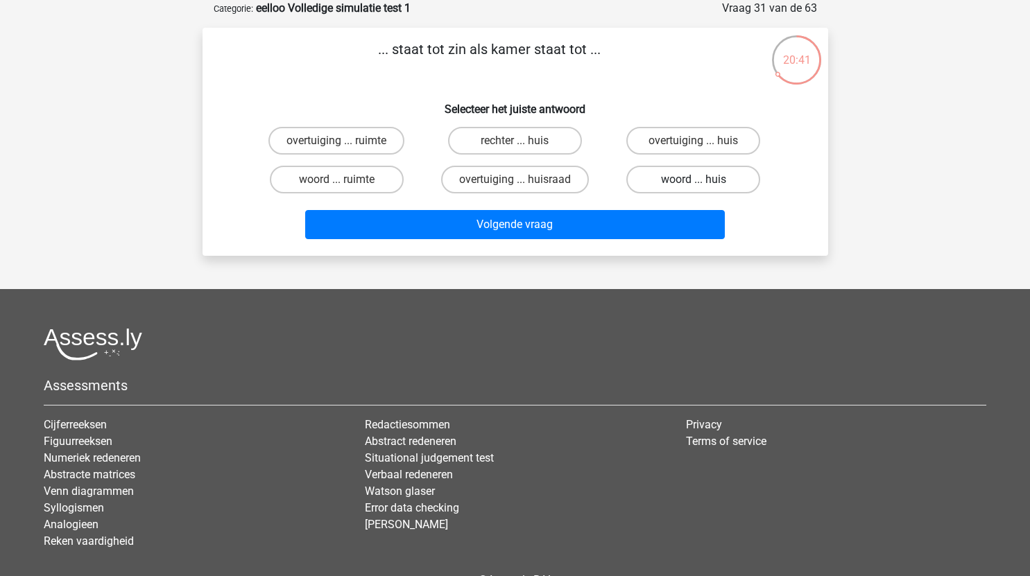
click at [677, 187] on label "woord ... huis" at bounding box center [693, 180] width 134 height 28
click at [694, 187] on input "woord ... huis" at bounding box center [698, 184] width 9 height 9
radio input "true"
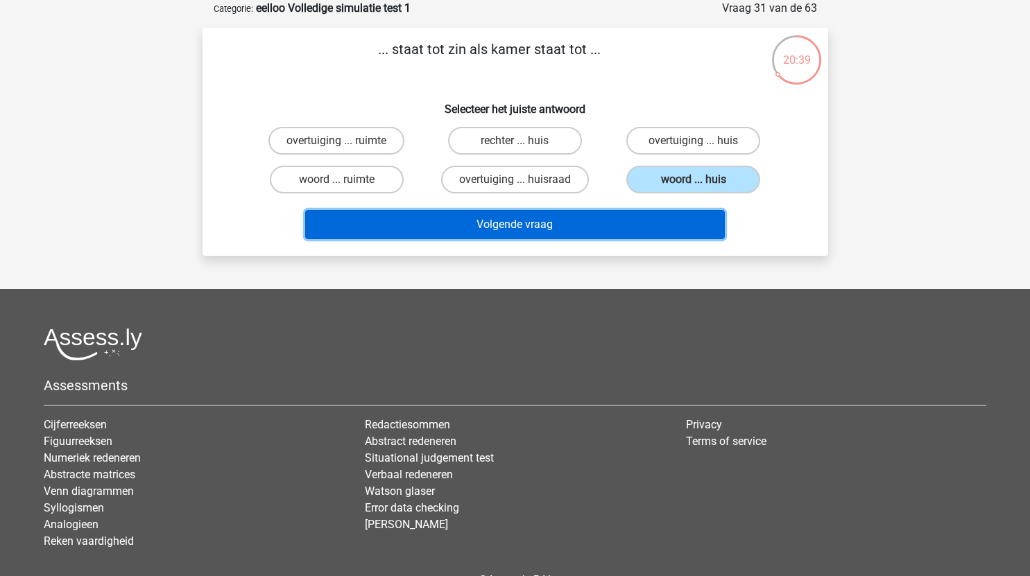
click at [603, 231] on button "Volgende vraag" at bounding box center [515, 224] width 420 height 29
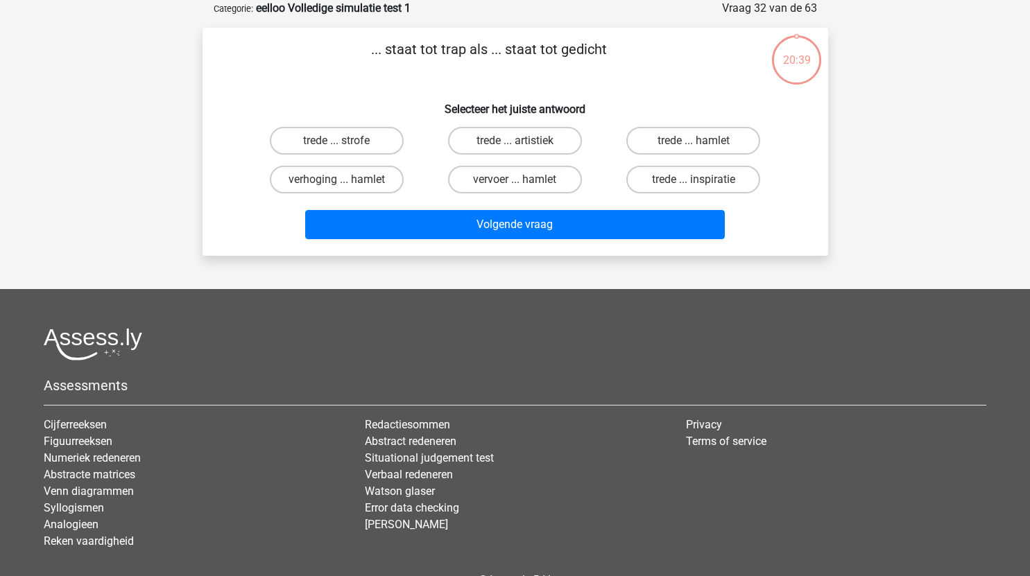
scroll to position [58, 0]
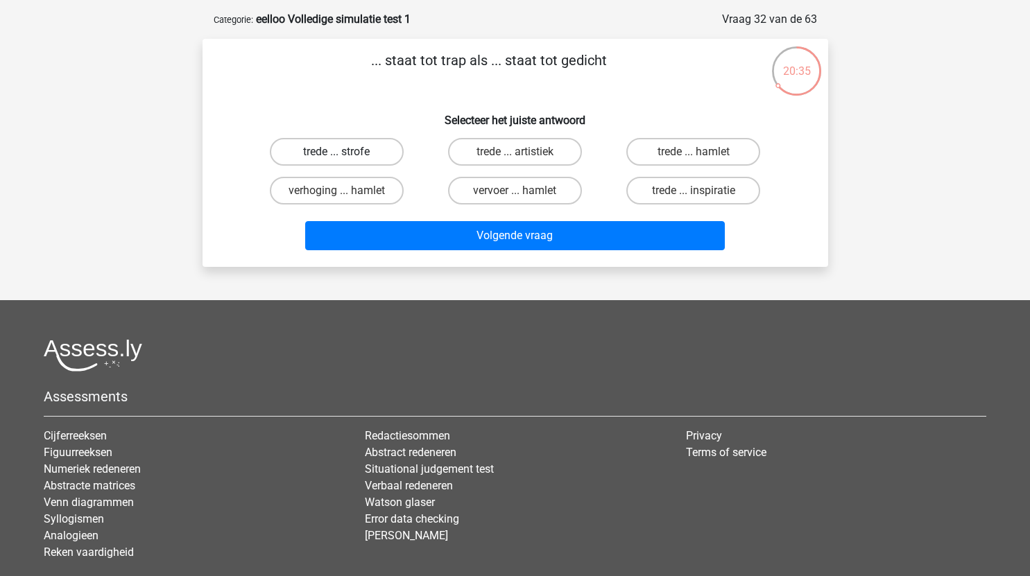
click at [359, 151] on label "trede ... strofe" at bounding box center [337, 152] width 134 height 28
click at [345, 152] on input "trede ... strofe" at bounding box center [340, 156] width 9 height 9
radio input "true"
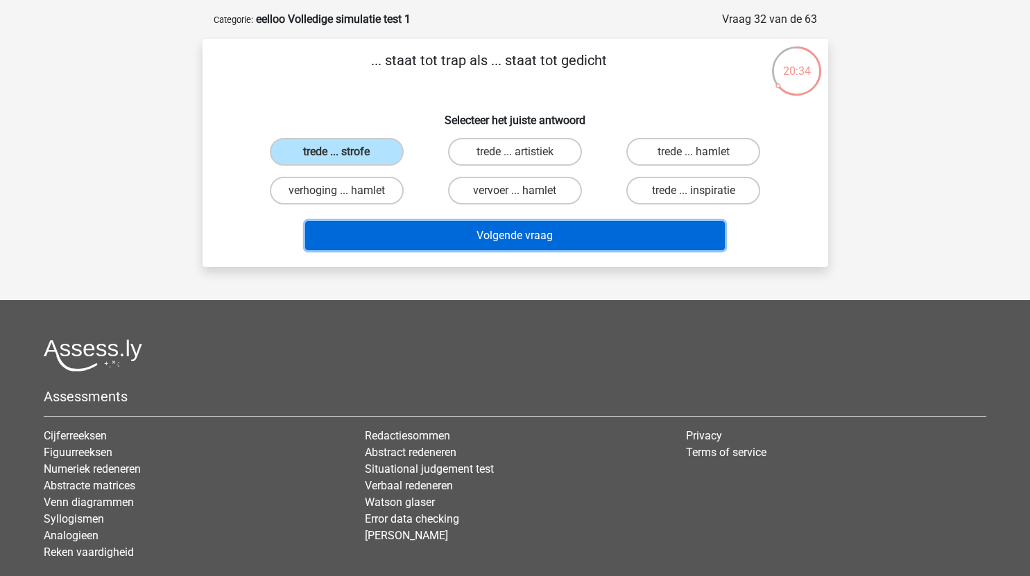
click at [488, 237] on button "Volgende vraag" at bounding box center [515, 235] width 420 height 29
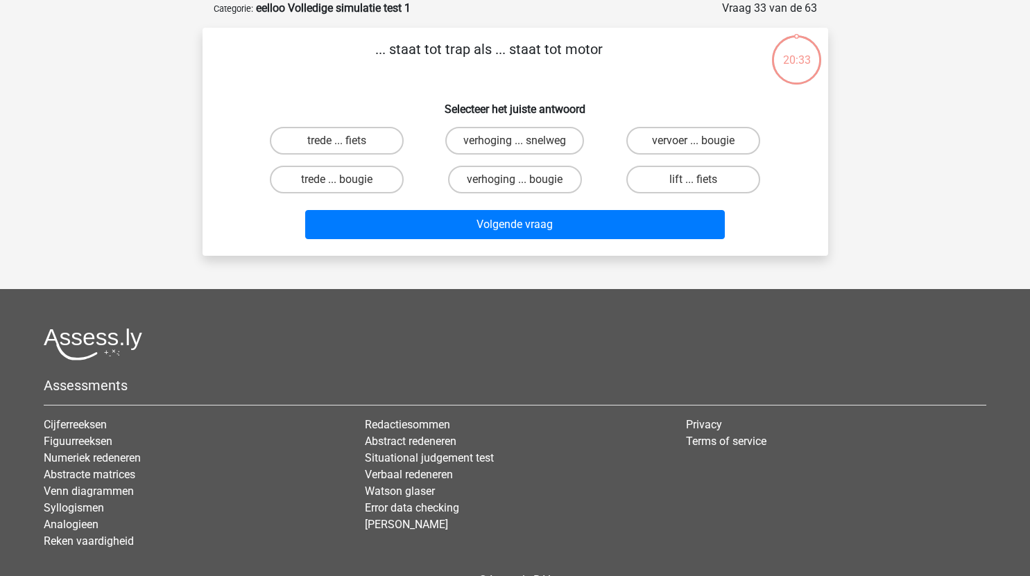
scroll to position [61, 0]
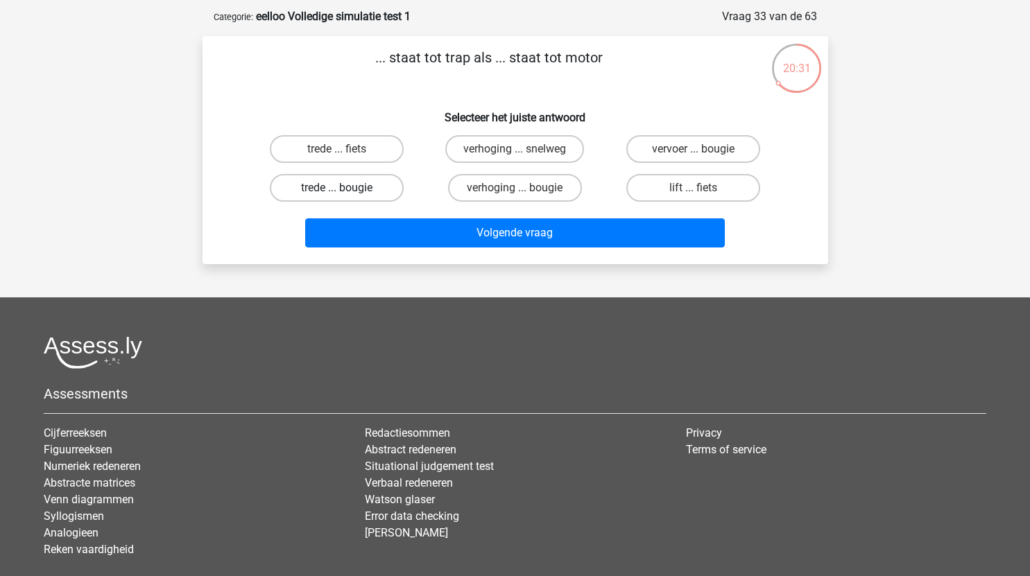
click at [373, 189] on label "trede ... bougie" at bounding box center [337, 188] width 134 height 28
click at [345, 189] on input "trede ... bougie" at bounding box center [340, 192] width 9 height 9
radio input "true"
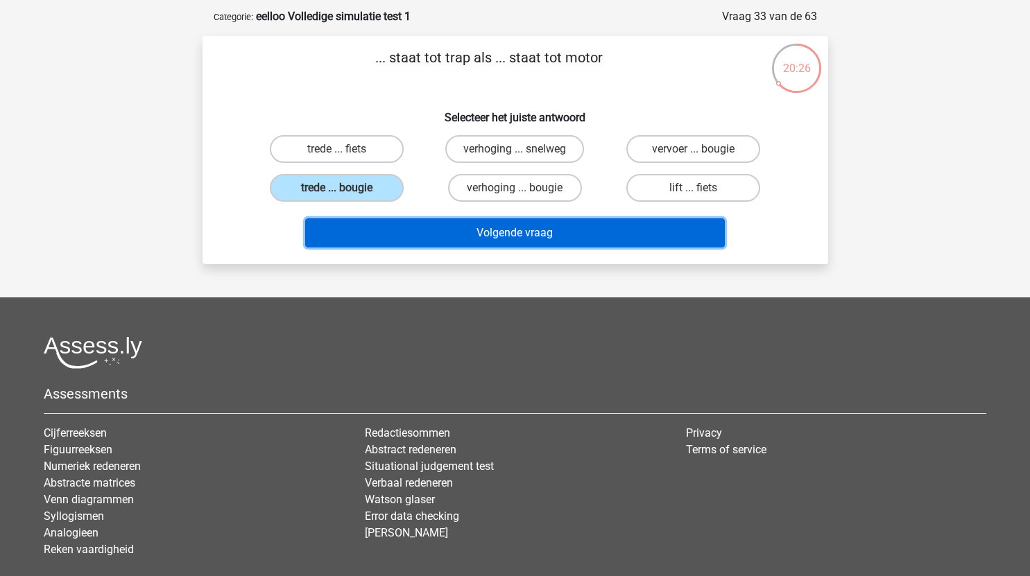
click at [570, 225] on button "Volgende vraag" at bounding box center [515, 233] width 420 height 29
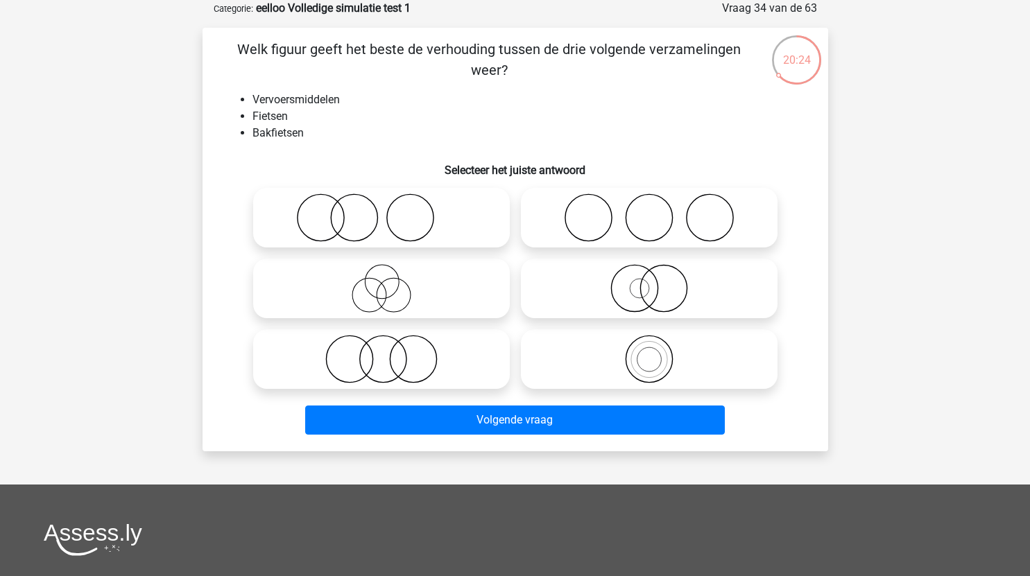
scroll to position [42, 0]
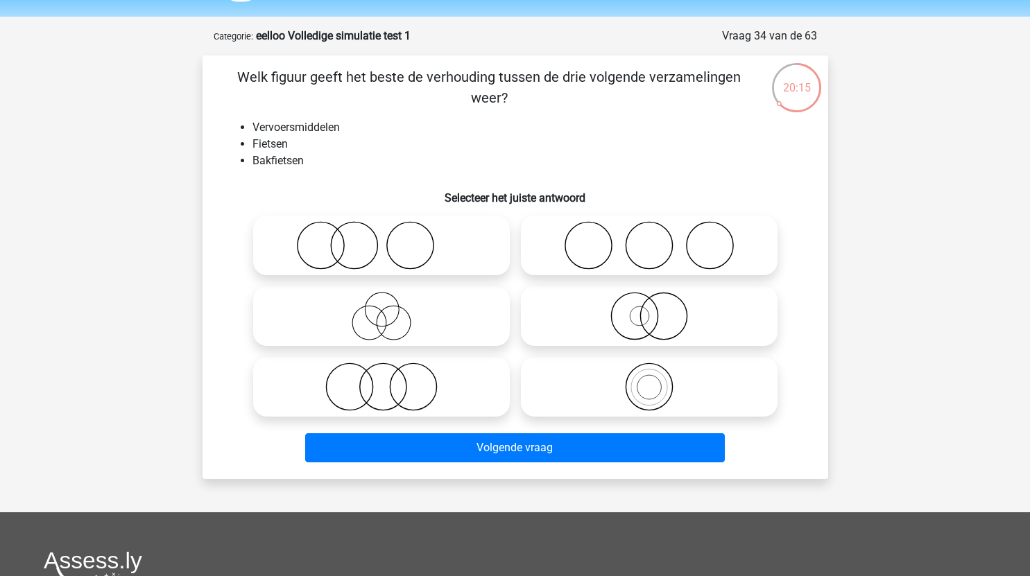
click at [665, 320] on icon at bounding box center [650, 316] width 246 height 49
click at [658, 309] on input "radio" at bounding box center [653, 304] width 9 height 9
radio input "true"
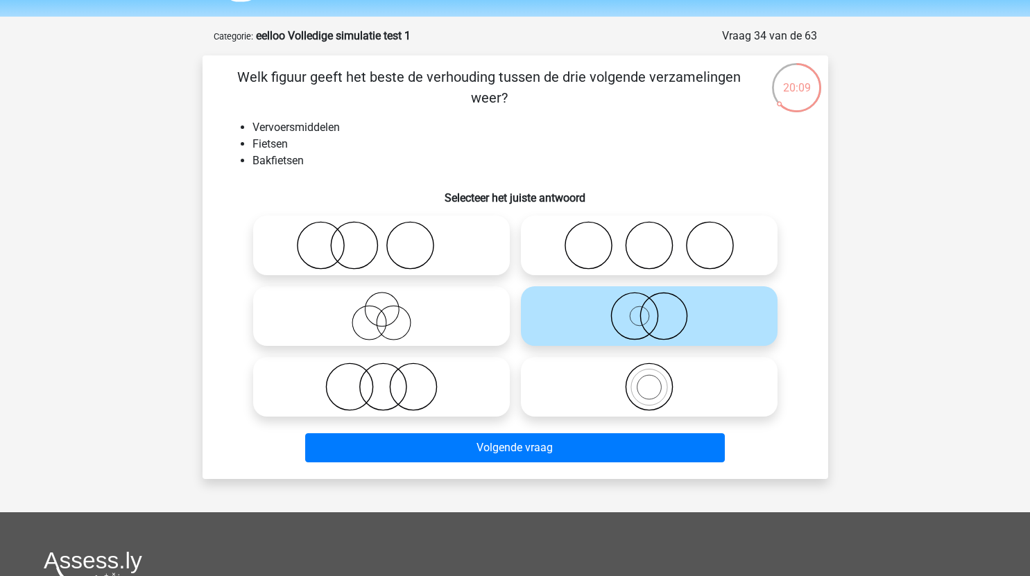
click at [668, 389] on icon at bounding box center [650, 387] width 246 height 49
click at [658, 380] on input "radio" at bounding box center [653, 375] width 9 height 9
radio input "true"
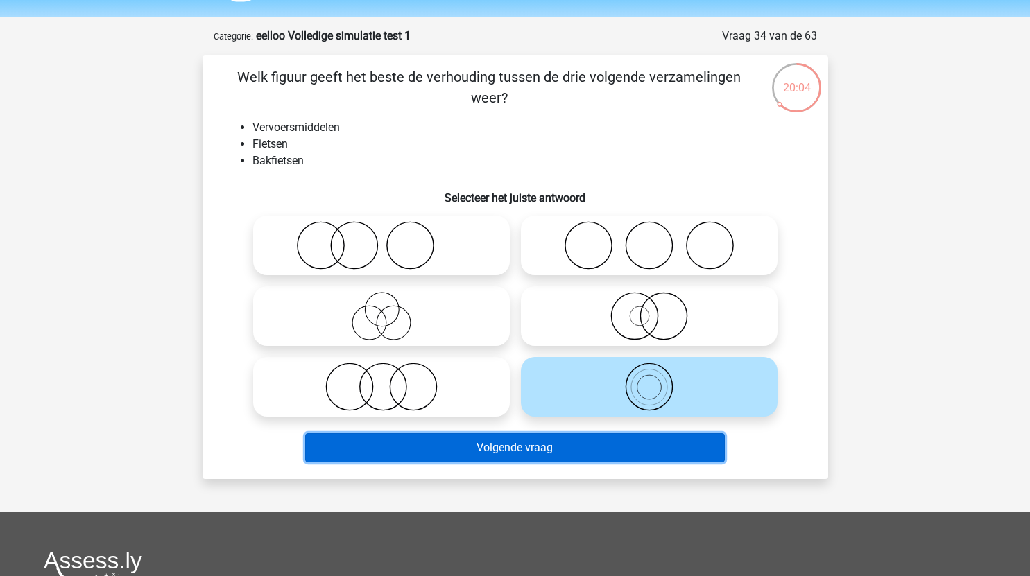
click at [588, 455] on button "Volgende vraag" at bounding box center [515, 448] width 420 height 29
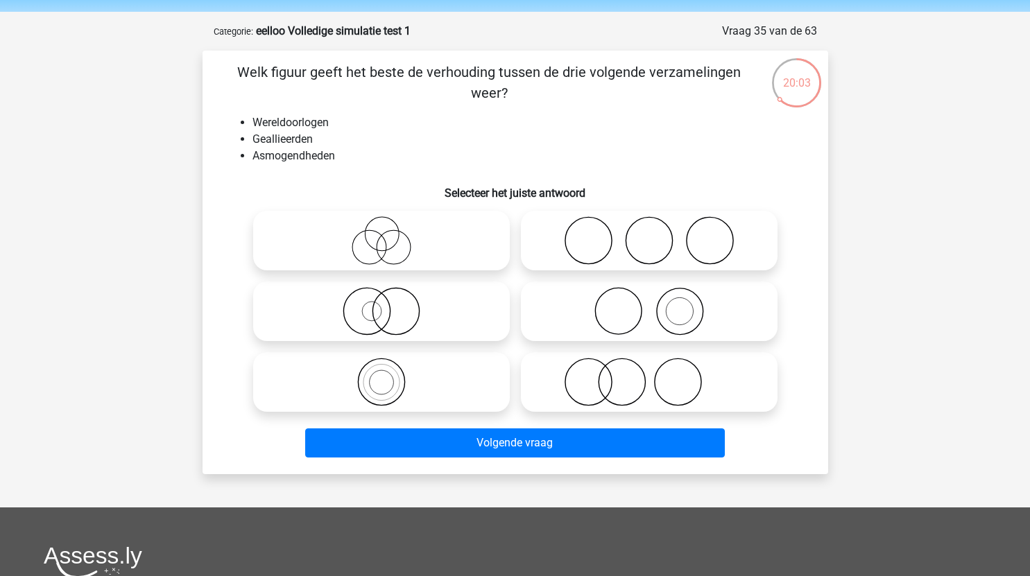
scroll to position [46, 0]
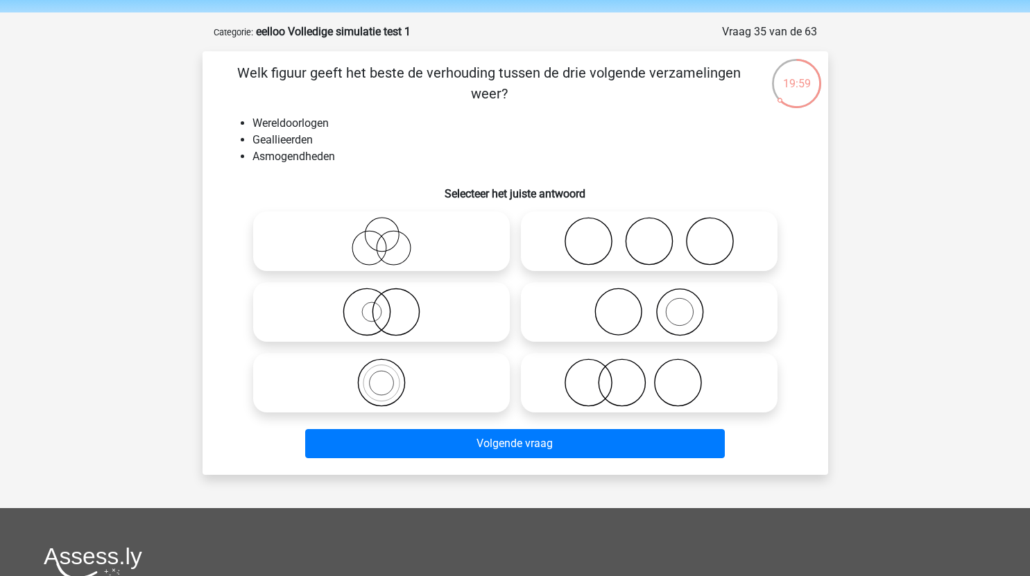
click at [644, 248] on icon at bounding box center [650, 241] width 246 height 49
click at [649, 234] on input "radio" at bounding box center [653, 229] width 9 height 9
radio input "true"
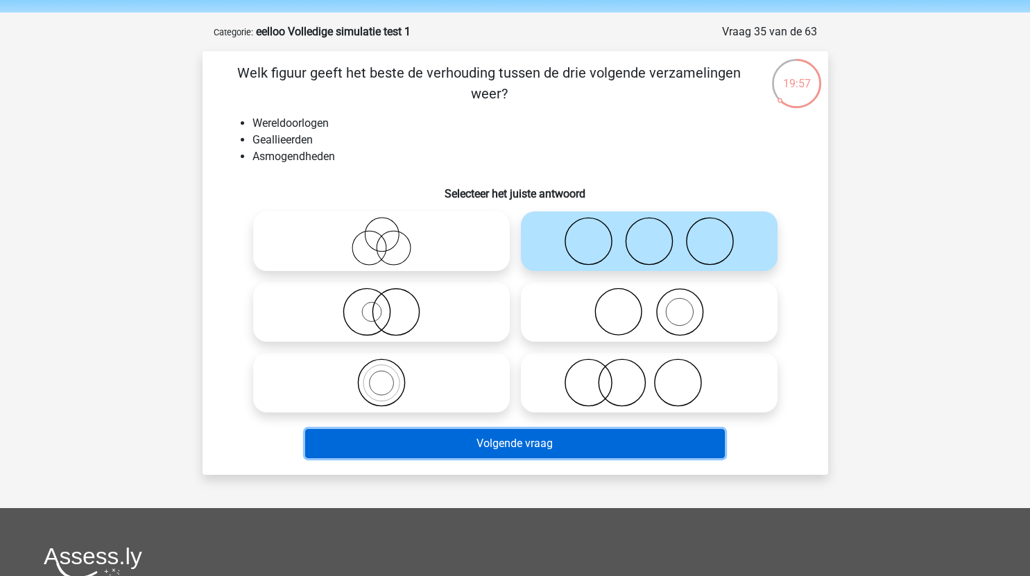
click at [624, 448] on button "Volgende vraag" at bounding box center [515, 443] width 420 height 29
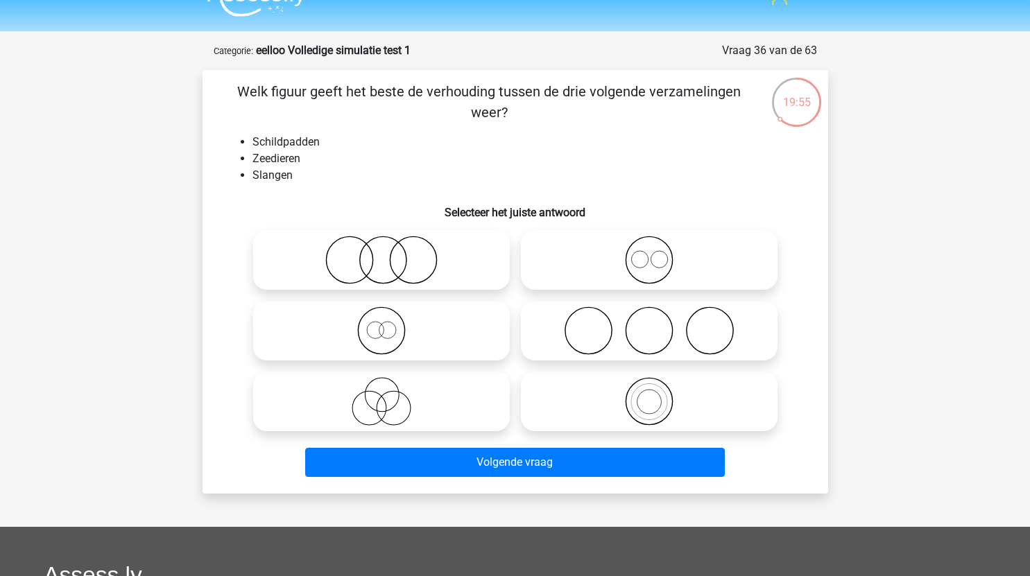
scroll to position [26, 0]
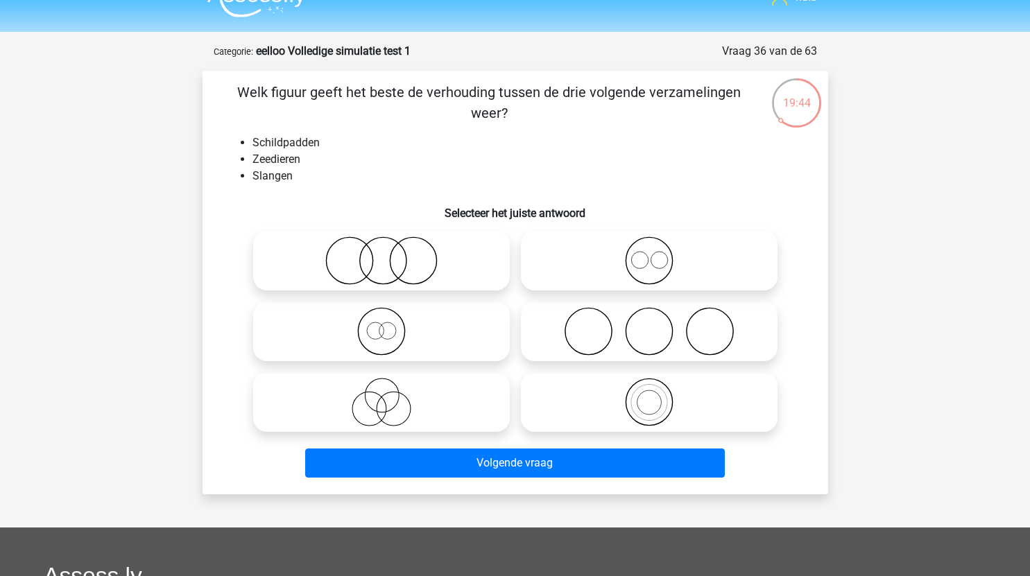
click at [391, 256] on icon at bounding box center [382, 261] width 246 height 49
click at [391, 254] on input "radio" at bounding box center [386, 249] width 9 height 9
radio input "true"
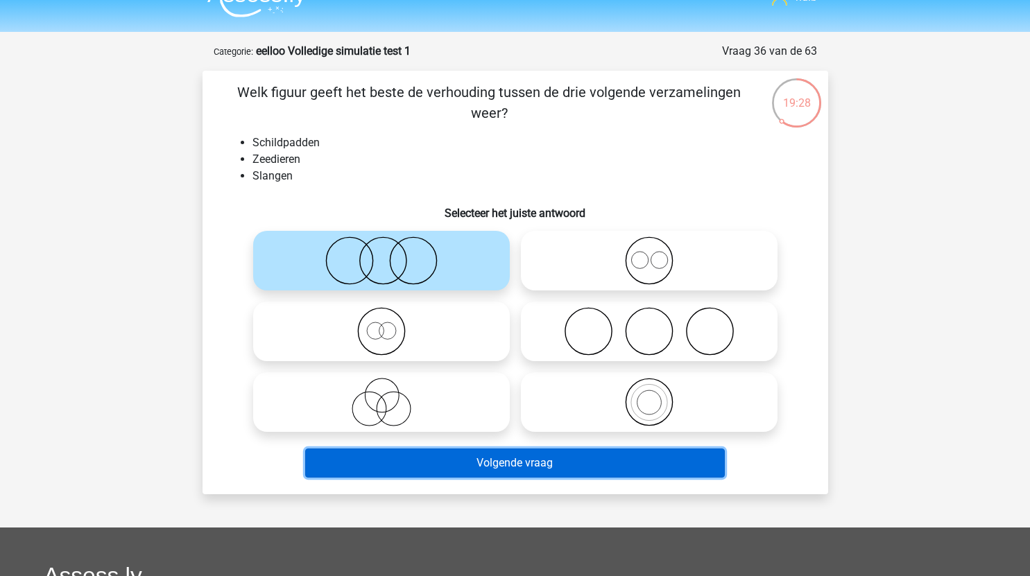
click at [498, 461] on button "Volgende vraag" at bounding box center [515, 463] width 420 height 29
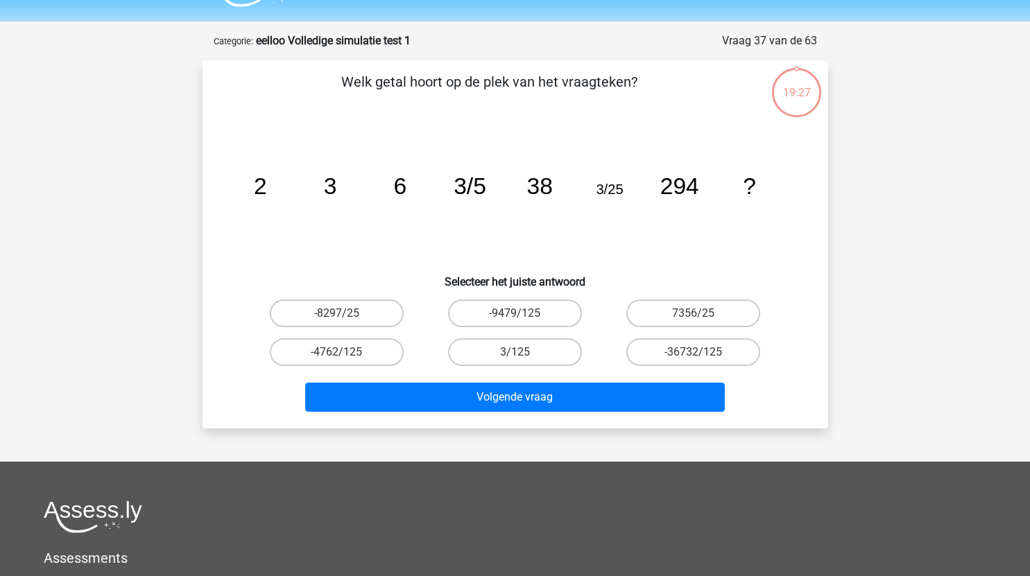
scroll to position [35, 0]
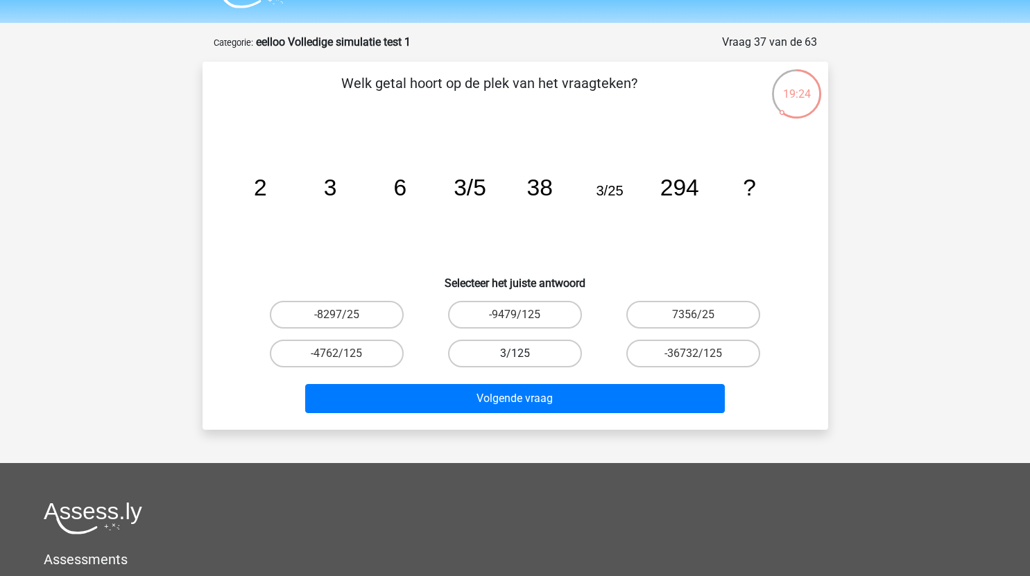
click at [548, 352] on label "3/125" at bounding box center [515, 354] width 134 height 28
click at [524, 354] on input "3/125" at bounding box center [519, 358] width 9 height 9
radio input "true"
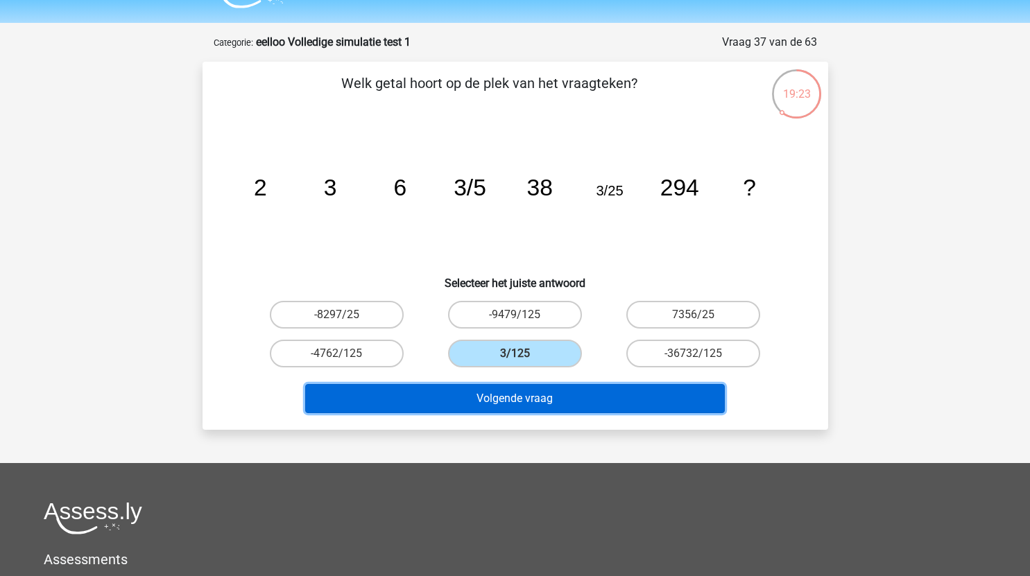
click at [551, 401] on button "Volgende vraag" at bounding box center [515, 398] width 420 height 29
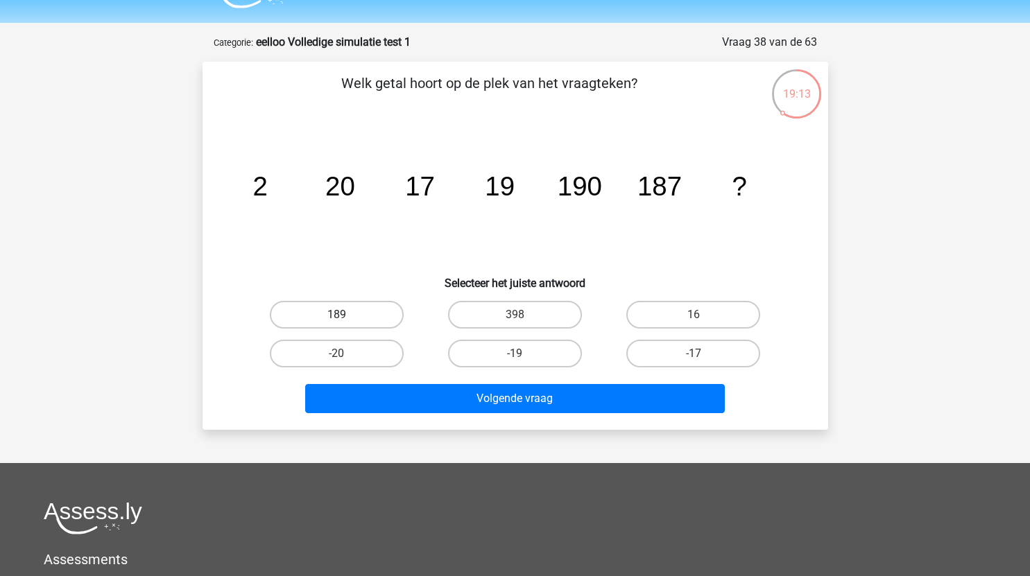
click at [386, 314] on label "189" at bounding box center [337, 315] width 134 height 28
click at [345, 315] on input "189" at bounding box center [340, 319] width 9 height 9
radio input "true"
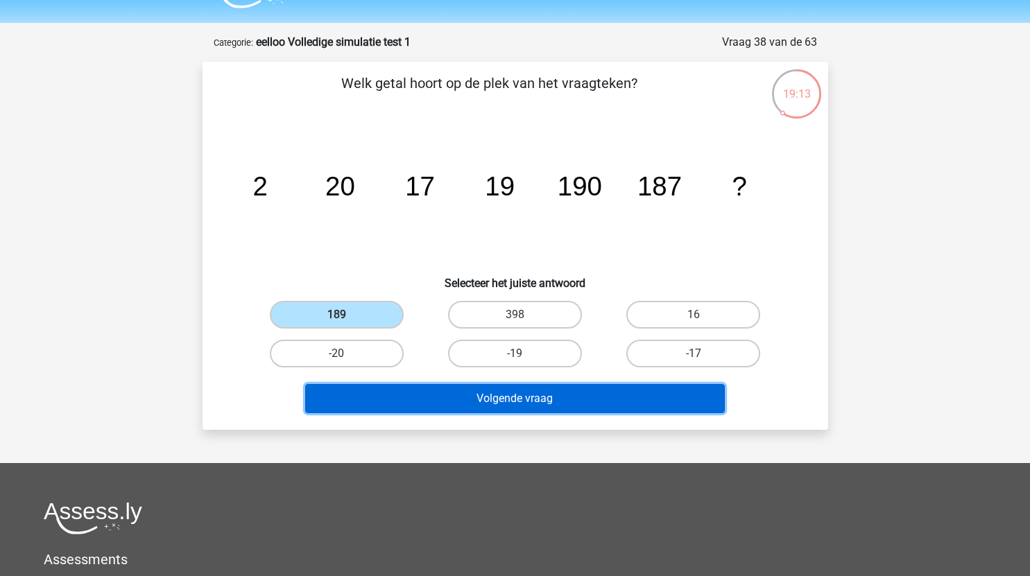
click at [474, 399] on button "Volgende vraag" at bounding box center [515, 398] width 420 height 29
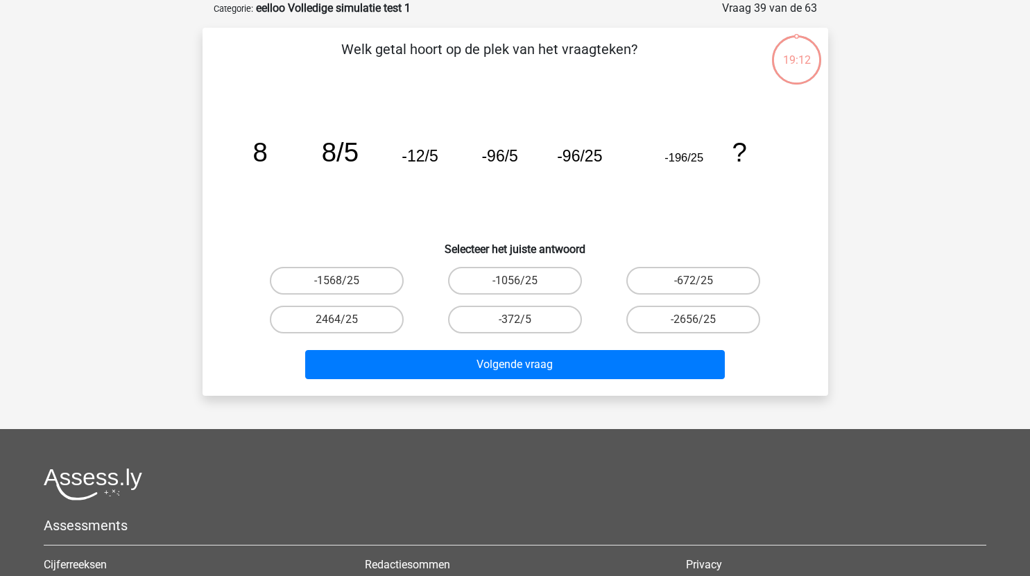
scroll to position [61, 0]
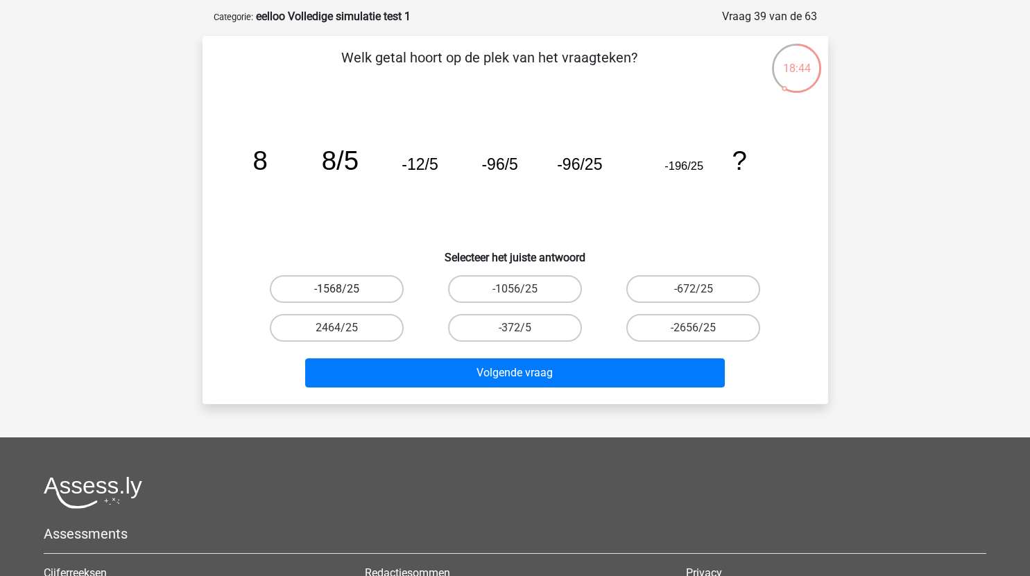
click at [354, 285] on label "-1568/25" at bounding box center [337, 289] width 134 height 28
click at [345, 289] on input "-1568/25" at bounding box center [340, 293] width 9 height 9
radio input "true"
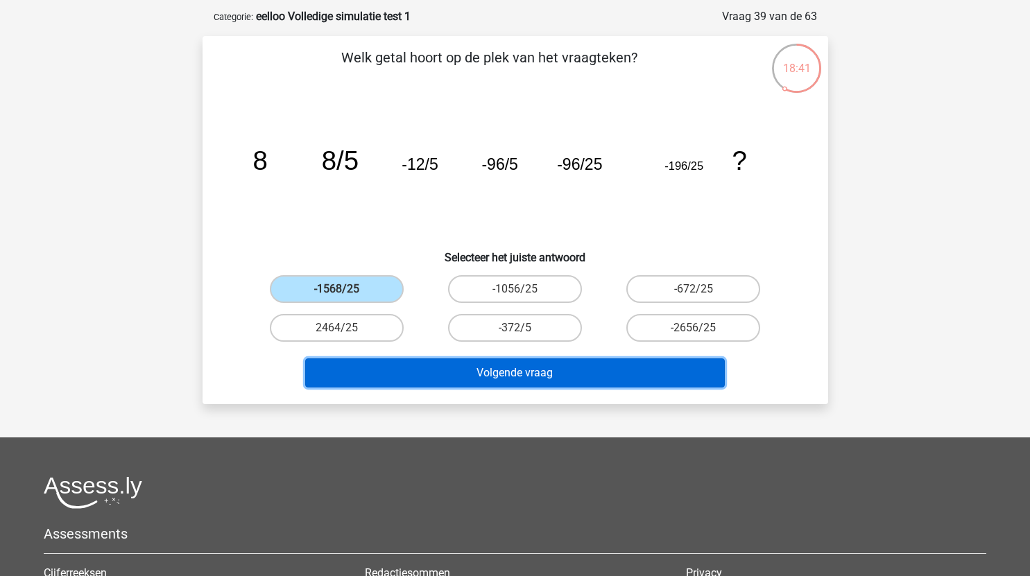
click at [599, 375] on button "Volgende vraag" at bounding box center [515, 373] width 420 height 29
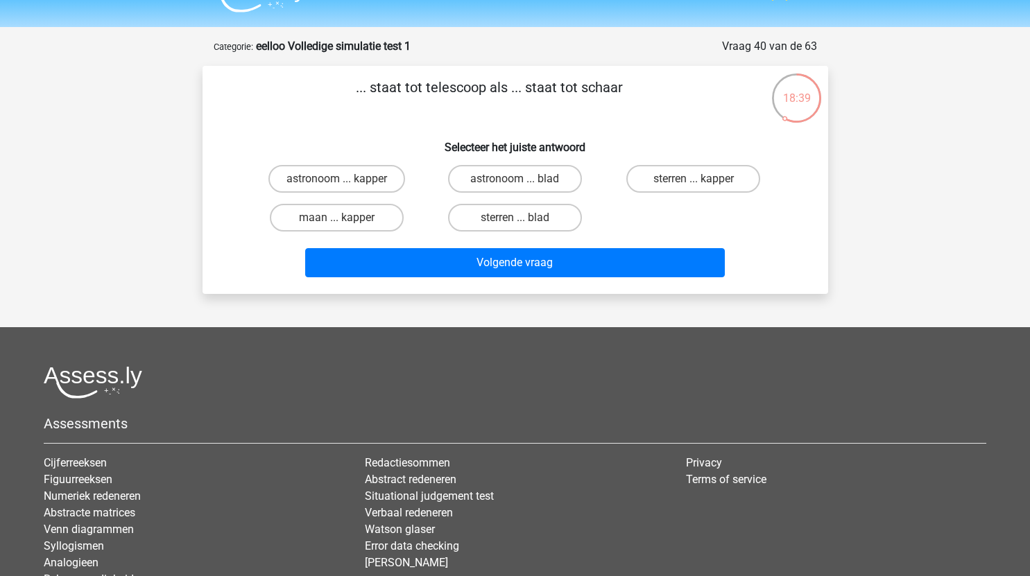
scroll to position [31, 0]
click at [374, 179] on label "astronoom ... kapper" at bounding box center [336, 180] width 137 height 28
click at [345, 180] on input "astronoom ... kapper" at bounding box center [340, 184] width 9 height 9
radio input "true"
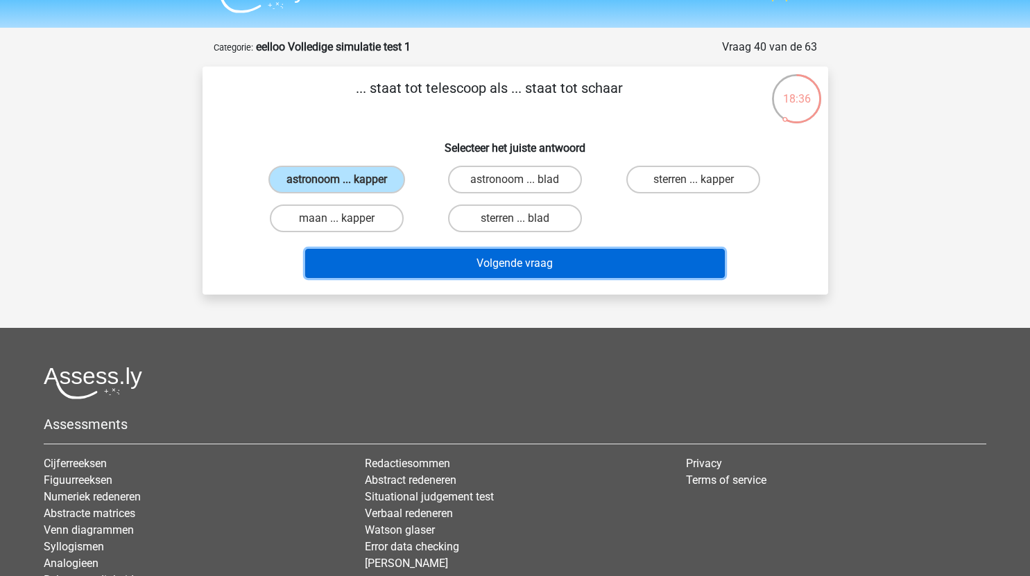
click at [515, 271] on button "Volgende vraag" at bounding box center [515, 263] width 420 height 29
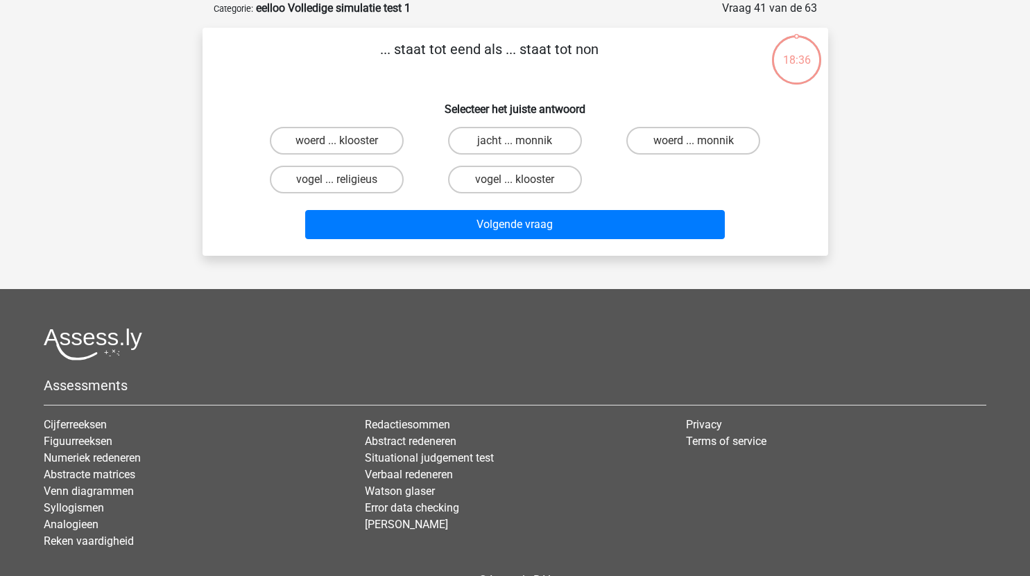
scroll to position [45, 0]
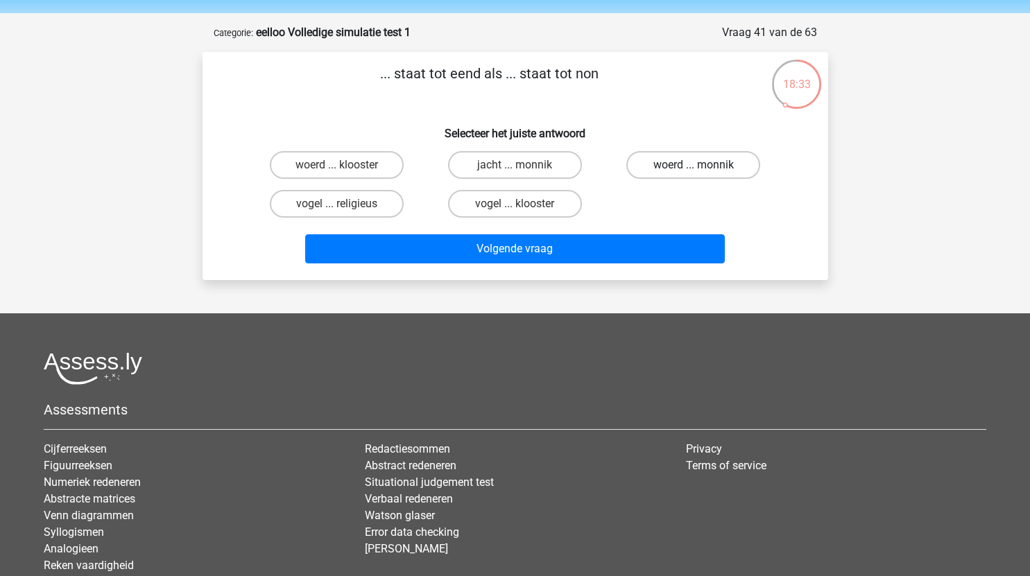
click at [664, 169] on label "woerd ... monnik" at bounding box center [693, 165] width 134 height 28
click at [694, 169] on input "woerd ... monnik" at bounding box center [698, 169] width 9 height 9
radio input "true"
click at [597, 265] on div "Volgende vraag" at bounding box center [516, 251] width 536 height 35
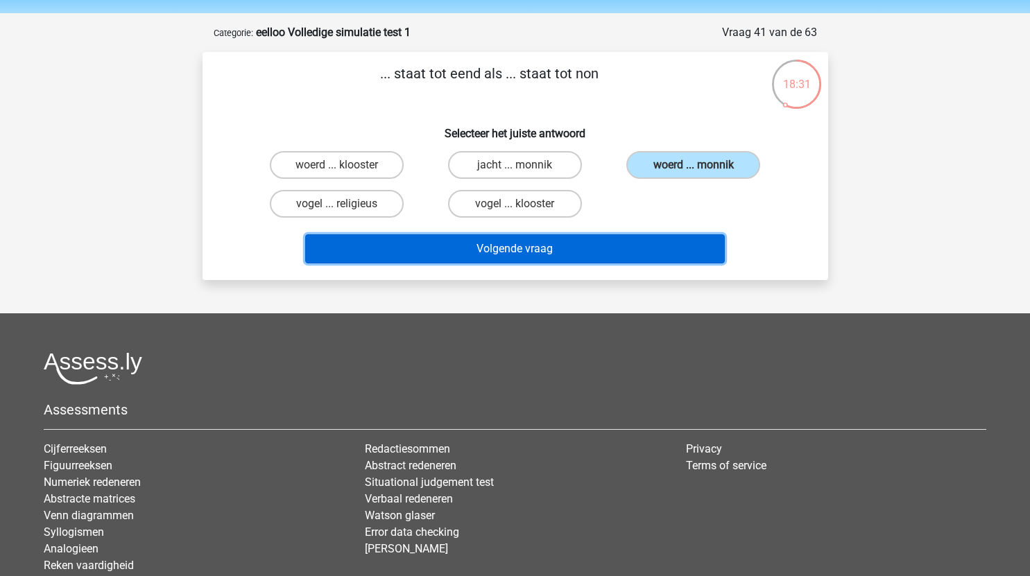
click at [617, 245] on button "Volgende vraag" at bounding box center [515, 248] width 420 height 29
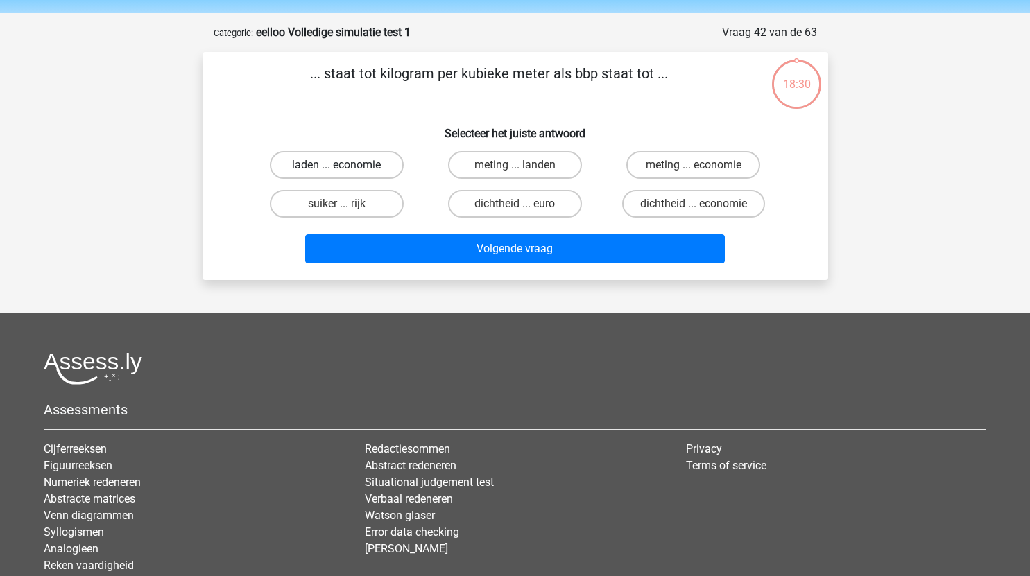
scroll to position [44, 0]
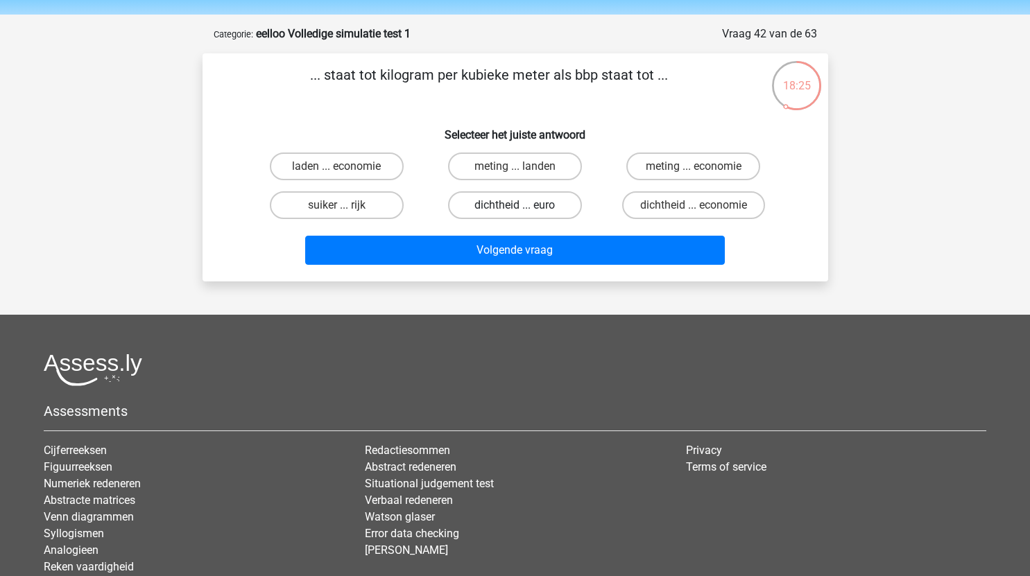
click at [546, 210] on label "dichtheid ... euro" at bounding box center [515, 205] width 134 height 28
click at [524, 210] on input "dichtheid ... euro" at bounding box center [519, 209] width 9 height 9
radio input "true"
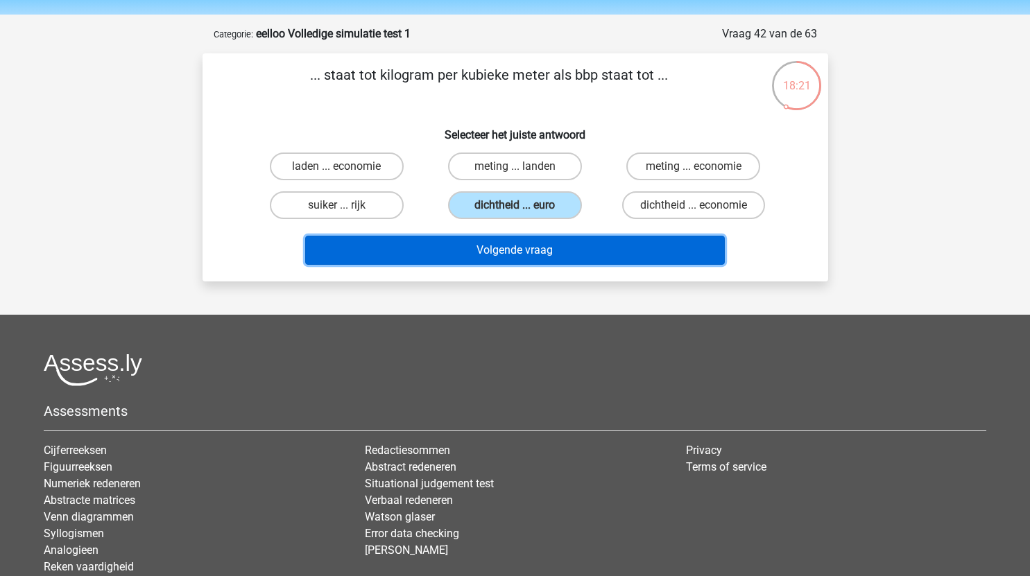
click at [634, 252] on button "Volgende vraag" at bounding box center [515, 250] width 420 height 29
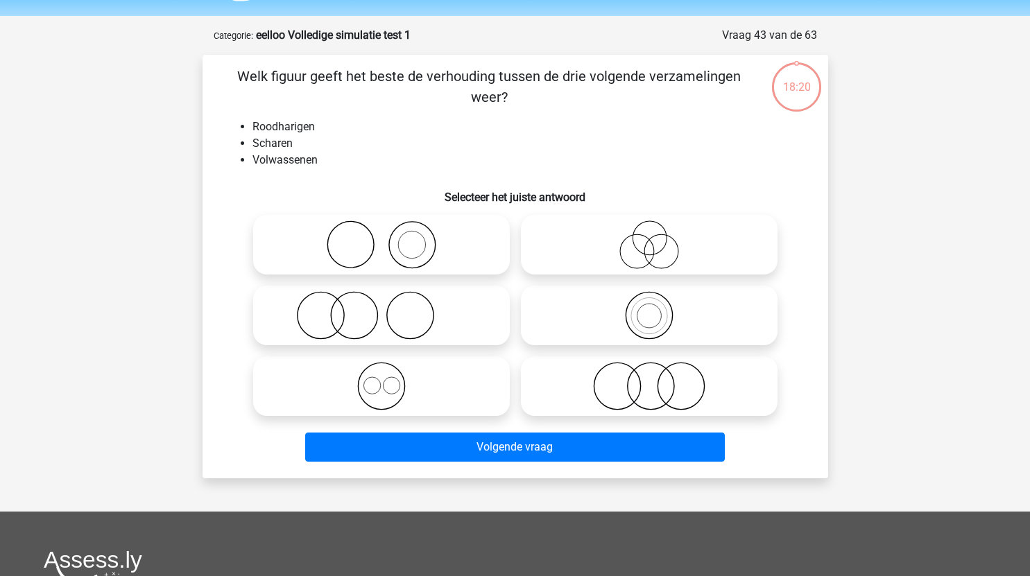
scroll to position [42, 0]
click at [445, 325] on icon at bounding box center [382, 316] width 246 height 49
click at [391, 309] on input "radio" at bounding box center [386, 304] width 9 height 9
radio input "true"
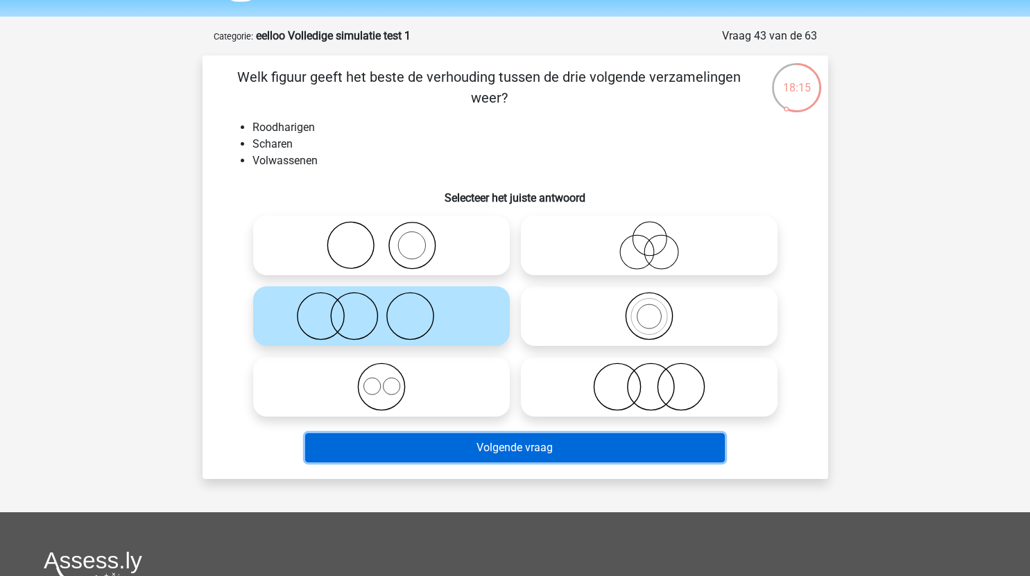
click at [500, 449] on button "Volgende vraag" at bounding box center [515, 448] width 420 height 29
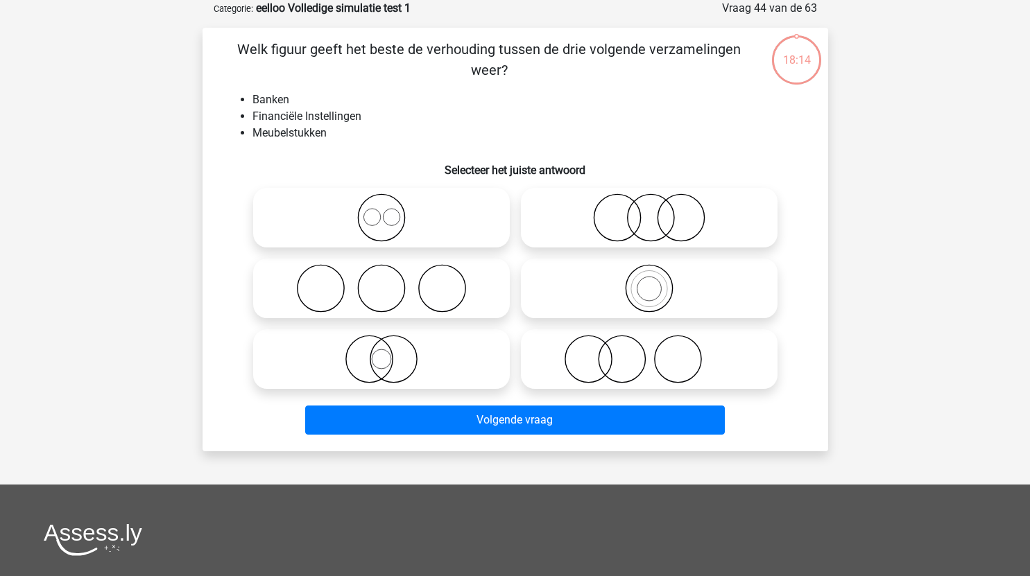
scroll to position [44, 0]
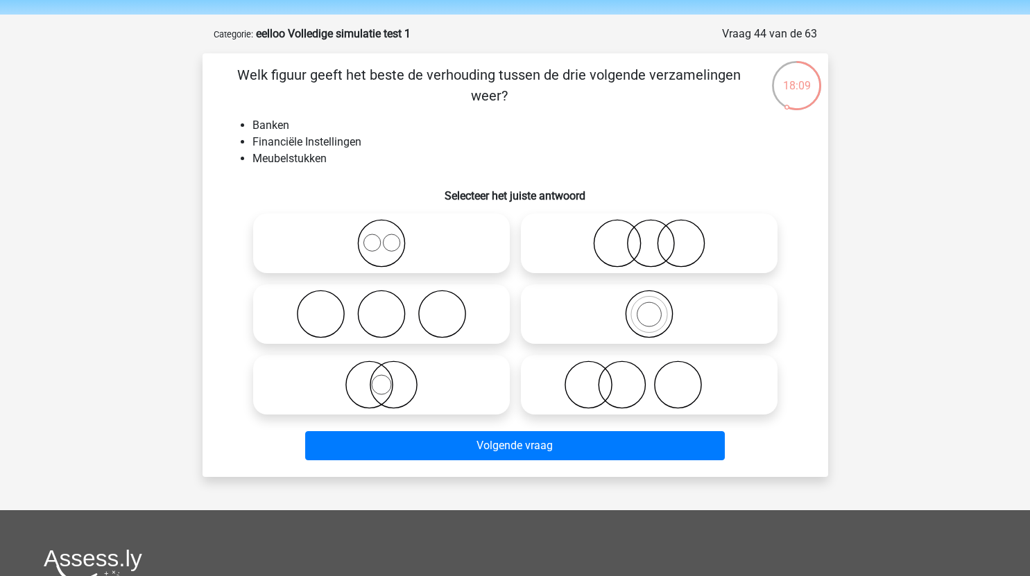
click at [658, 233] on input "radio" at bounding box center [653, 232] width 9 height 9
radio input "true"
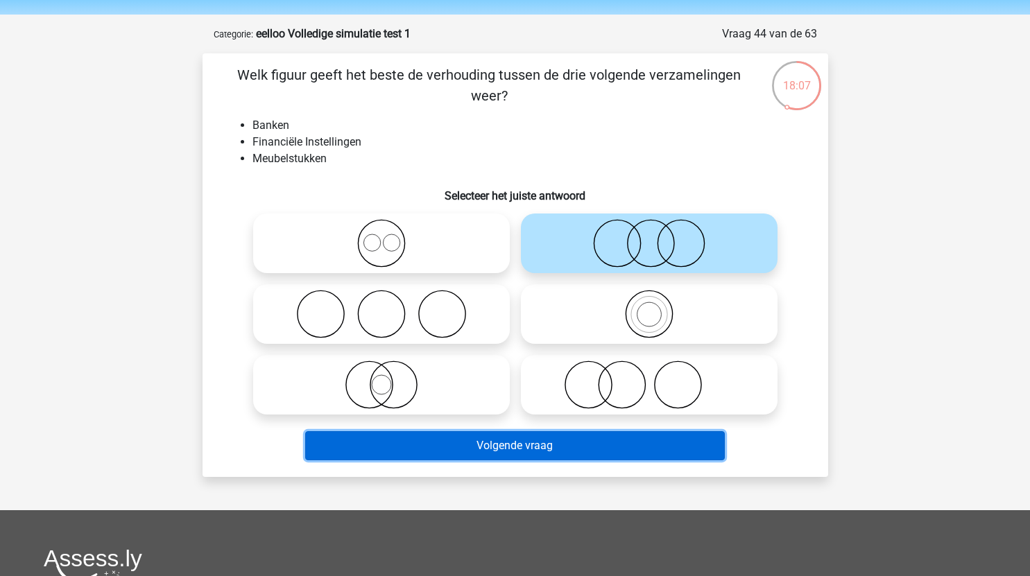
click at [561, 451] on button "Volgende vraag" at bounding box center [515, 445] width 420 height 29
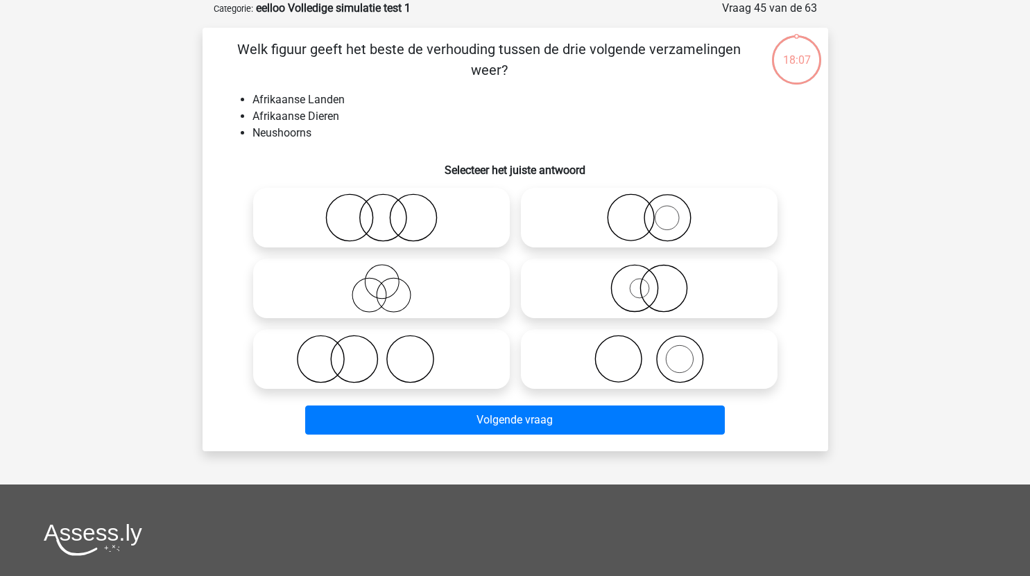
scroll to position [36, 0]
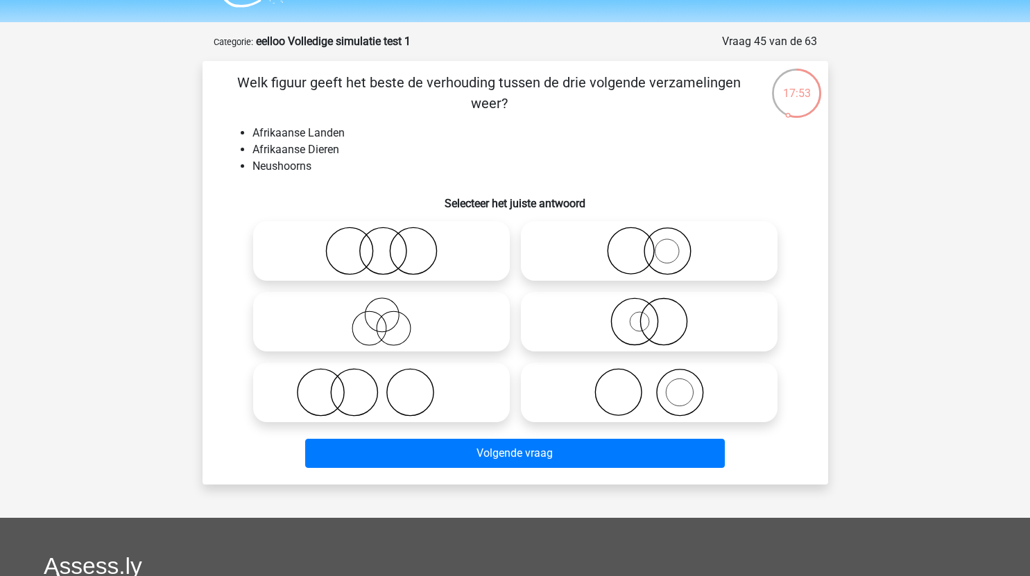
click at [683, 259] on icon at bounding box center [650, 251] width 246 height 49
click at [658, 244] on input "radio" at bounding box center [653, 239] width 9 height 9
radio input "true"
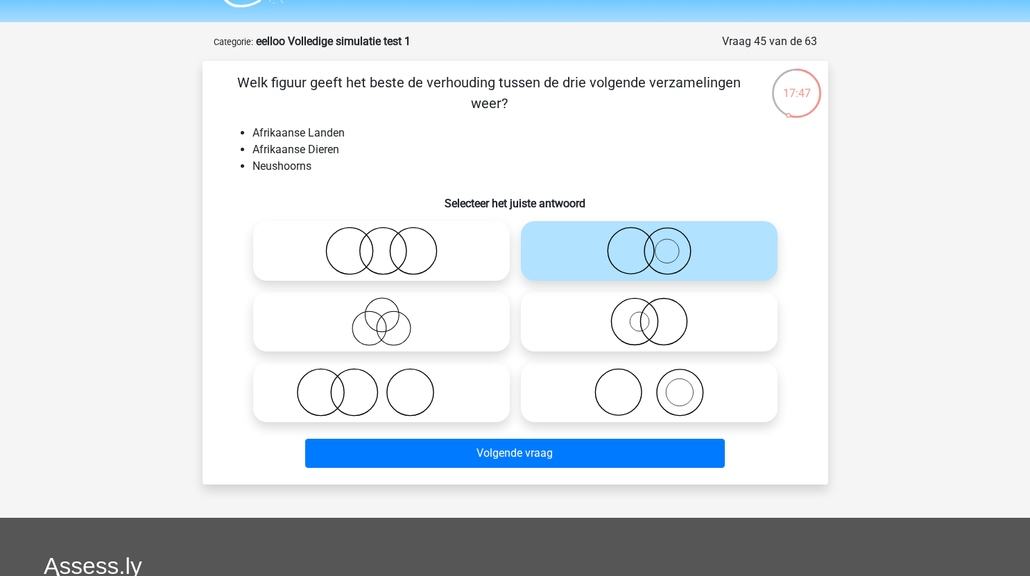
click at [690, 325] on icon at bounding box center [650, 322] width 246 height 49
click at [658, 315] on input "radio" at bounding box center [653, 310] width 9 height 9
radio input "true"
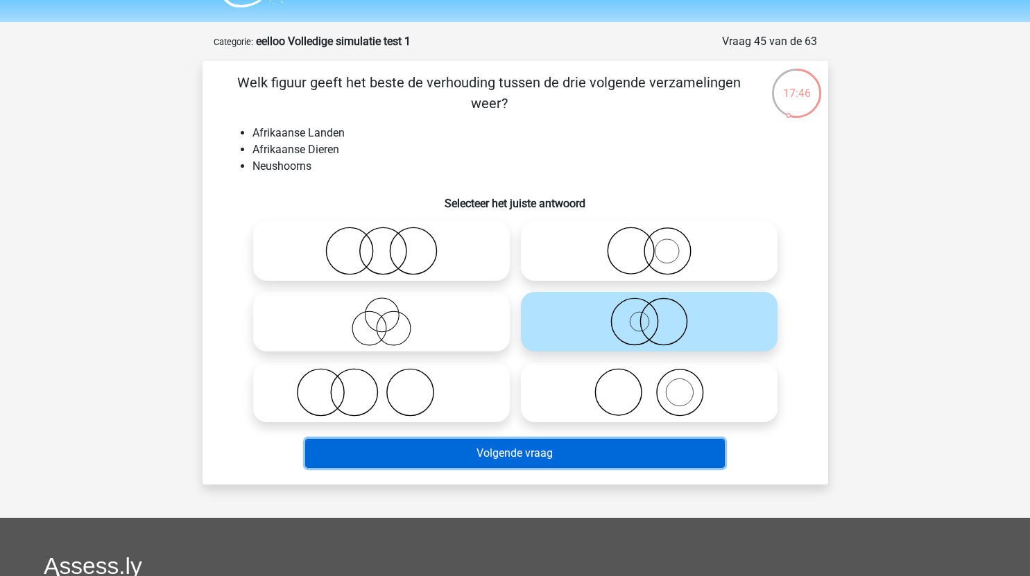
click at [638, 454] on button "Volgende vraag" at bounding box center [515, 453] width 420 height 29
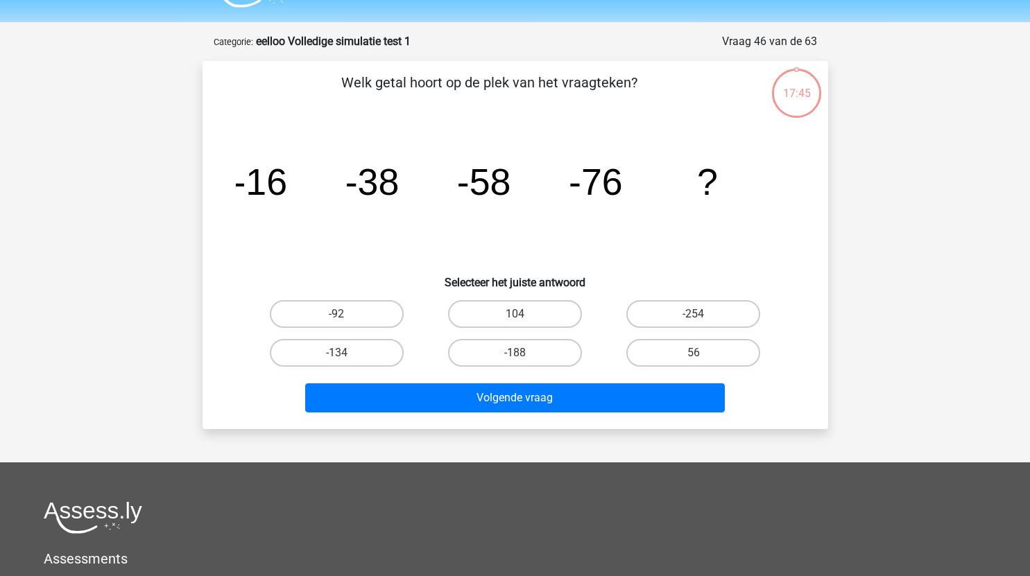
scroll to position [69, 0]
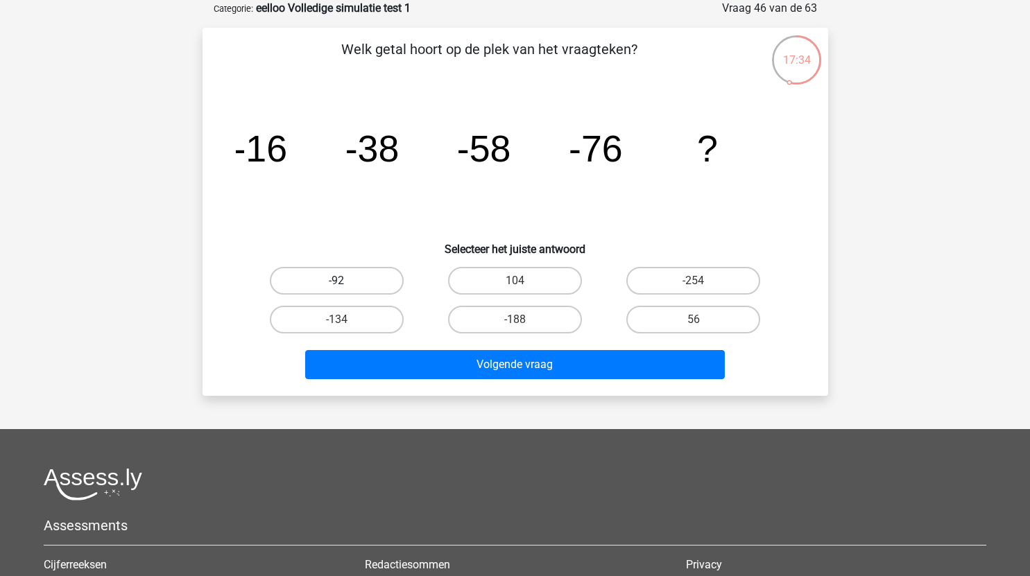
click at [366, 284] on label "-92" at bounding box center [337, 281] width 134 height 28
click at [345, 284] on input "-92" at bounding box center [340, 285] width 9 height 9
radio input "true"
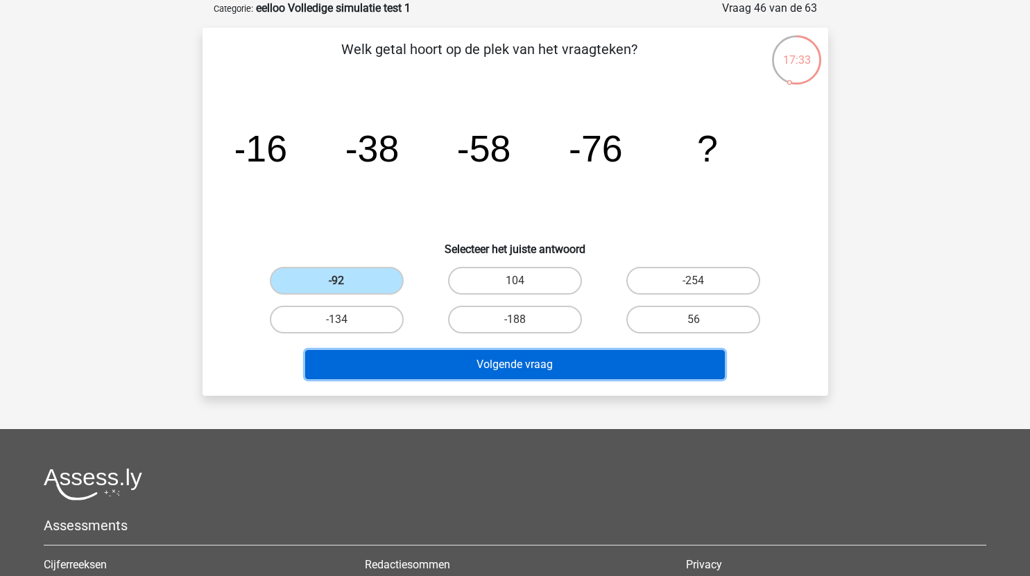
click at [461, 356] on button "Volgende vraag" at bounding box center [515, 364] width 420 height 29
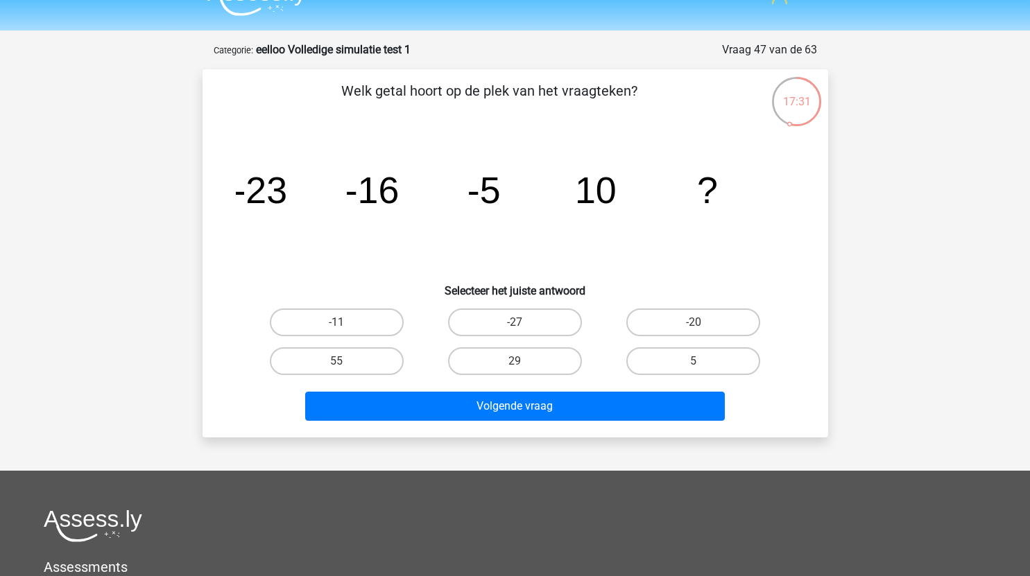
scroll to position [27, 0]
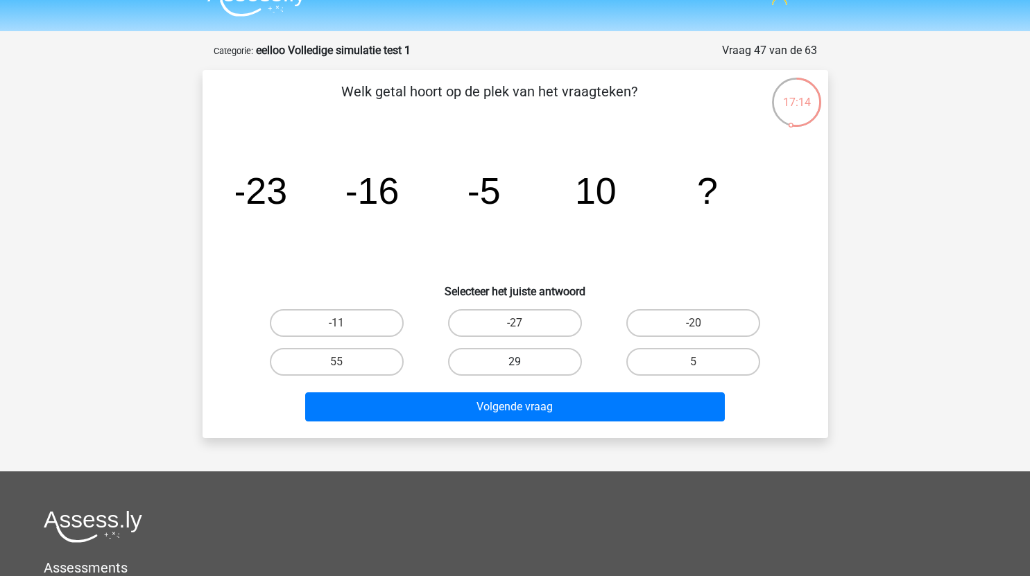
click at [525, 365] on label "29" at bounding box center [515, 362] width 134 height 28
click at [524, 365] on input "29" at bounding box center [519, 366] width 9 height 9
radio input "true"
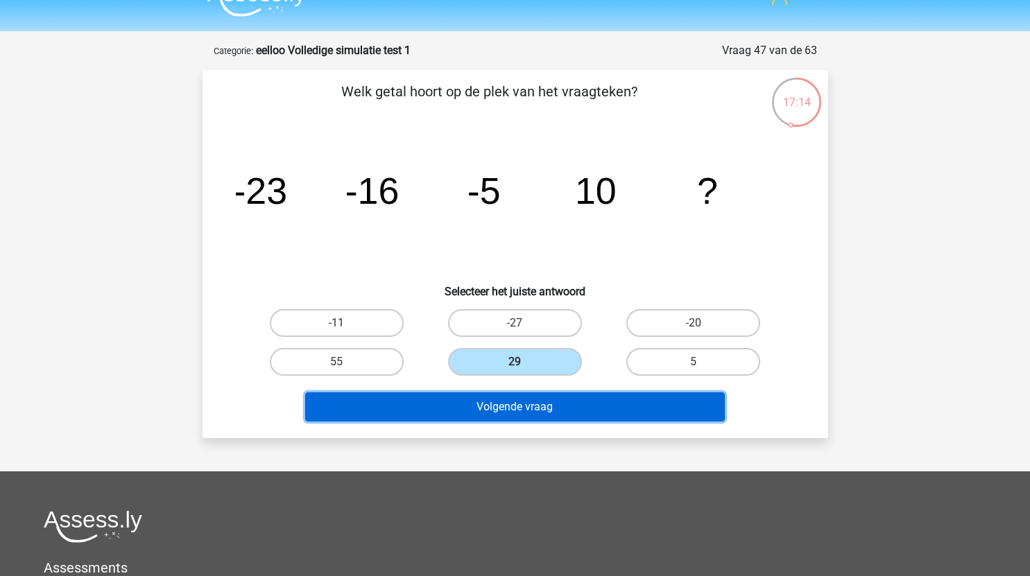
click at [554, 408] on button "Volgende vraag" at bounding box center [515, 407] width 420 height 29
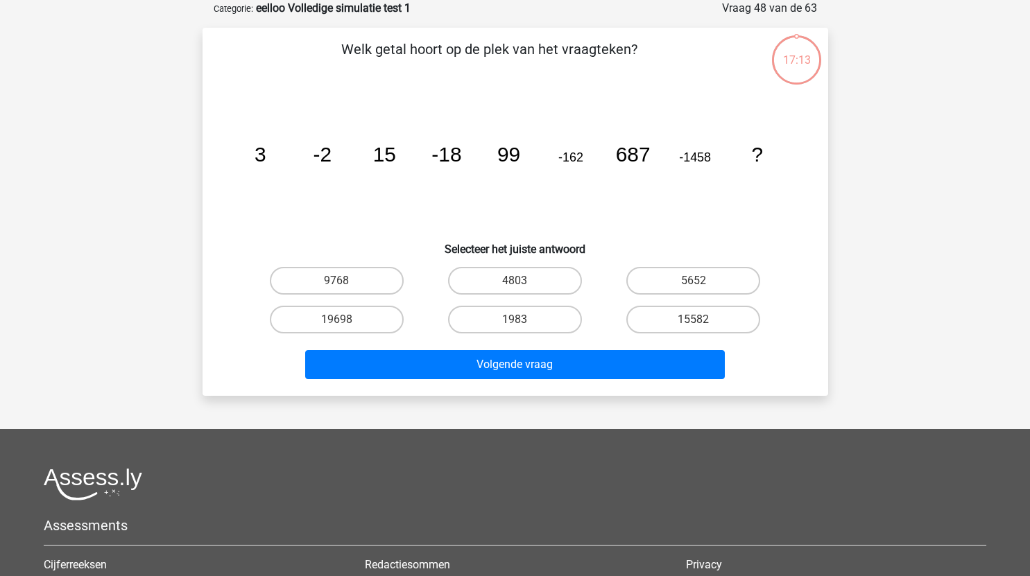
scroll to position [47, 0]
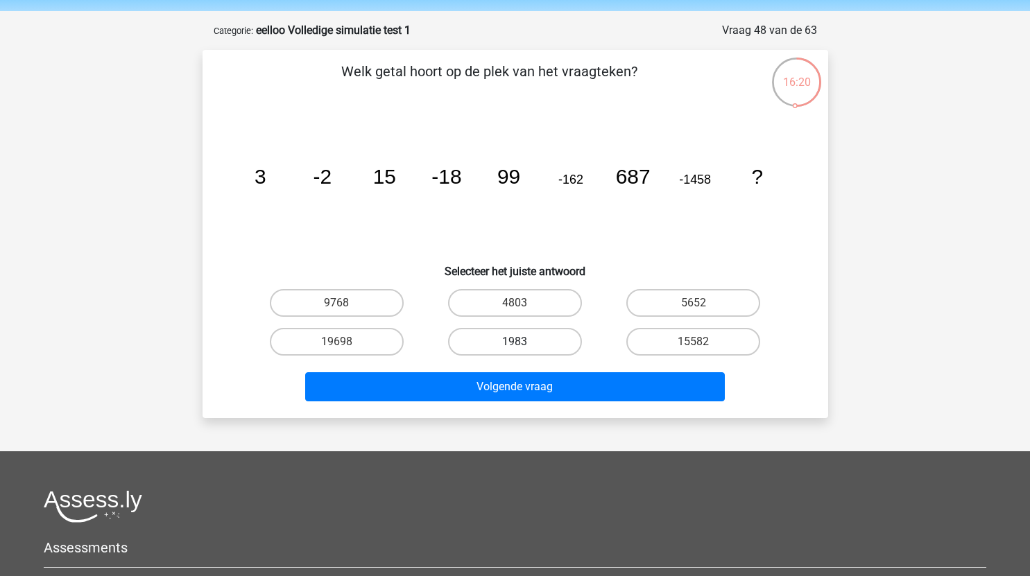
click at [549, 338] on label "1983" at bounding box center [515, 342] width 134 height 28
click at [524, 342] on input "1983" at bounding box center [519, 346] width 9 height 9
radio input "true"
click at [544, 302] on label "4803" at bounding box center [515, 303] width 134 height 28
click at [524, 303] on input "4803" at bounding box center [519, 307] width 9 height 9
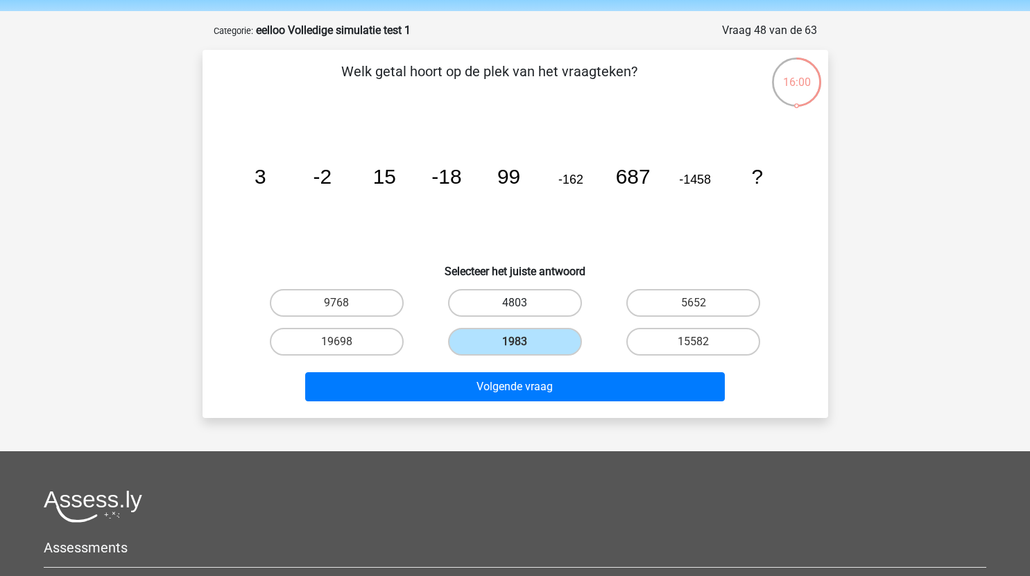
radio input "true"
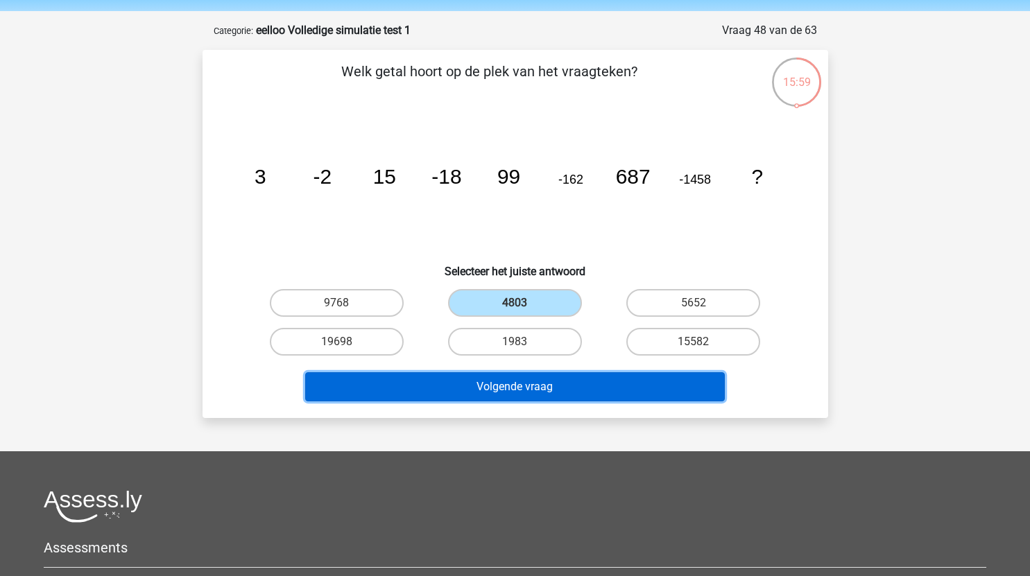
click at [555, 384] on button "Volgende vraag" at bounding box center [515, 387] width 420 height 29
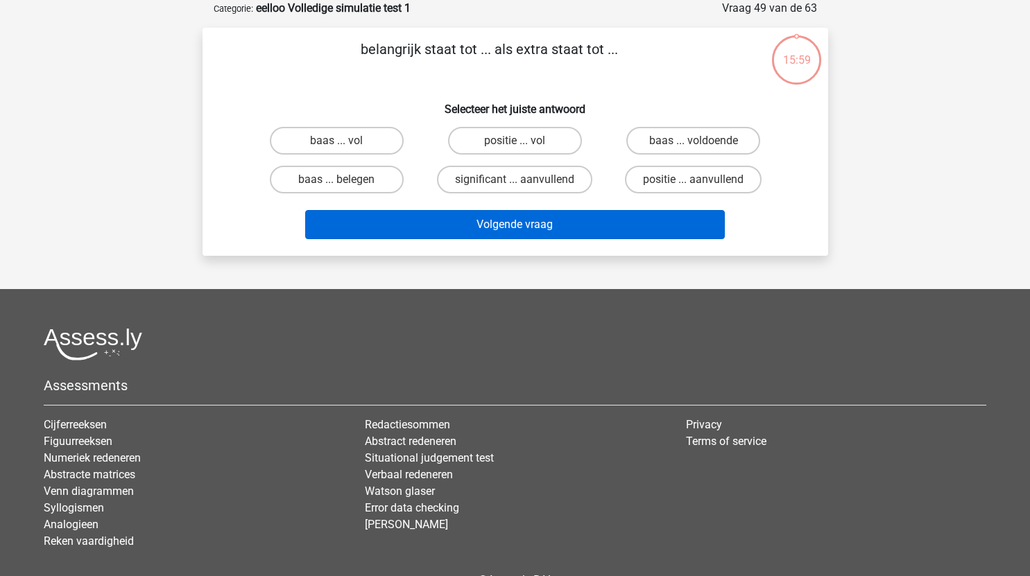
scroll to position [0, 0]
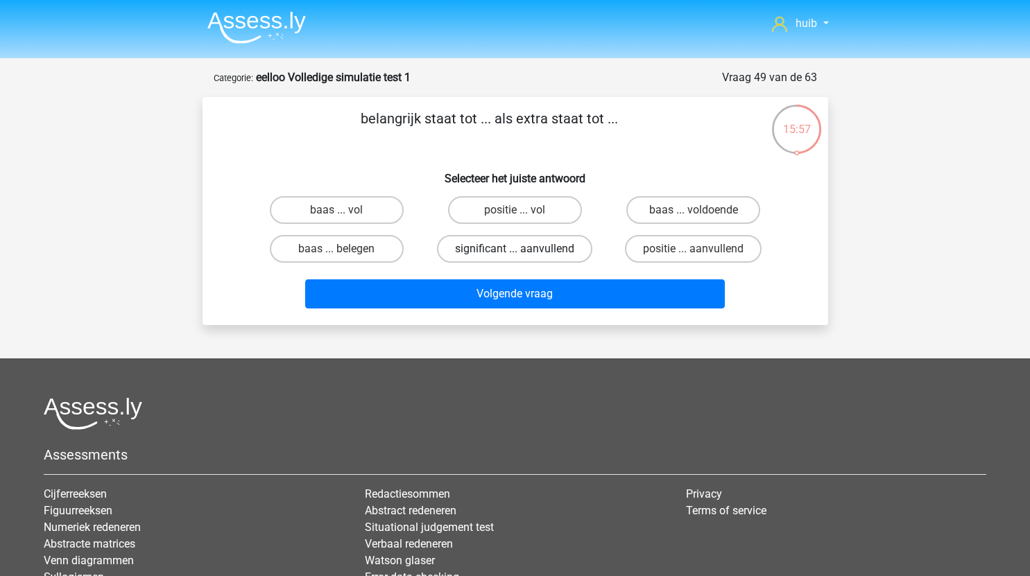
click at [547, 248] on label "significant ... aanvullend" at bounding box center [514, 249] width 155 height 28
click at [524, 249] on input "significant ... aanvullend" at bounding box center [519, 253] width 9 height 9
radio input "true"
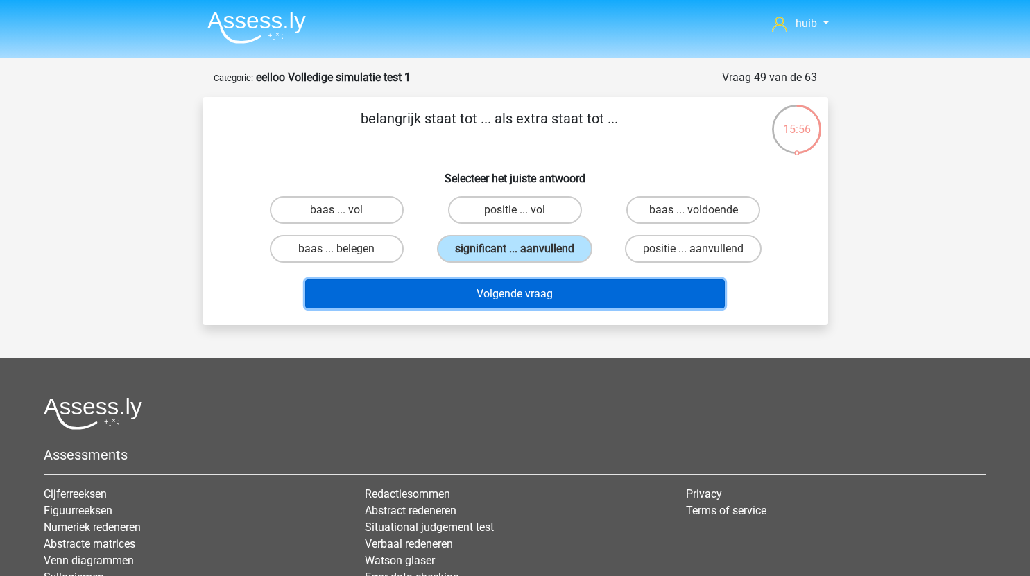
click at [557, 291] on button "Volgende vraag" at bounding box center [515, 294] width 420 height 29
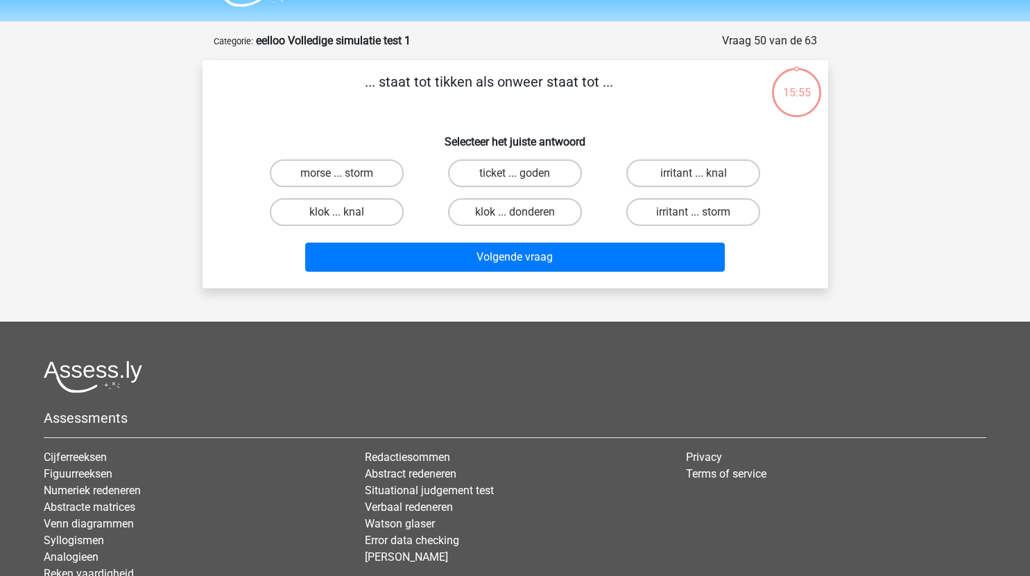
scroll to position [36, 0]
click at [508, 216] on label "klok ... donderen" at bounding box center [515, 213] width 134 height 28
click at [515, 216] on input "klok ... donderen" at bounding box center [519, 217] width 9 height 9
radio input "true"
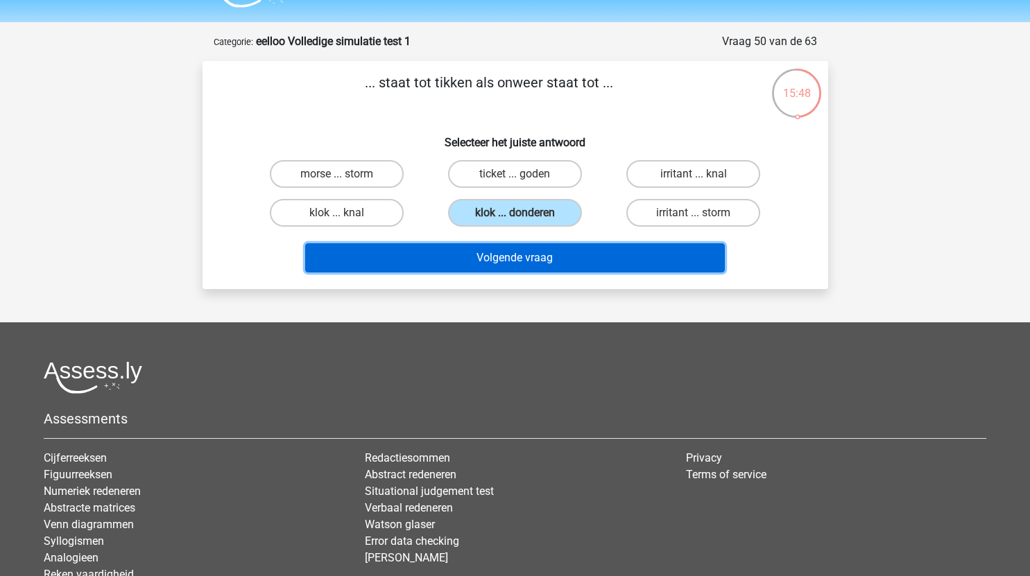
click at [577, 259] on button "Volgende vraag" at bounding box center [515, 257] width 420 height 29
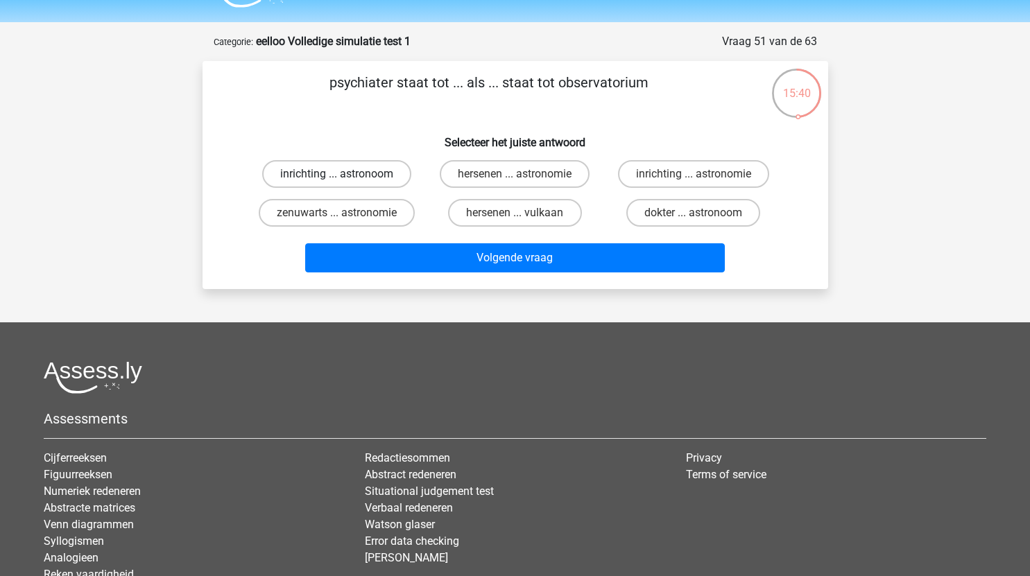
click at [383, 171] on label "inrichting ... astronoom" at bounding box center [336, 174] width 149 height 28
click at [345, 174] on input "inrichting ... astronoom" at bounding box center [340, 178] width 9 height 9
radio input "true"
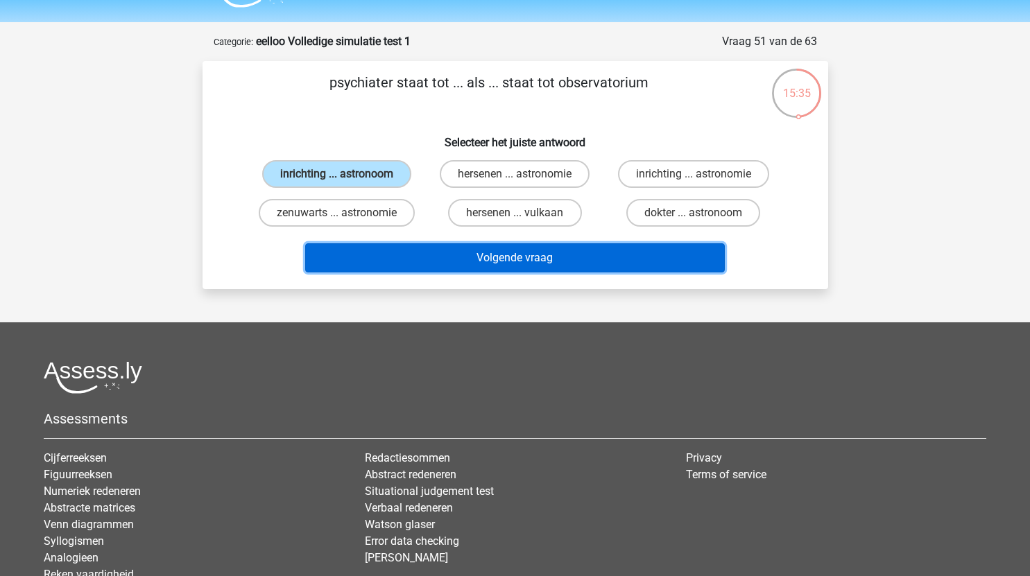
click at [573, 271] on button "Volgende vraag" at bounding box center [515, 257] width 420 height 29
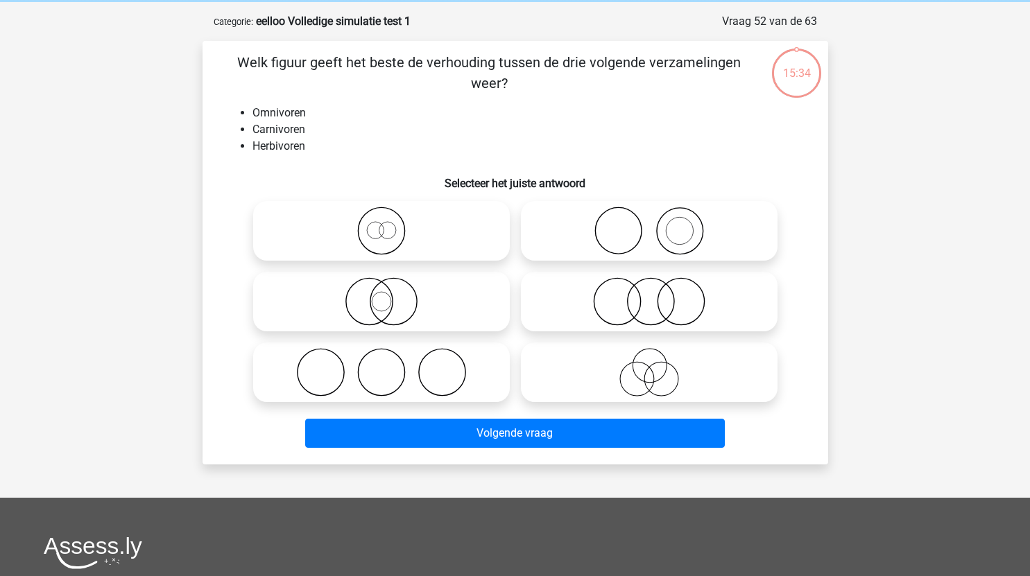
scroll to position [55, 0]
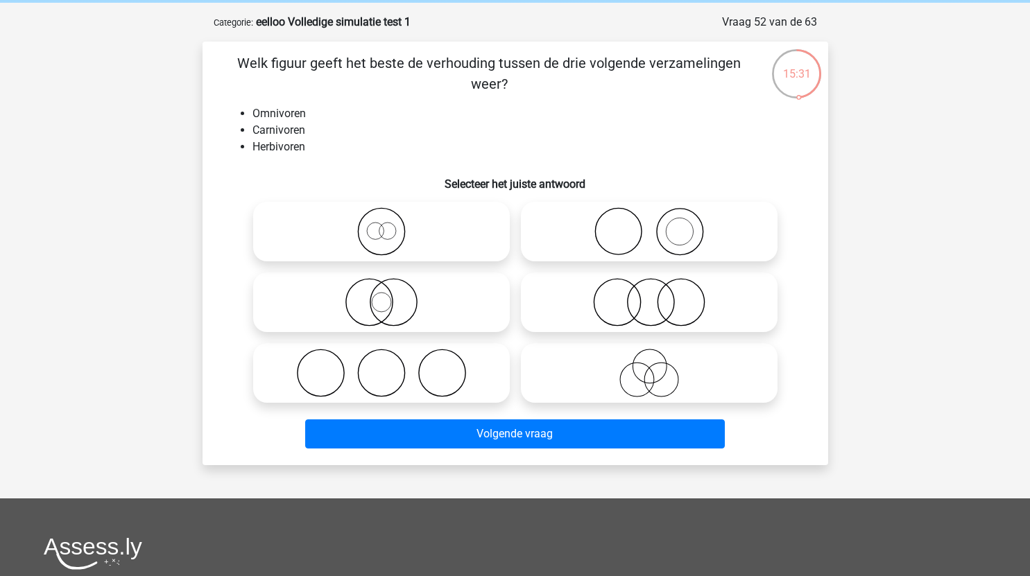
click at [427, 403] on label at bounding box center [381, 373] width 257 height 60
click at [391, 366] on input "radio" at bounding box center [386, 361] width 9 height 9
radio input "true"
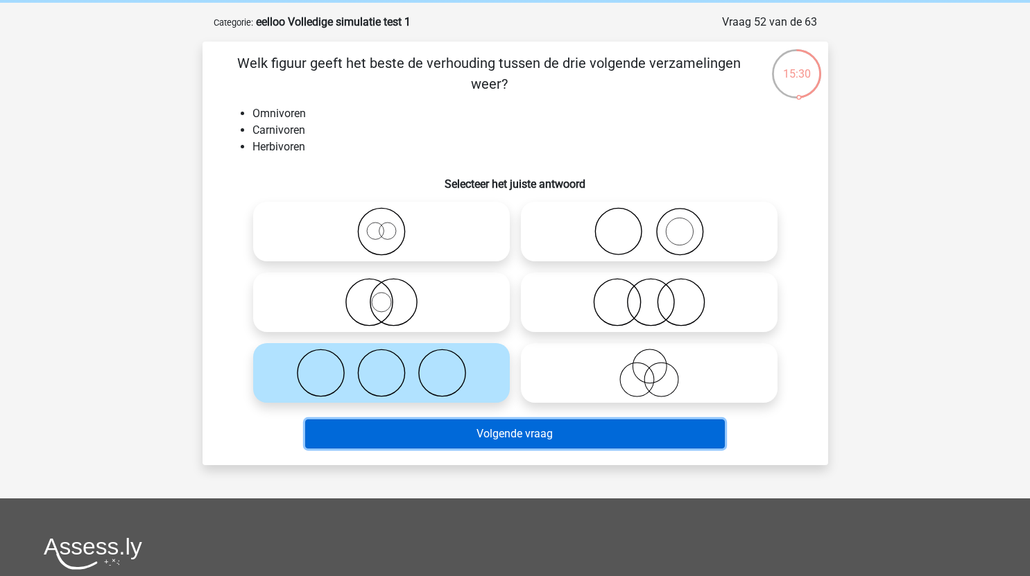
click at [481, 436] on button "Volgende vraag" at bounding box center [515, 434] width 420 height 29
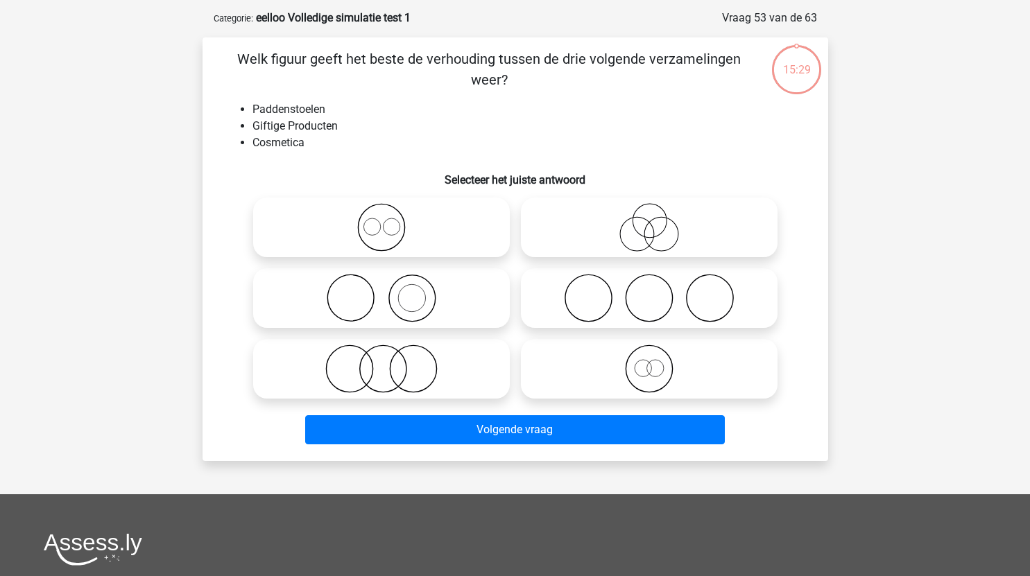
scroll to position [59, 0]
click at [427, 382] on icon at bounding box center [382, 369] width 246 height 49
click at [391, 363] on input "radio" at bounding box center [386, 358] width 9 height 9
radio input "true"
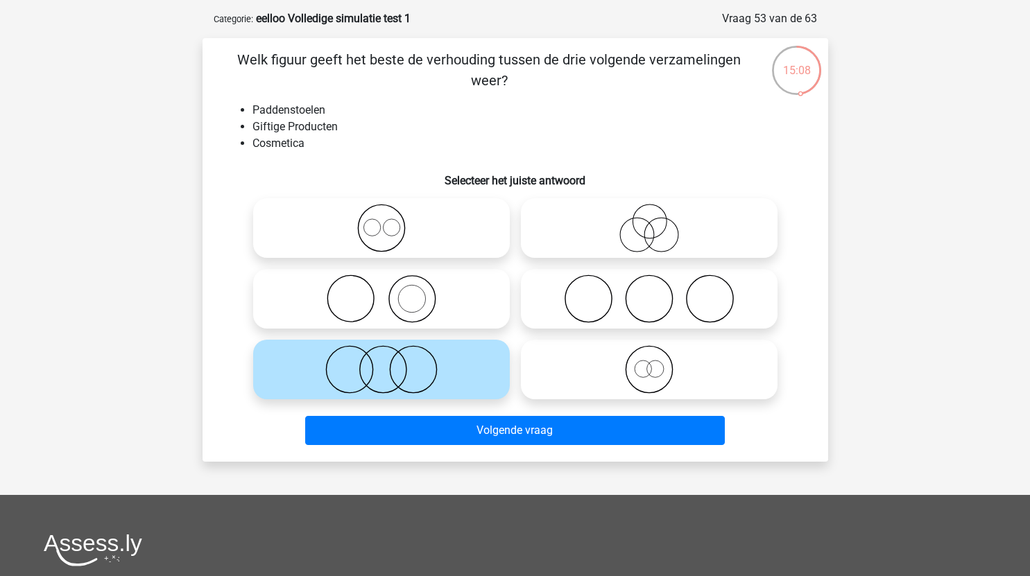
click at [443, 311] on icon at bounding box center [382, 299] width 246 height 49
click at [391, 292] on input "radio" at bounding box center [386, 287] width 9 height 9
radio input "true"
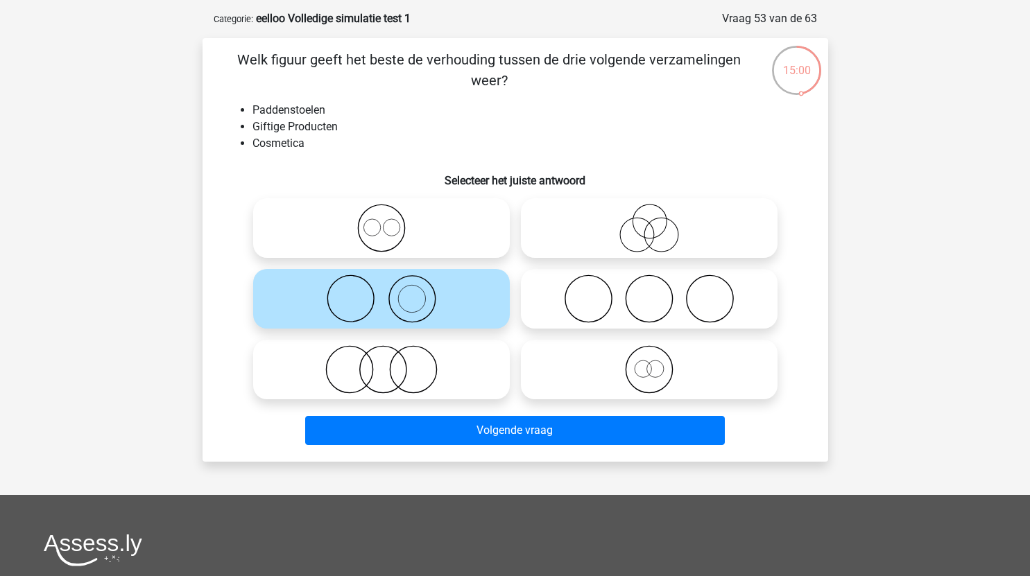
click at [604, 315] on icon at bounding box center [650, 299] width 246 height 49
click at [649, 292] on input "radio" at bounding box center [653, 287] width 9 height 9
radio input "true"
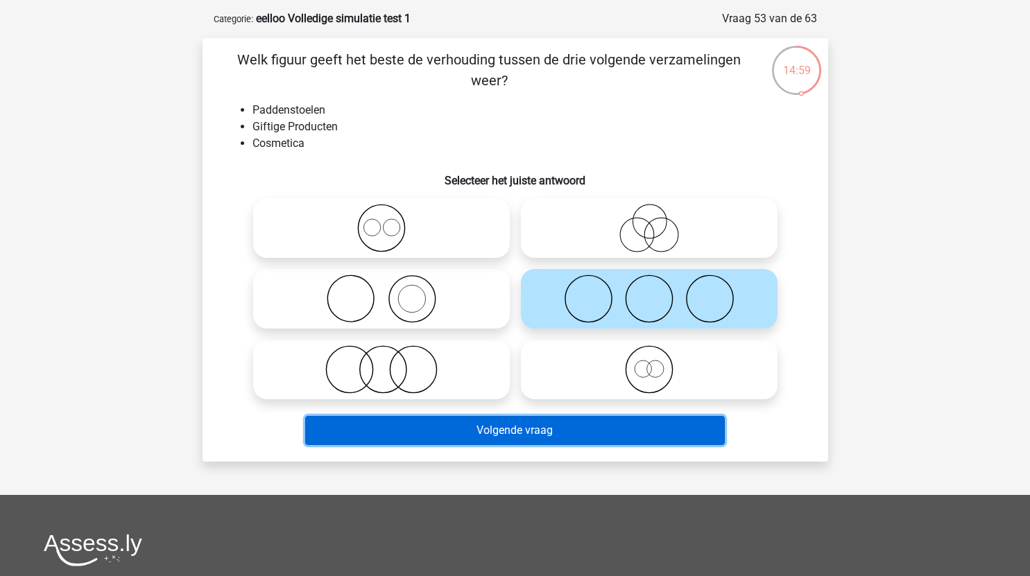
click at [540, 431] on button "Volgende vraag" at bounding box center [515, 430] width 420 height 29
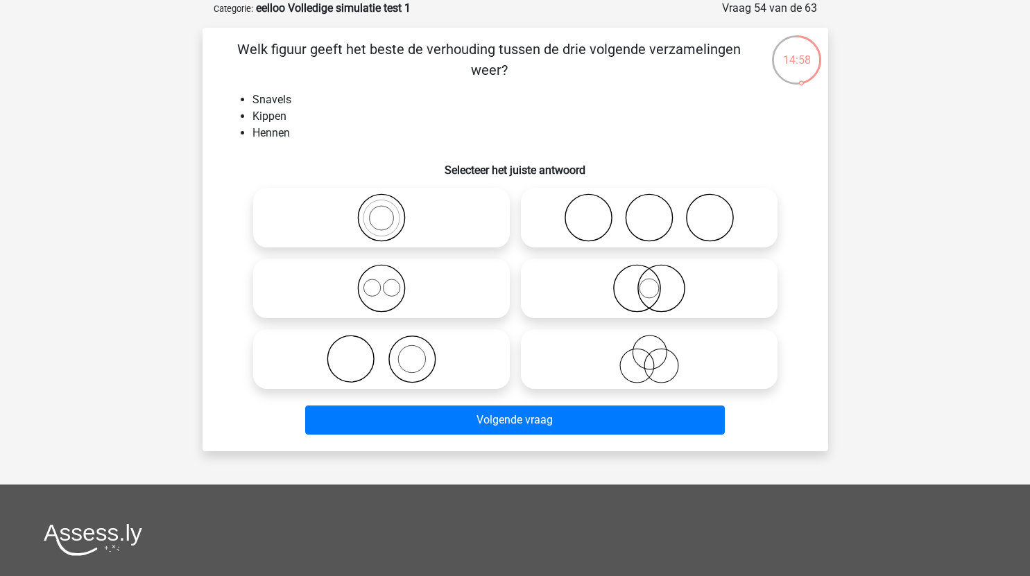
scroll to position [53, 0]
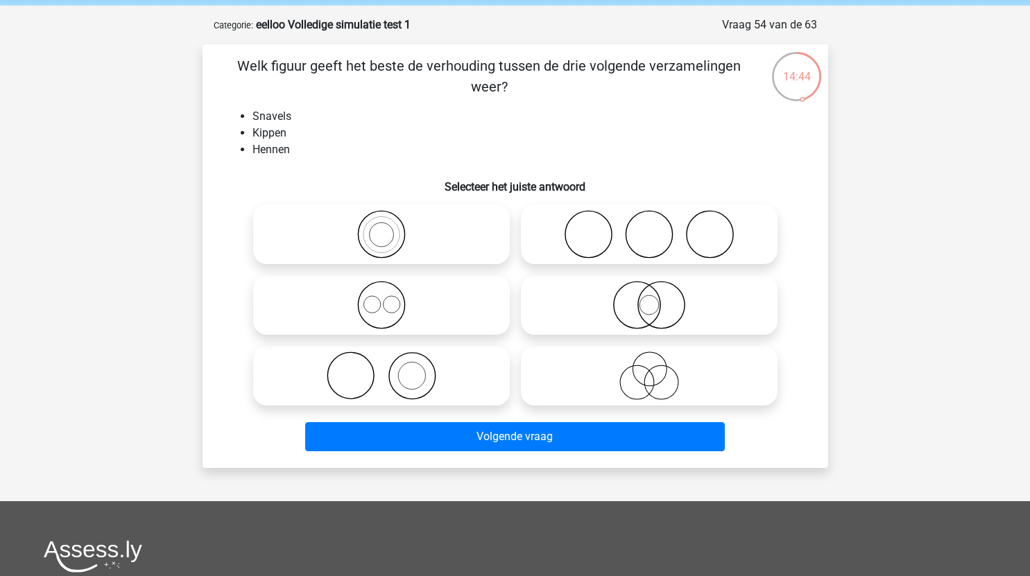
click at [407, 245] on icon at bounding box center [382, 234] width 246 height 49
click at [391, 228] on input "radio" at bounding box center [386, 223] width 9 height 9
radio input "true"
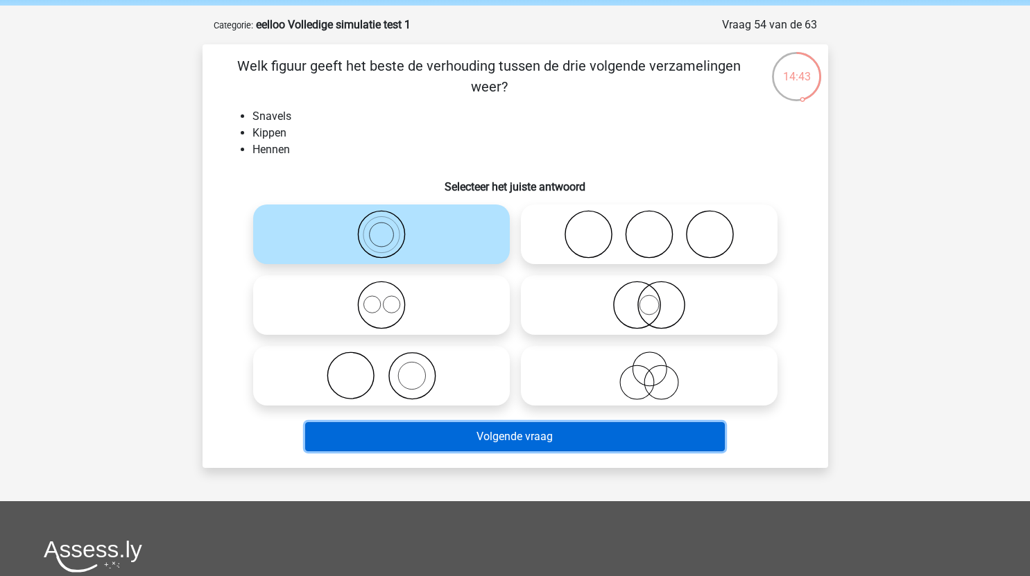
click at [512, 440] on button "Volgende vraag" at bounding box center [515, 436] width 420 height 29
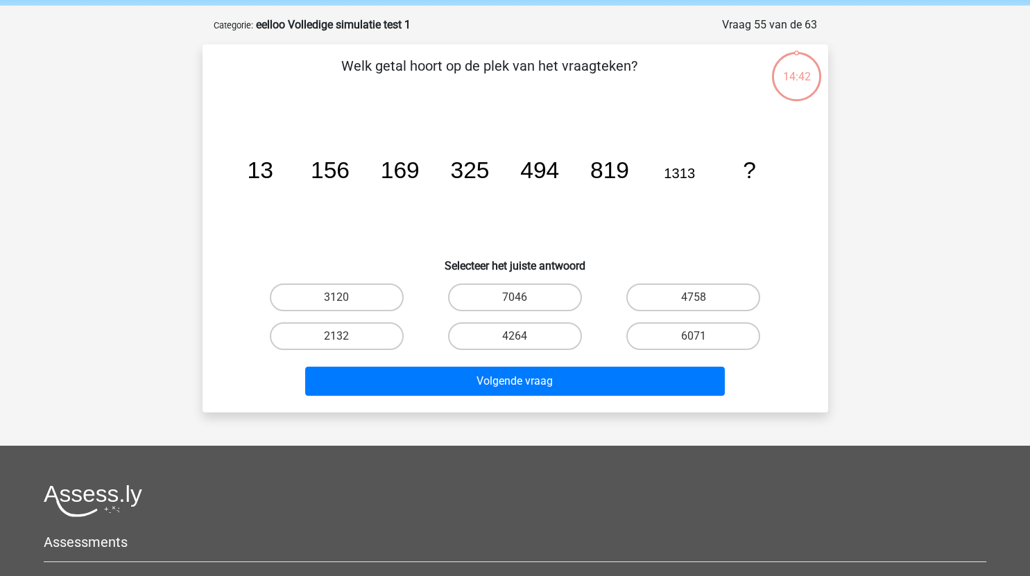
scroll to position [69, 0]
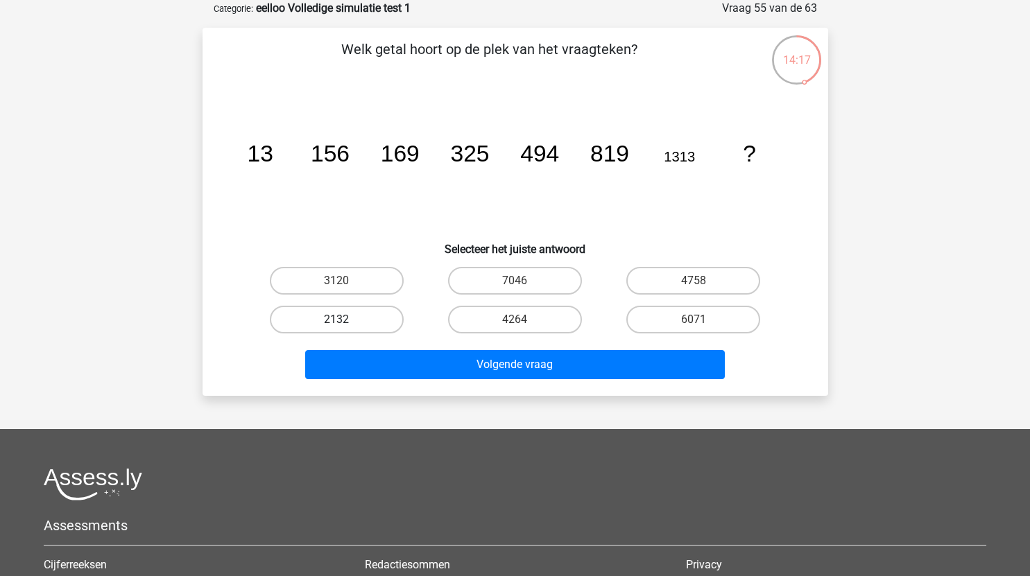
click at [369, 313] on label "2132" at bounding box center [337, 320] width 134 height 28
click at [345, 320] on input "2132" at bounding box center [340, 324] width 9 height 9
radio input "true"
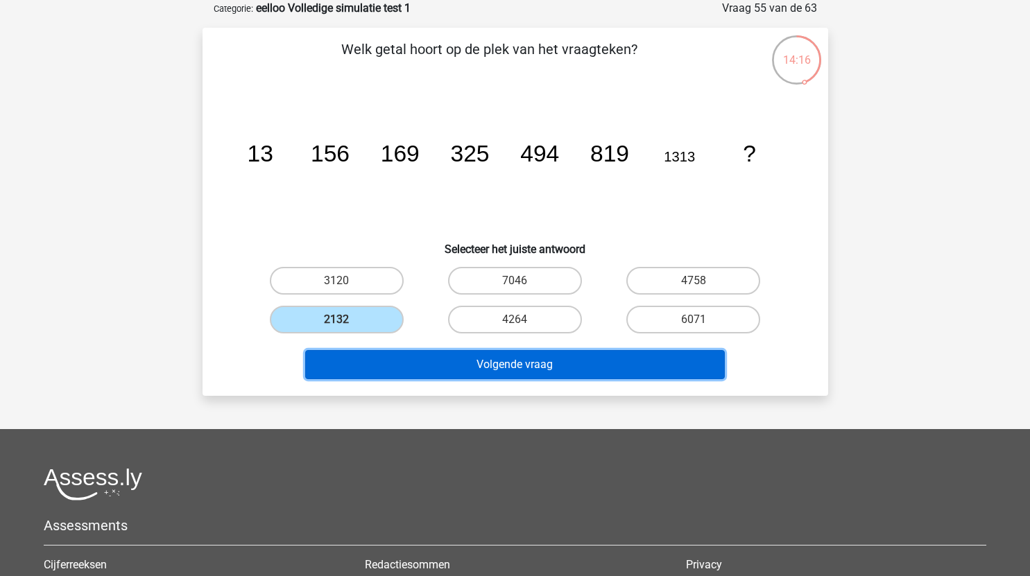
click at [488, 363] on button "Volgende vraag" at bounding box center [515, 364] width 420 height 29
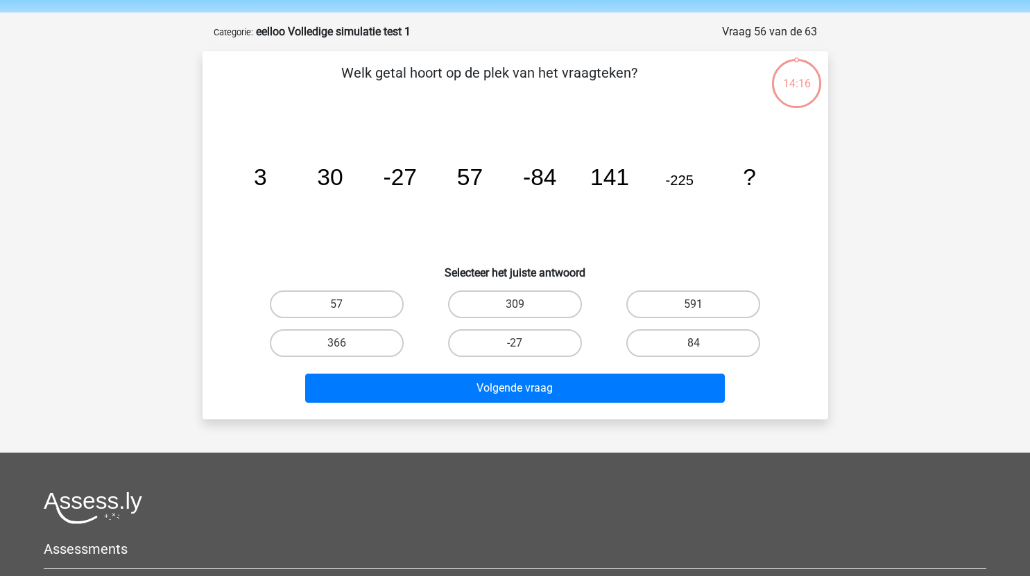
scroll to position [45, 0]
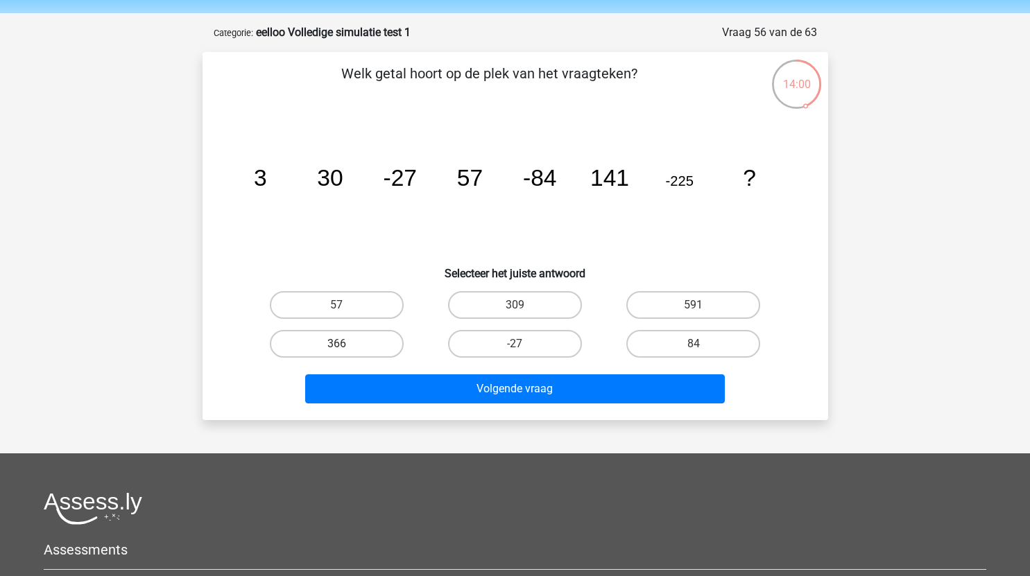
click at [354, 339] on label "366" at bounding box center [337, 344] width 134 height 28
click at [345, 344] on input "366" at bounding box center [340, 348] width 9 height 9
radio input "true"
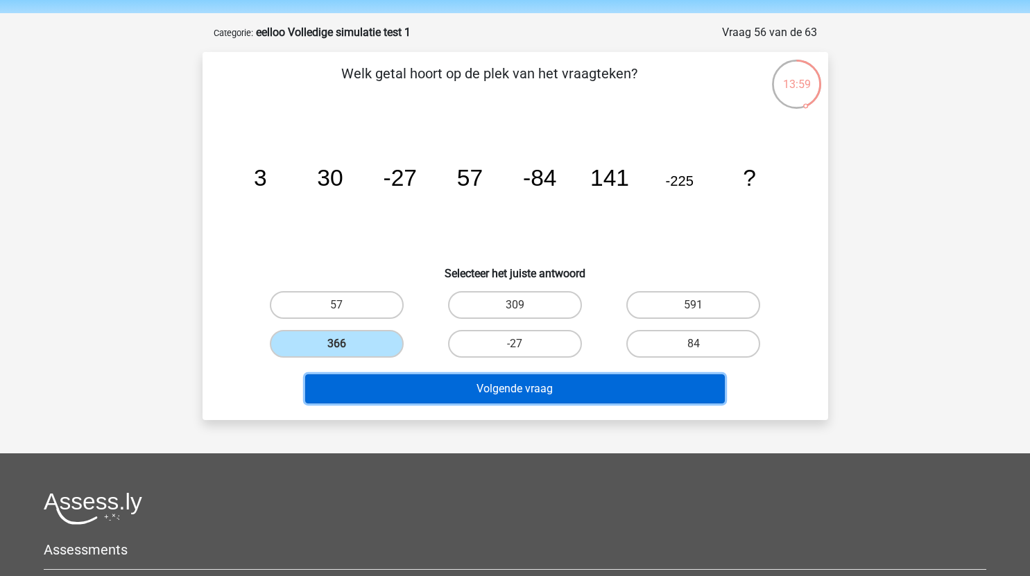
click at [435, 392] on button "Volgende vraag" at bounding box center [515, 389] width 420 height 29
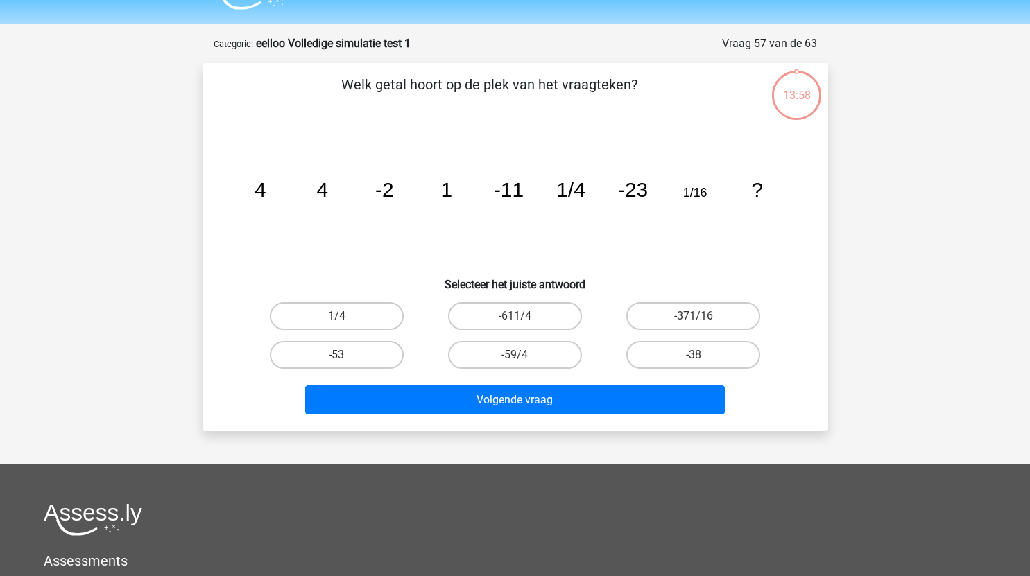
scroll to position [33, 0]
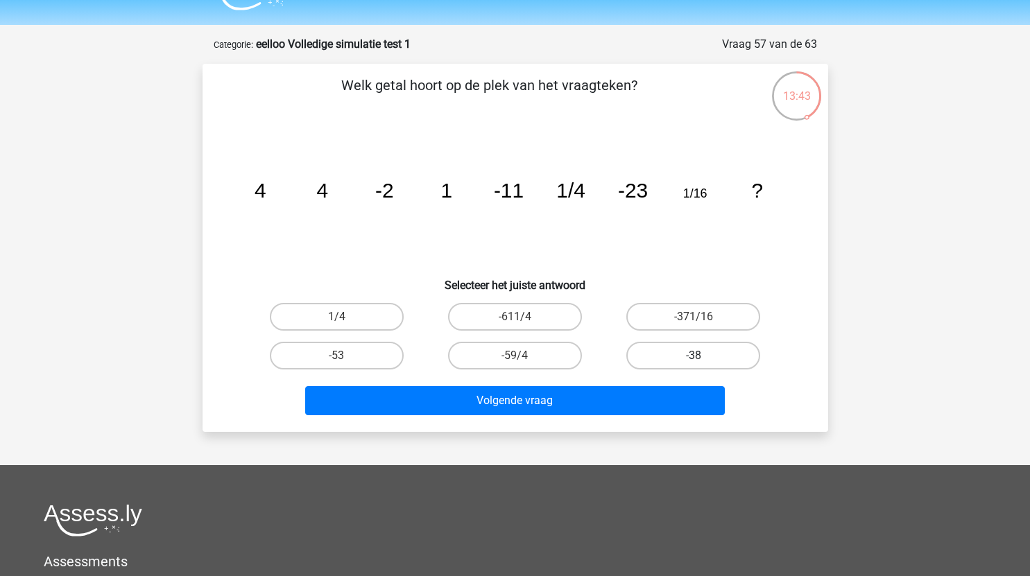
click at [664, 351] on label "-38" at bounding box center [693, 356] width 134 height 28
click at [694, 356] on input "-38" at bounding box center [698, 360] width 9 height 9
radio input "true"
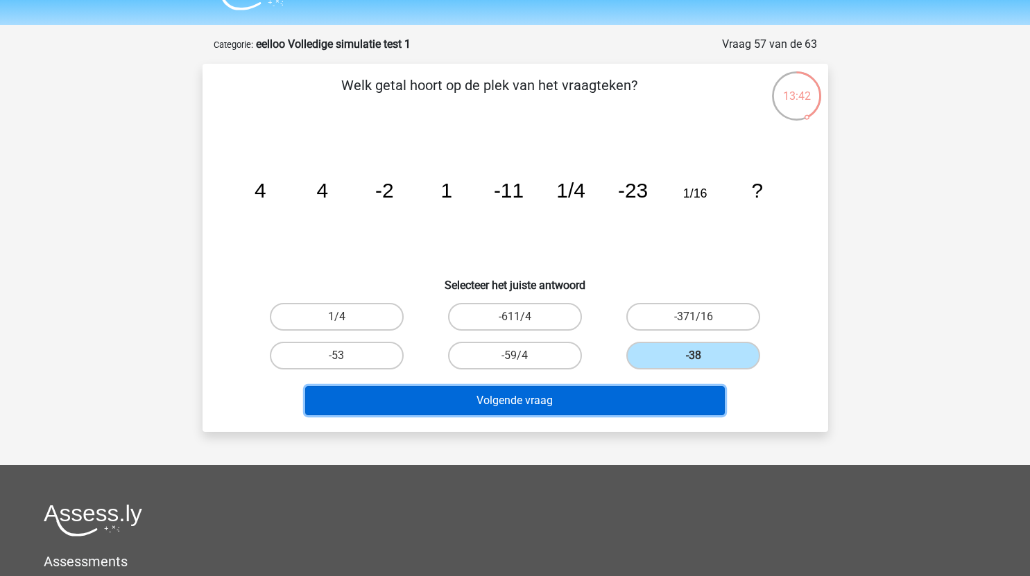
click at [646, 397] on button "Volgende vraag" at bounding box center [515, 400] width 420 height 29
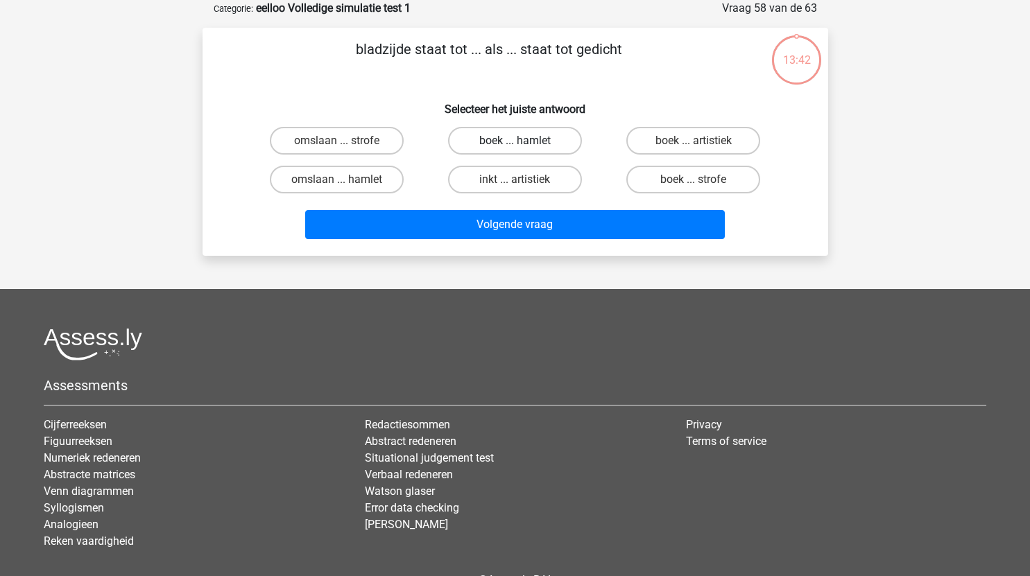
scroll to position [0, 0]
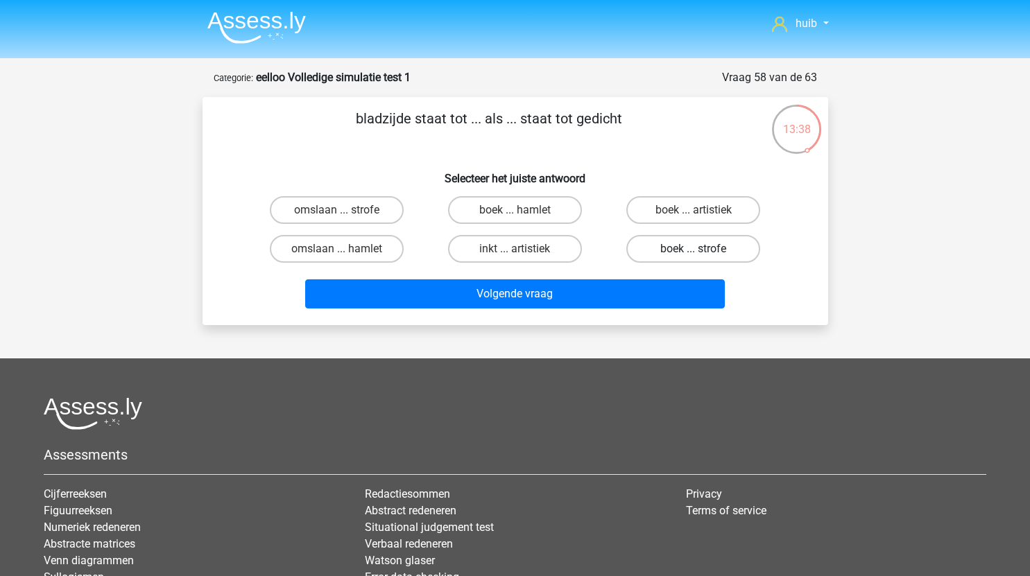
click at [705, 248] on label "boek ... strofe" at bounding box center [693, 249] width 134 height 28
click at [703, 249] on input "boek ... strofe" at bounding box center [698, 253] width 9 height 9
radio input "true"
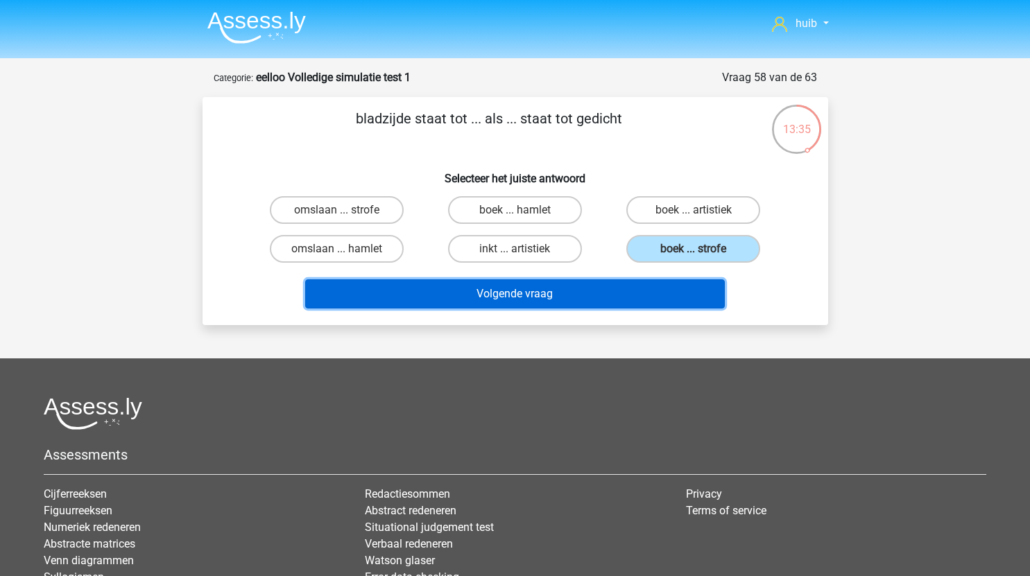
click at [597, 299] on button "Volgende vraag" at bounding box center [515, 294] width 420 height 29
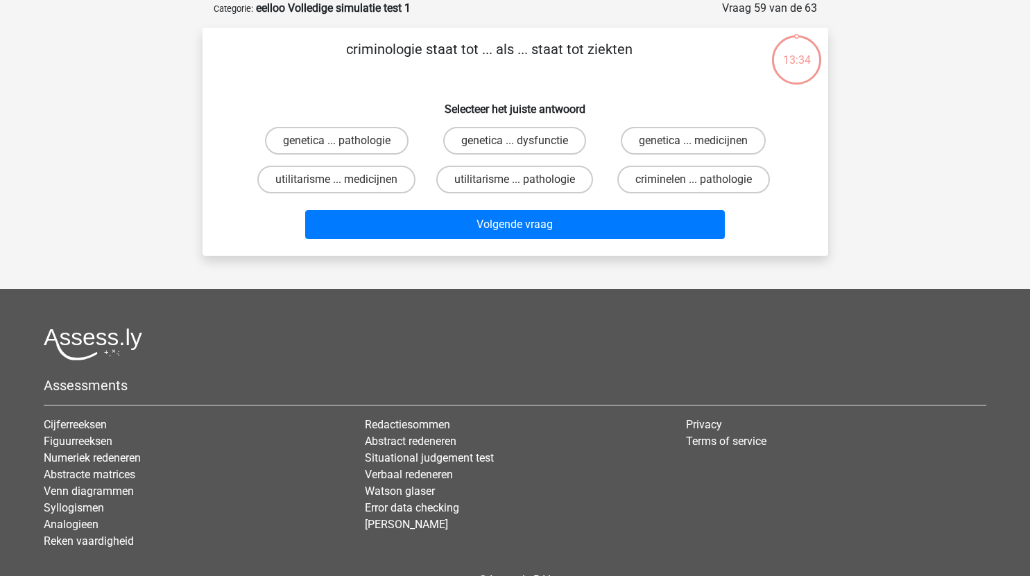
scroll to position [46, 0]
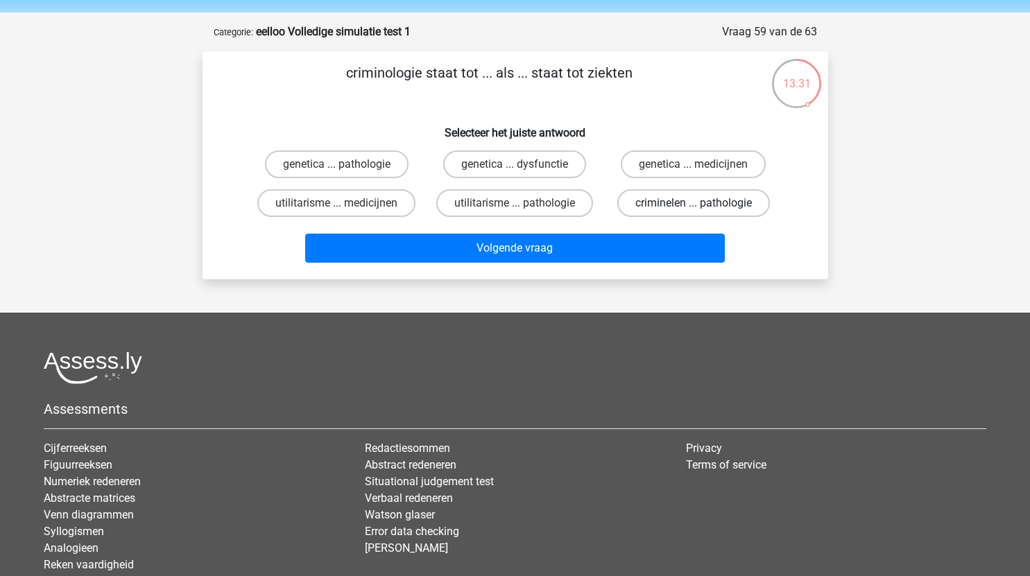
click at [688, 198] on label "criminelen ... pathologie" at bounding box center [693, 203] width 153 height 28
click at [694, 203] on input "criminelen ... pathologie" at bounding box center [698, 207] width 9 height 9
radio input "true"
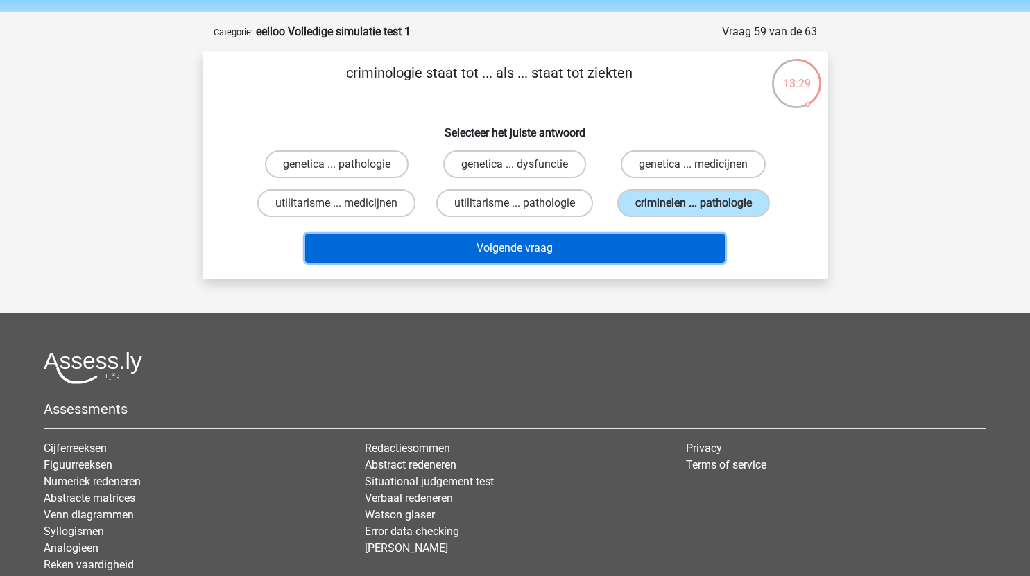
click at [616, 263] on button "Volgende vraag" at bounding box center [515, 248] width 420 height 29
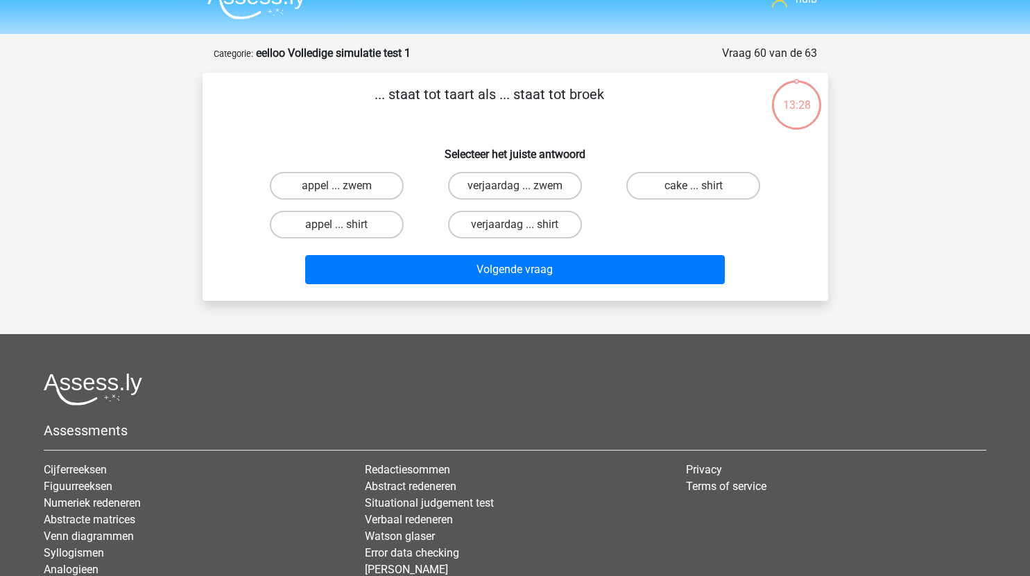
scroll to position [19, 0]
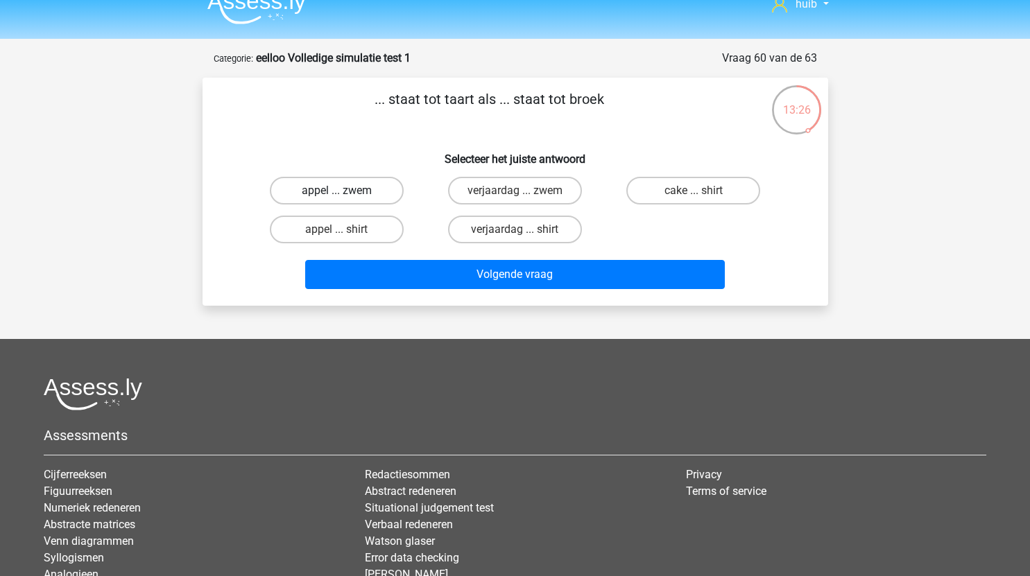
click at [370, 188] on label "appel ... zwem" at bounding box center [337, 191] width 134 height 28
click at [345, 191] on input "appel ... zwem" at bounding box center [340, 195] width 9 height 9
radio input "true"
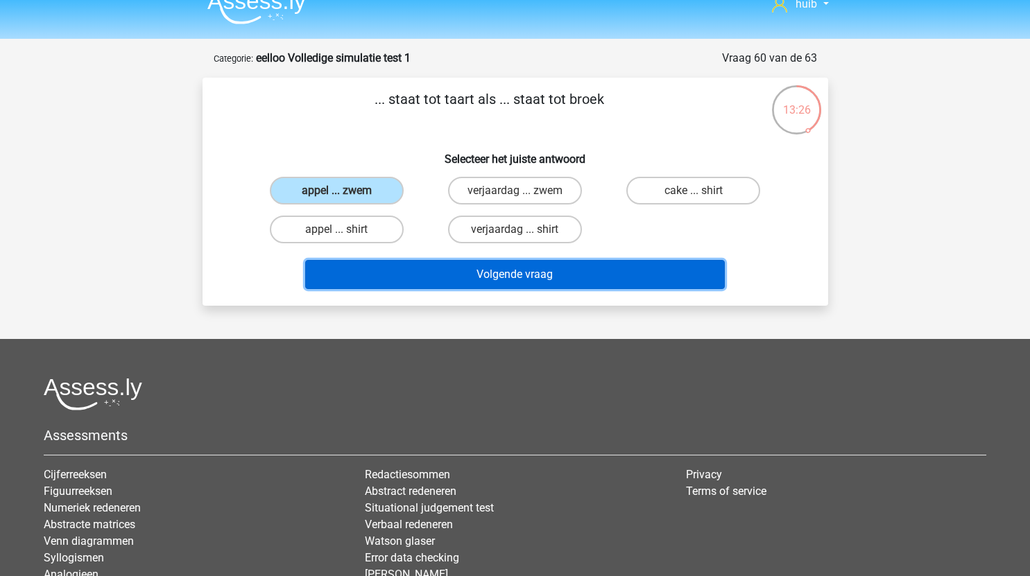
click at [484, 270] on button "Volgende vraag" at bounding box center [515, 274] width 420 height 29
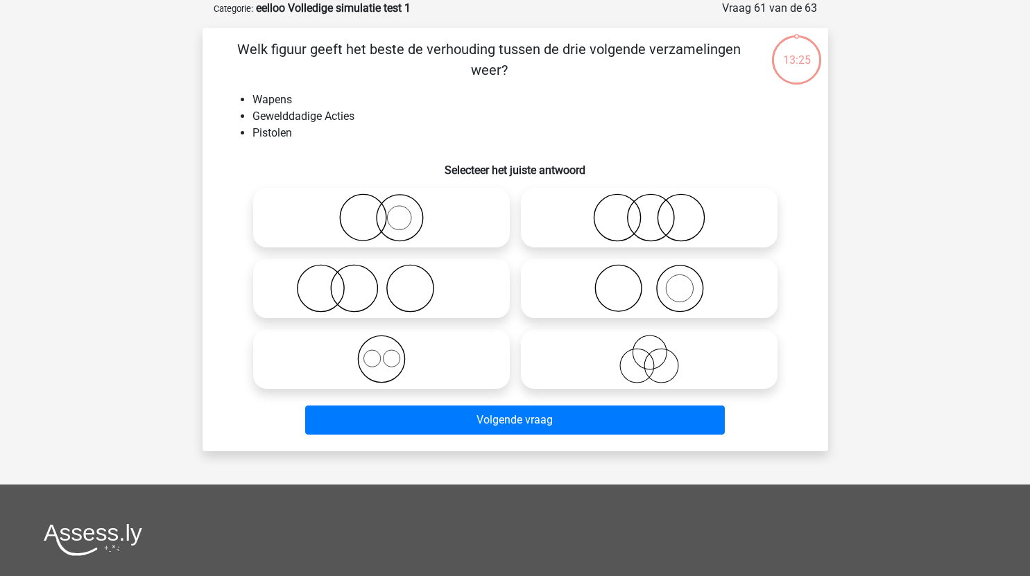
scroll to position [44, 0]
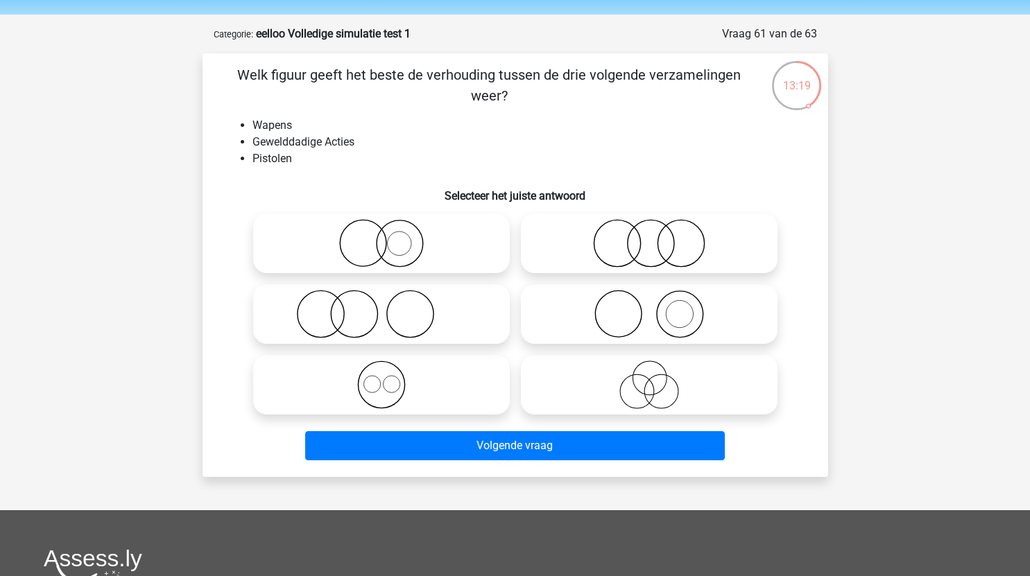
click at [696, 325] on icon at bounding box center [650, 314] width 246 height 49
click at [658, 307] on input "radio" at bounding box center [653, 302] width 9 height 9
radio input "true"
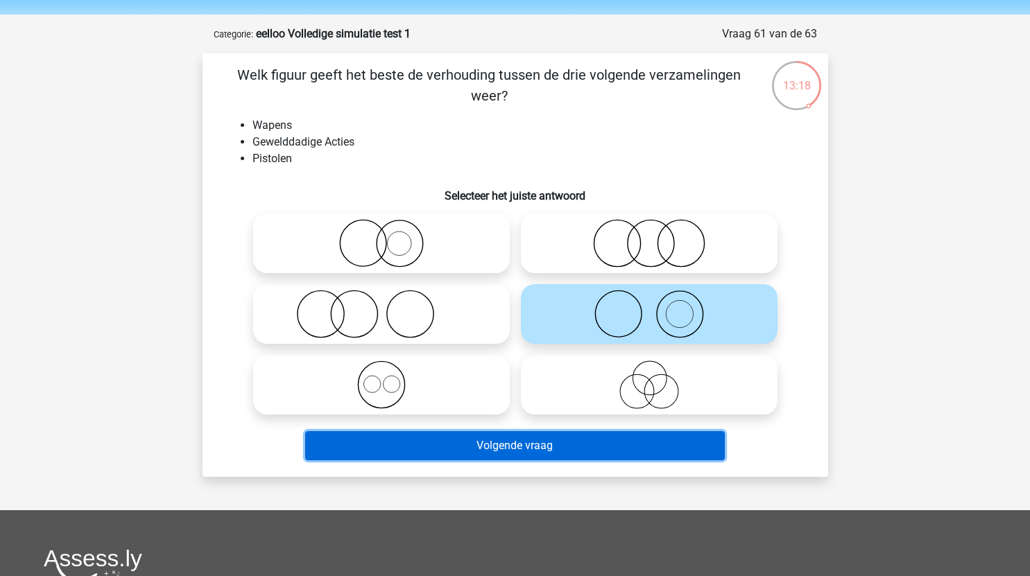
click at [588, 447] on button "Volgende vraag" at bounding box center [515, 445] width 420 height 29
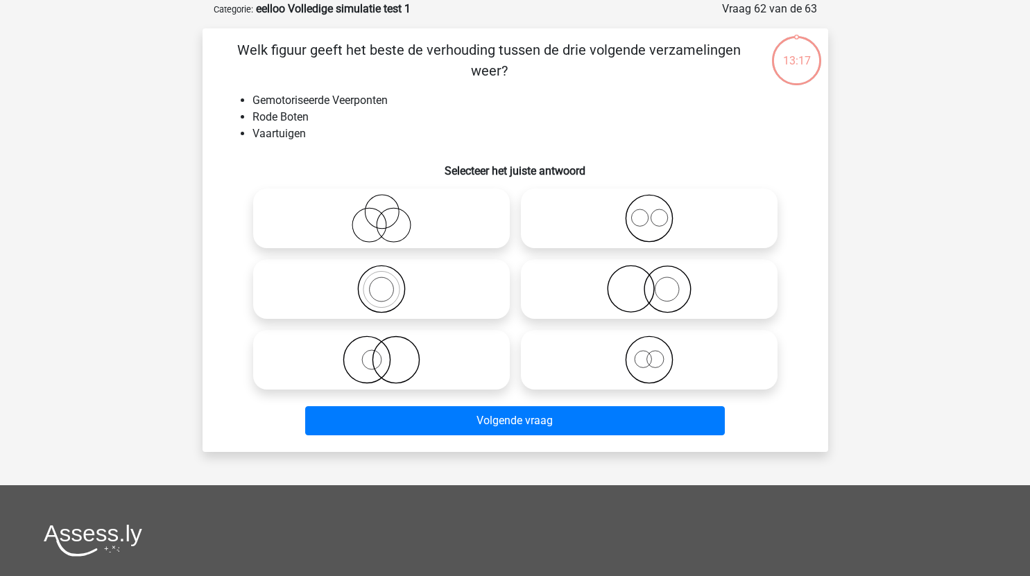
scroll to position [69, 0]
click at [667, 373] on icon at bounding box center [650, 359] width 246 height 49
click at [658, 352] on input "radio" at bounding box center [653, 347] width 9 height 9
radio input "true"
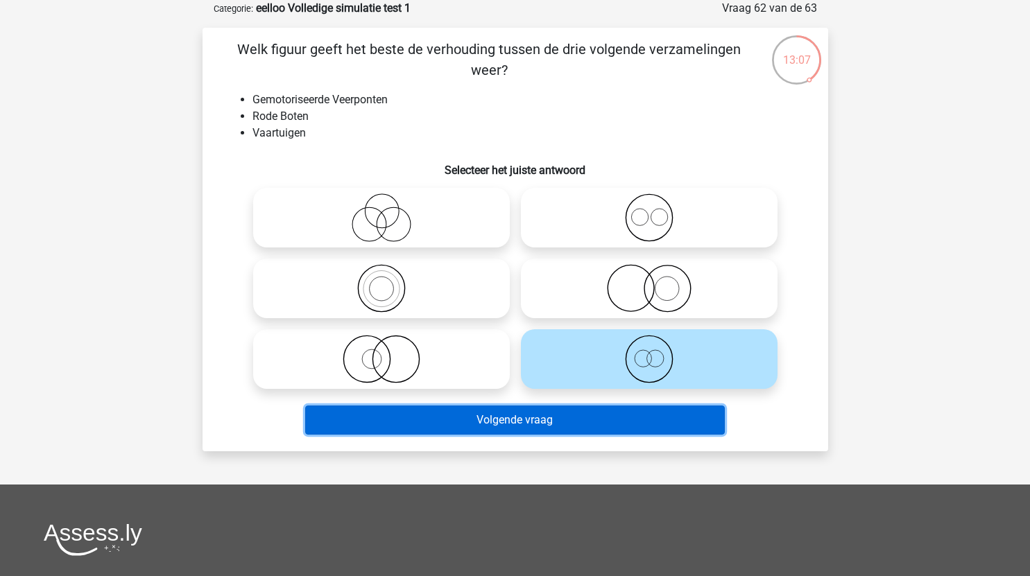
click at [599, 420] on button "Volgende vraag" at bounding box center [515, 420] width 420 height 29
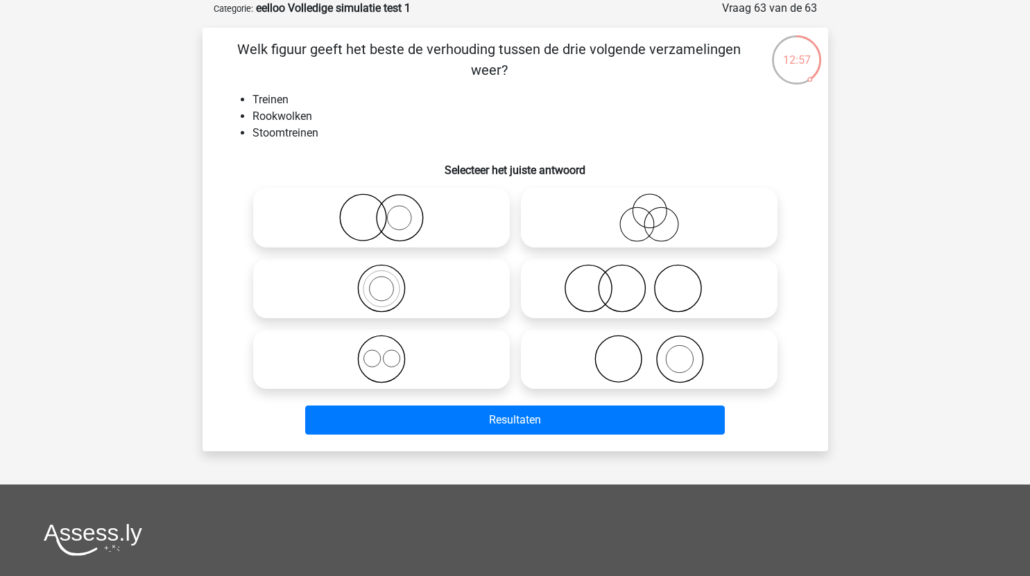
click at [432, 372] on icon at bounding box center [382, 359] width 246 height 49
click at [391, 352] on input "radio" at bounding box center [386, 347] width 9 height 9
radio input "true"
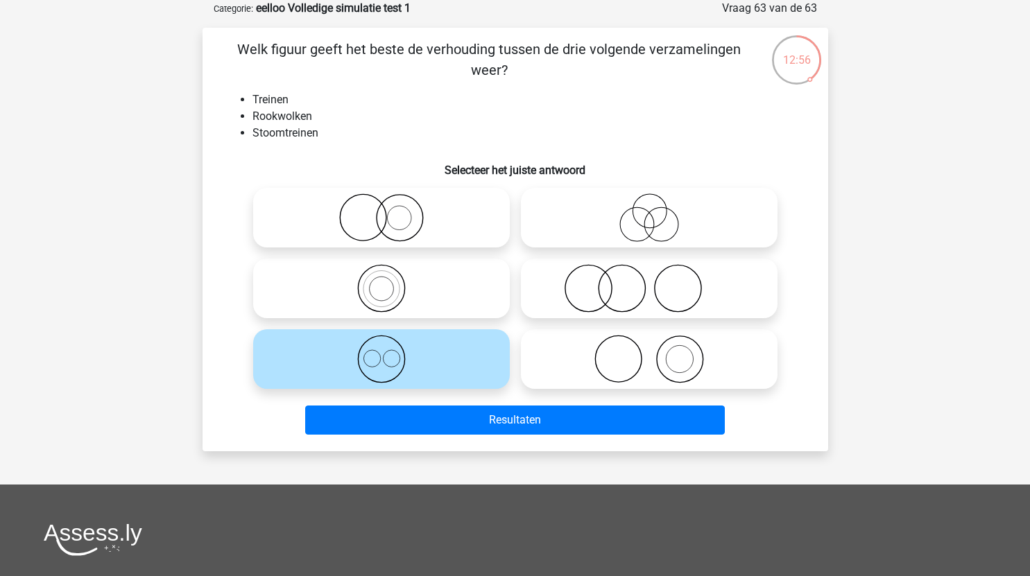
click at [639, 373] on icon at bounding box center [650, 359] width 246 height 49
click at [649, 352] on input "radio" at bounding box center [653, 347] width 9 height 9
radio input "true"
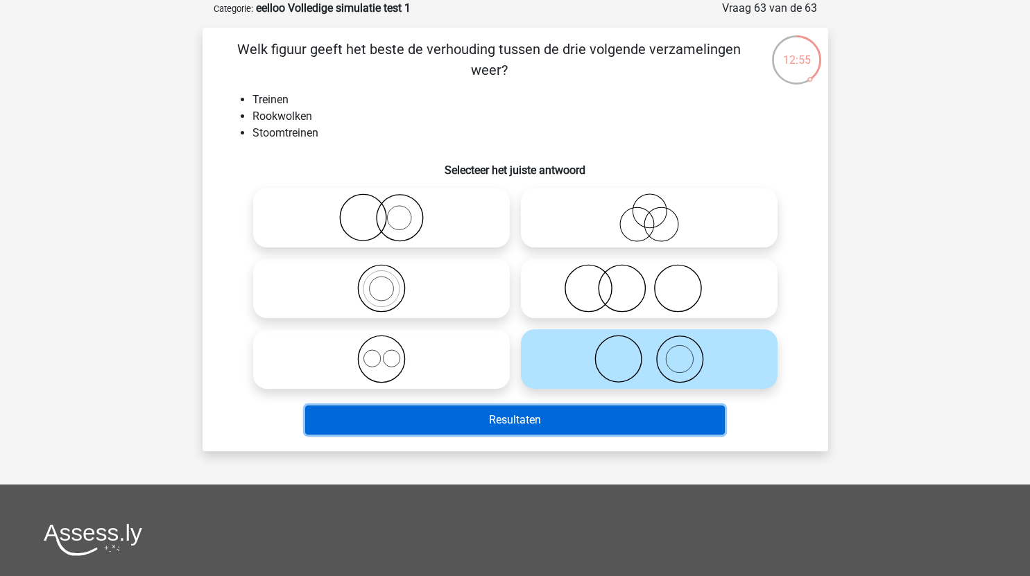
click at [630, 416] on button "Resultaten" at bounding box center [515, 420] width 420 height 29
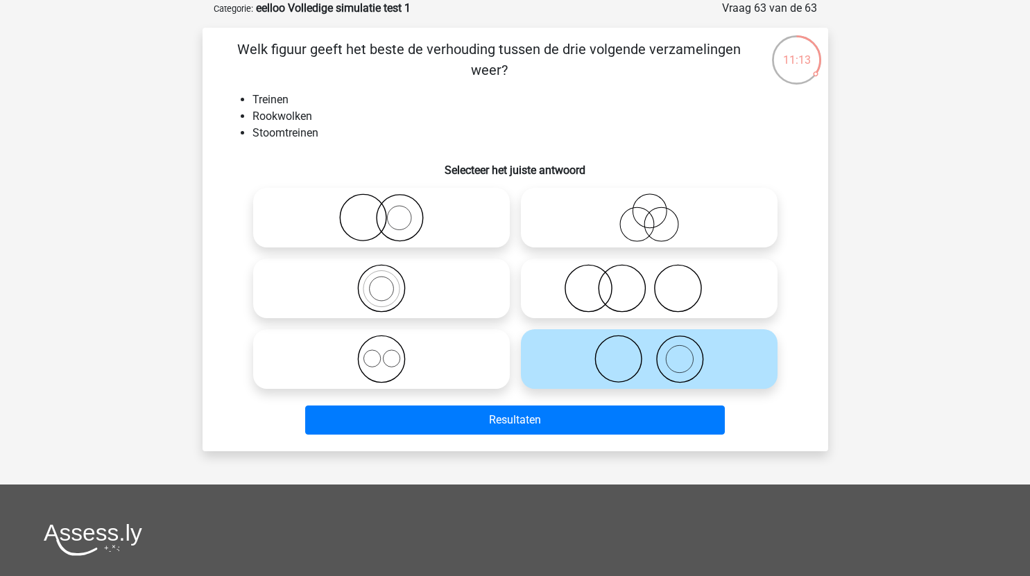
scroll to position [0, 0]
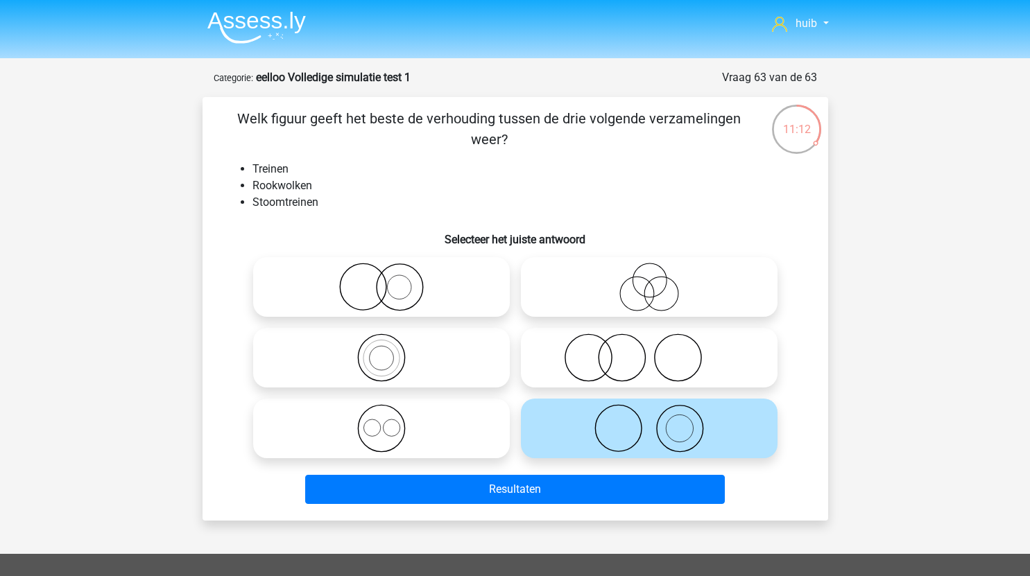
click at [264, 31] on img at bounding box center [256, 27] width 99 height 33
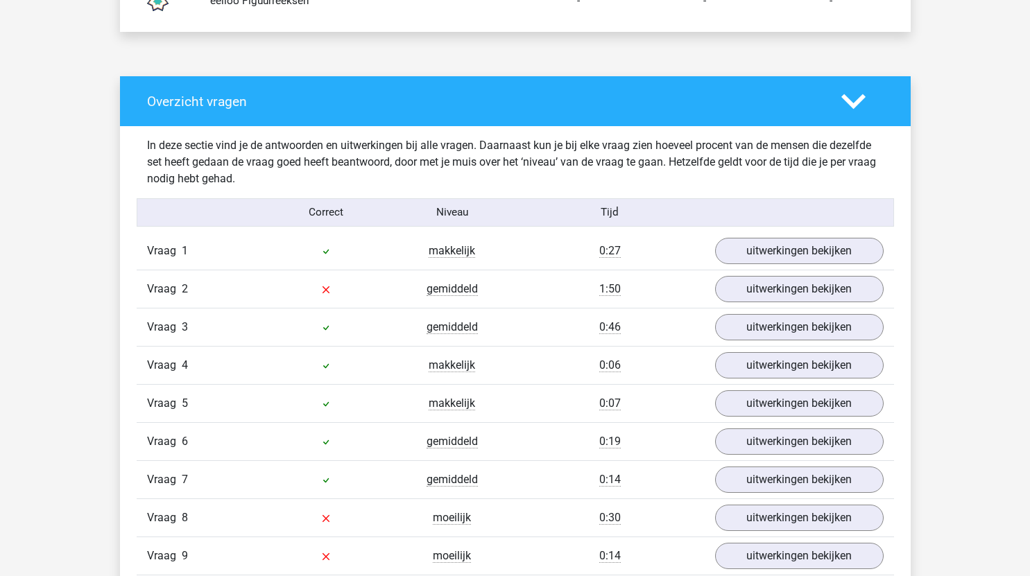
scroll to position [1030, 0]
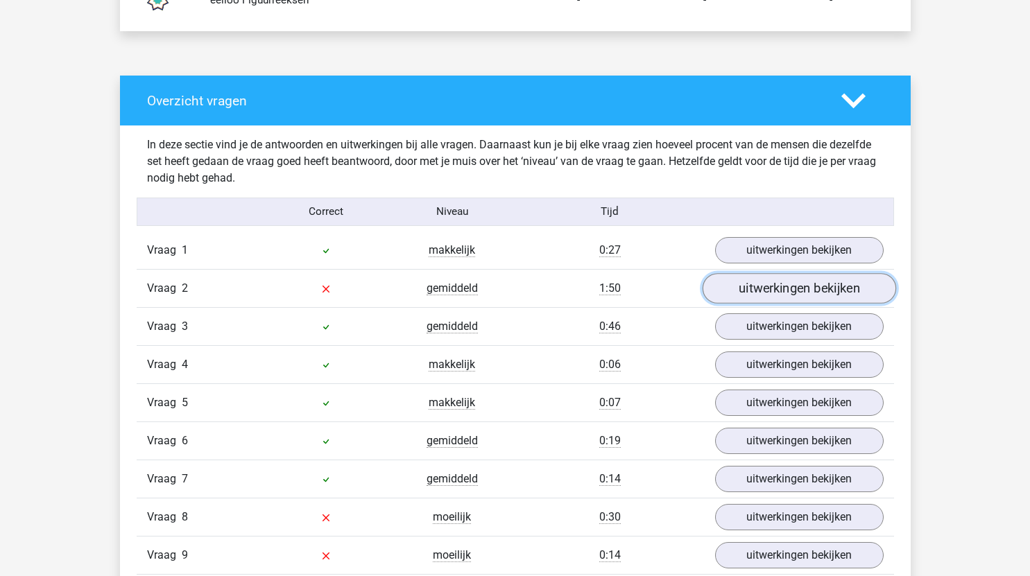
click at [755, 296] on link "uitwerkingen bekijken" at bounding box center [799, 289] width 194 height 31
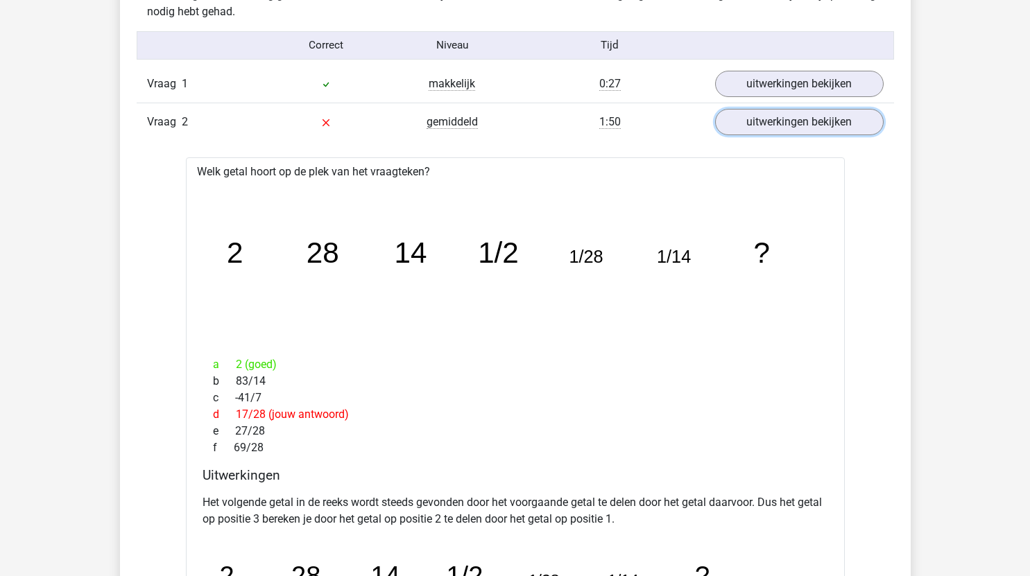
scroll to position [1197, 0]
click at [793, 125] on link "uitwerkingen bekijken" at bounding box center [799, 122] width 194 height 31
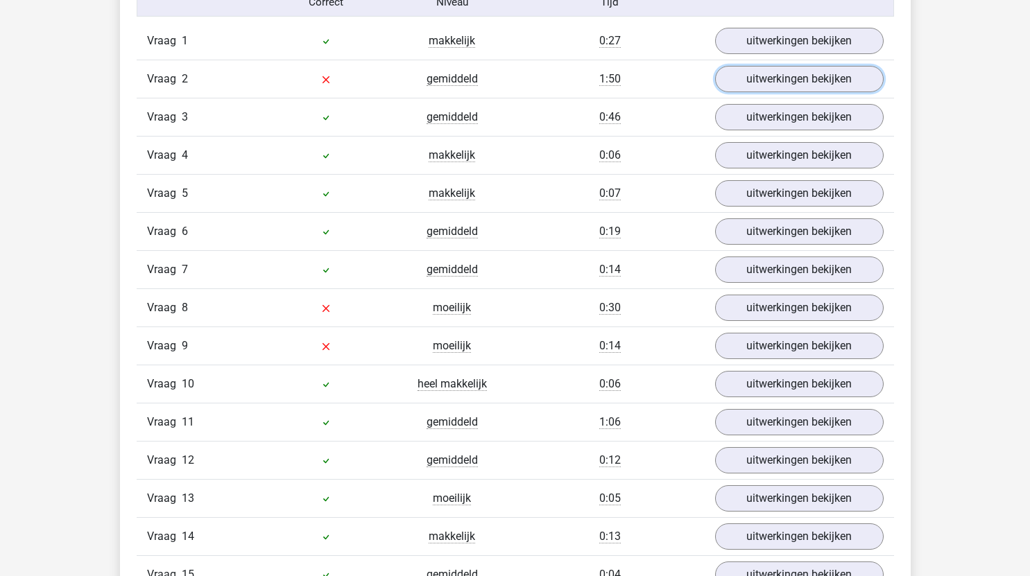
scroll to position [1243, 0]
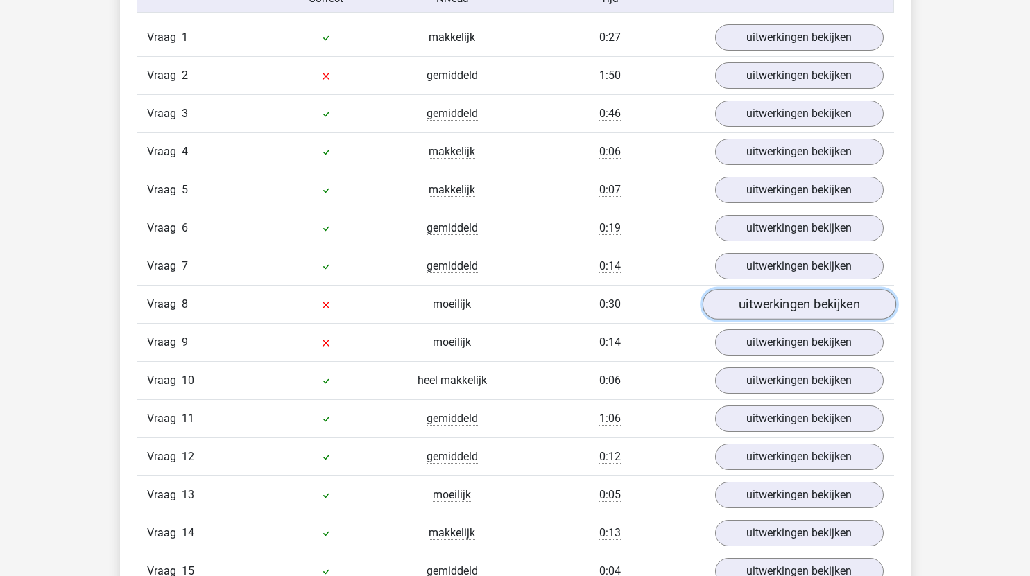
click at [757, 305] on link "uitwerkingen bekijken" at bounding box center [799, 305] width 194 height 31
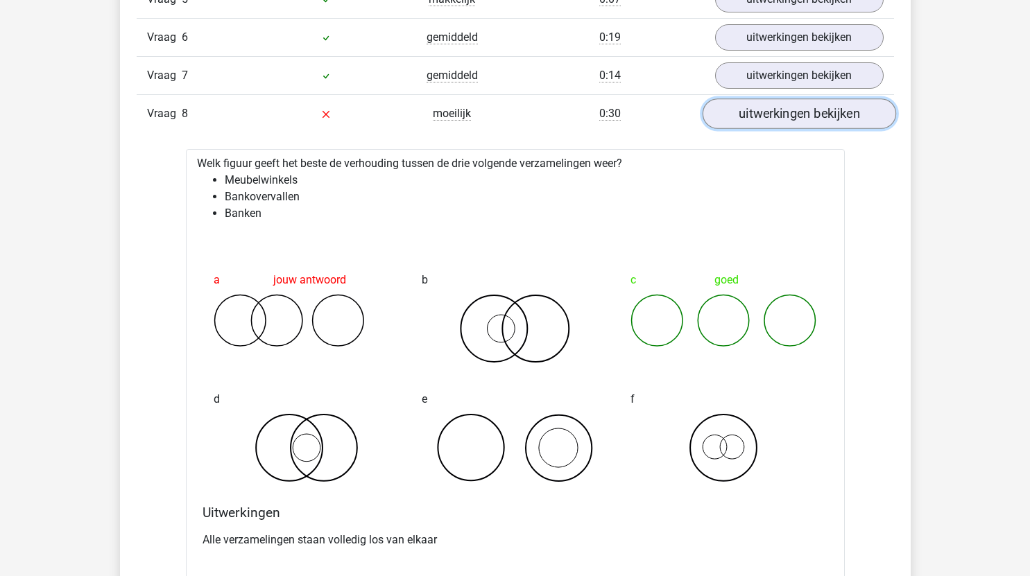
scroll to position [1437, 0]
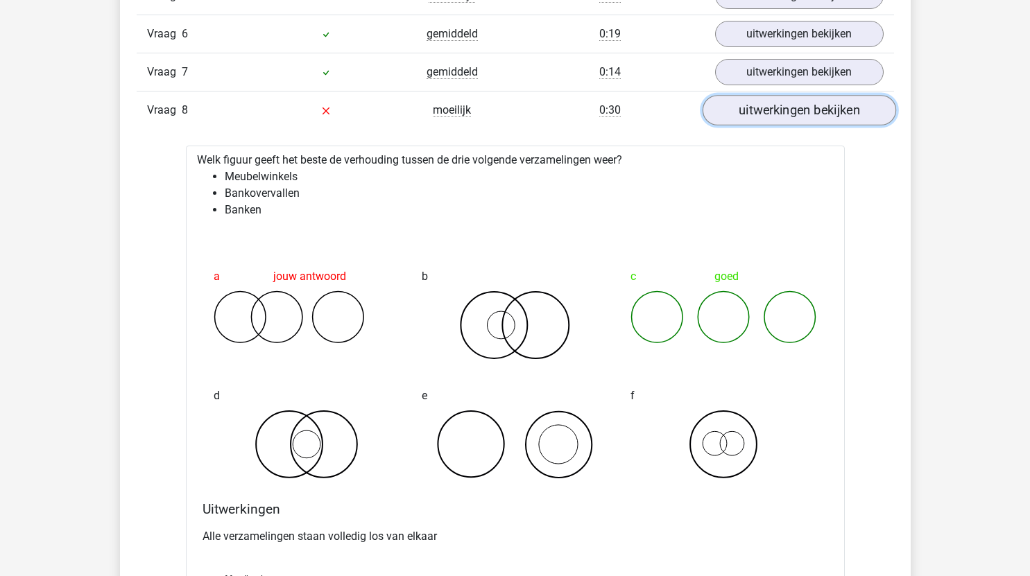
click at [767, 110] on link "uitwerkingen bekijken" at bounding box center [799, 111] width 194 height 31
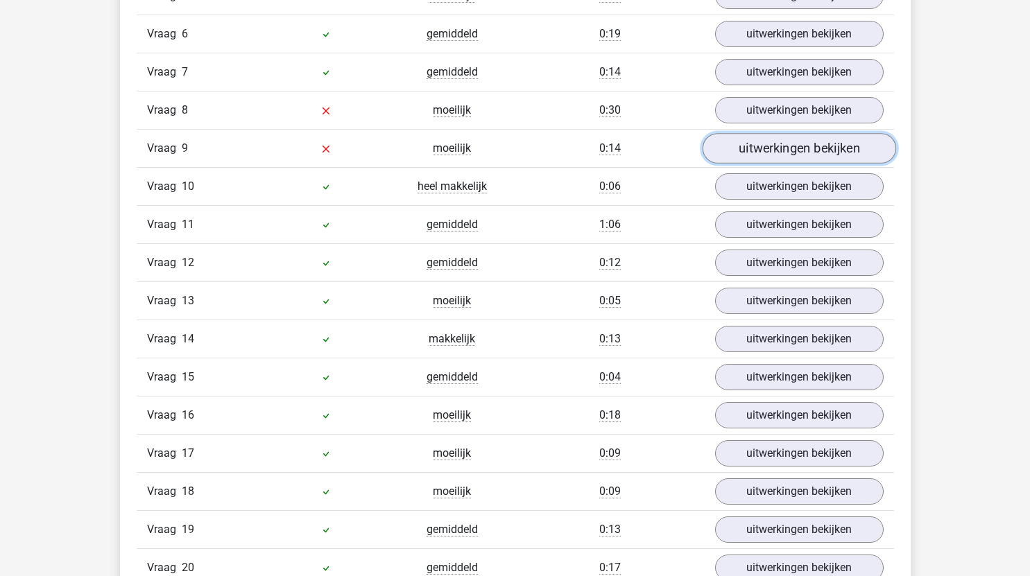
click at [778, 148] on link "uitwerkingen bekijken" at bounding box center [799, 149] width 194 height 31
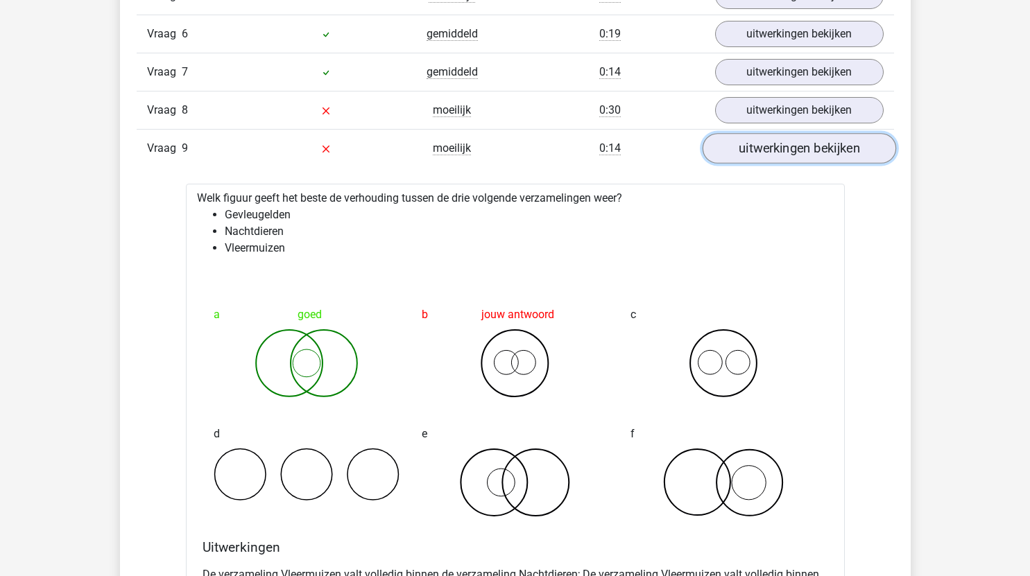
scroll to position [1441, 0]
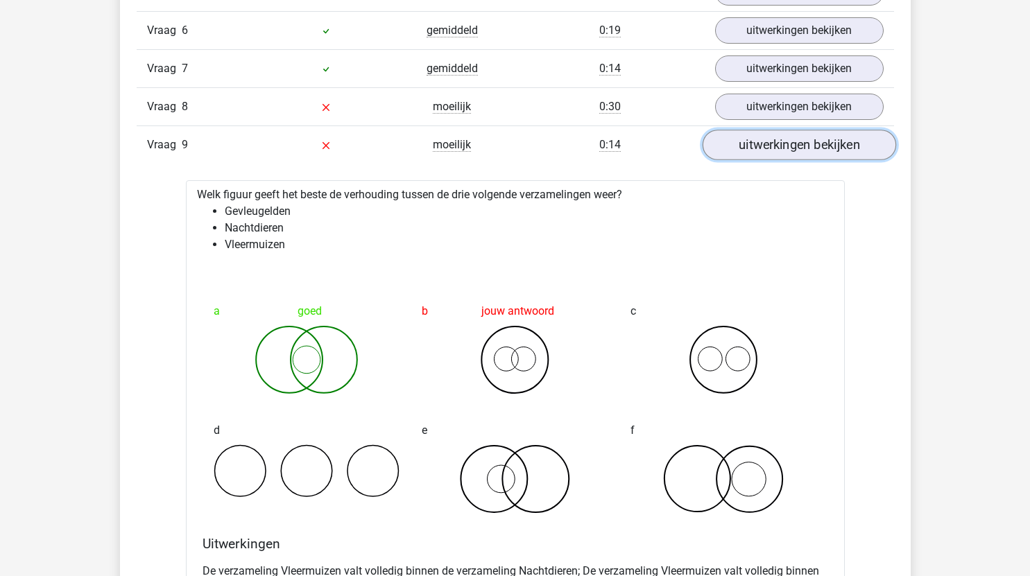
click at [780, 143] on link "uitwerkingen bekijken" at bounding box center [799, 145] width 194 height 31
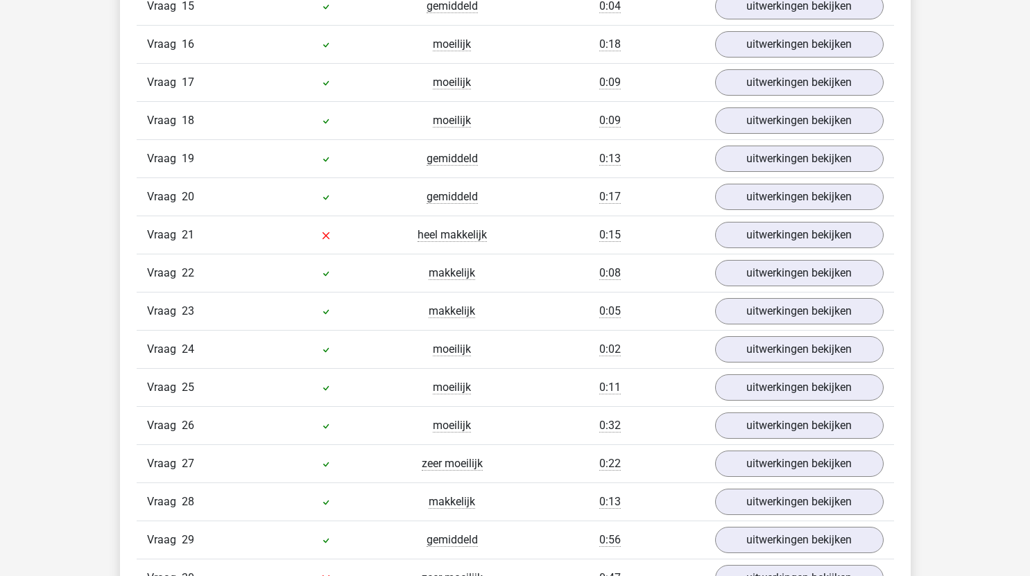
scroll to position [1821, 0]
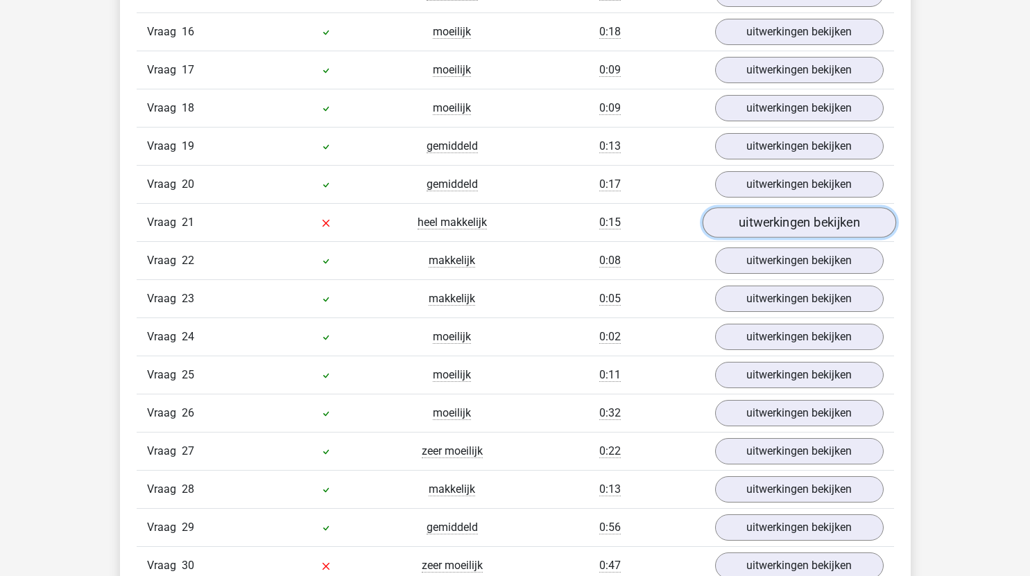
click at [796, 223] on link "uitwerkingen bekijken" at bounding box center [799, 223] width 194 height 31
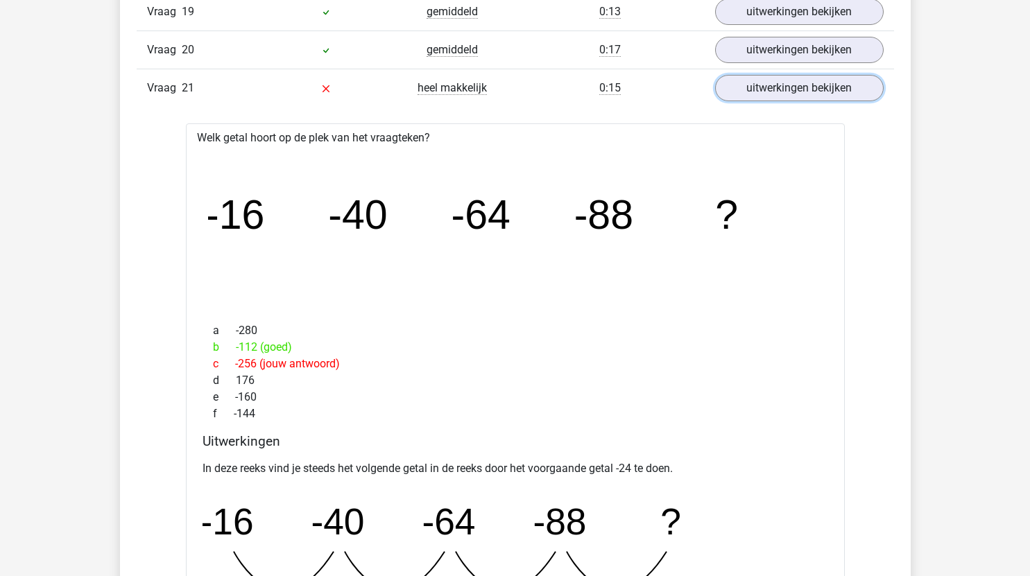
scroll to position [1950, 0]
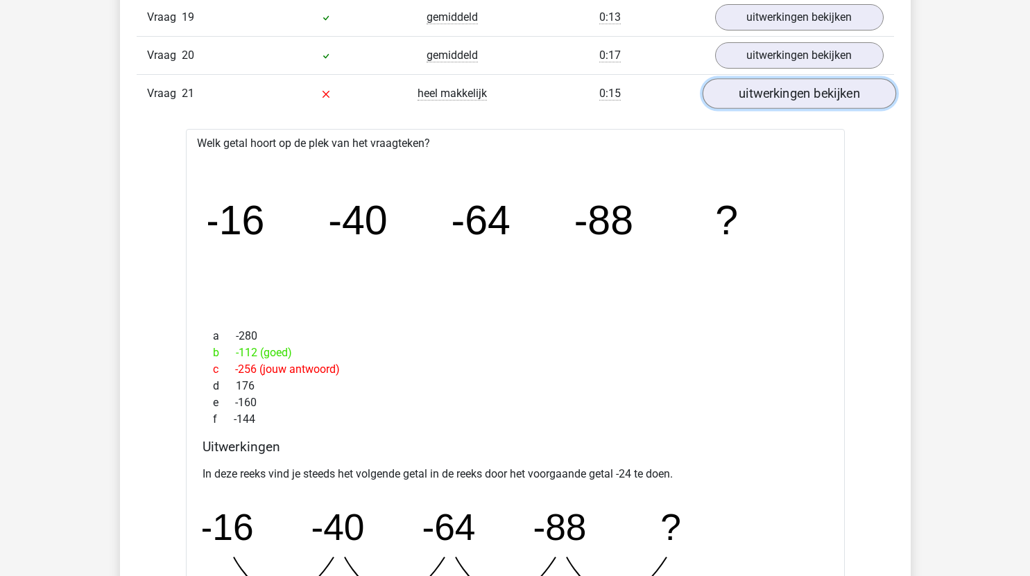
click at [803, 95] on link "uitwerkingen bekijken" at bounding box center [799, 94] width 194 height 31
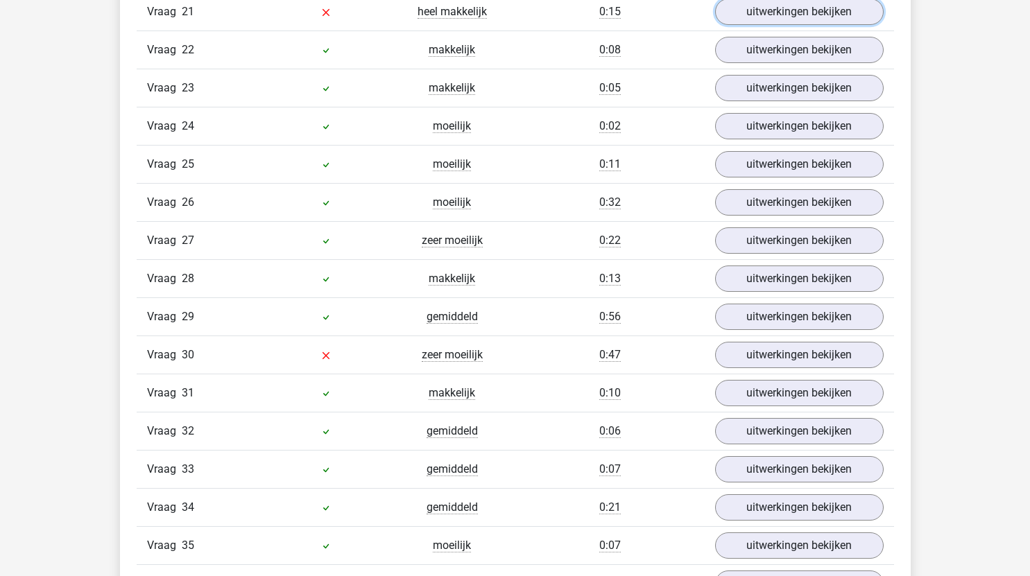
scroll to position [2048, 0]
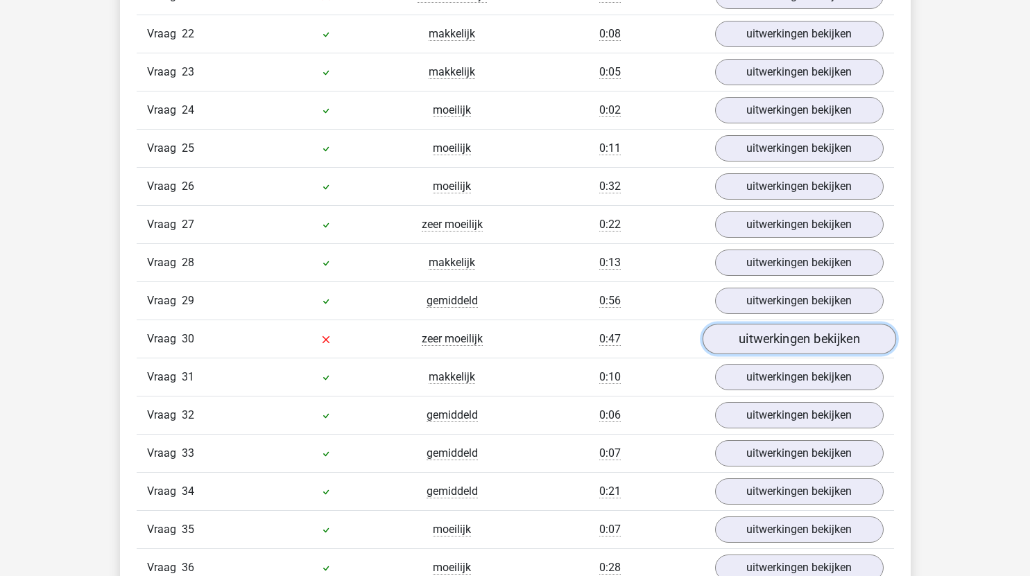
click at [791, 327] on link "uitwerkingen bekijken" at bounding box center [799, 340] width 194 height 31
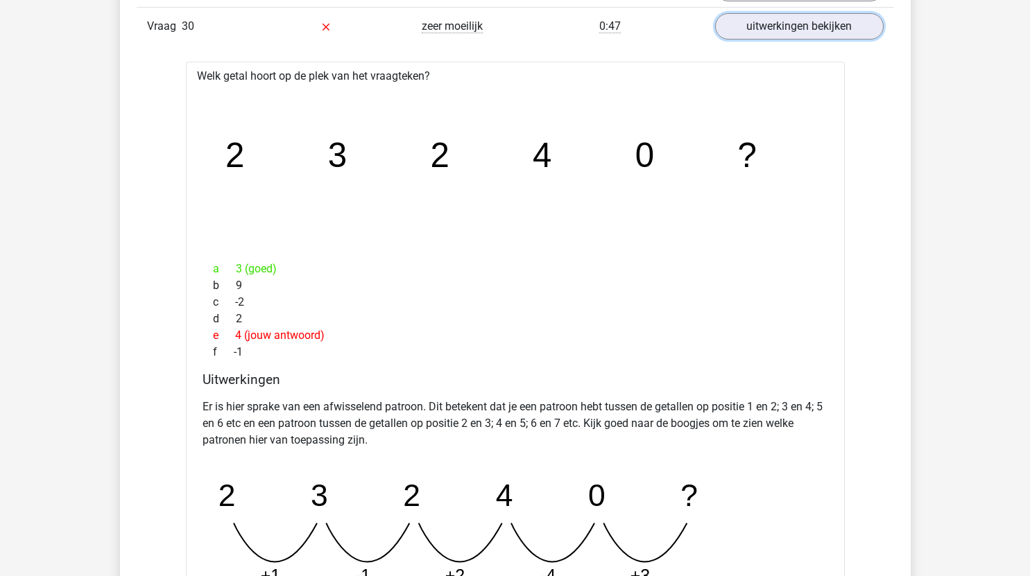
scroll to position [2275, 0]
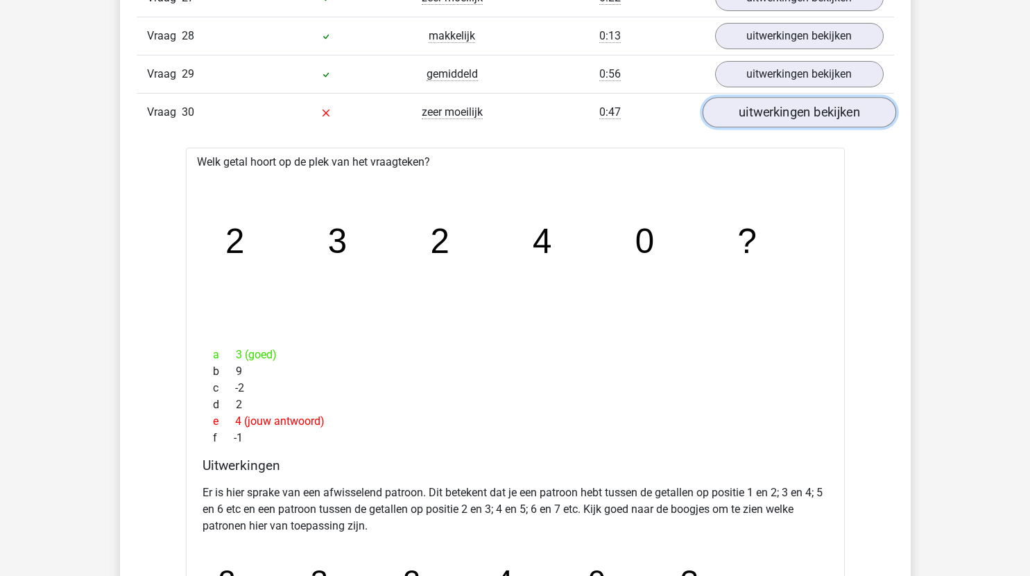
click at [747, 112] on link "uitwerkingen bekijken" at bounding box center [799, 113] width 194 height 31
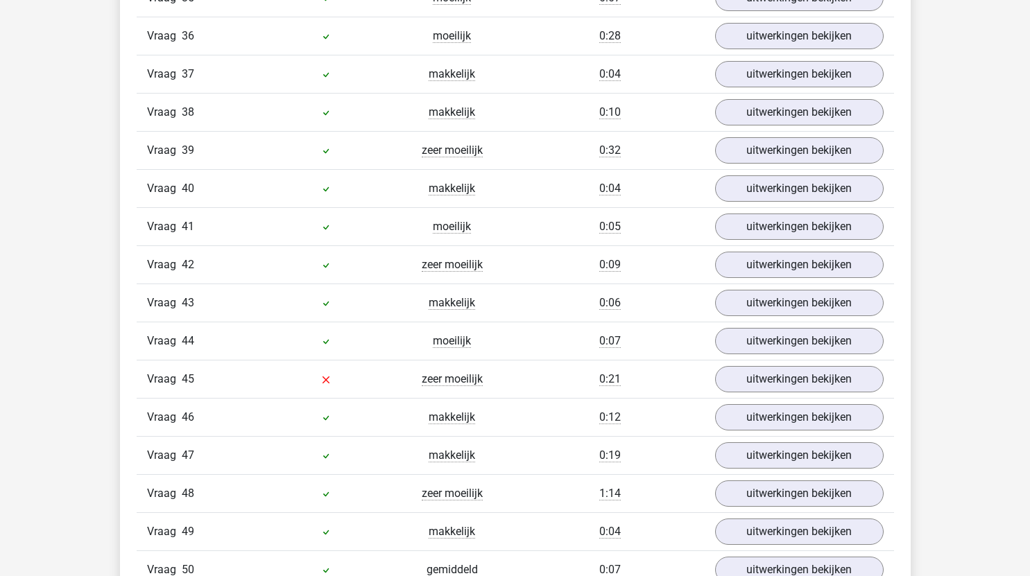
scroll to position [2581, 0]
click at [758, 373] on link "uitwerkingen bekijken" at bounding box center [799, 379] width 194 height 31
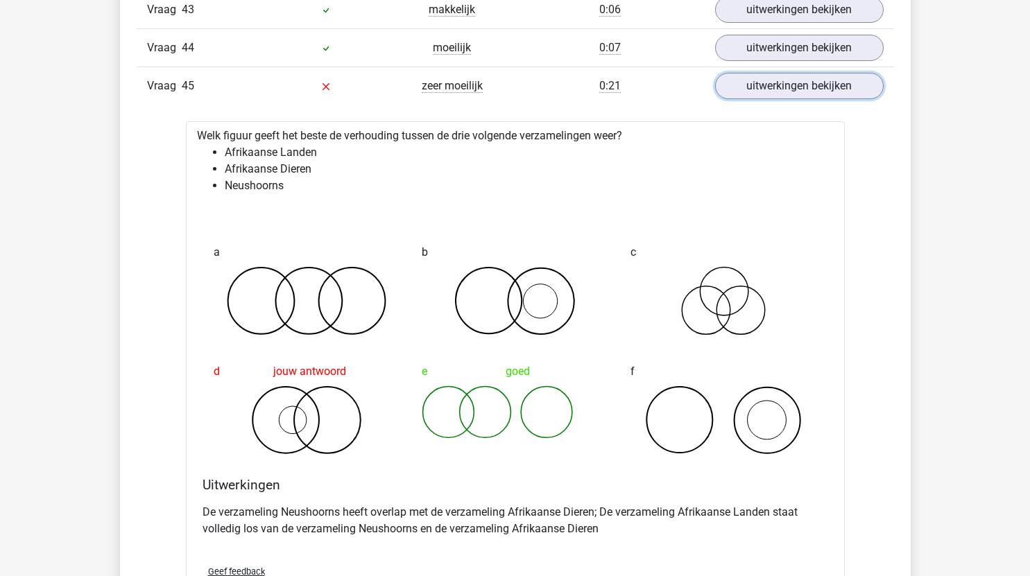
scroll to position [2875, 0]
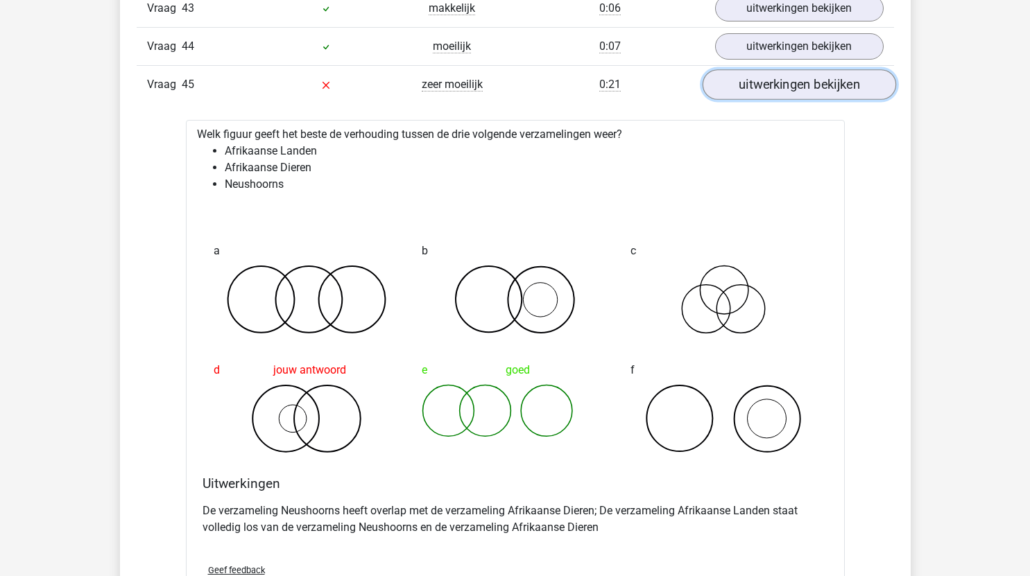
click at [773, 94] on link "uitwerkingen bekijken" at bounding box center [799, 85] width 194 height 31
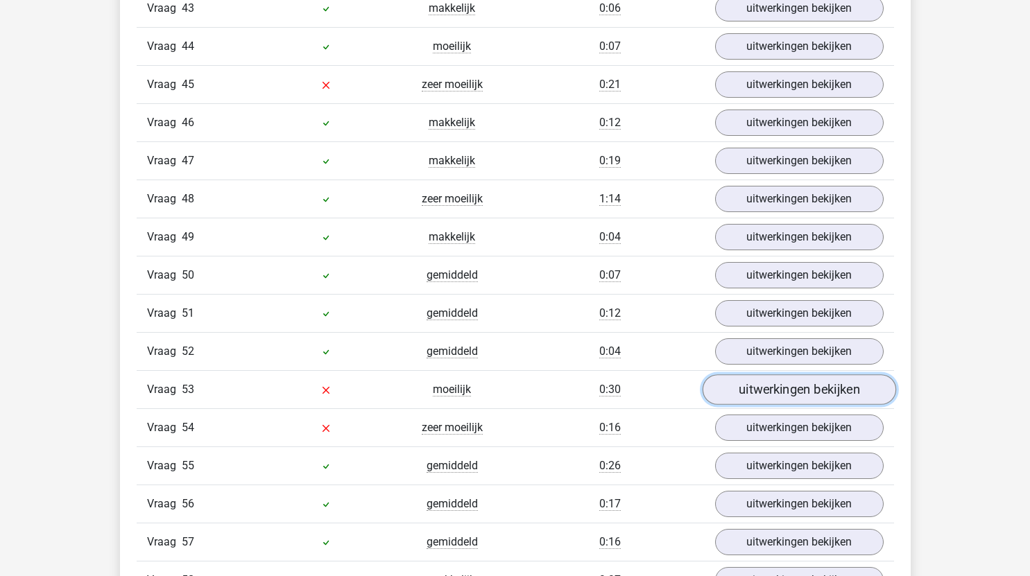
click at [775, 385] on link "uitwerkingen bekijken" at bounding box center [799, 390] width 194 height 31
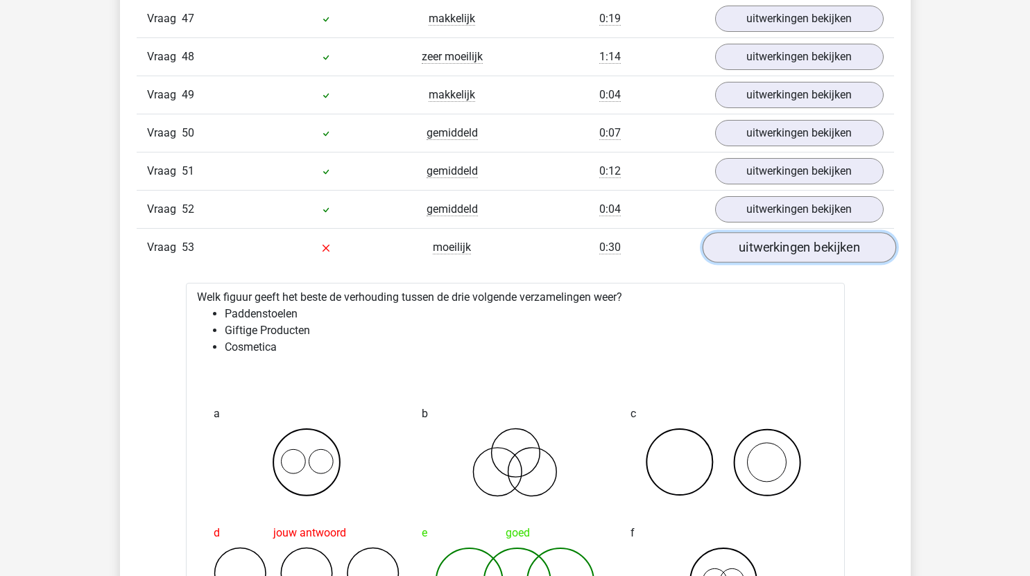
scroll to position [3157, 0]
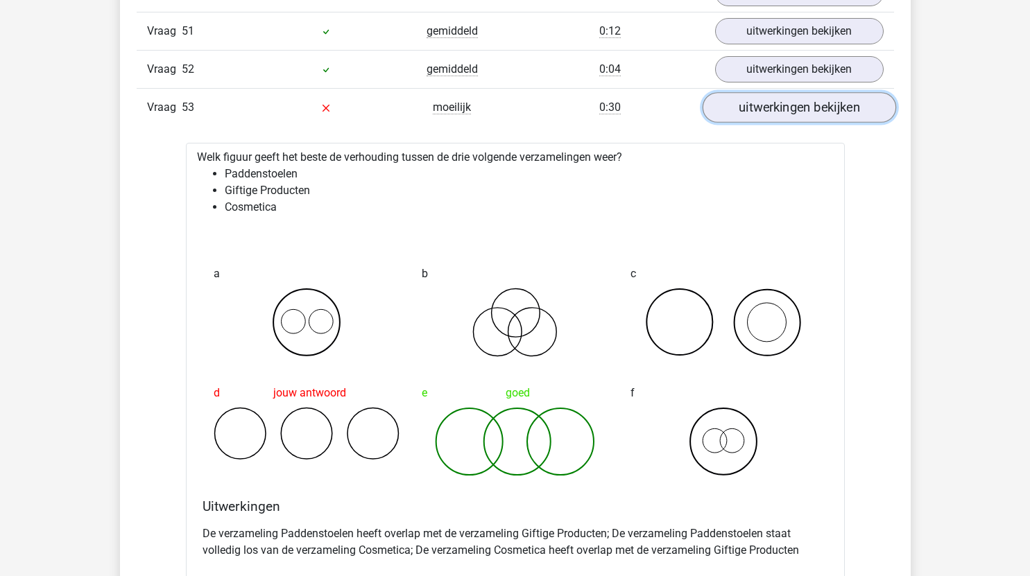
click at [787, 111] on link "uitwerkingen bekijken" at bounding box center [799, 108] width 194 height 31
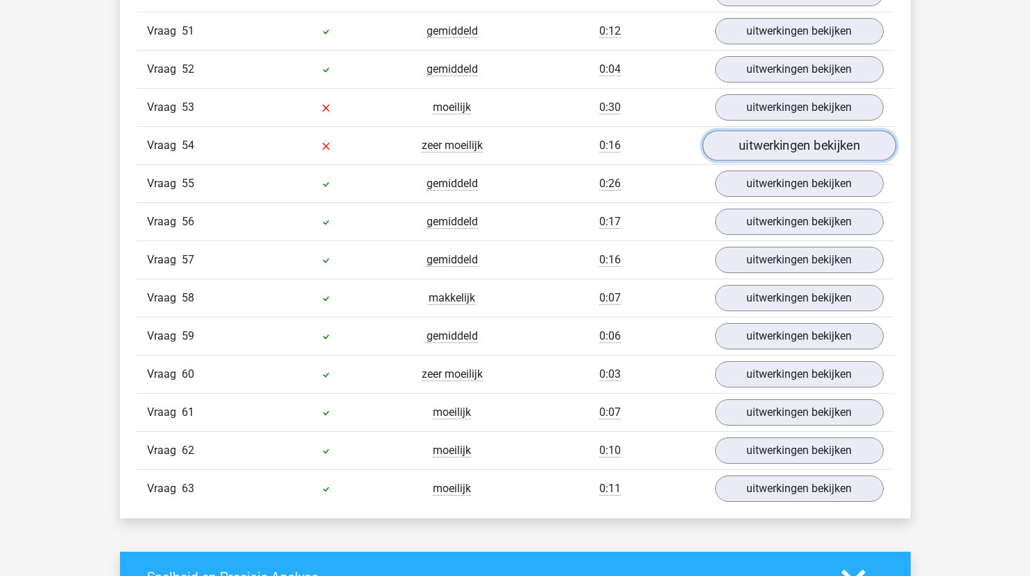
click at [776, 152] on link "uitwerkingen bekijken" at bounding box center [799, 146] width 194 height 31
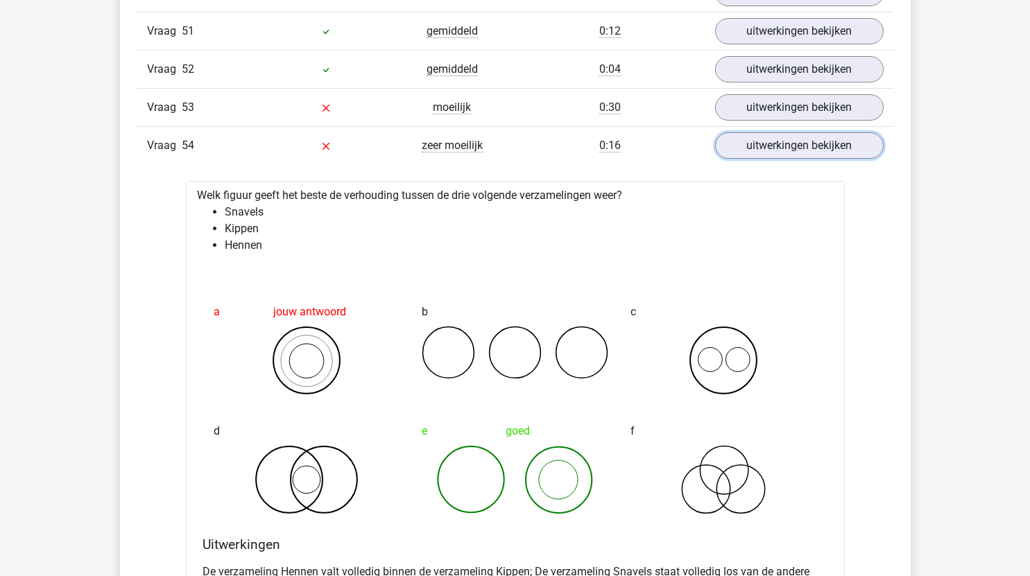
scroll to position [3241, 0]
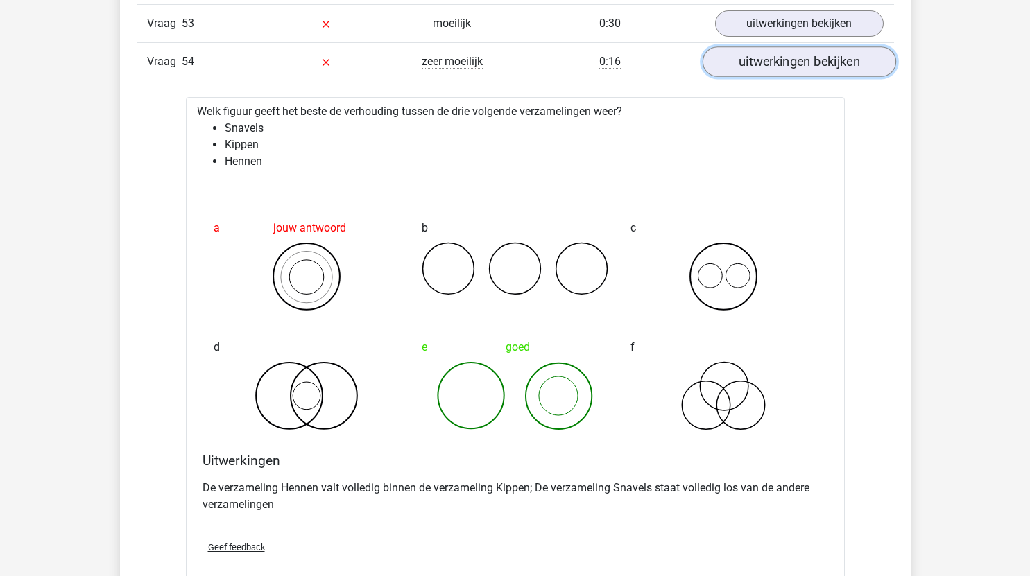
click at [798, 67] on link "uitwerkingen bekijken" at bounding box center [799, 62] width 194 height 31
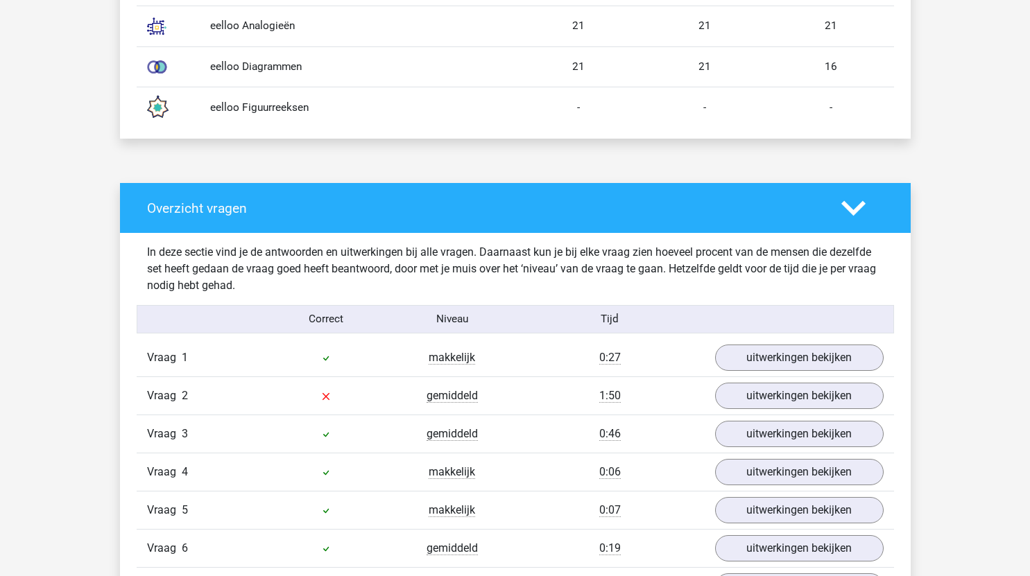
scroll to position [959, 0]
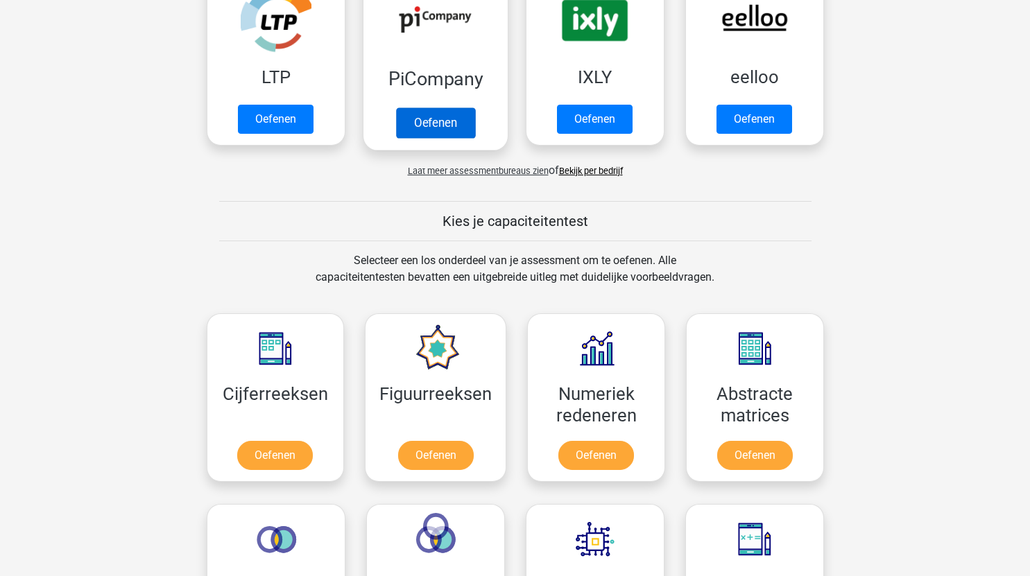
scroll to position [342, 0]
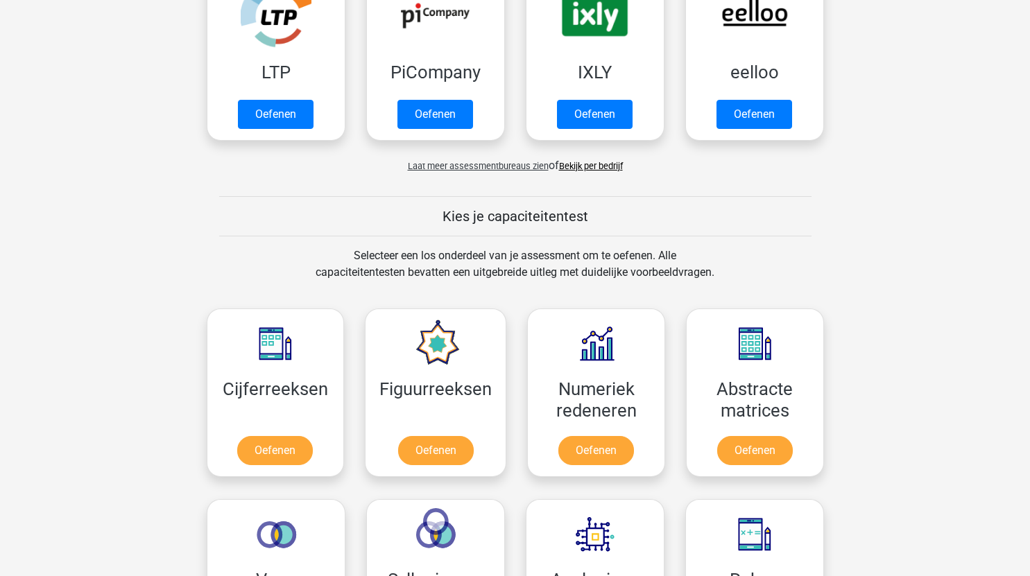
click at [602, 166] on link "Bekijk per bedrijf" at bounding box center [591, 166] width 64 height 10
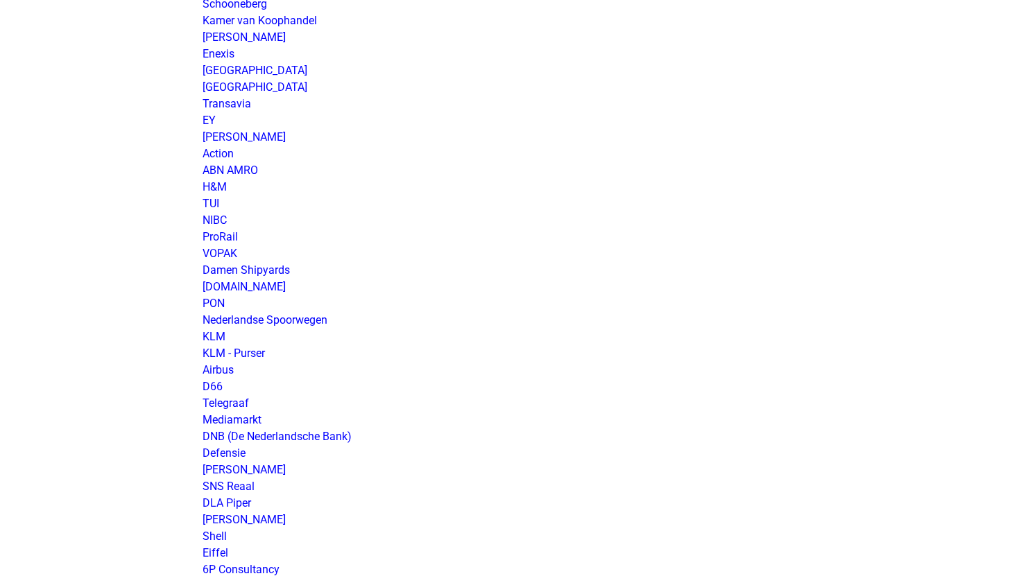
scroll to position [1117, 0]
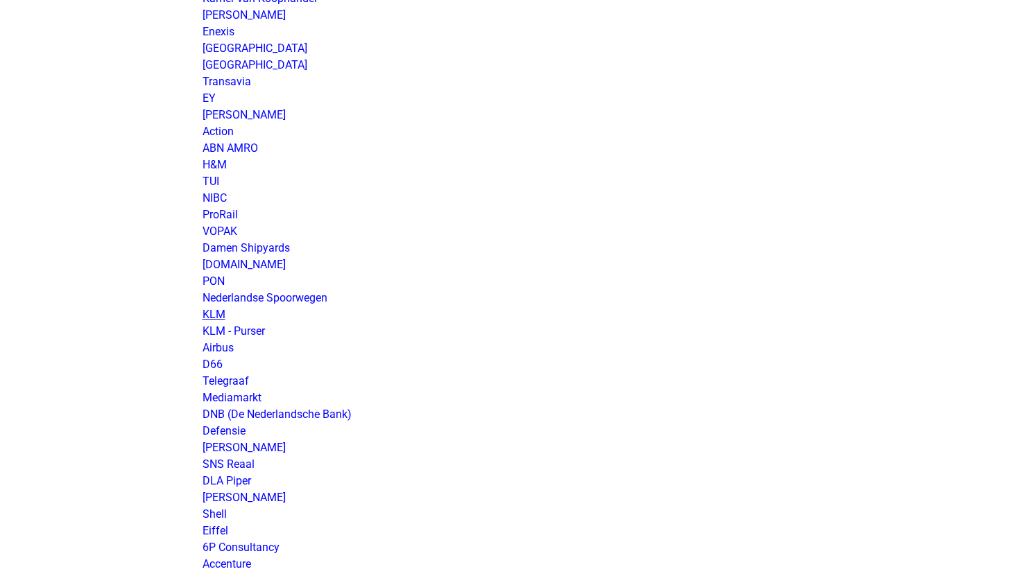
click at [215, 316] on link "KLM" at bounding box center [214, 314] width 23 height 13
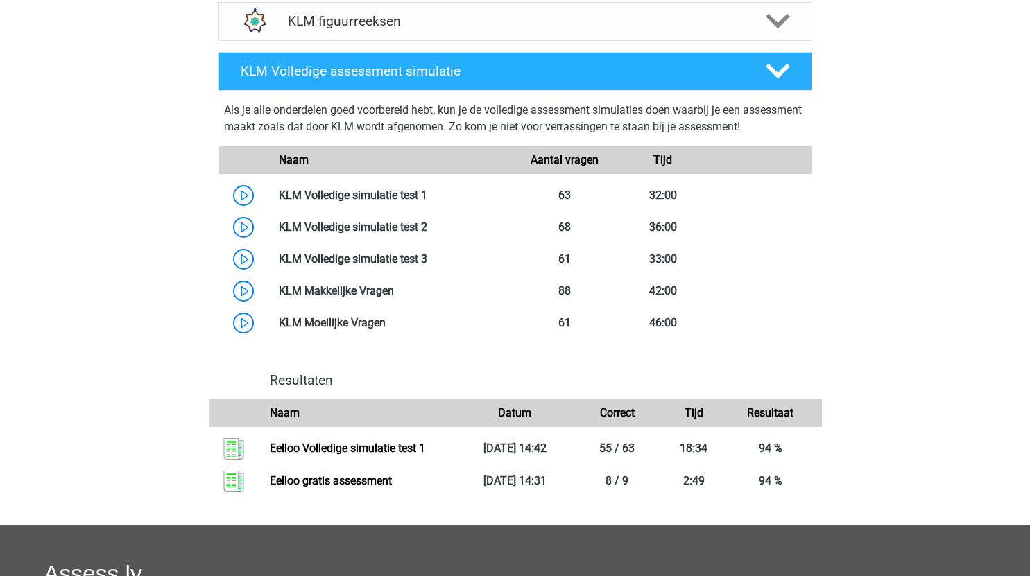
scroll to position [837, 0]
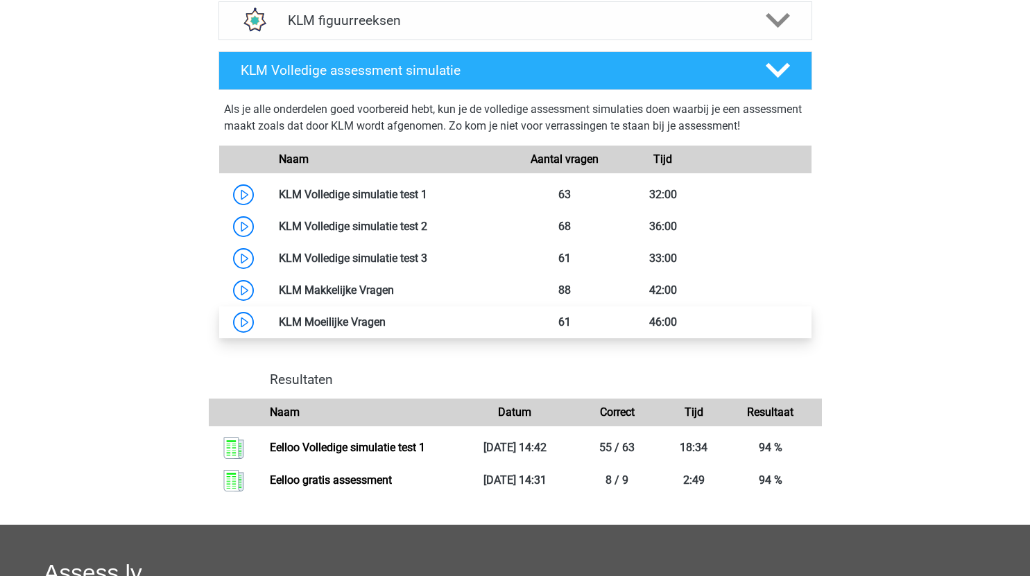
click at [386, 324] on link at bounding box center [386, 322] width 0 height 13
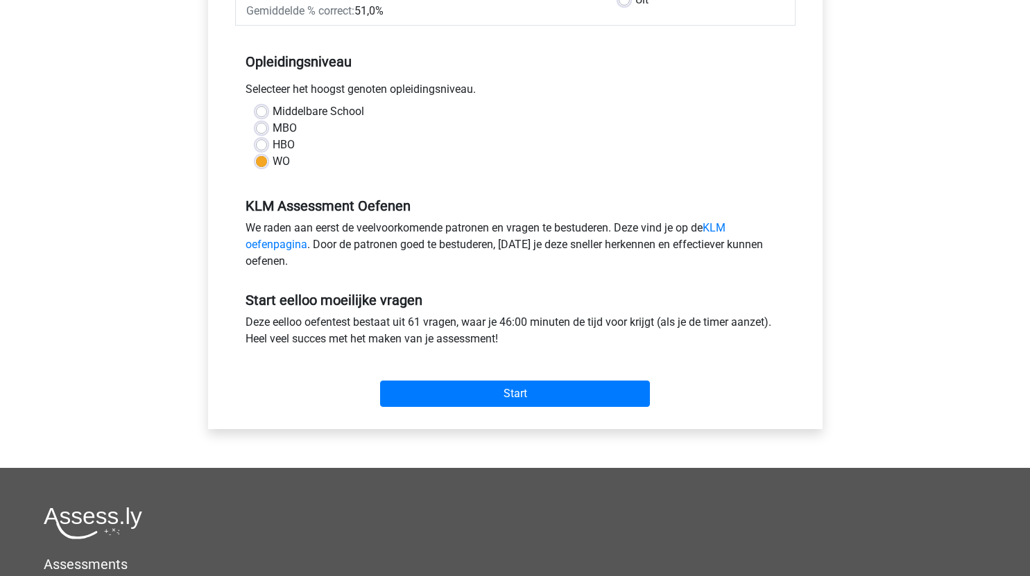
scroll to position [257, 0]
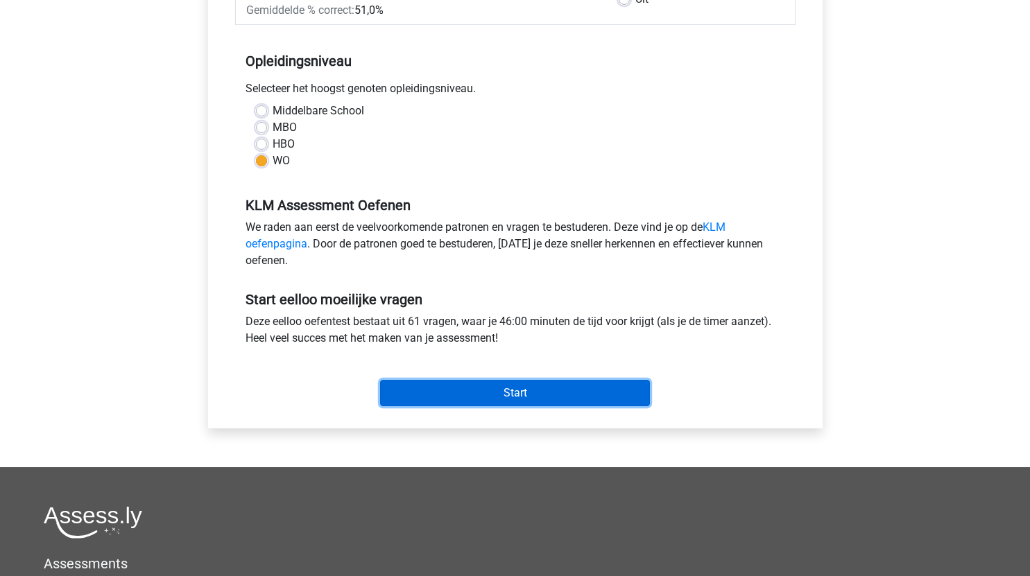
click at [536, 393] on input "Start" at bounding box center [515, 393] width 270 height 26
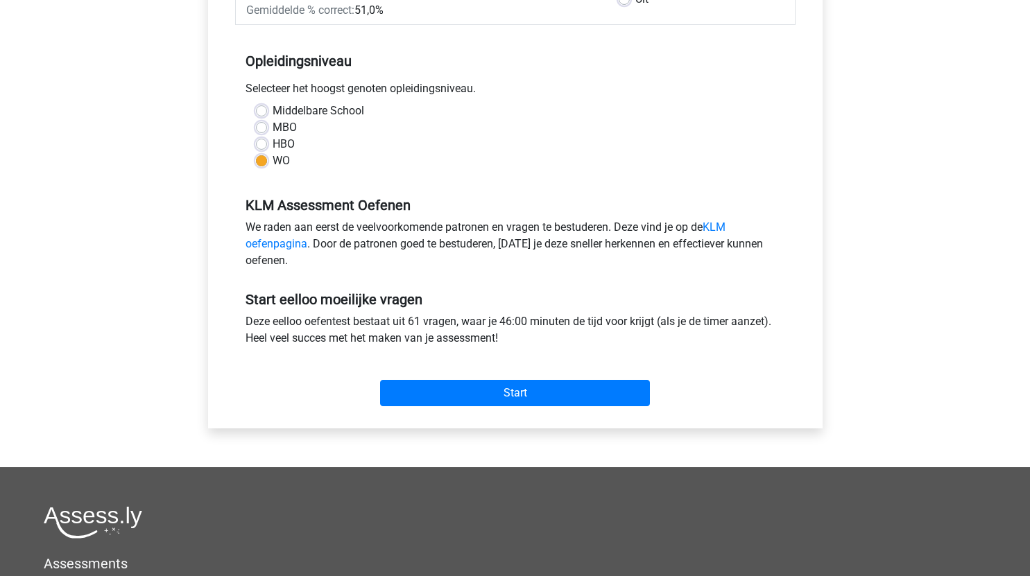
scroll to position [0, 0]
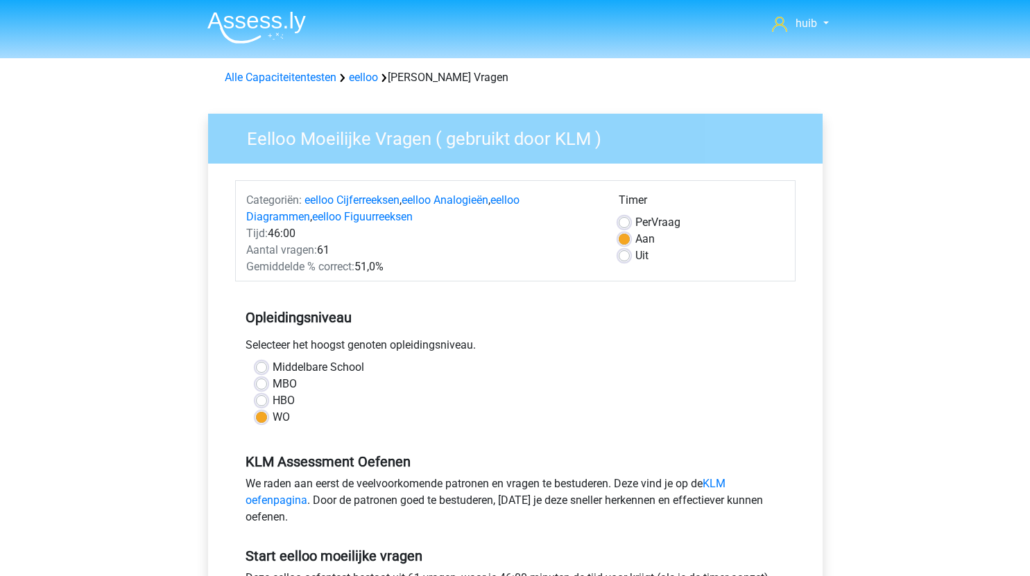
click at [278, 43] on img at bounding box center [256, 27] width 99 height 33
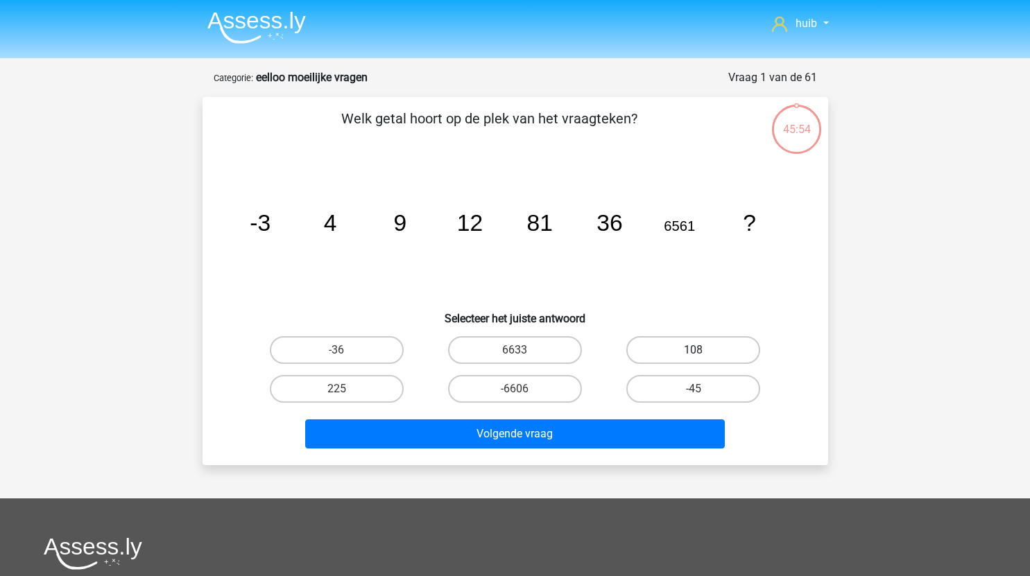
click at [680, 354] on label "108" at bounding box center [693, 350] width 134 height 28
click at [694, 354] on input "108" at bounding box center [698, 354] width 9 height 9
radio input "true"
click at [582, 450] on div "Volgende vraag" at bounding box center [516, 437] width 536 height 35
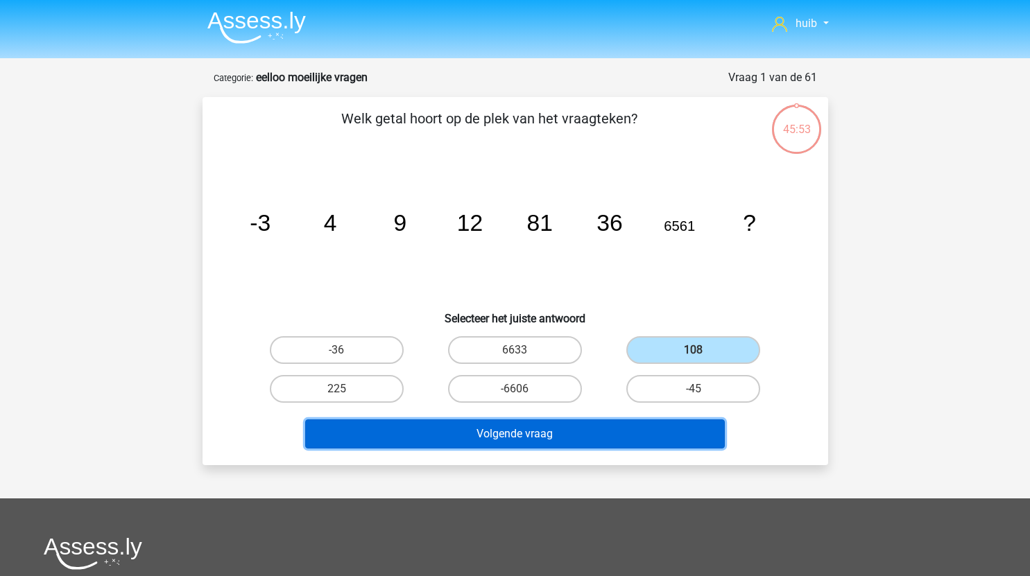
click at [610, 429] on button "Volgende vraag" at bounding box center [515, 434] width 420 height 29
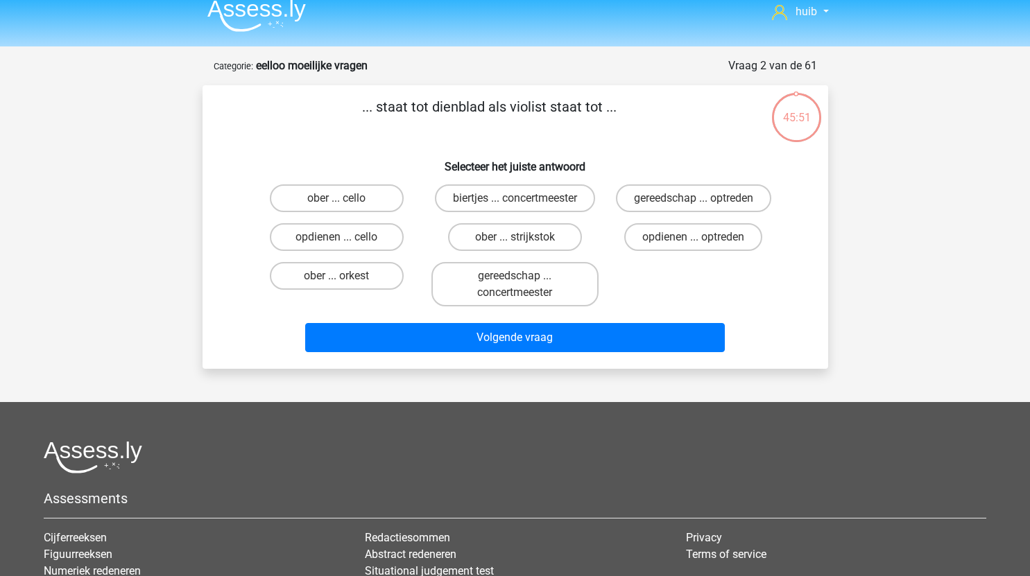
scroll to position [11, 0]
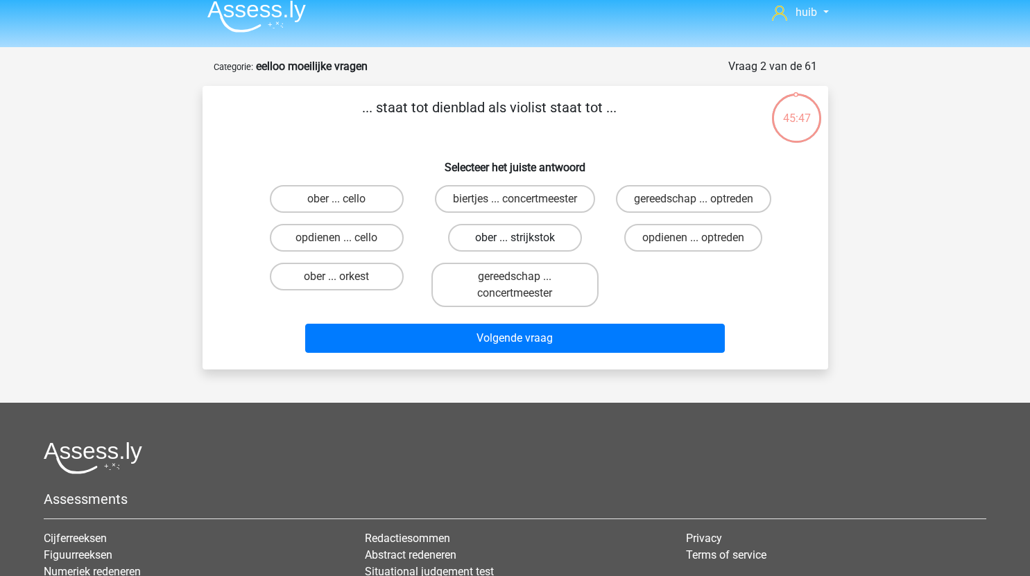
click at [529, 238] on label "ober ... strijkstok" at bounding box center [515, 238] width 134 height 28
click at [524, 238] on input "ober ... strijkstok" at bounding box center [519, 242] width 9 height 9
radio input "true"
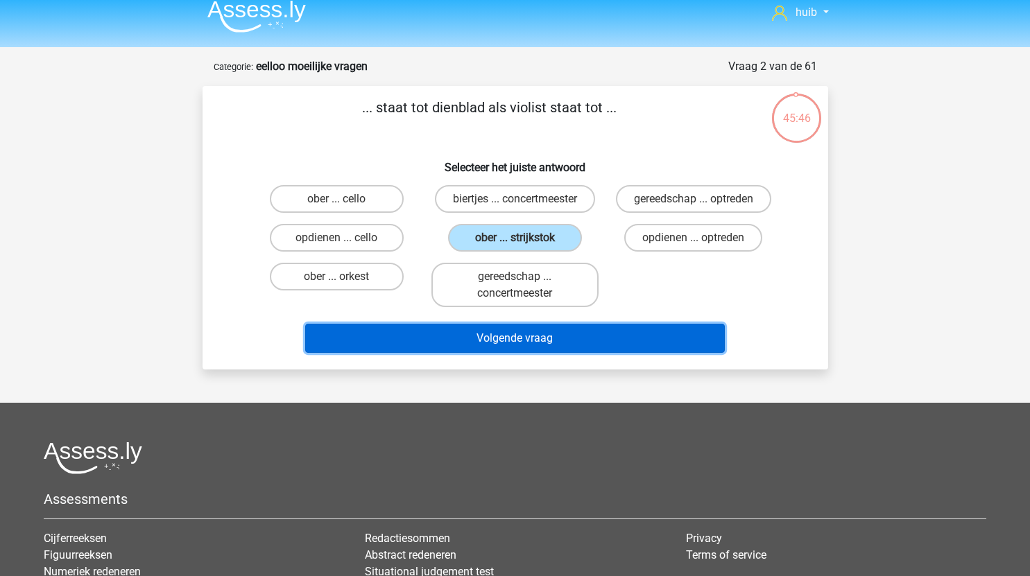
click at [536, 345] on button "Volgende vraag" at bounding box center [515, 338] width 420 height 29
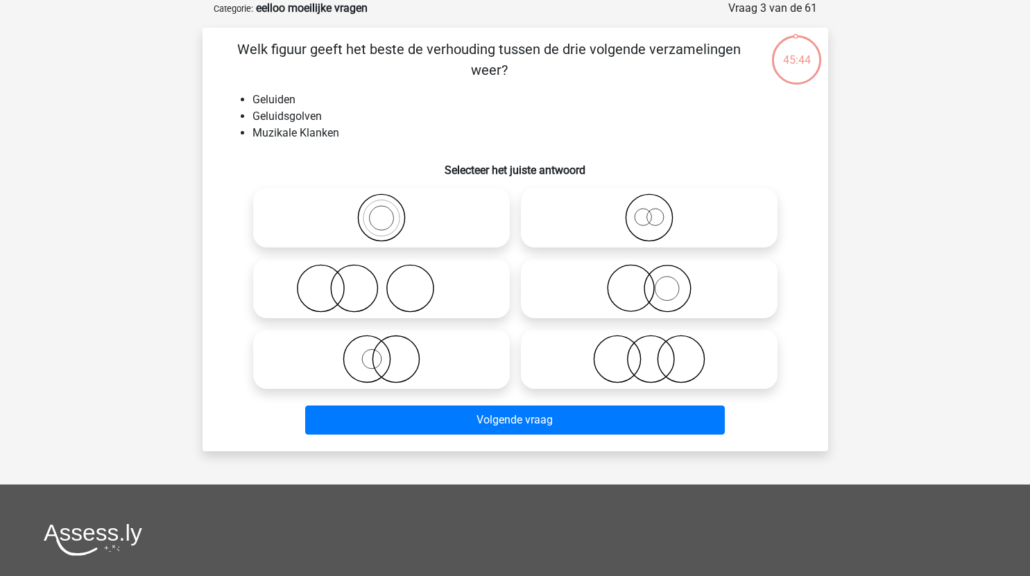
scroll to position [0, 0]
